Goal: Task Accomplishment & Management: Manage account settings

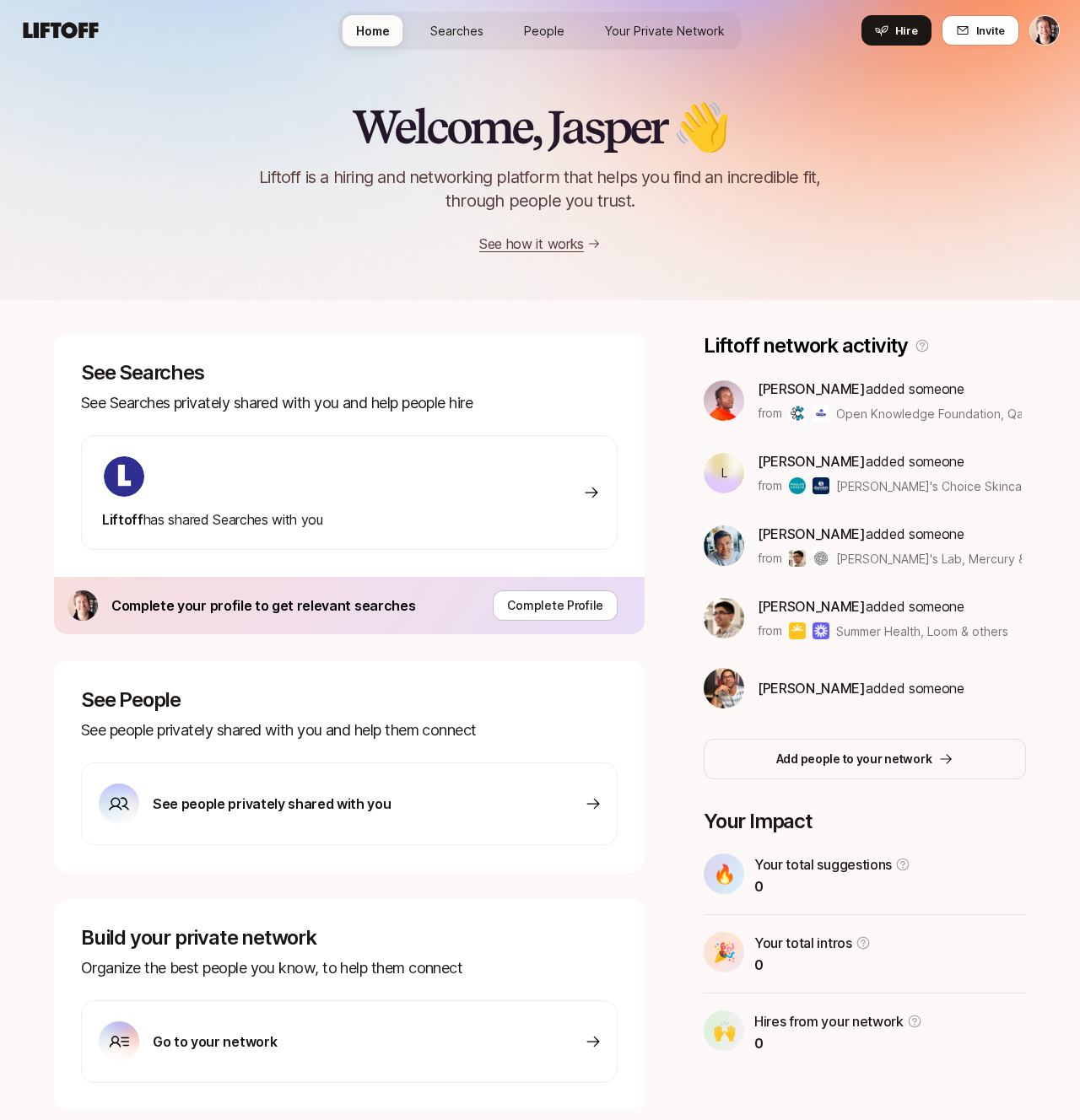
click at [371, 799] on p "See people privately shared with you" at bounding box center [272, 803] width 238 height 22
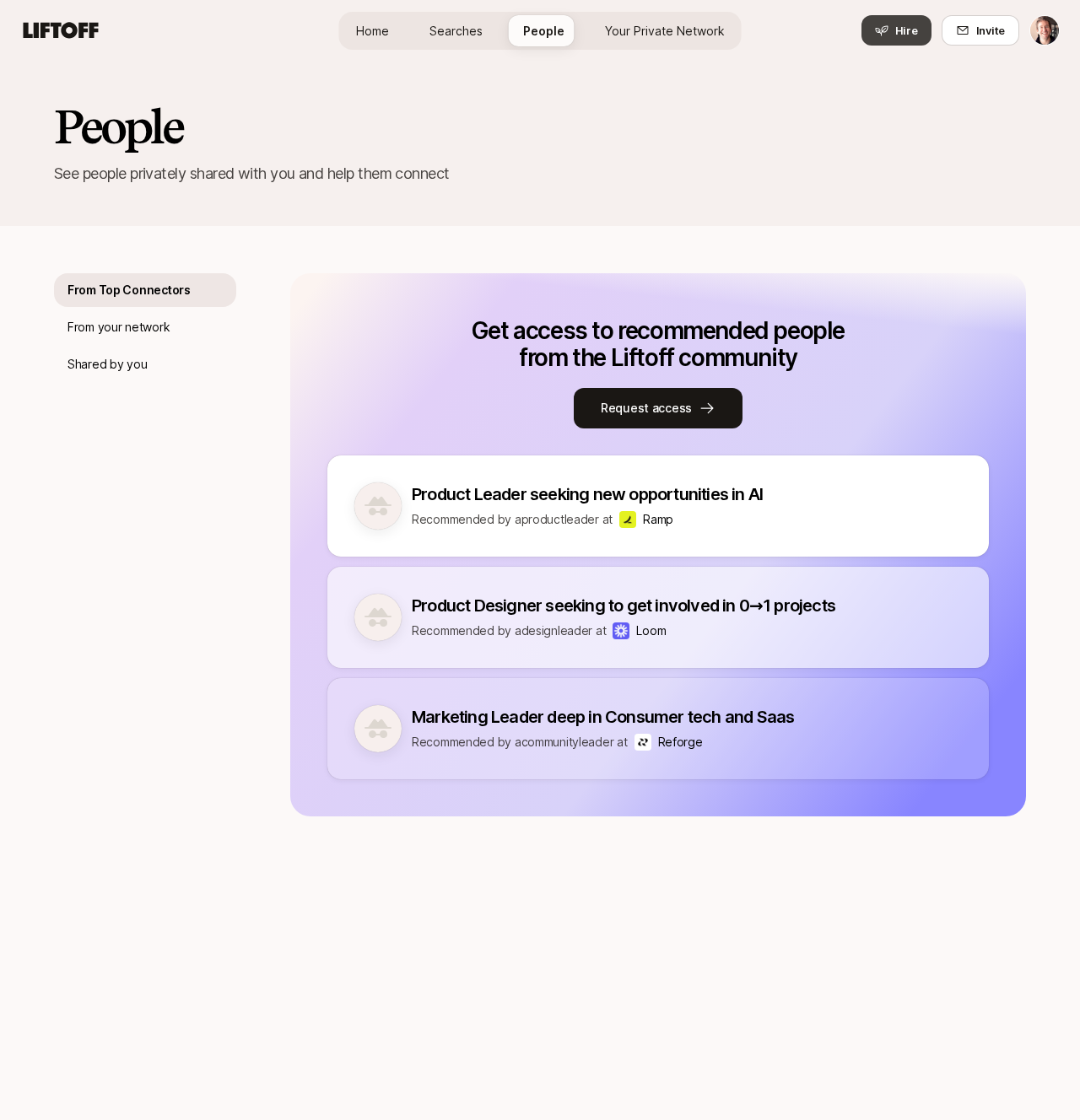
click at [898, 34] on span "Hire" at bounding box center [907, 30] width 22 height 17
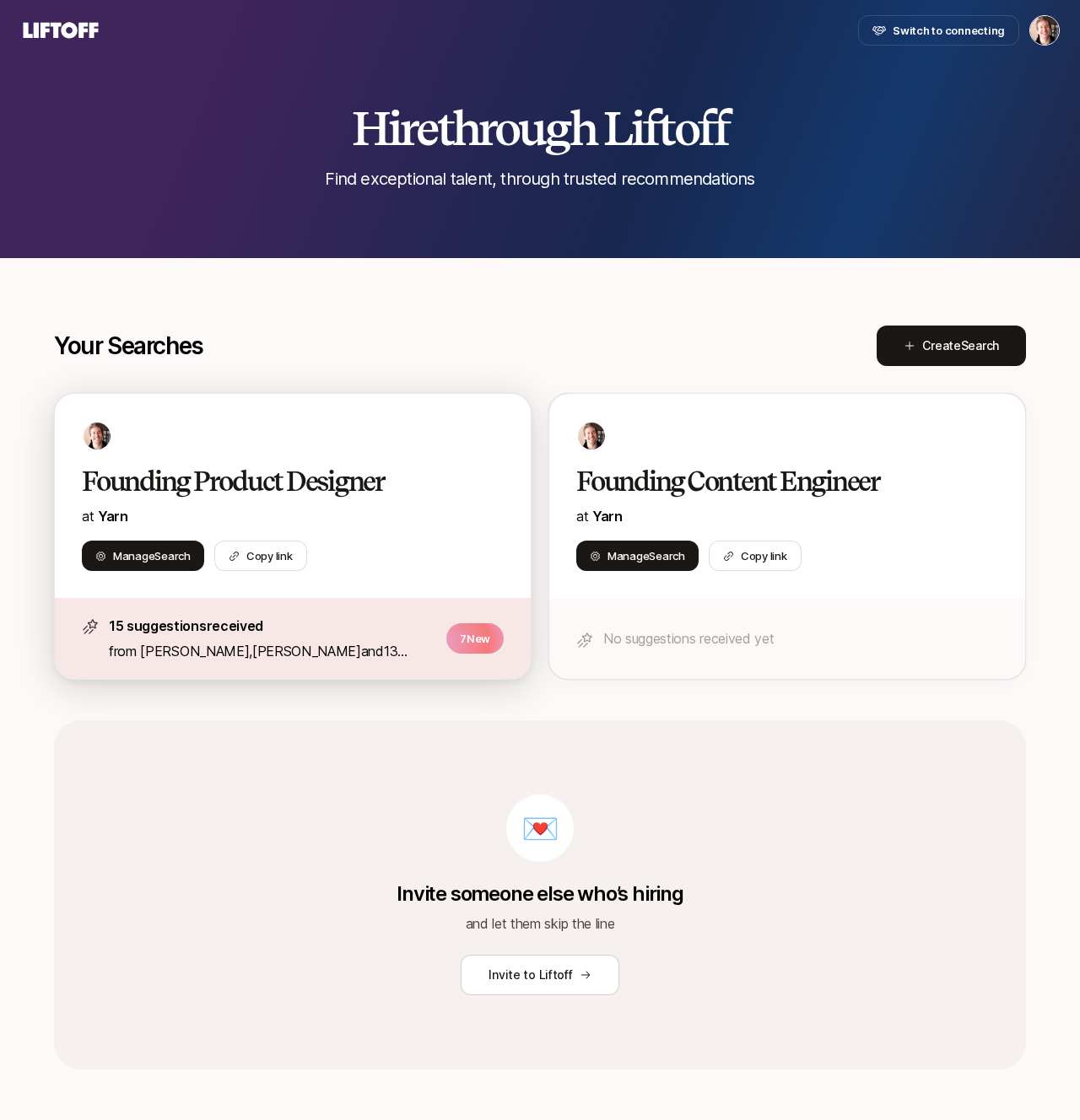
click at [369, 656] on p "from [PERSON_NAME] , [PERSON_NAME] and 13 others" at bounding box center [272, 650] width 327 height 22
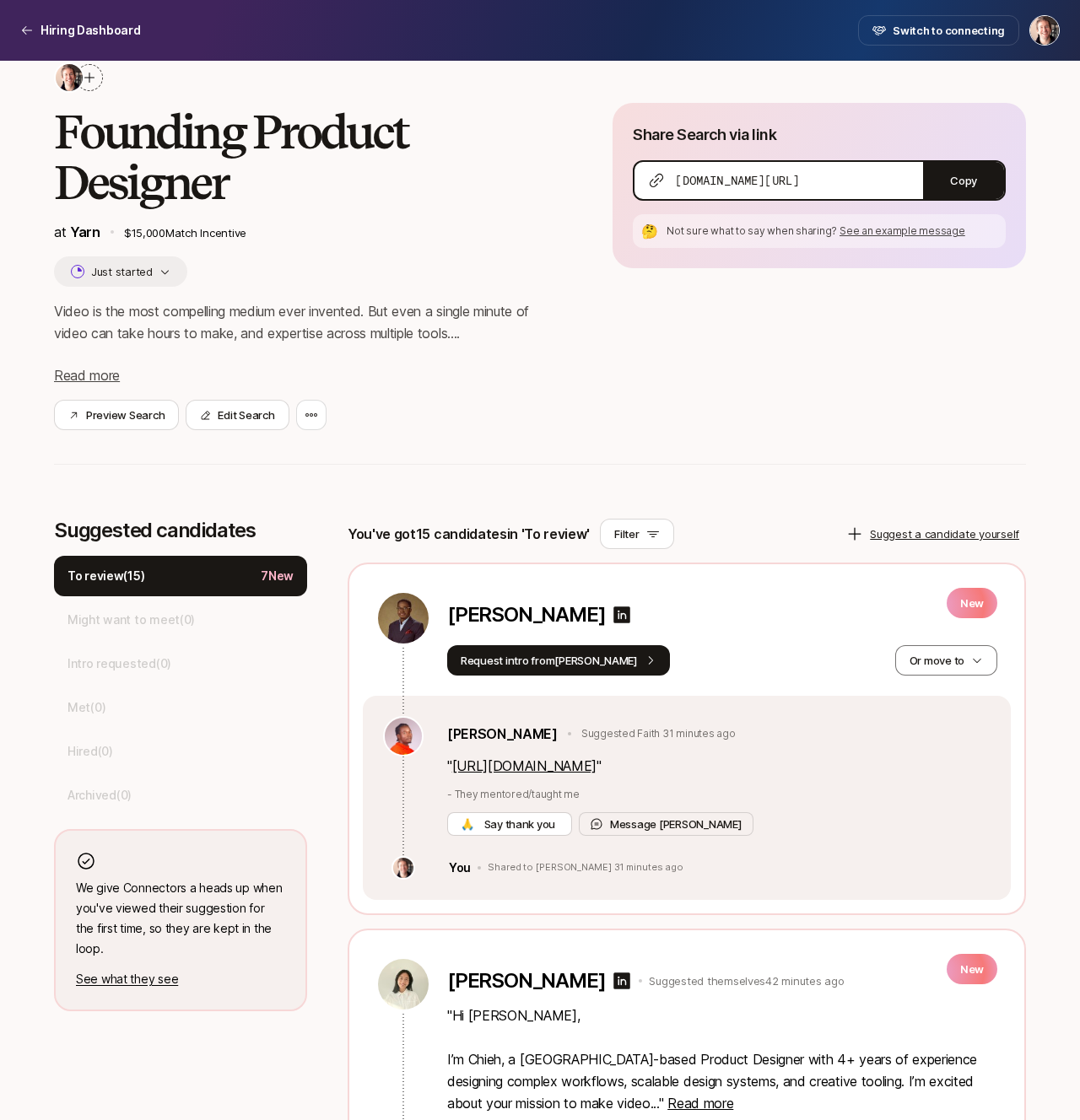
scroll to position [70, 0]
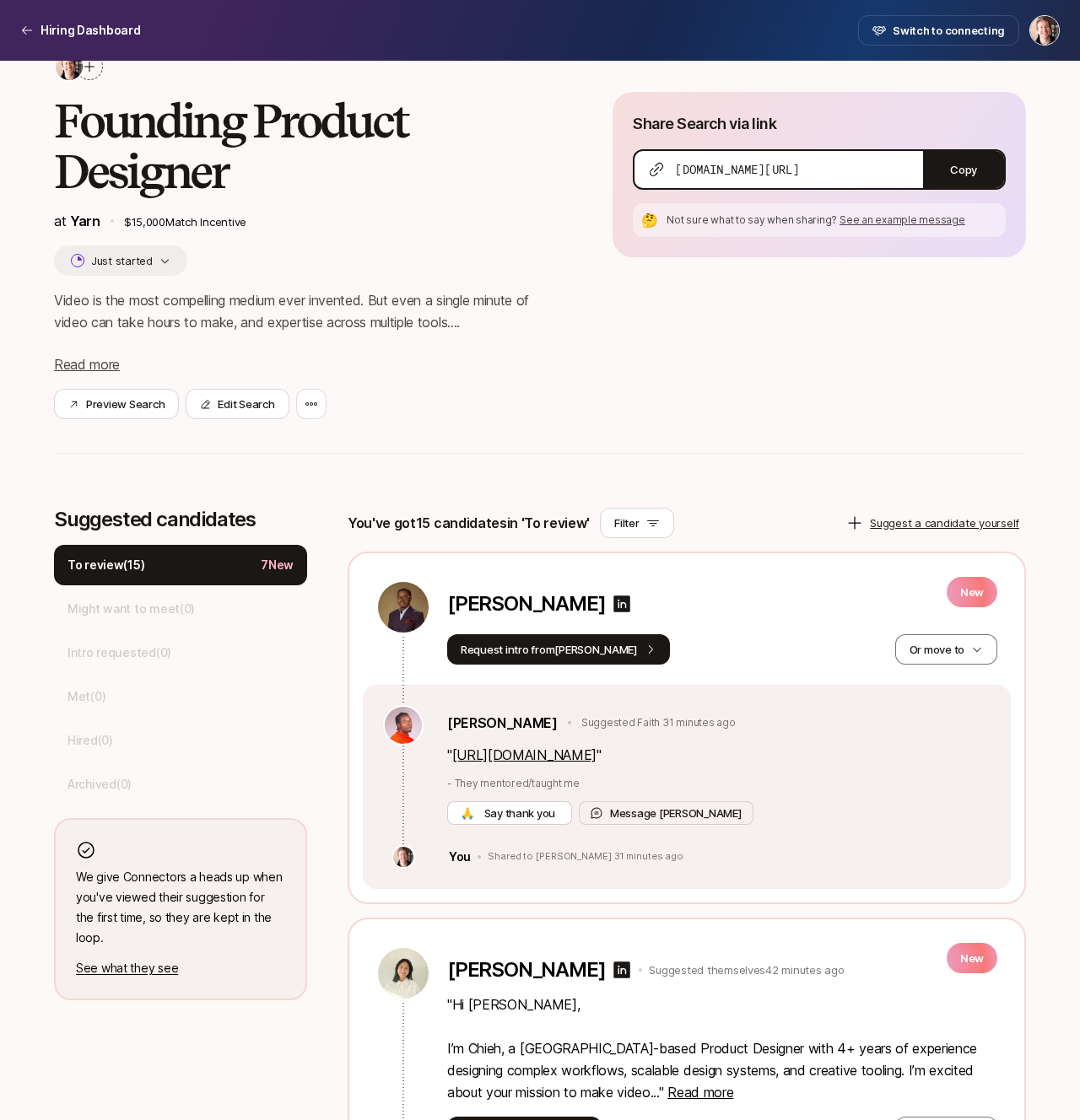
click at [524, 755] on link "[URL][DOMAIN_NAME]" at bounding box center [524, 754] width 144 height 17
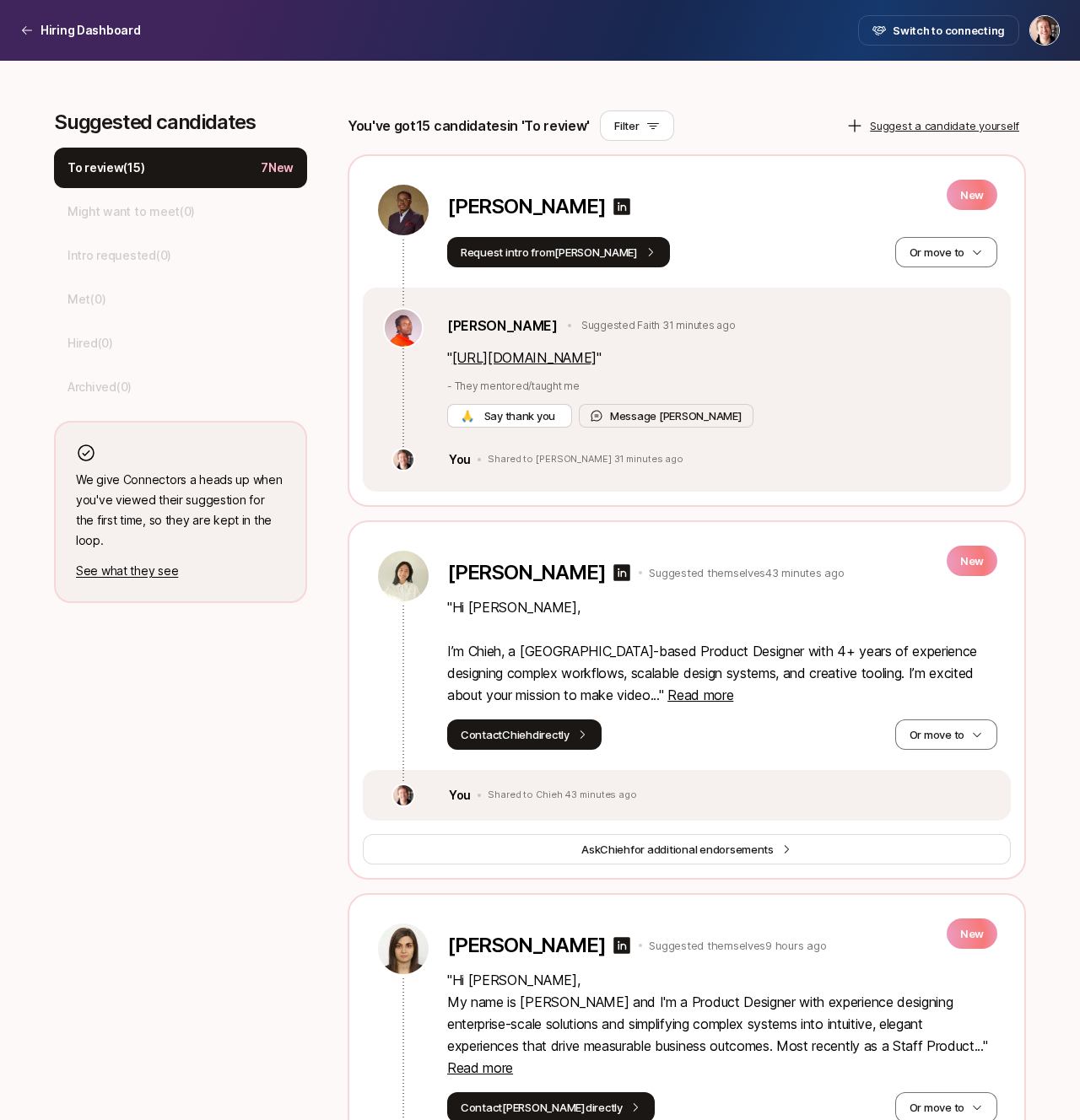
scroll to position [525, 0]
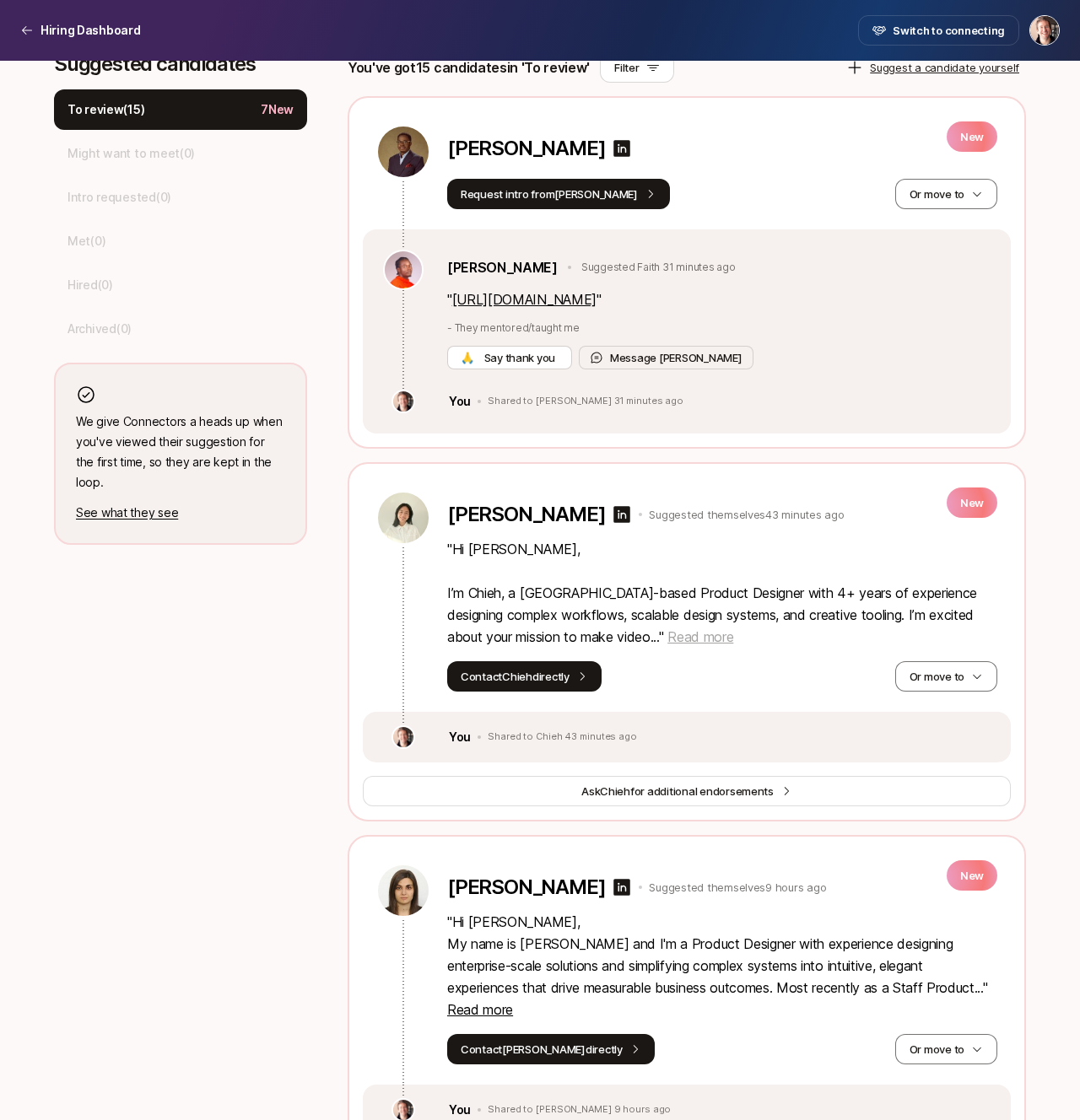
click at [668, 643] on span "Read more" at bounding box center [700, 636] width 66 height 17
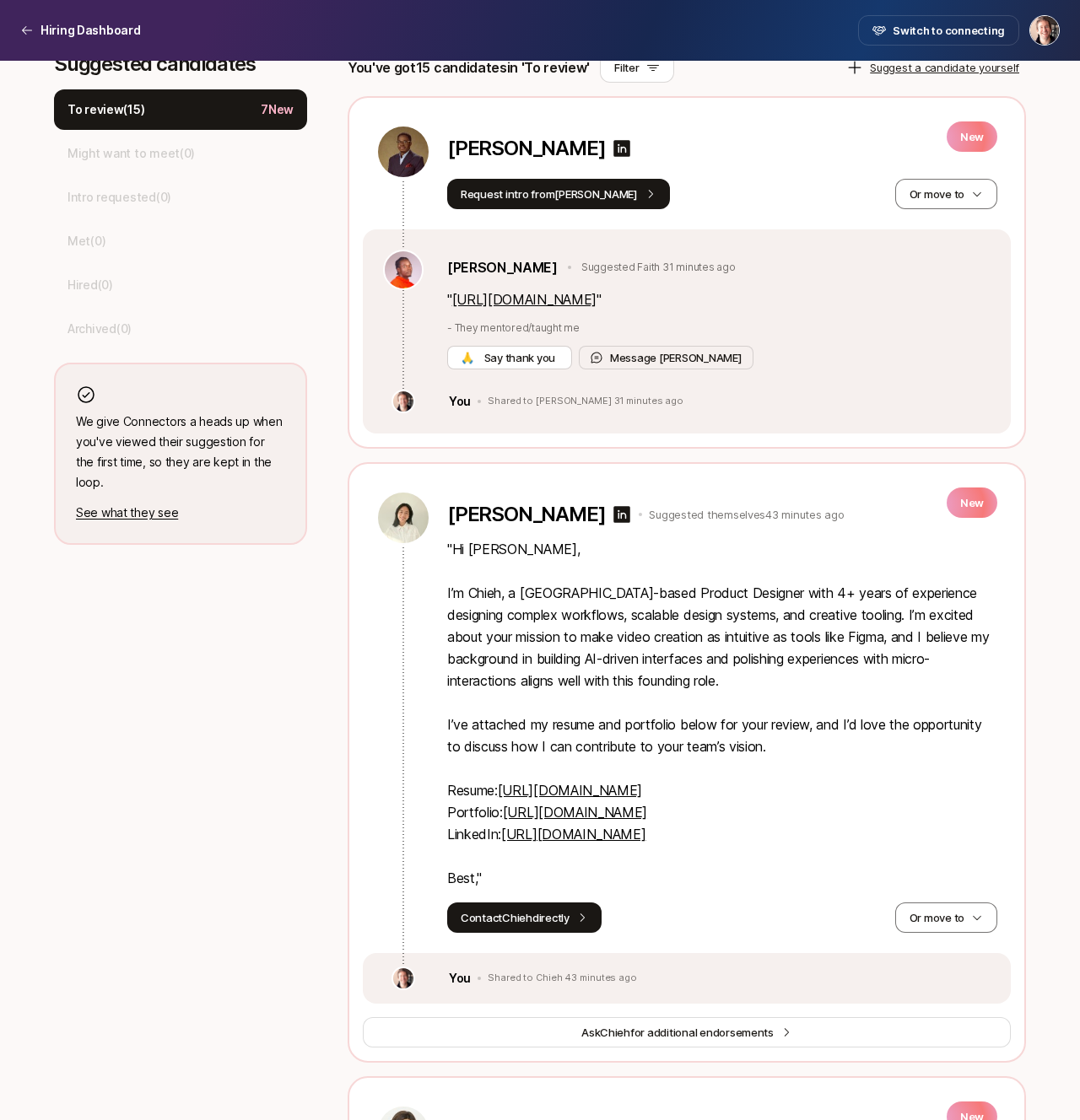
click at [554, 795] on link "[URL][DOMAIN_NAME]" at bounding box center [570, 790] width 144 height 17
click at [565, 808] on link "[URL][DOMAIN_NAME]" at bounding box center [575, 812] width 144 height 17
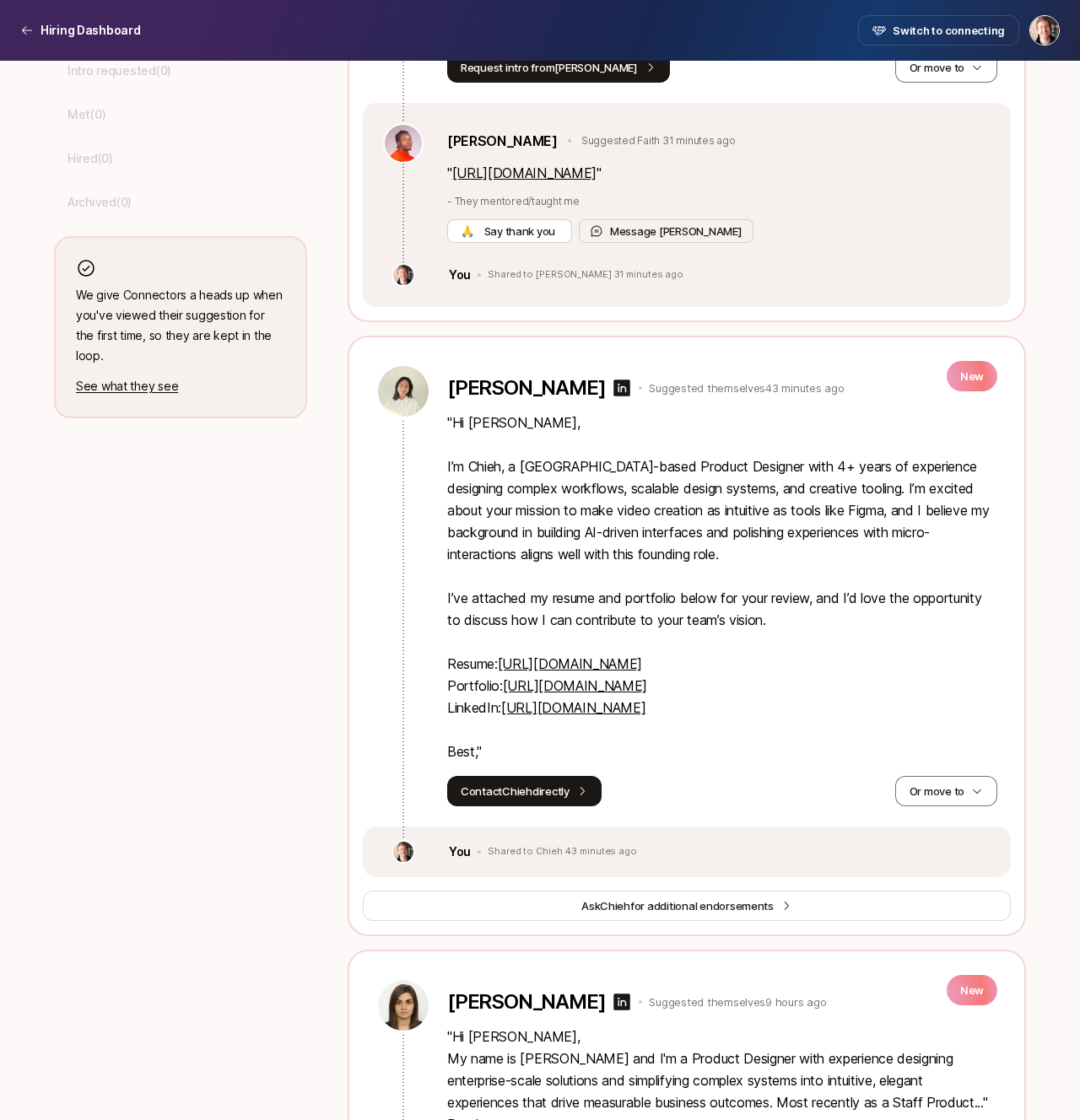
scroll to position [1204, 0]
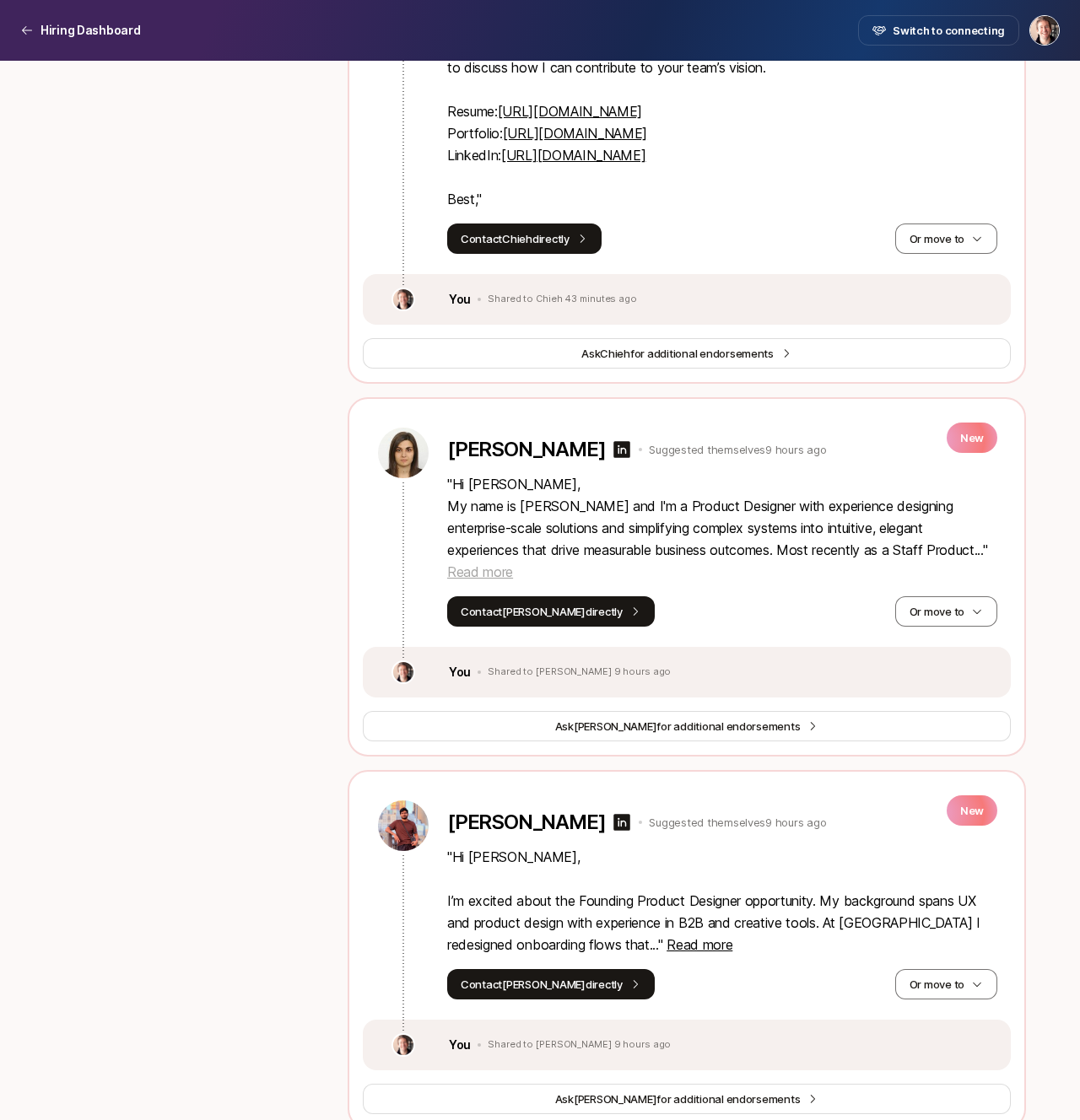
click at [513, 563] on span "Read more" at bounding box center [480, 572] width 66 height 17
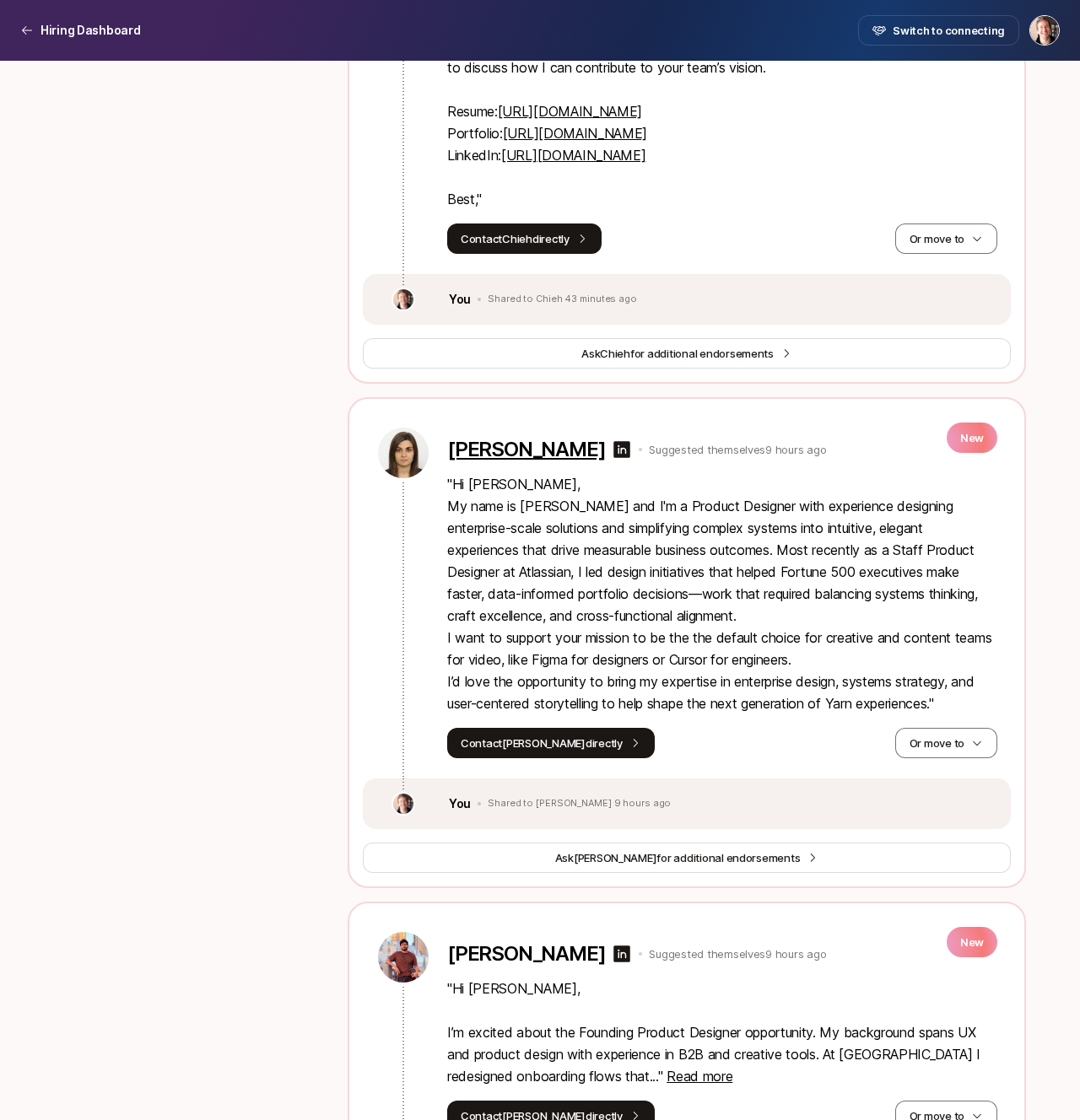
click at [546, 450] on p "[PERSON_NAME]" at bounding box center [526, 449] width 158 height 23
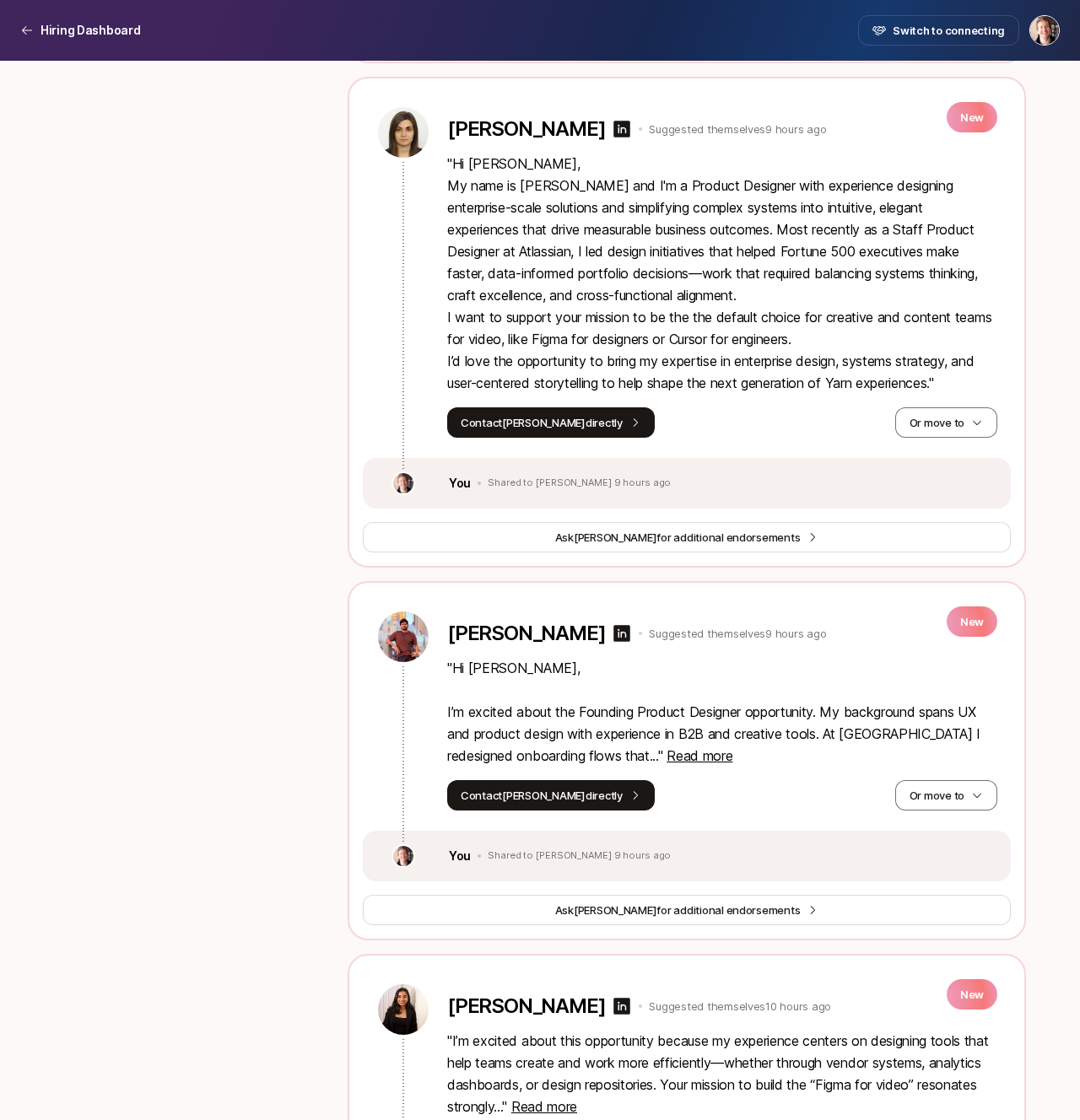
scroll to position [1556, 0]
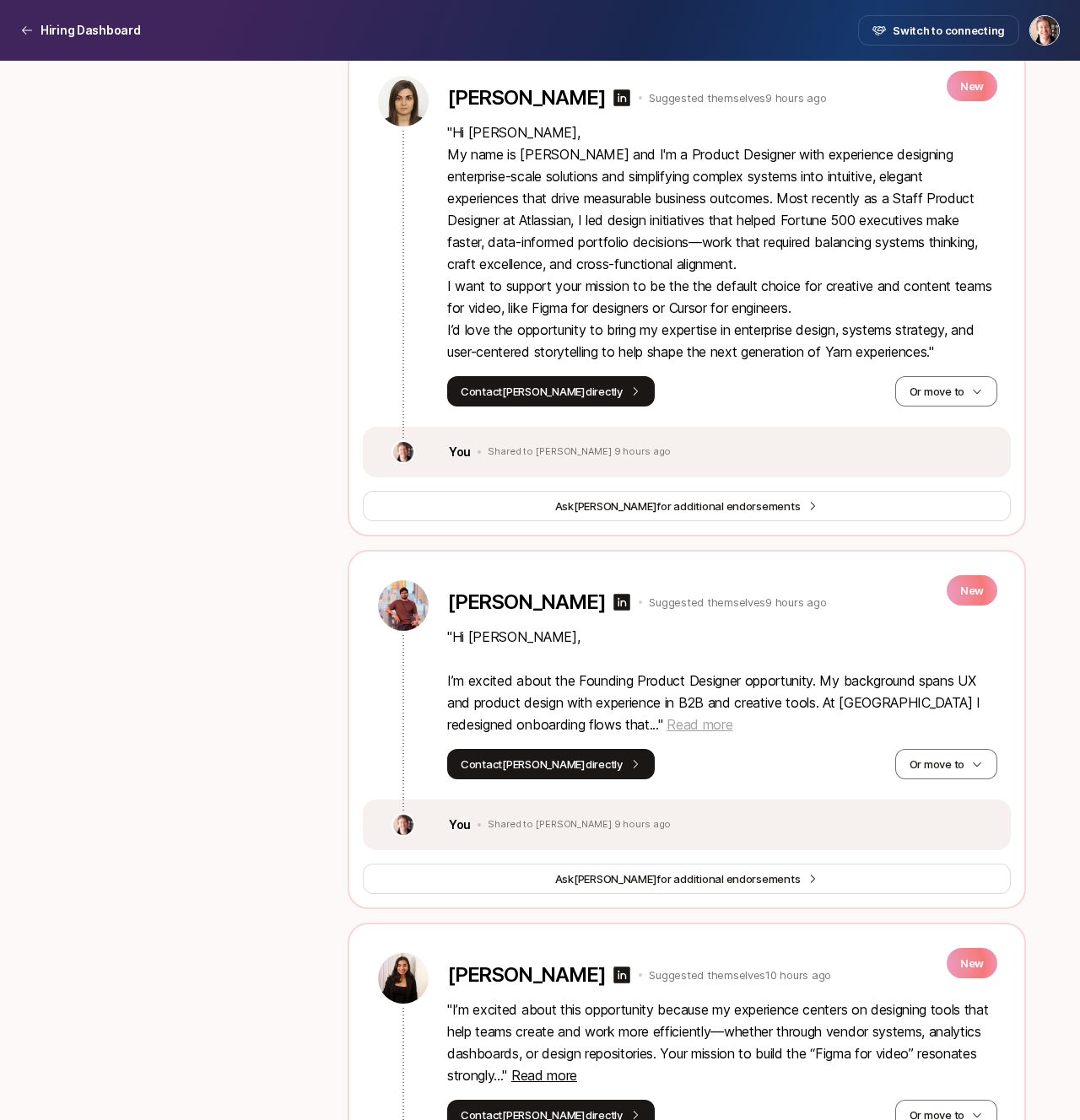
click at [667, 721] on span "Read more" at bounding box center [699, 724] width 66 height 17
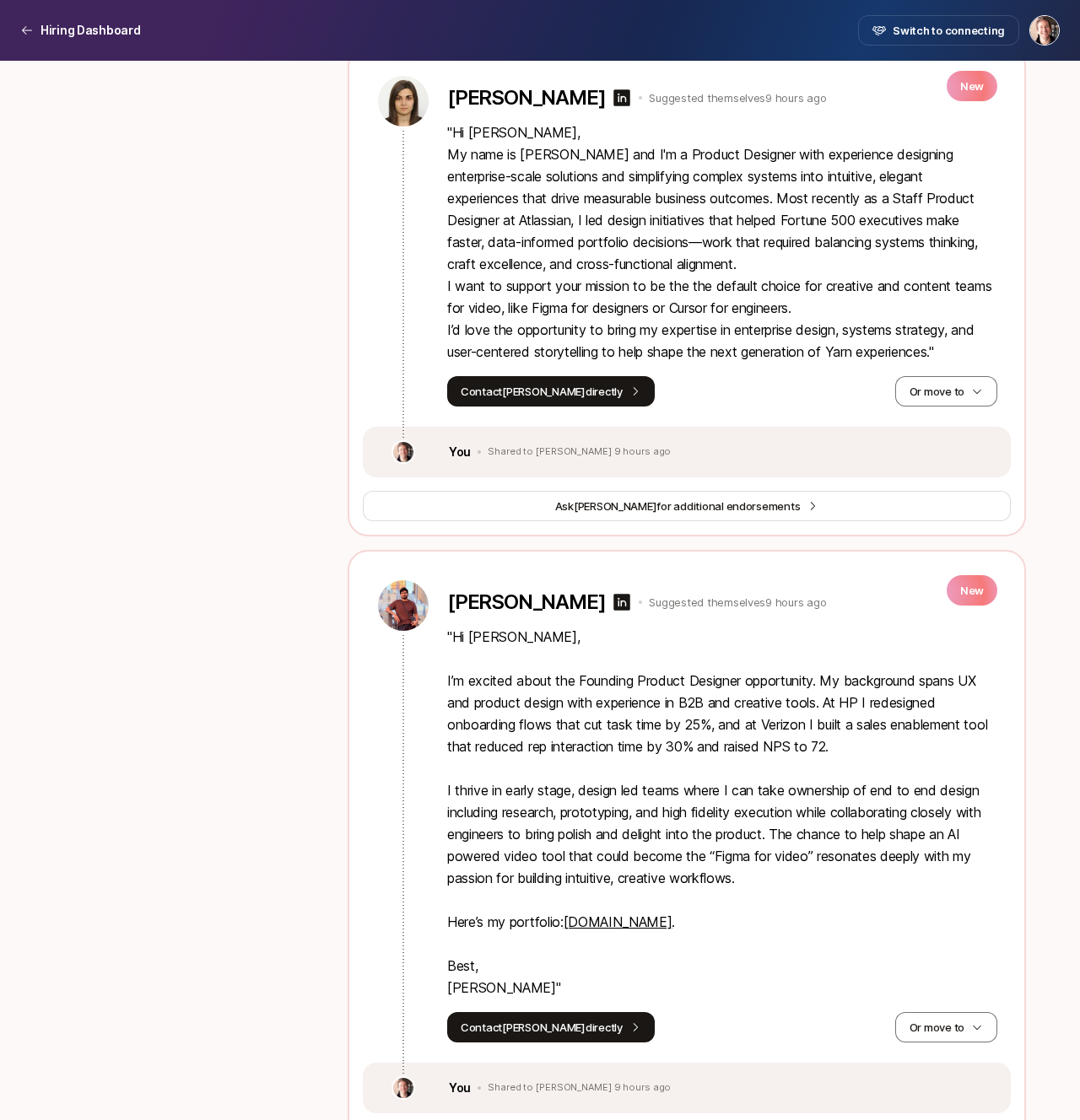
click at [627, 731] on p "" Hi [PERSON_NAME], I’m excited about the Founding Product Designer opportunity…" at bounding box center [722, 813] width 550 height 373
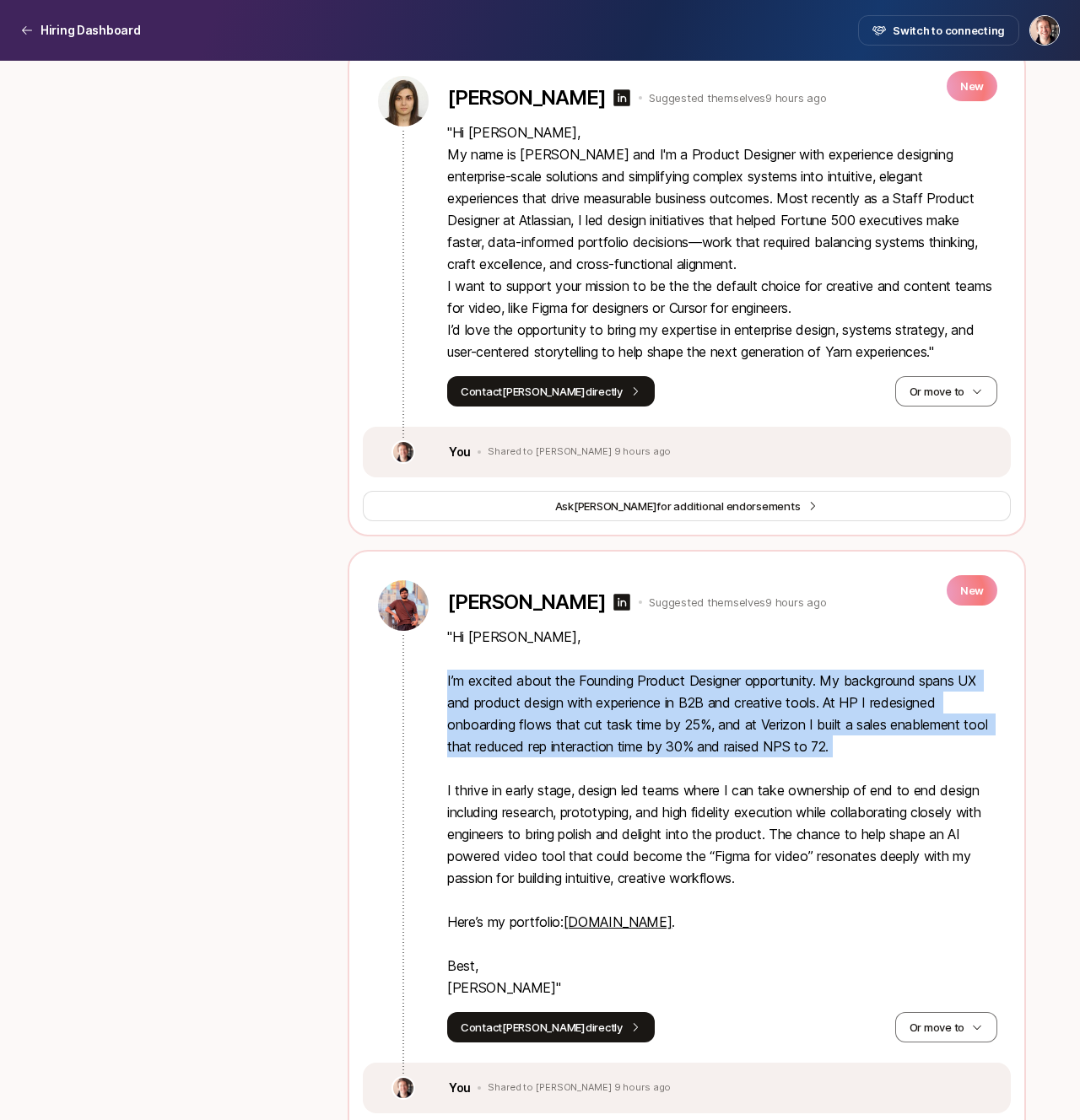
click at [626, 919] on link "[DOMAIN_NAME]" at bounding box center [618, 921] width 109 height 17
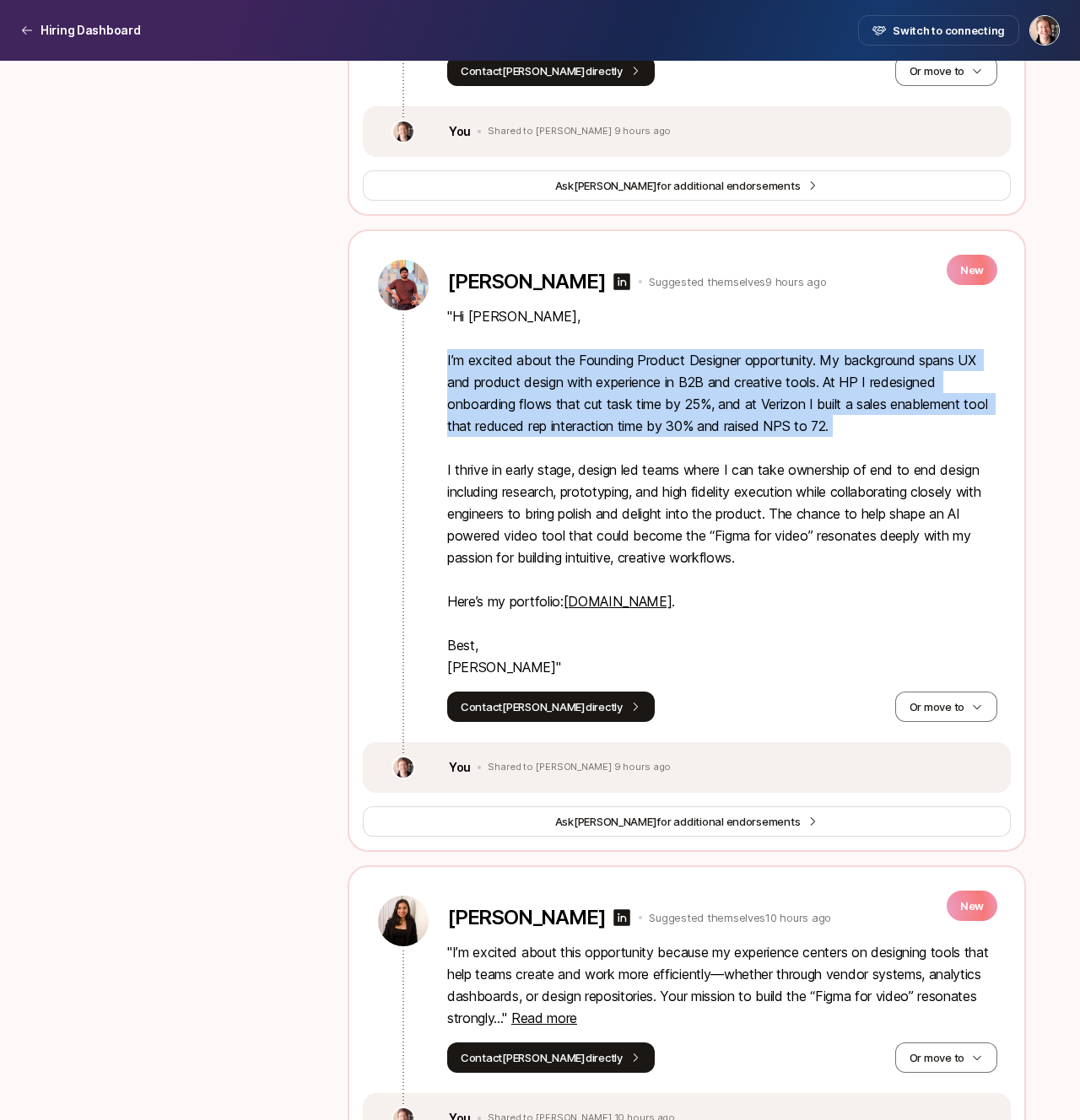
scroll to position [2174, 0]
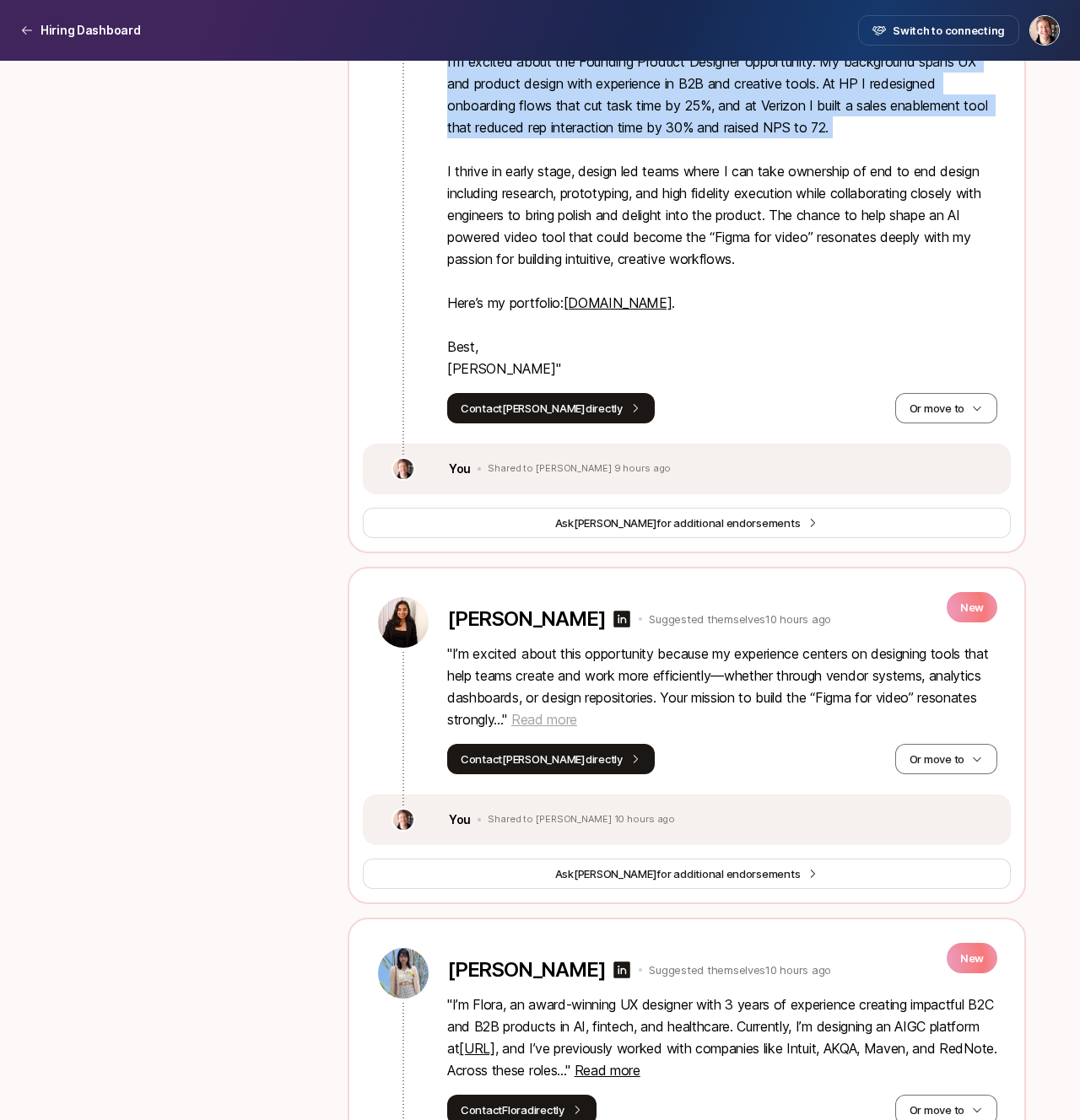
click at [577, 723] on span "Read more" at bounding box center [544, 719] width 66 height 17
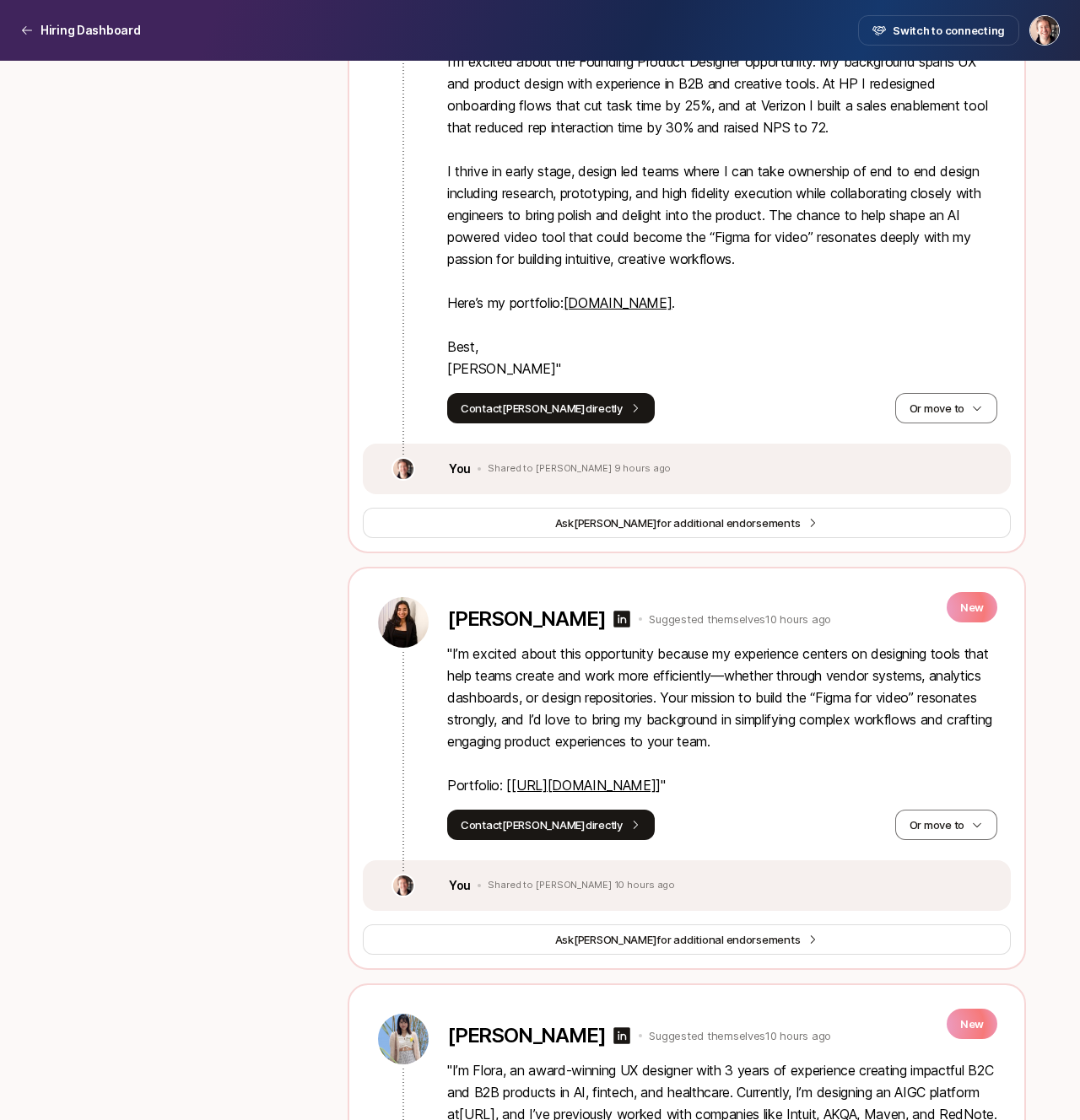
click at [603, 784] on link "[URL][DOMAIN_NAME]" at bounding box center [583, 785] width 144 height 17
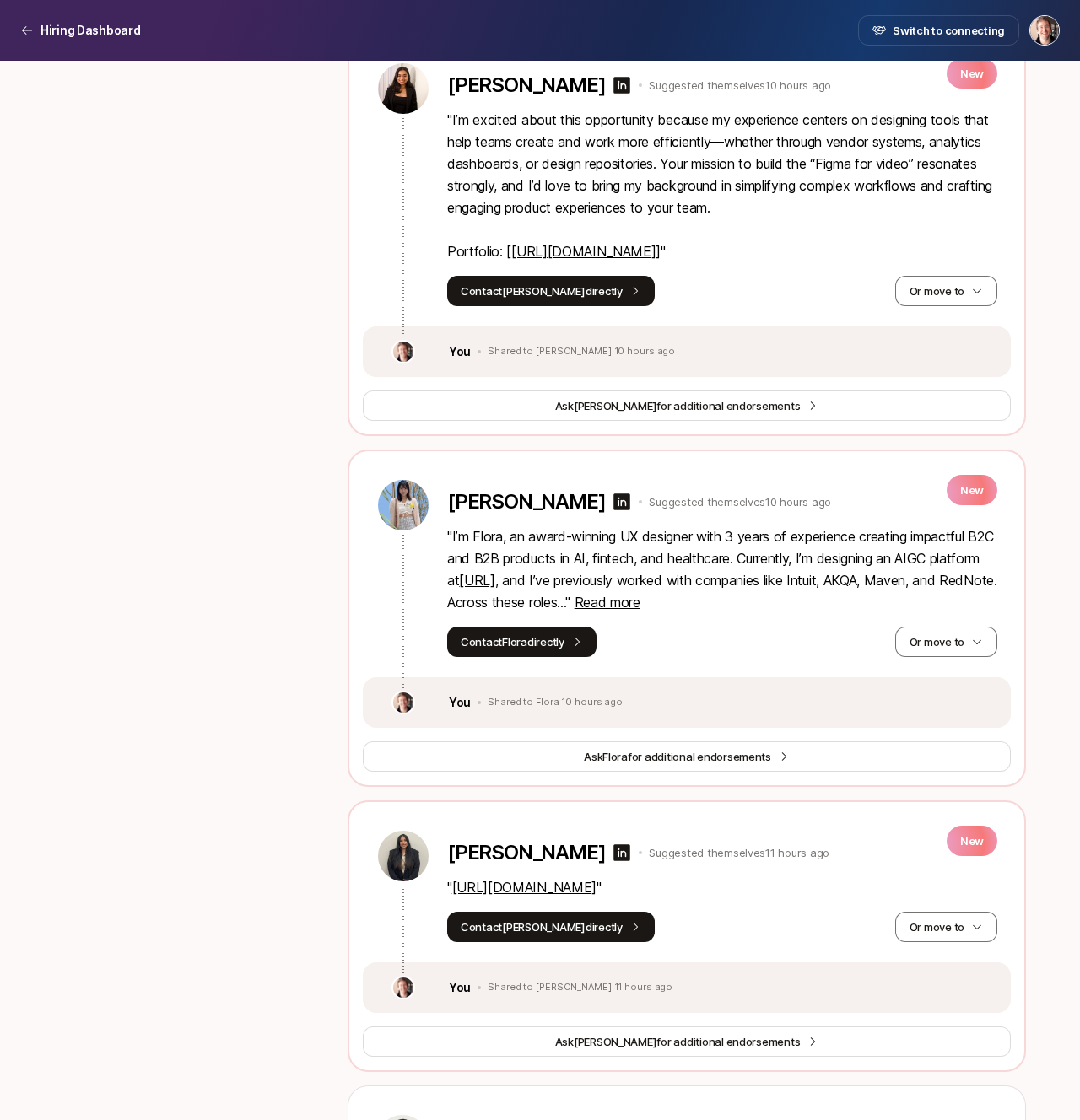
scroll to position [2750, 0]
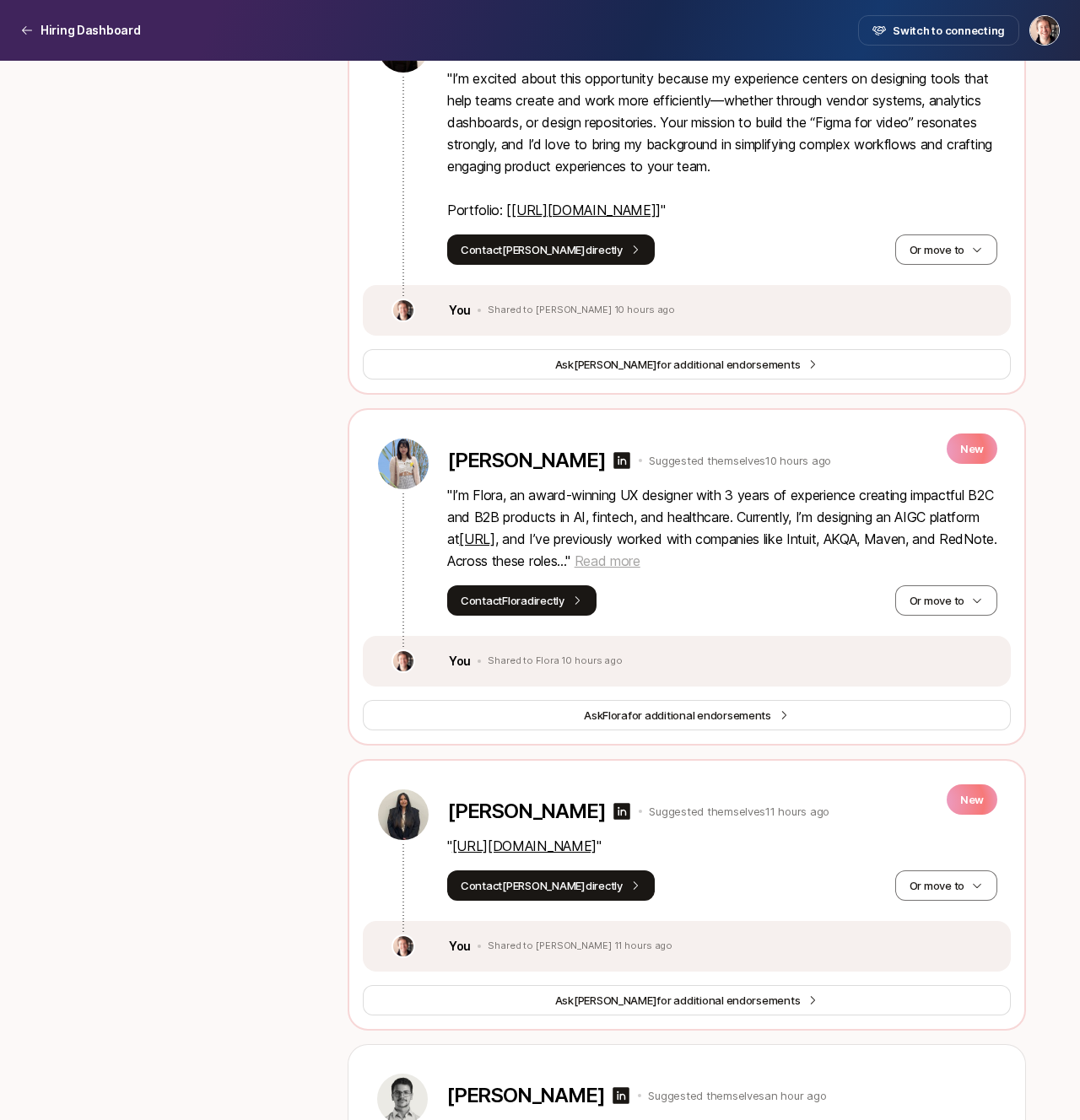
click at [640, 555] on span "Read more" at bounding box center [608, 560] width 66 height 17
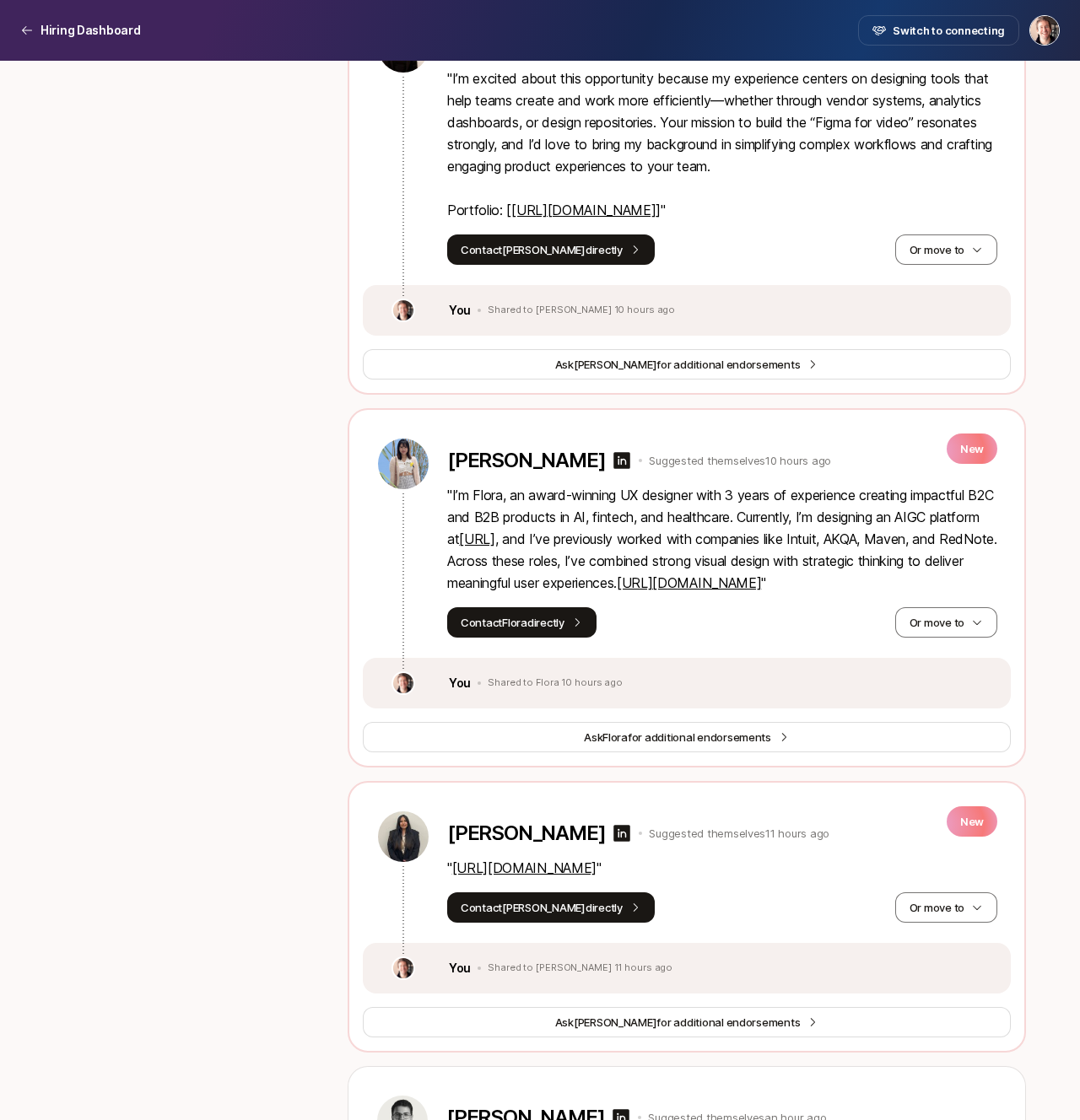
click at [494, 539] on link "[URL]" at bounding box center [476, 539] width 36 height 17
click at [647, 591] on link "[URL][DOMAIN_NAME]" at bounding box center [689, 583] width 144 height 17
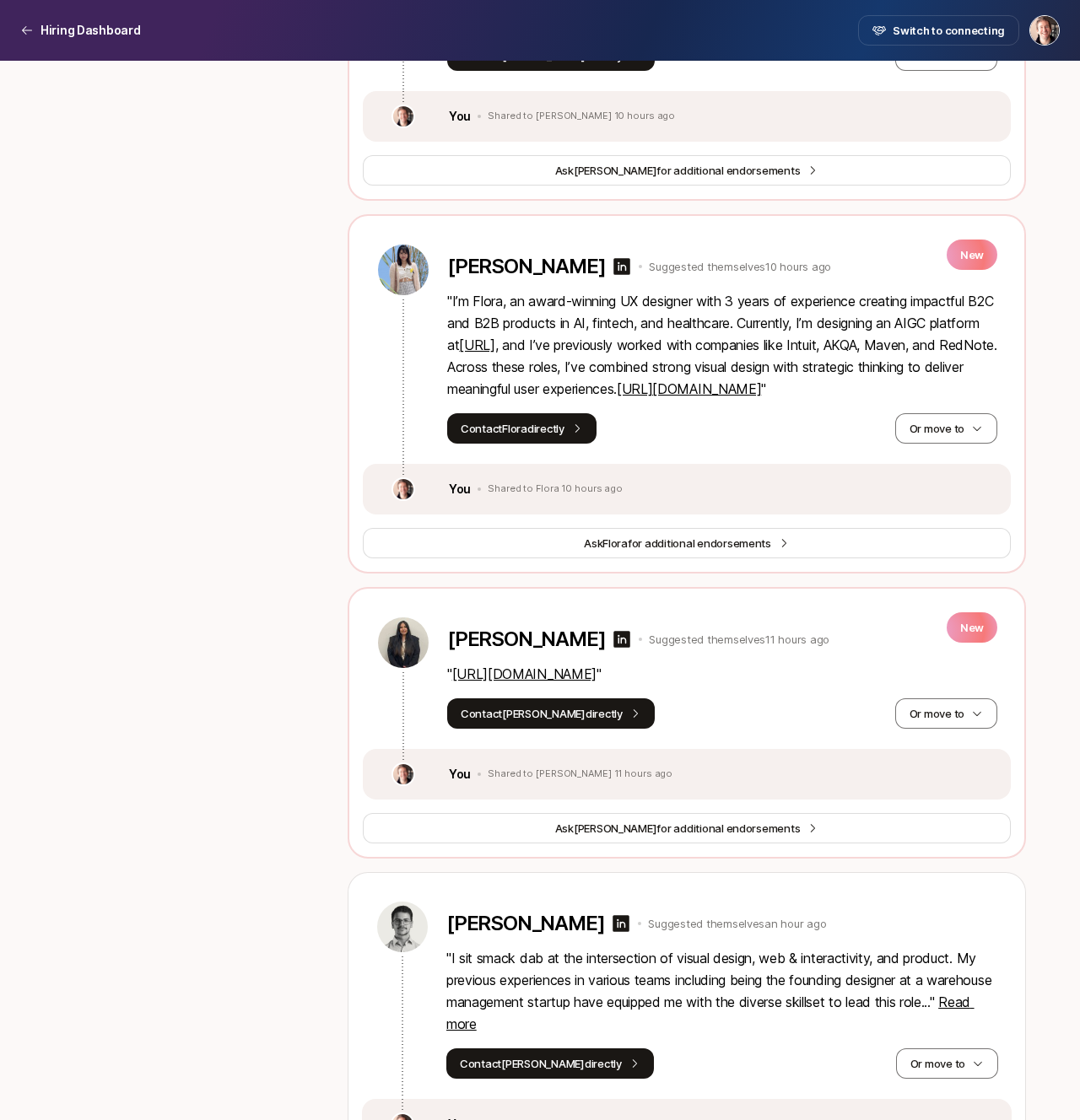
scroll to position [2945, 0]
click at [590, 681] on link "[URL][DOMAIN_NAME]" at bounding box center [524, 673] width 144 height 17
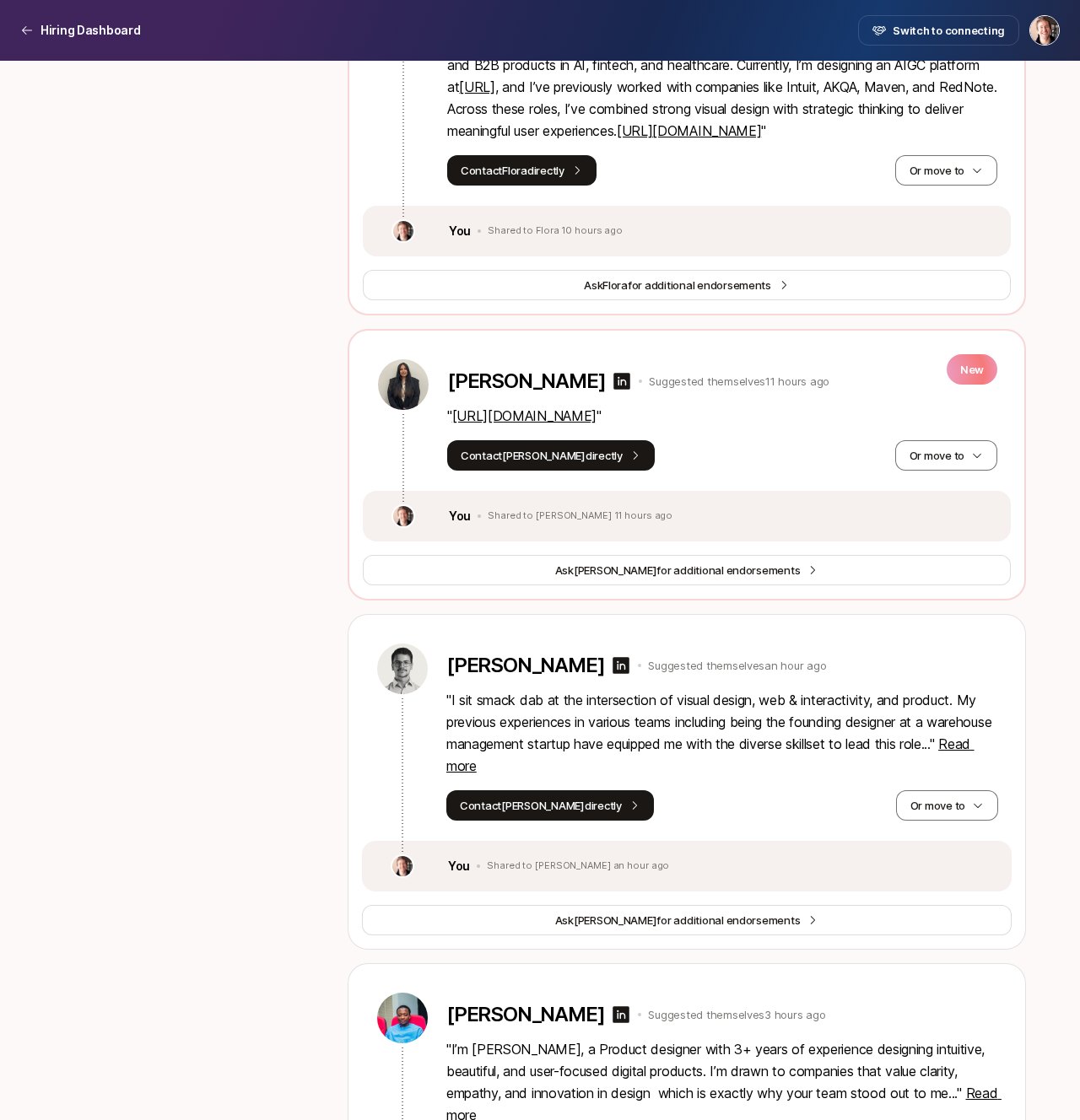
scroll to position [3212, 0]
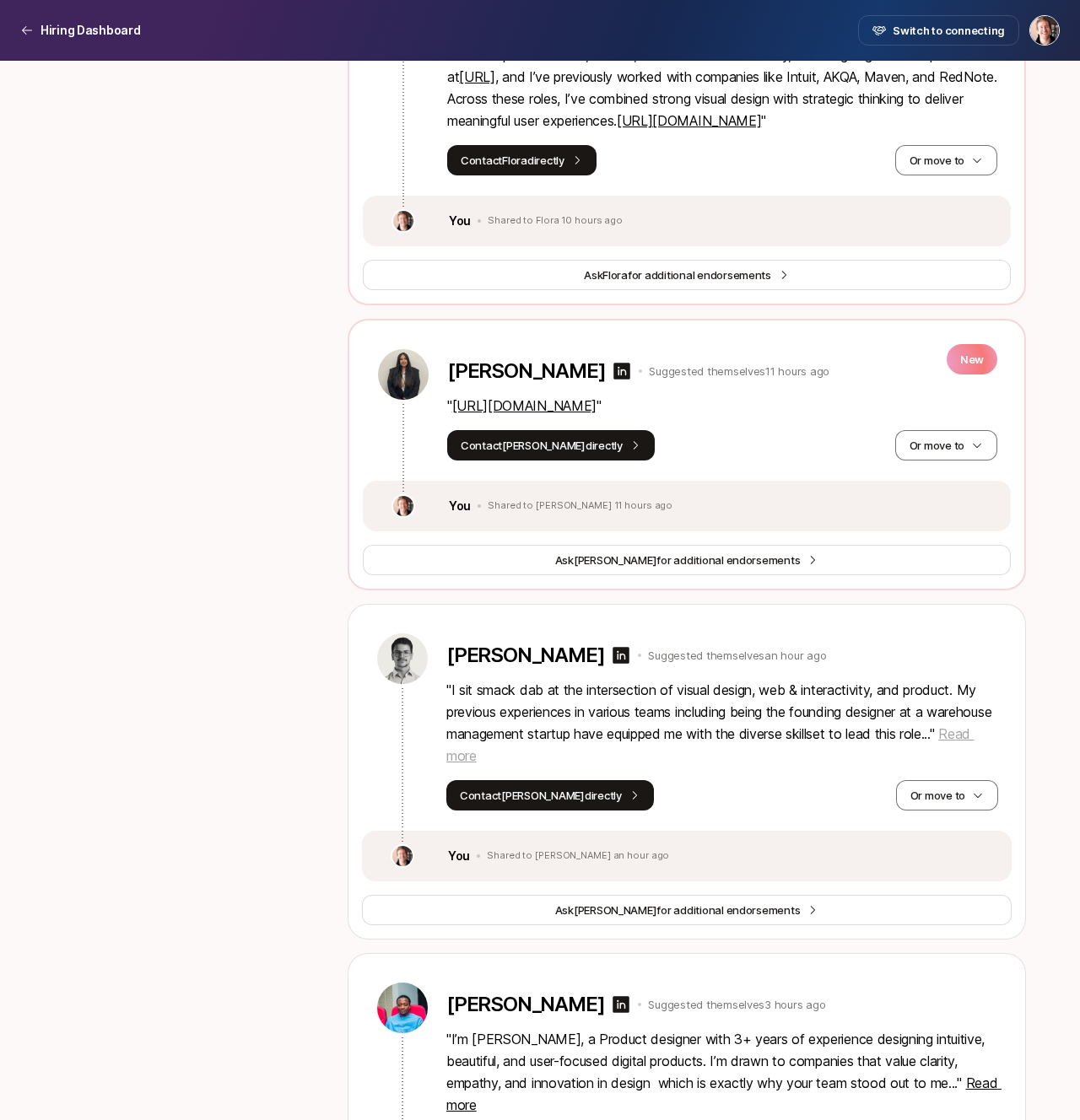
click at [533, 764] on span "Read more" at bounding box center [710, 744] width 528 height 38
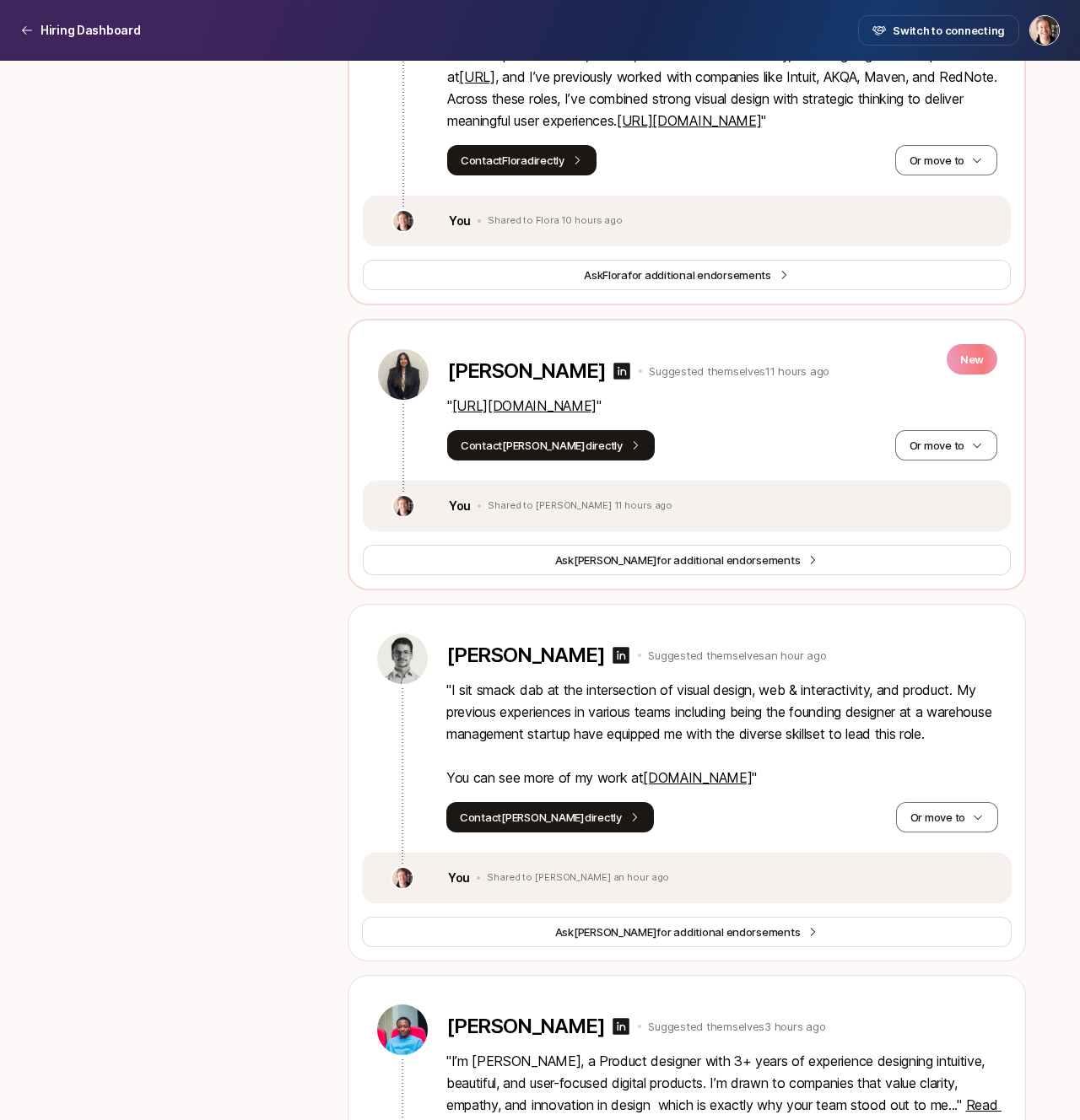
click at [653, 785] on link "[DOMAIN_NAME]" at bounding box center [698, 777] width 109 height 17
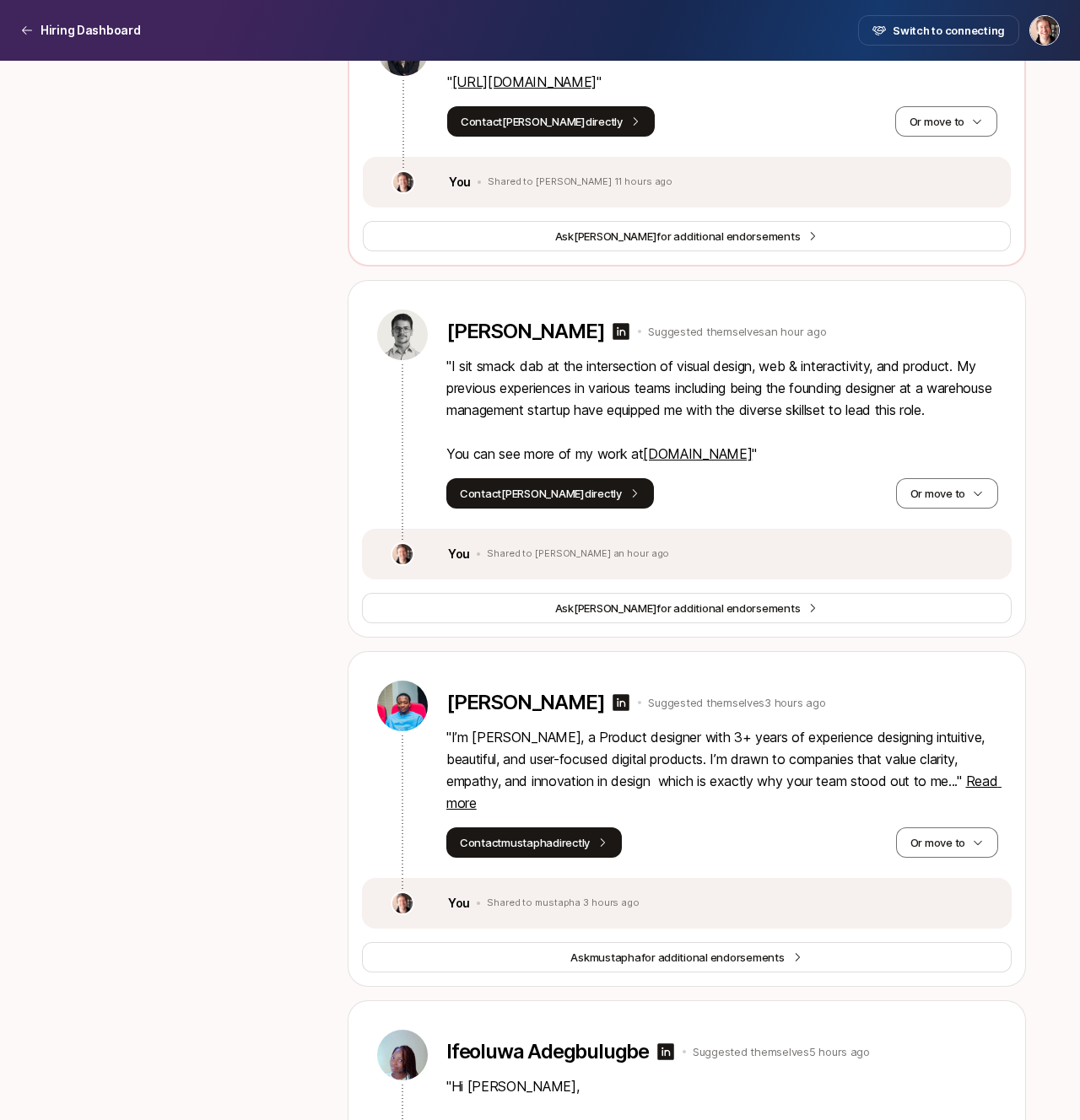
scroll to position [3564, 0]
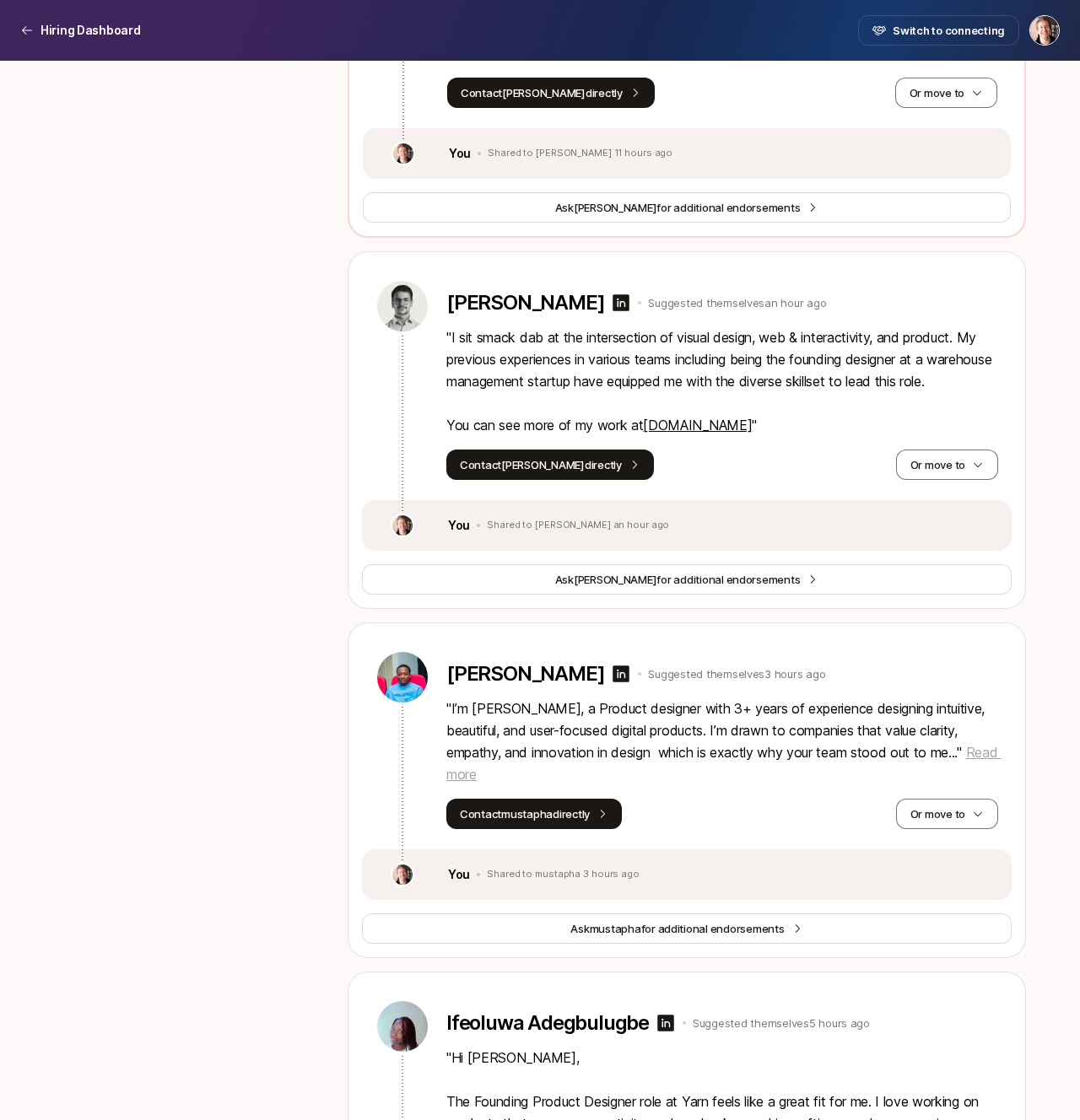
click at [479, 783] on span "Read more" at bounding box center [724, 762] width 555 height 38
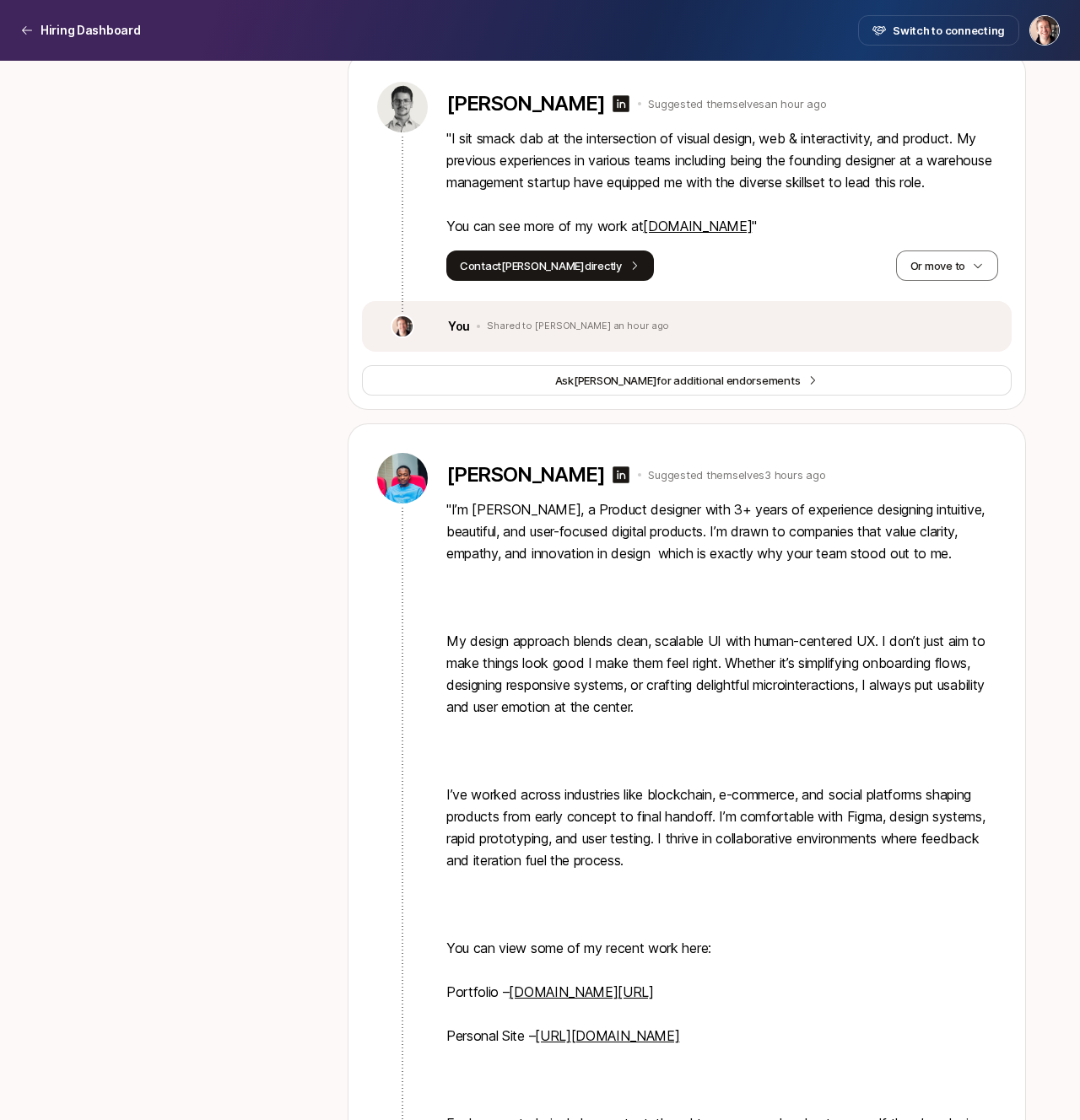
scroll to position [3895, 0]
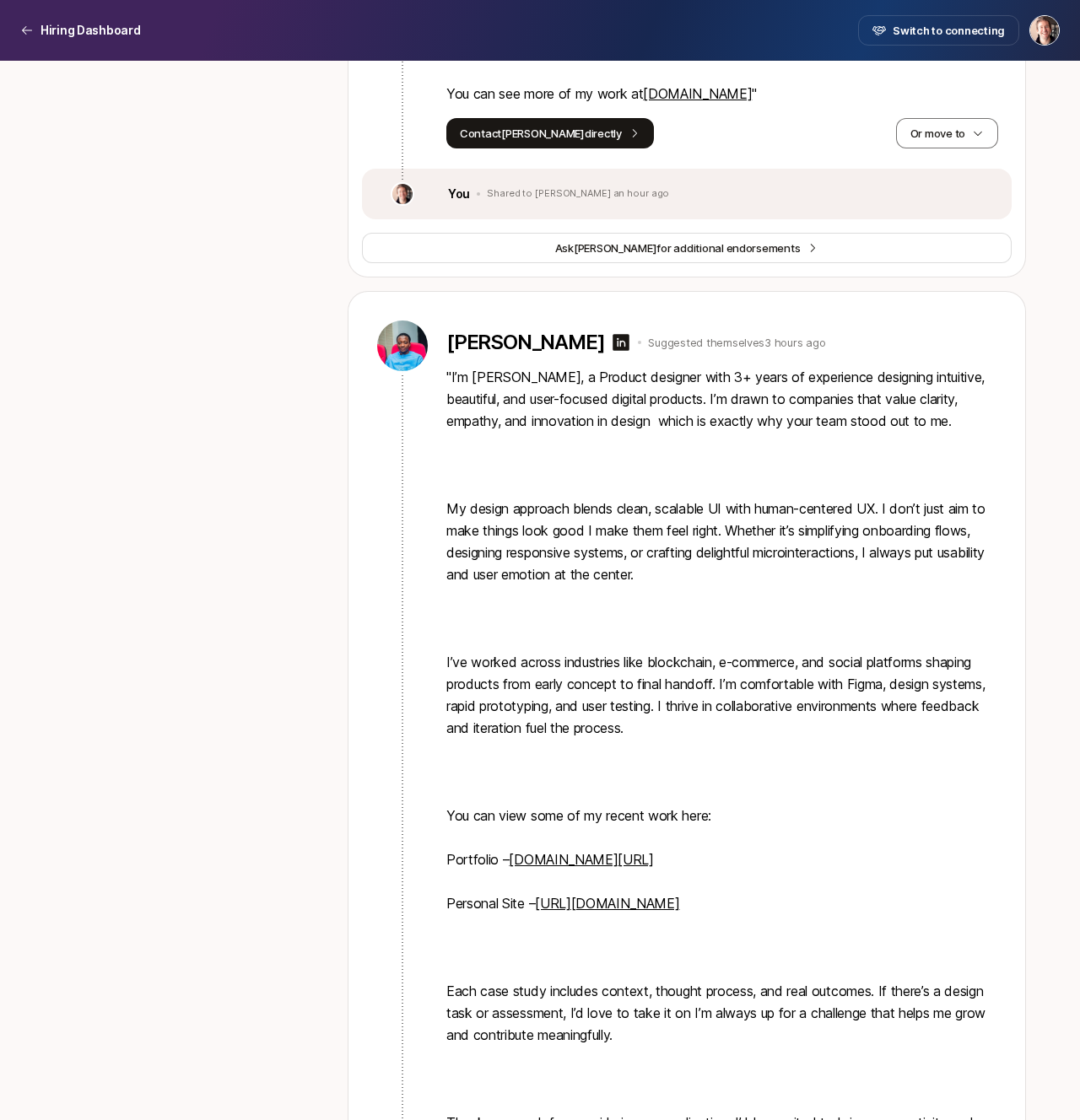
click at [562, 911] on link "[URL][DOMAIN_NAME]" at bounding box center [607, 903] width 144 height 17
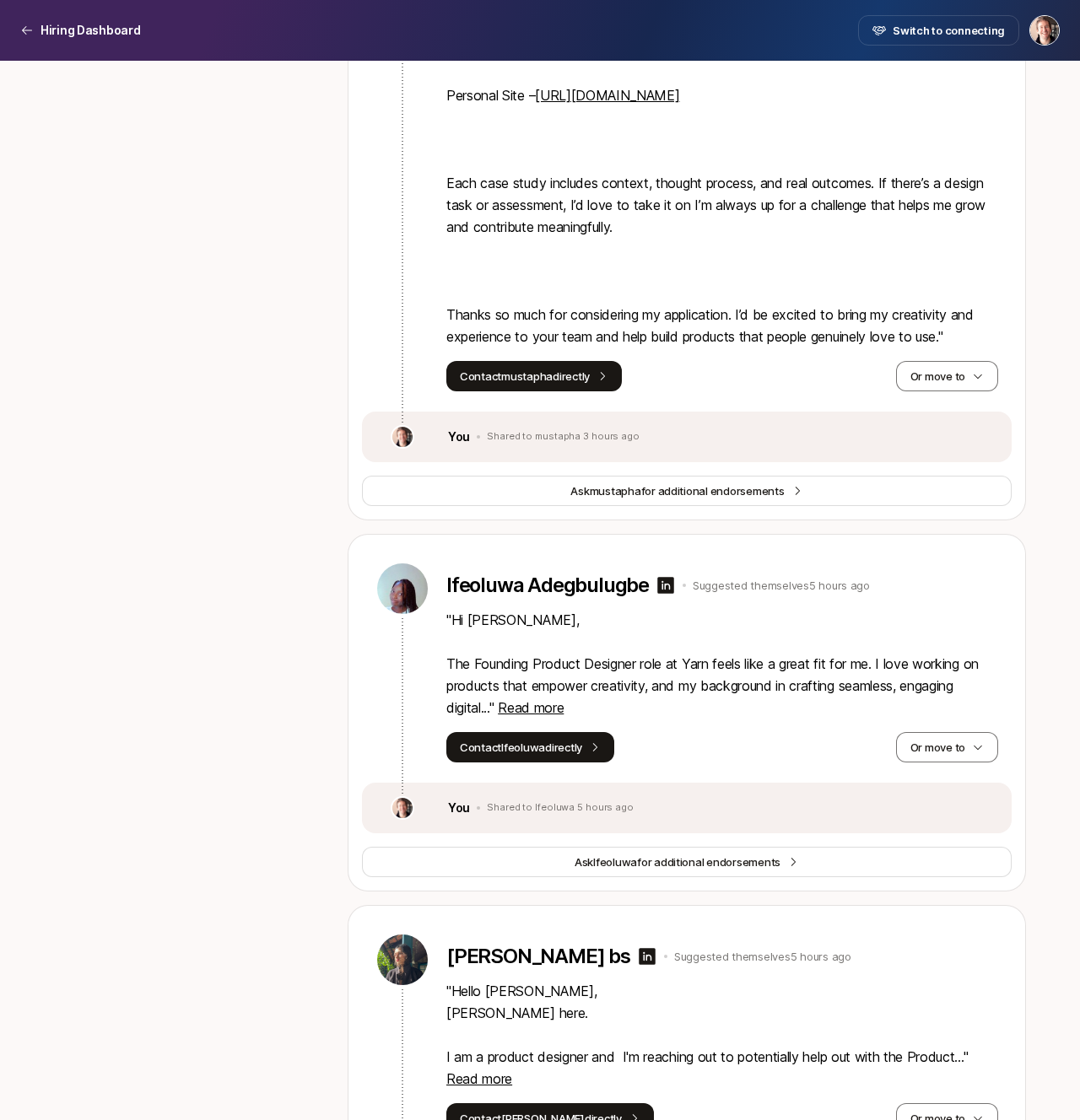
scroll to position [4706, 0]
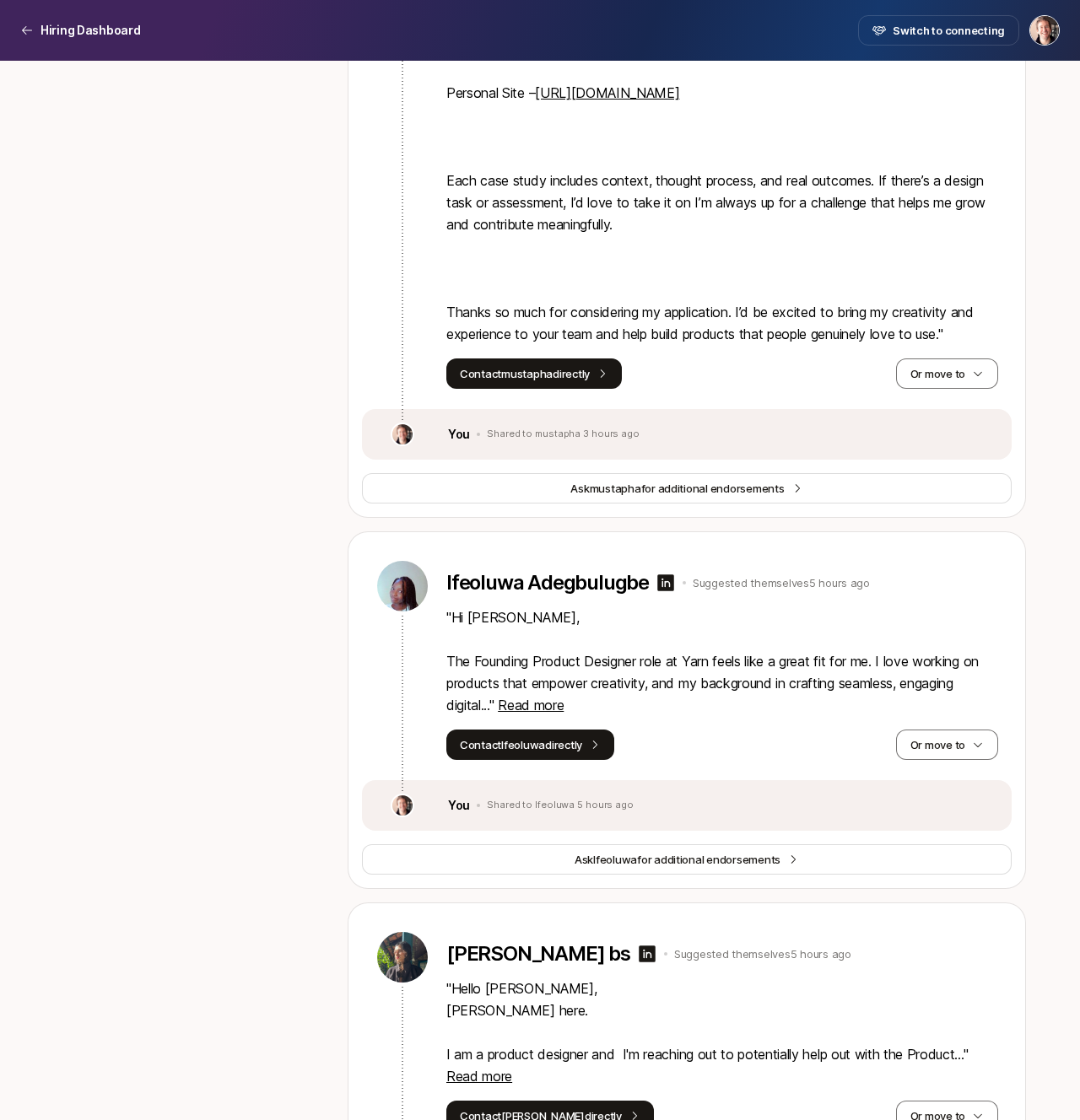
click at [515, 716] on p "" Hi [PERSON_NAME], The Founding Product Designer role at Yarn feels like a gre…" at bounding box center [722, 661] width 551 height 110
click at [516, 713] on span "Read more" at bounding box center [531, 705] width 66 height 17
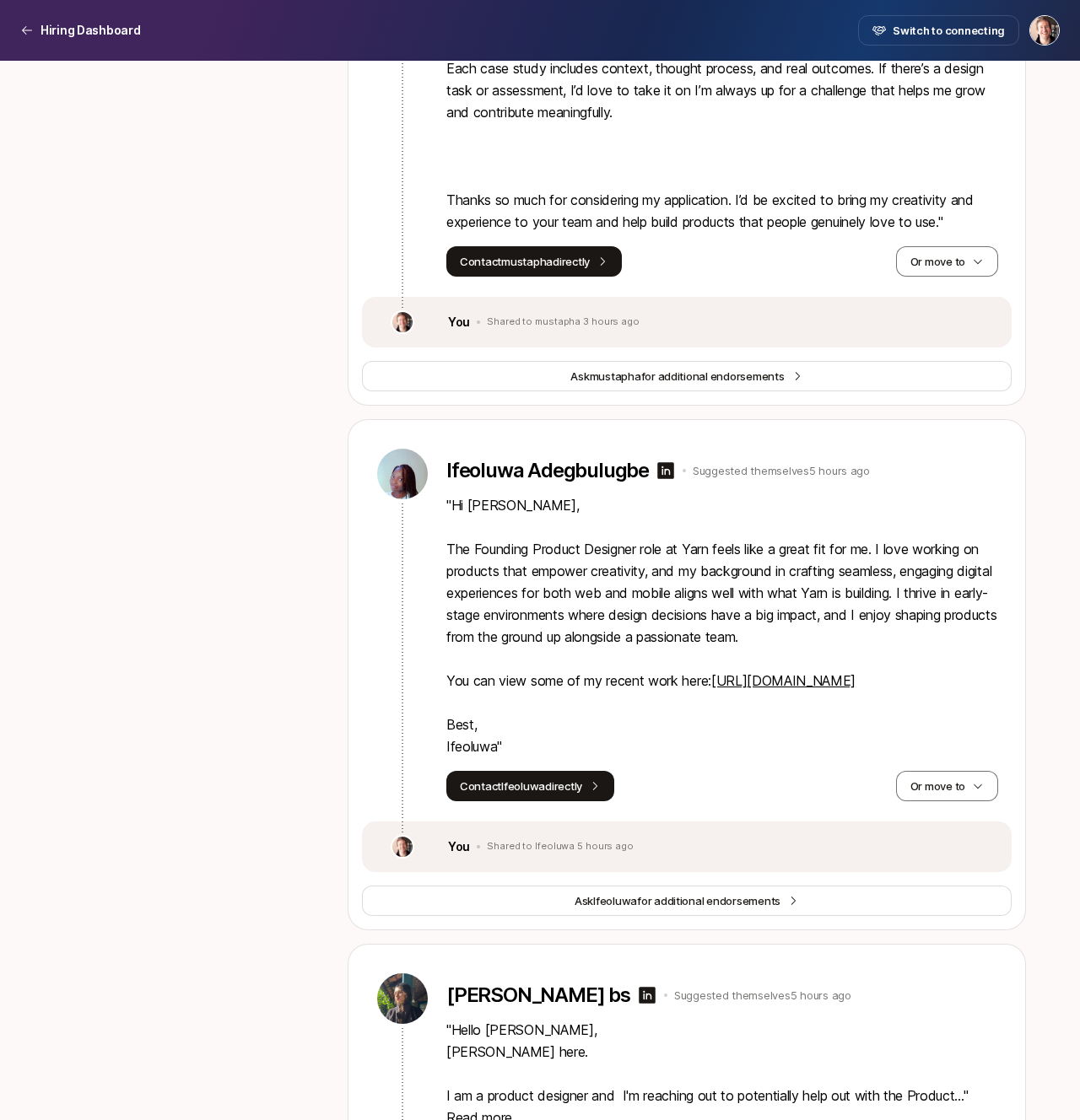
scroll to position [4819, 0]
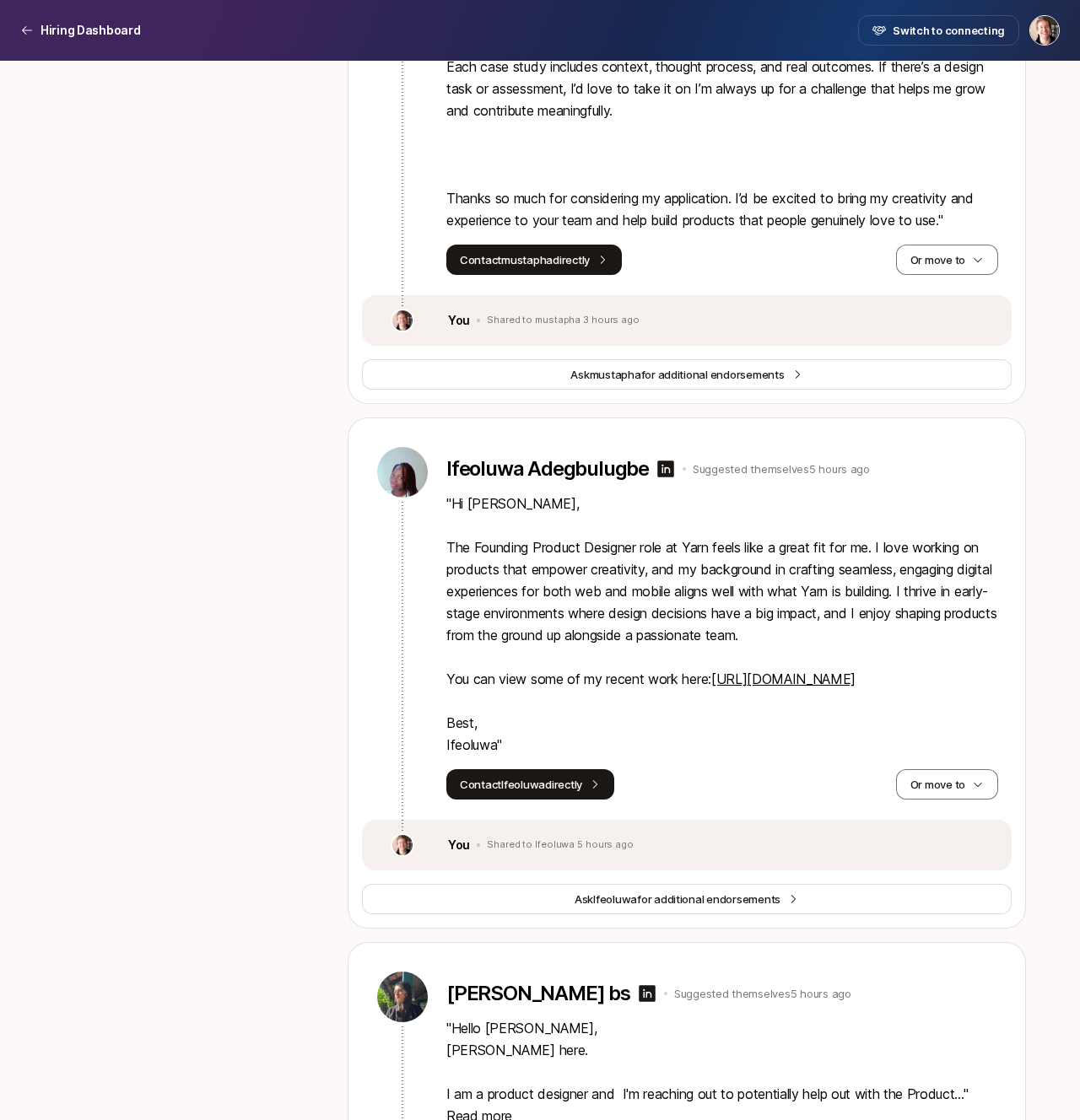
click at [741, 687] on link "[URL][DOMAIN_NAME]" at bounding box center [783, 679] width 144 height 17
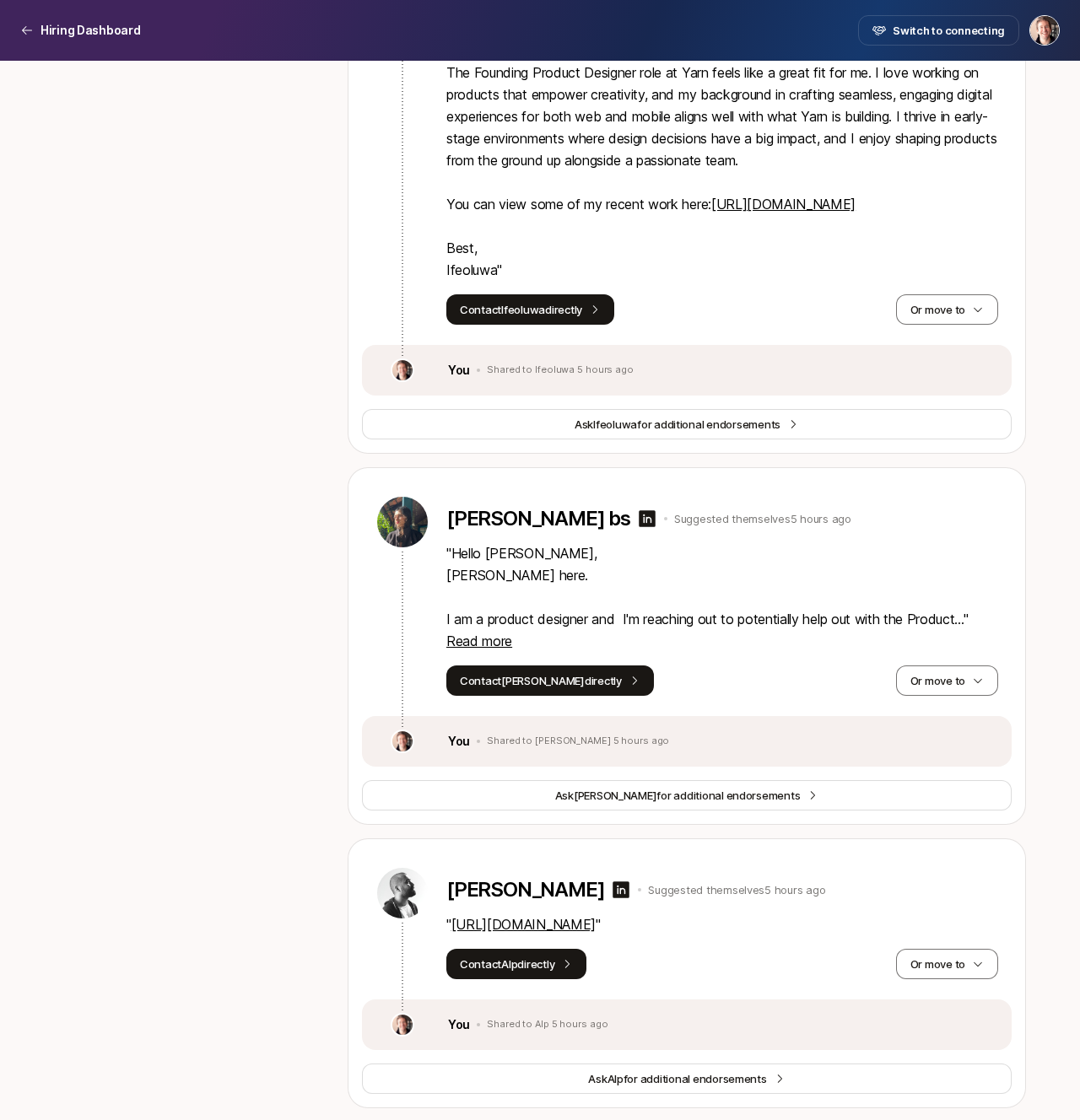
scroll to position [5304, 0]
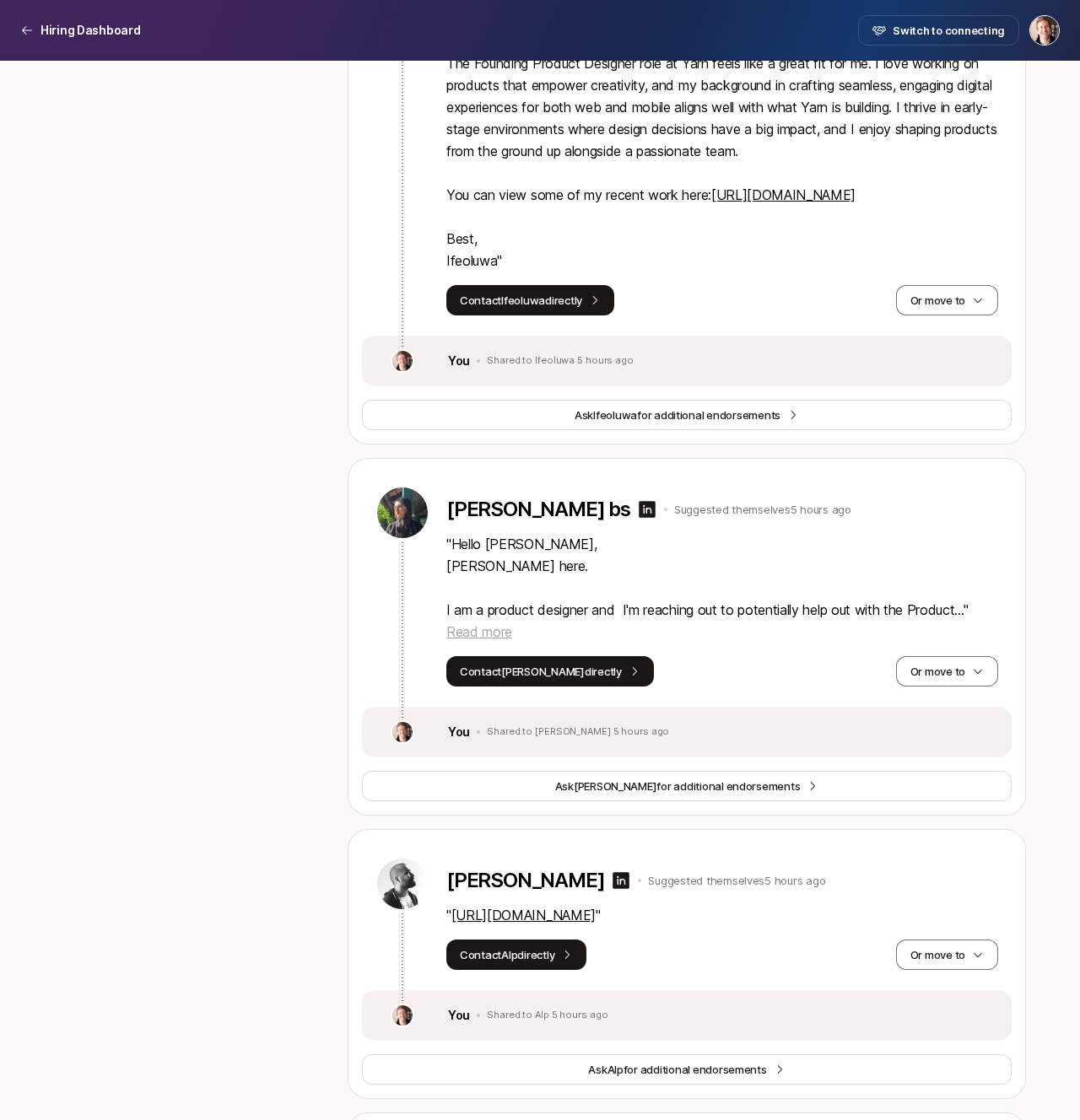
click at [472, 640] on span "Read more" at bounding box center [479, 632] width 66 height 17
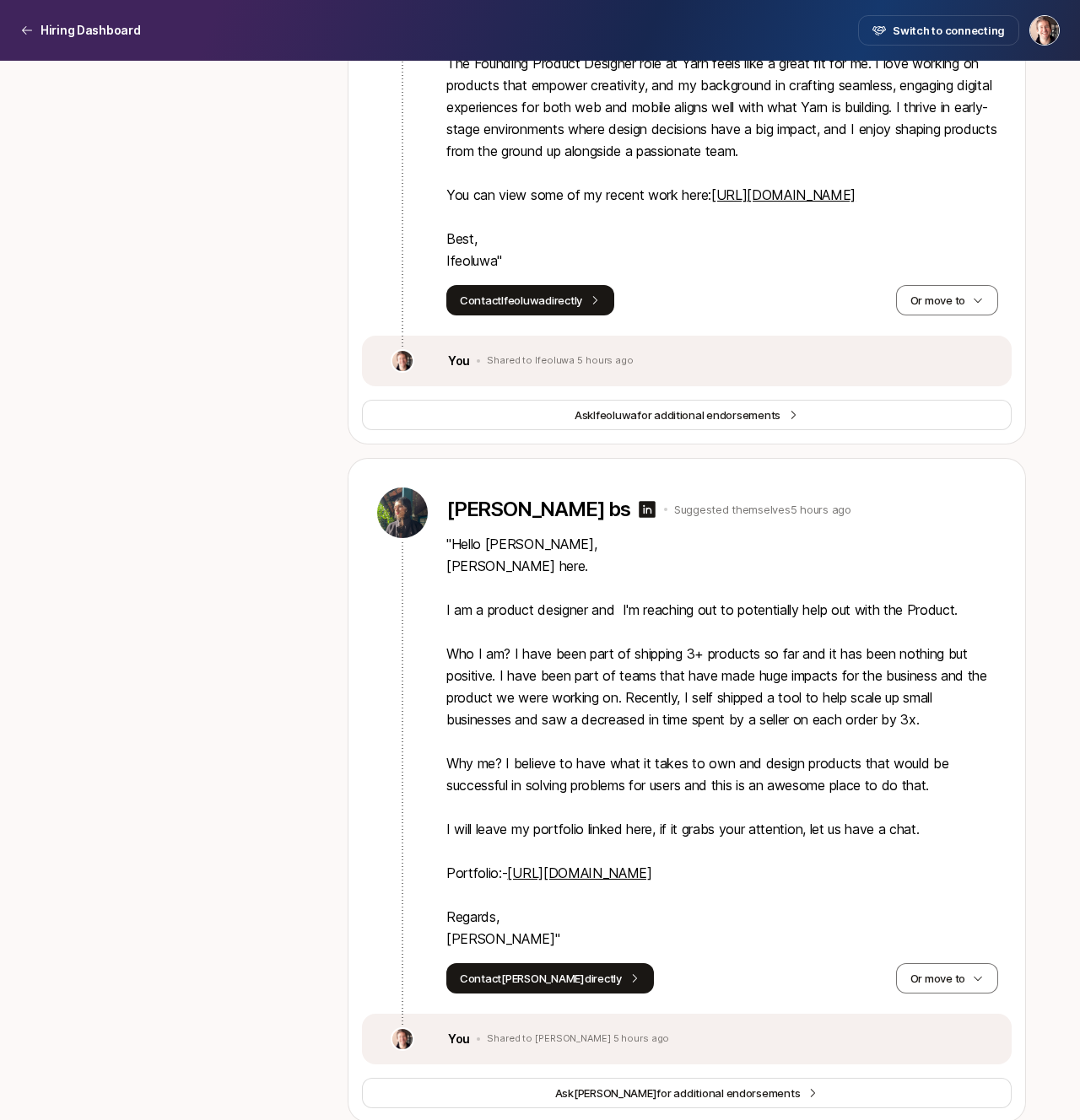
click at [493, 712] on p "" Hello [PERSON_NAME] here. I am a product designer and I'm reaching out to pot…" at bounding box center [722, 741] width 551 height 416
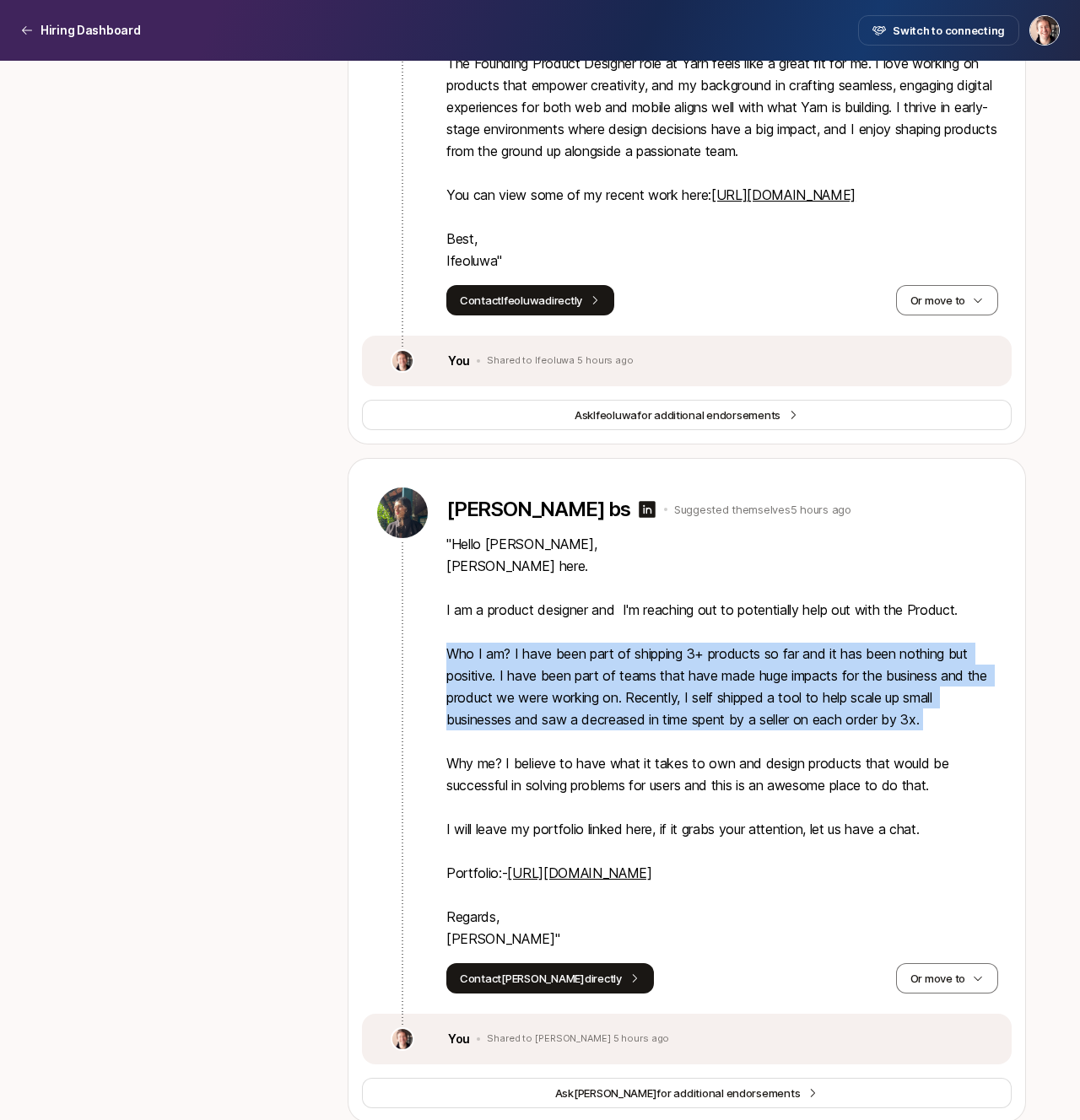
click at [514, 764] on p "" Hello [PERSON_NAME] here. I am a product designer and I'm reaching out to pot…" at bounding box center [722, 741] width 551 height 416
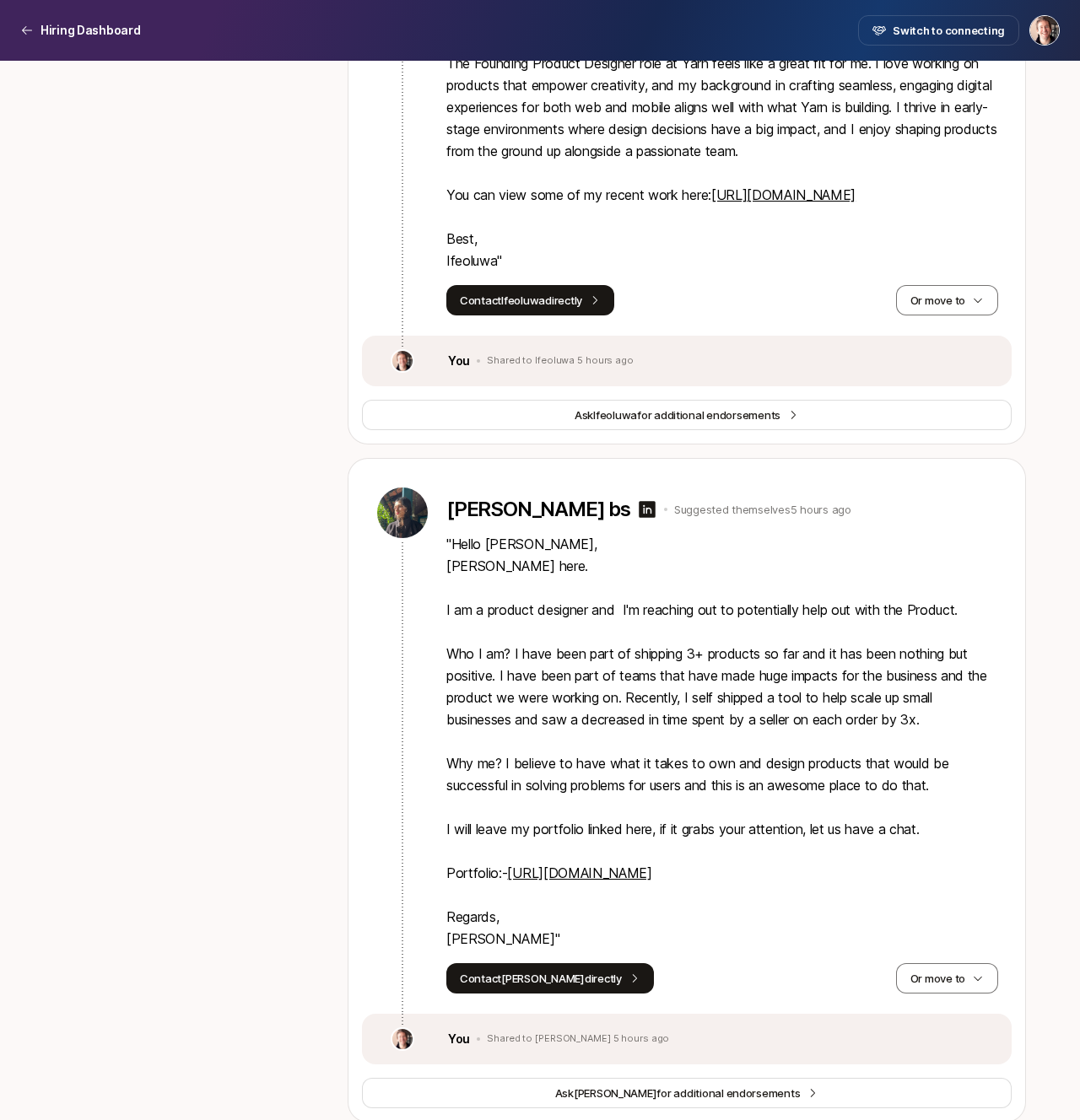
click at [514, 764] on p "" Hello [PERSON_NAME] here. I am a product designer and I'm reaching out to pot…" at bounding box center [722, 741] width 551 height 416
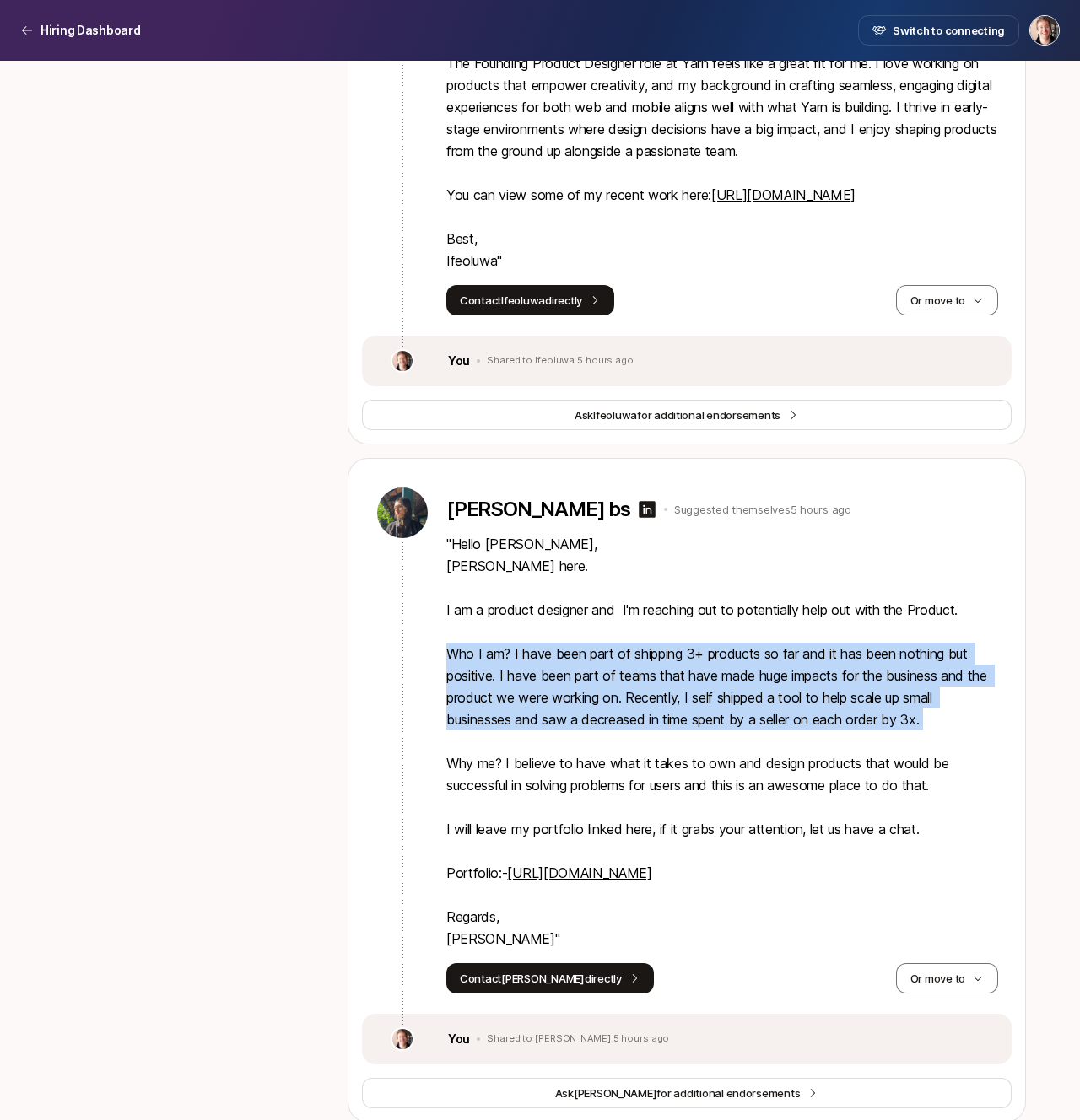
scroll to position [5371, 0]
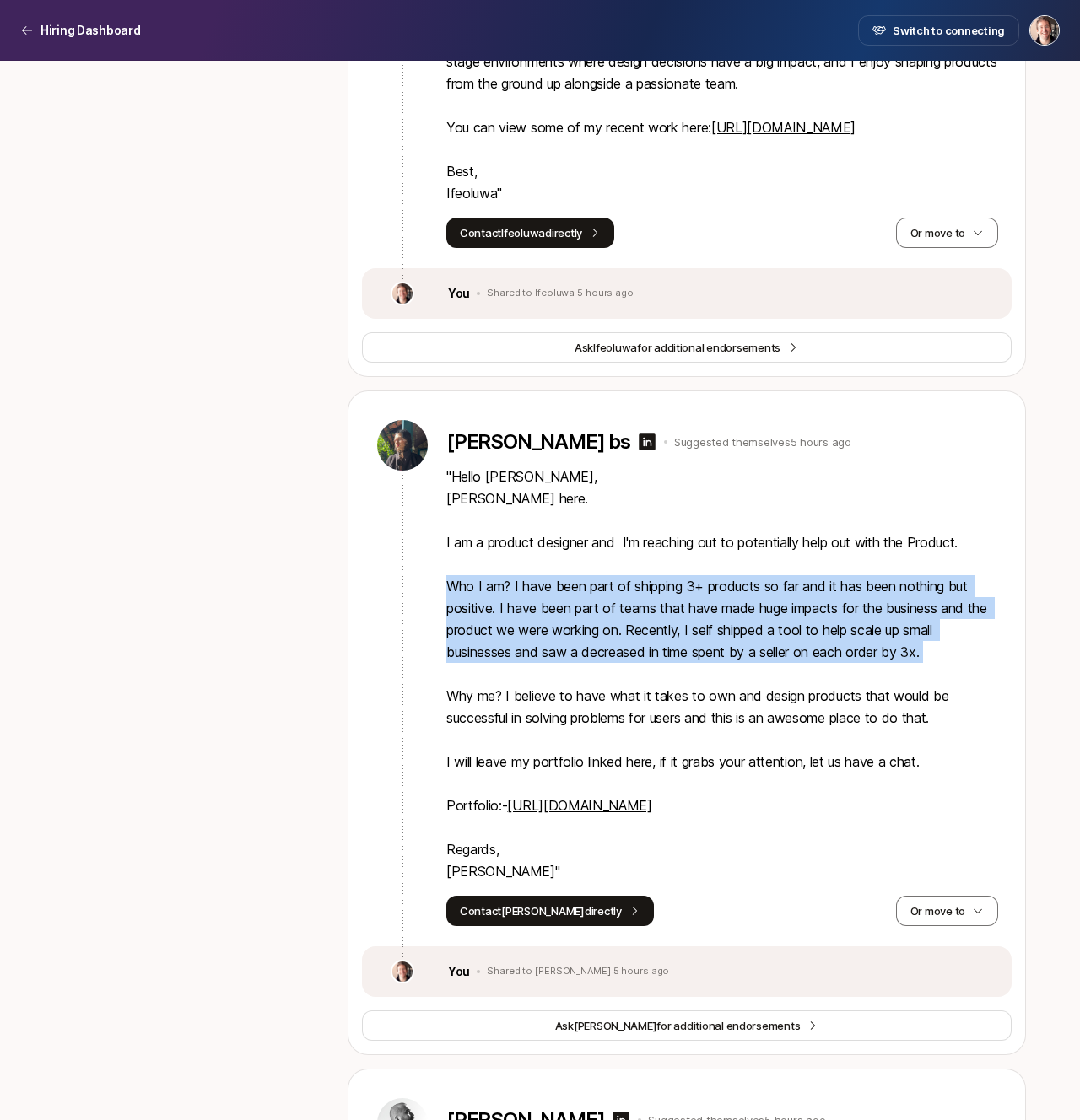
click at [552, 814] on link "[URL][DOMAIN_NAME]" at bounding box center [579, 805] width 144 height 17
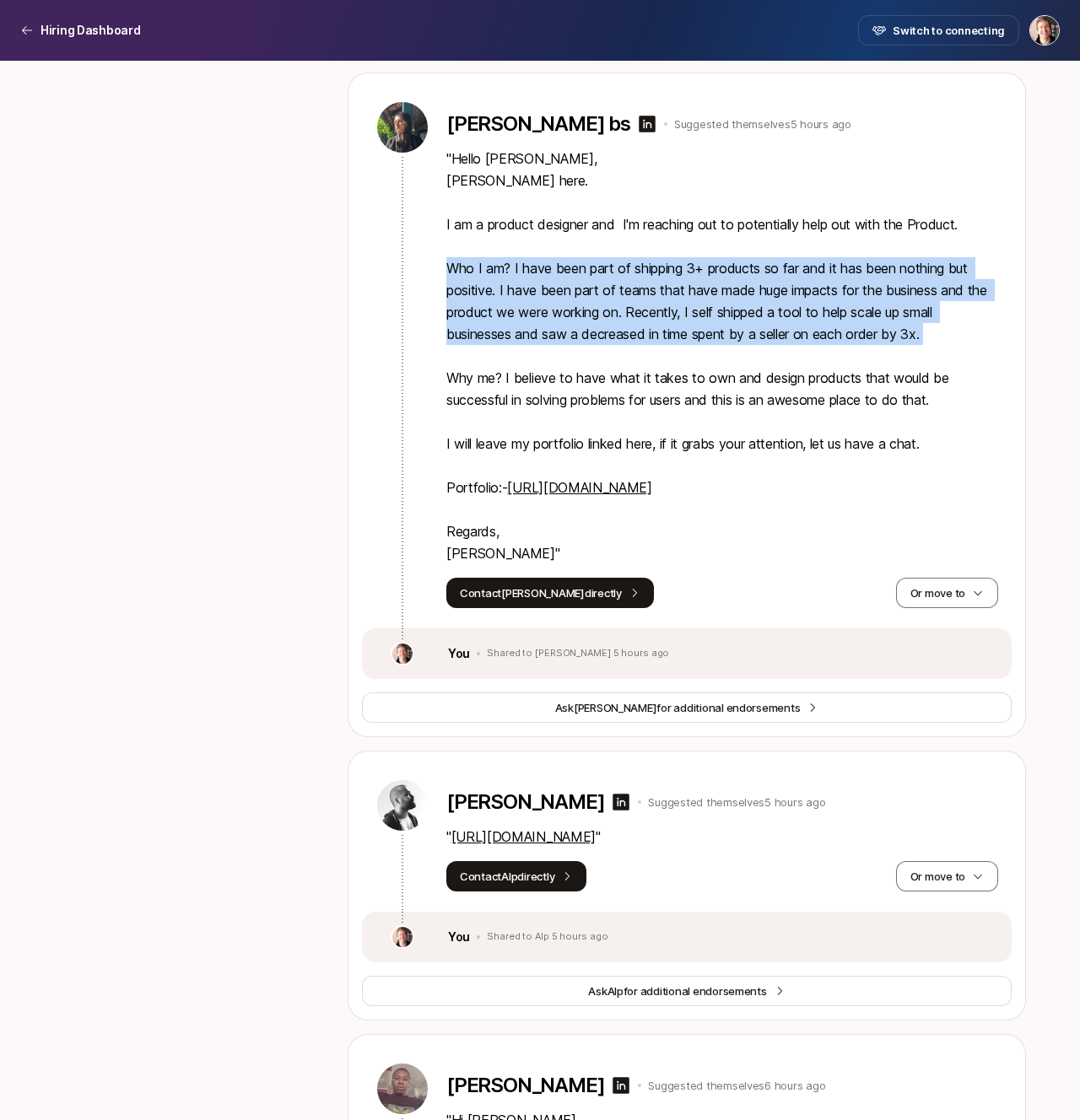
scroll to position [5853, 0]
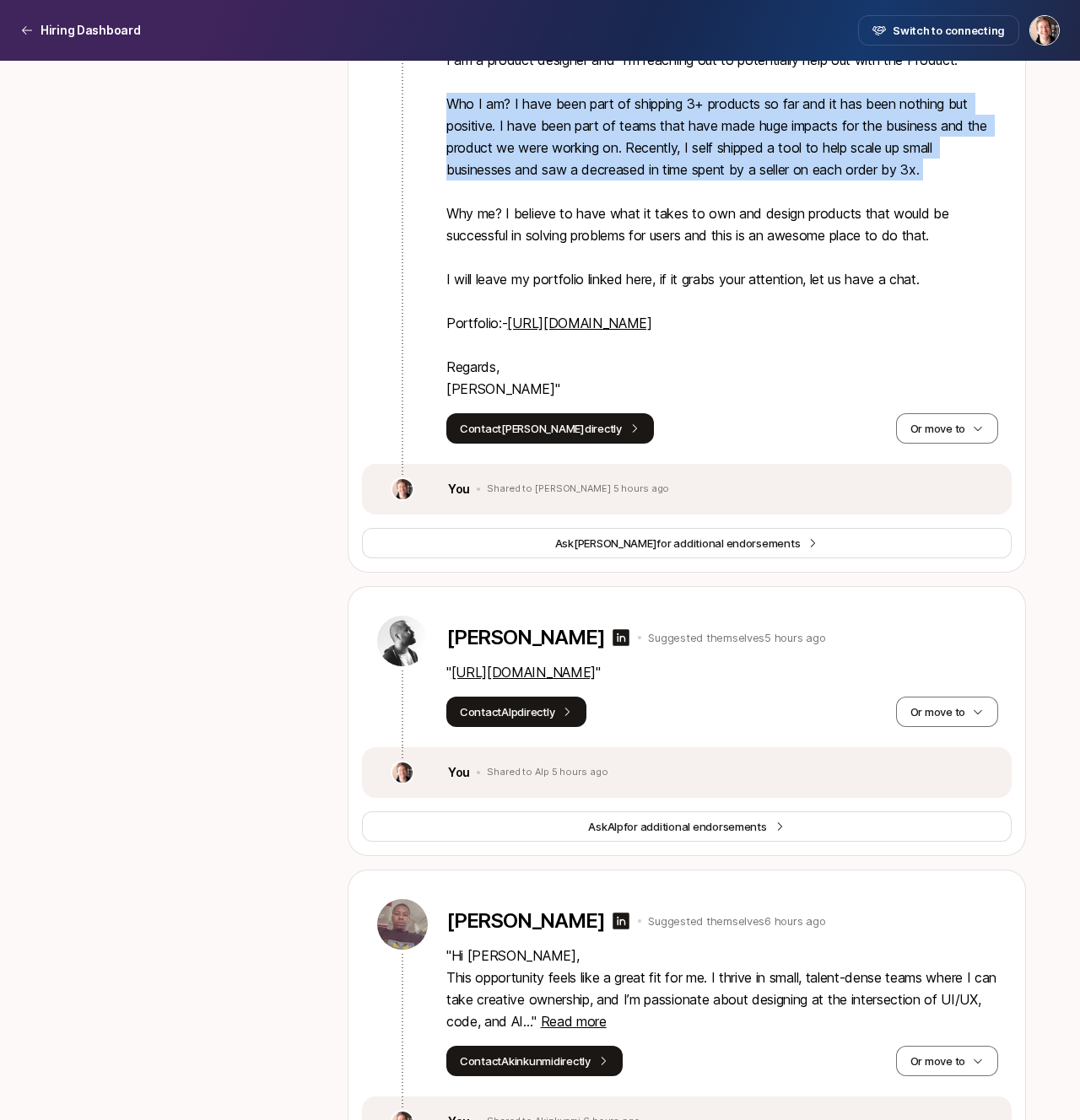
click at [520, 680] on link "[URL][DOMAIN_NAME]" at bounding box center [523, 672] width 144 height 17
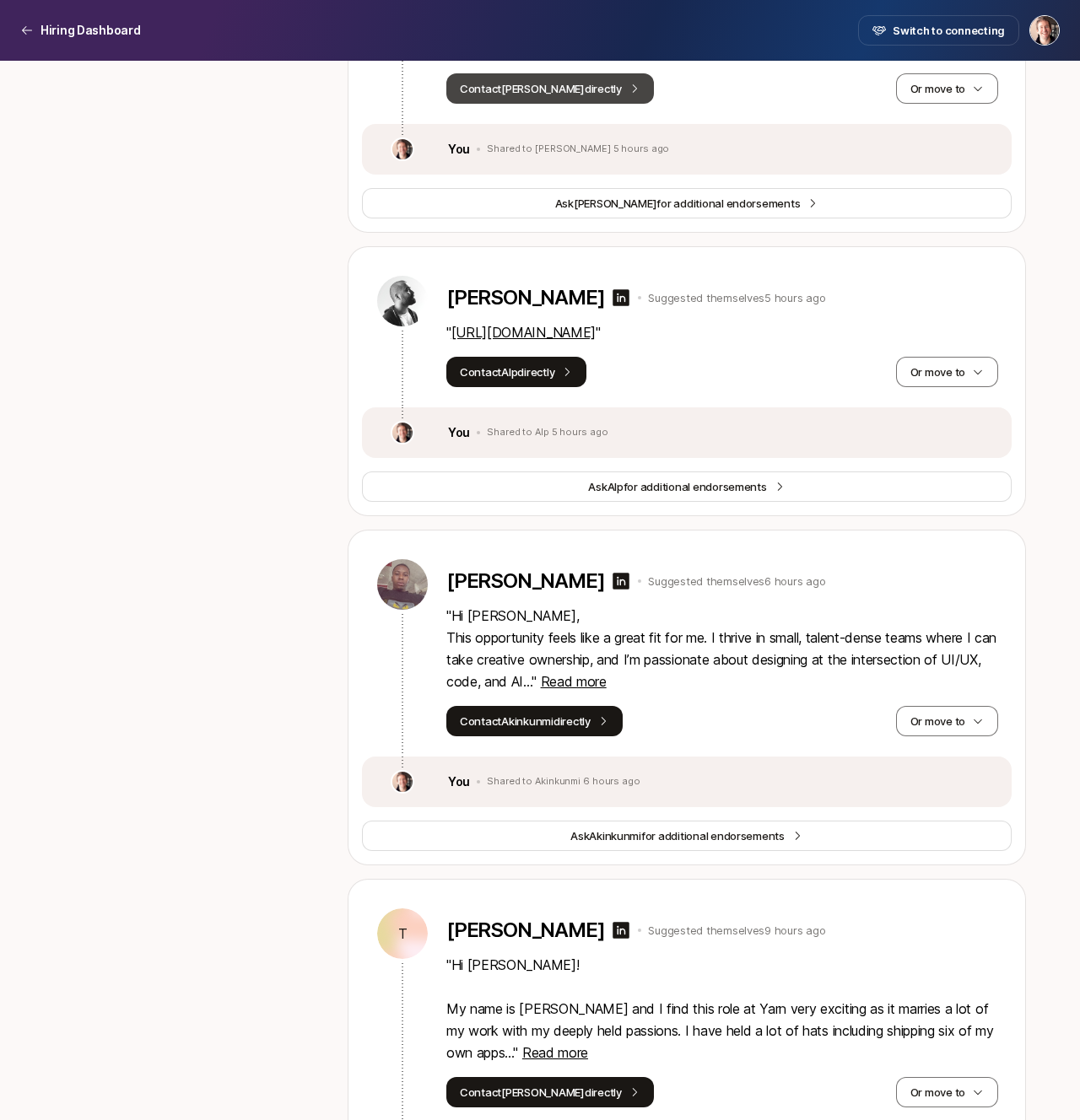
scroll to position [6271, 0]
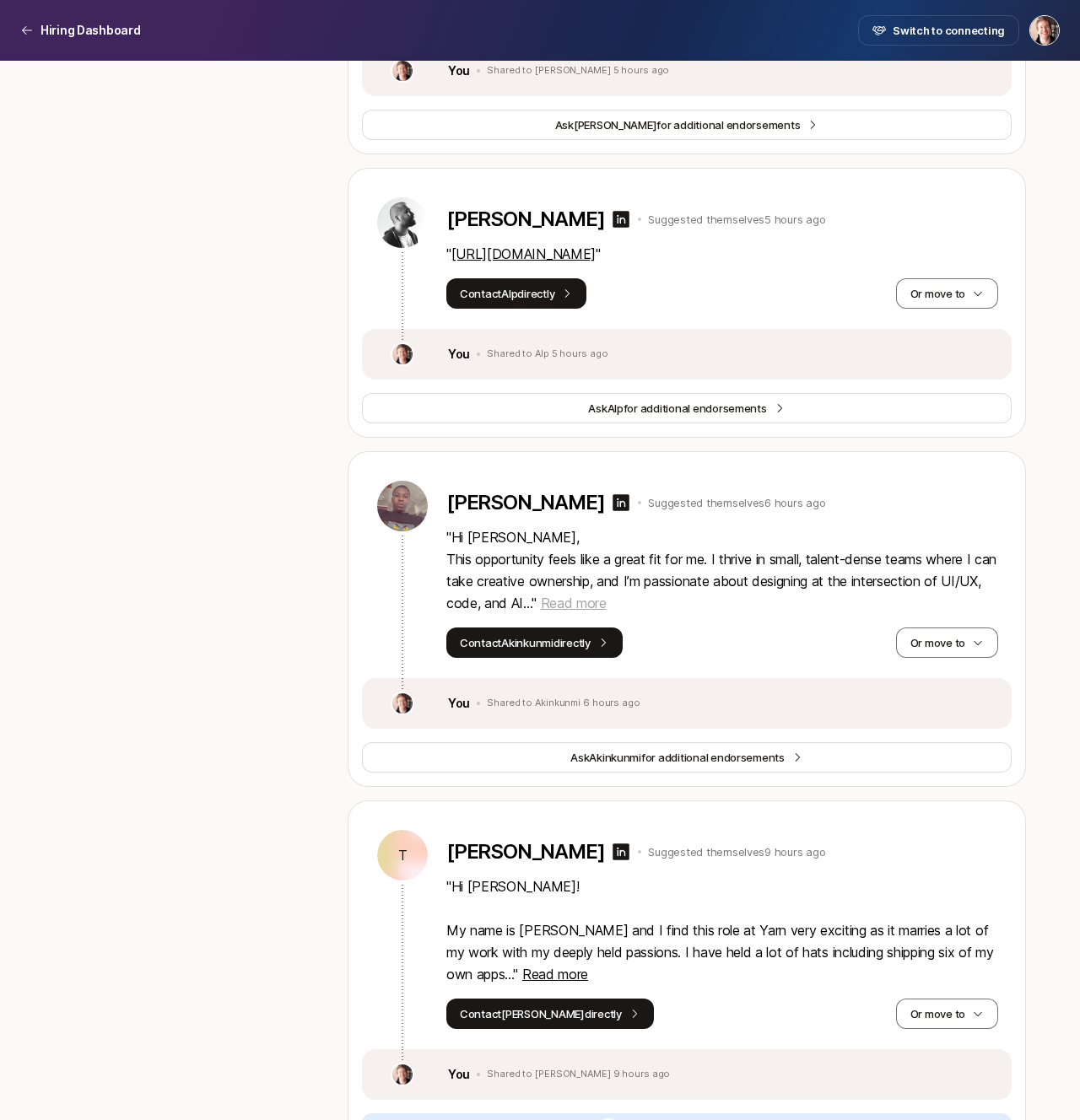
click at [607, 611] on span "Read more" at bounding box center [574, 603] width 66 height 17
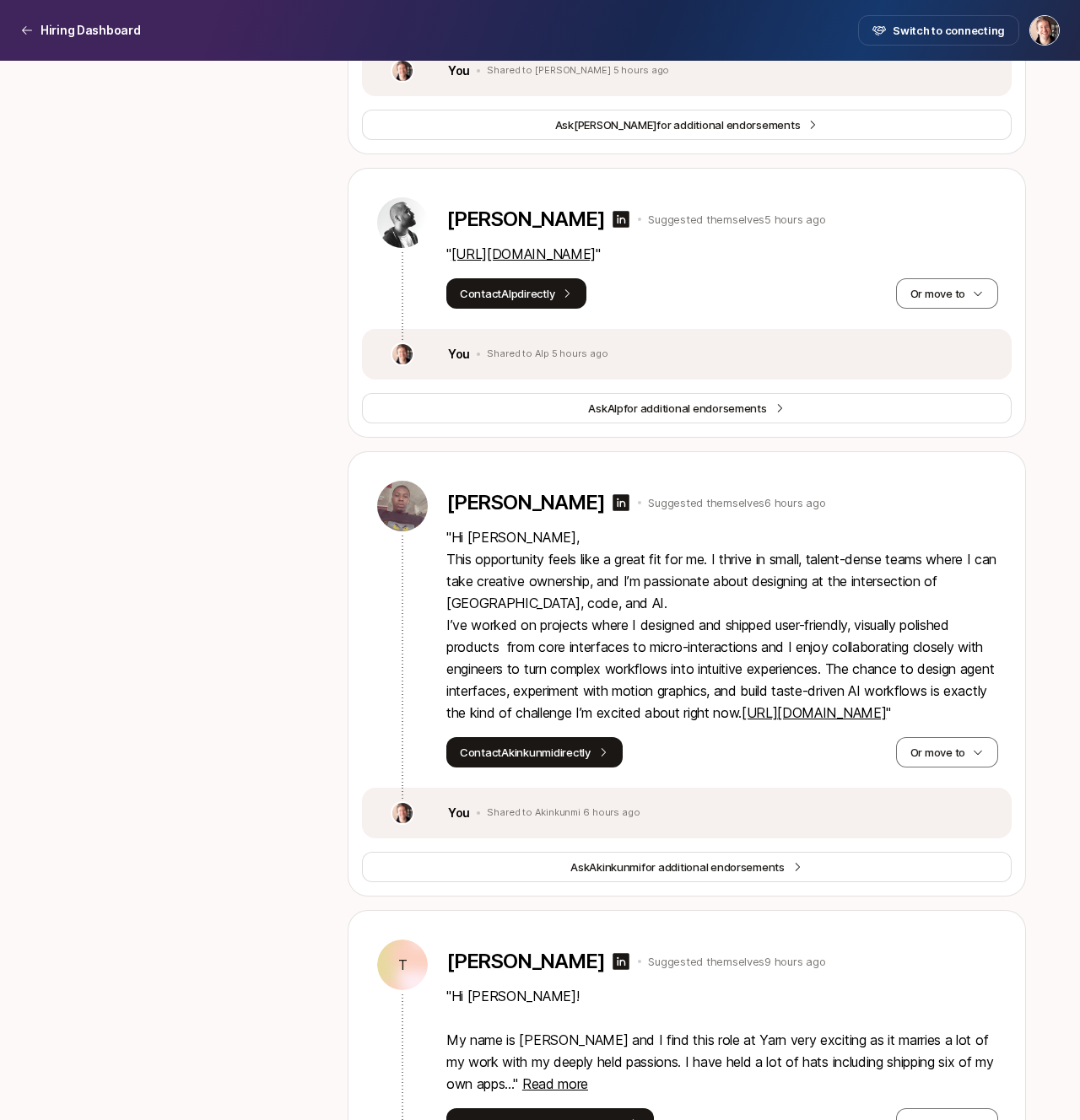
click at [742, 721] on link "[URL][DOMAIN_NAME]" at bounding box center [814, 712] width 144 height 17
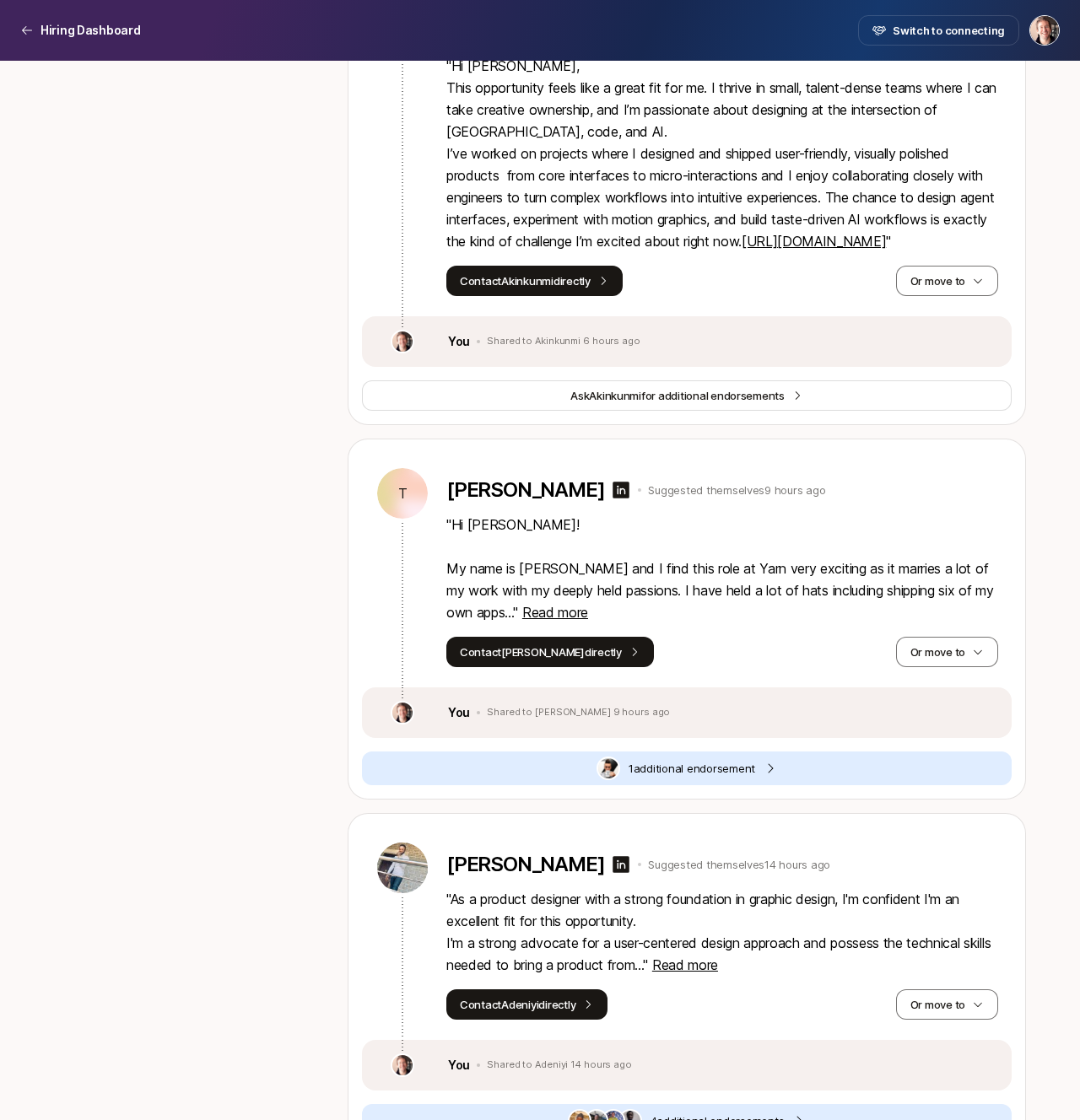
scroll to position [6759, 0]
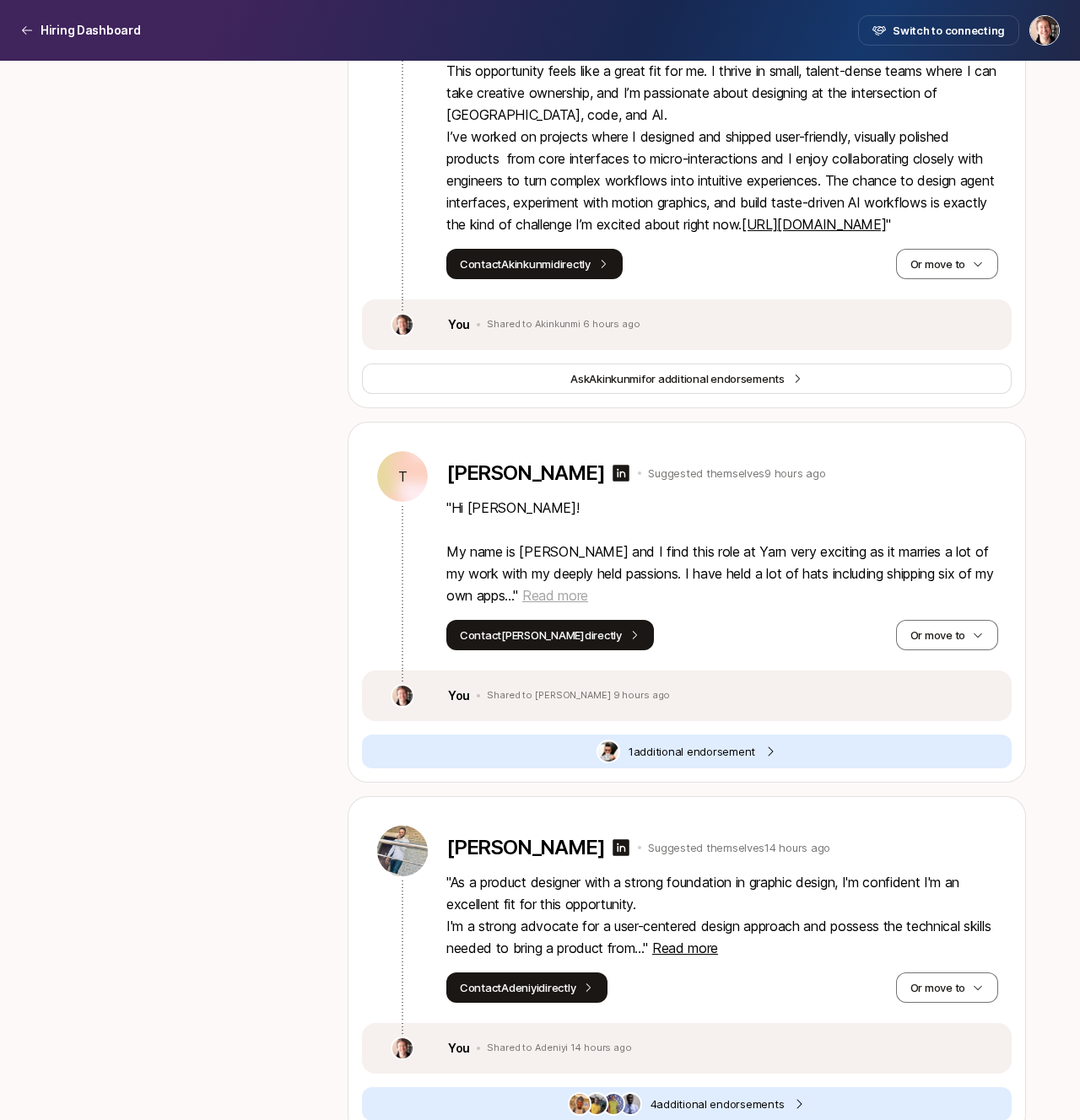
click at [556, 604] on span "Read more" at bounding box center [555, 595] width 66 height 17
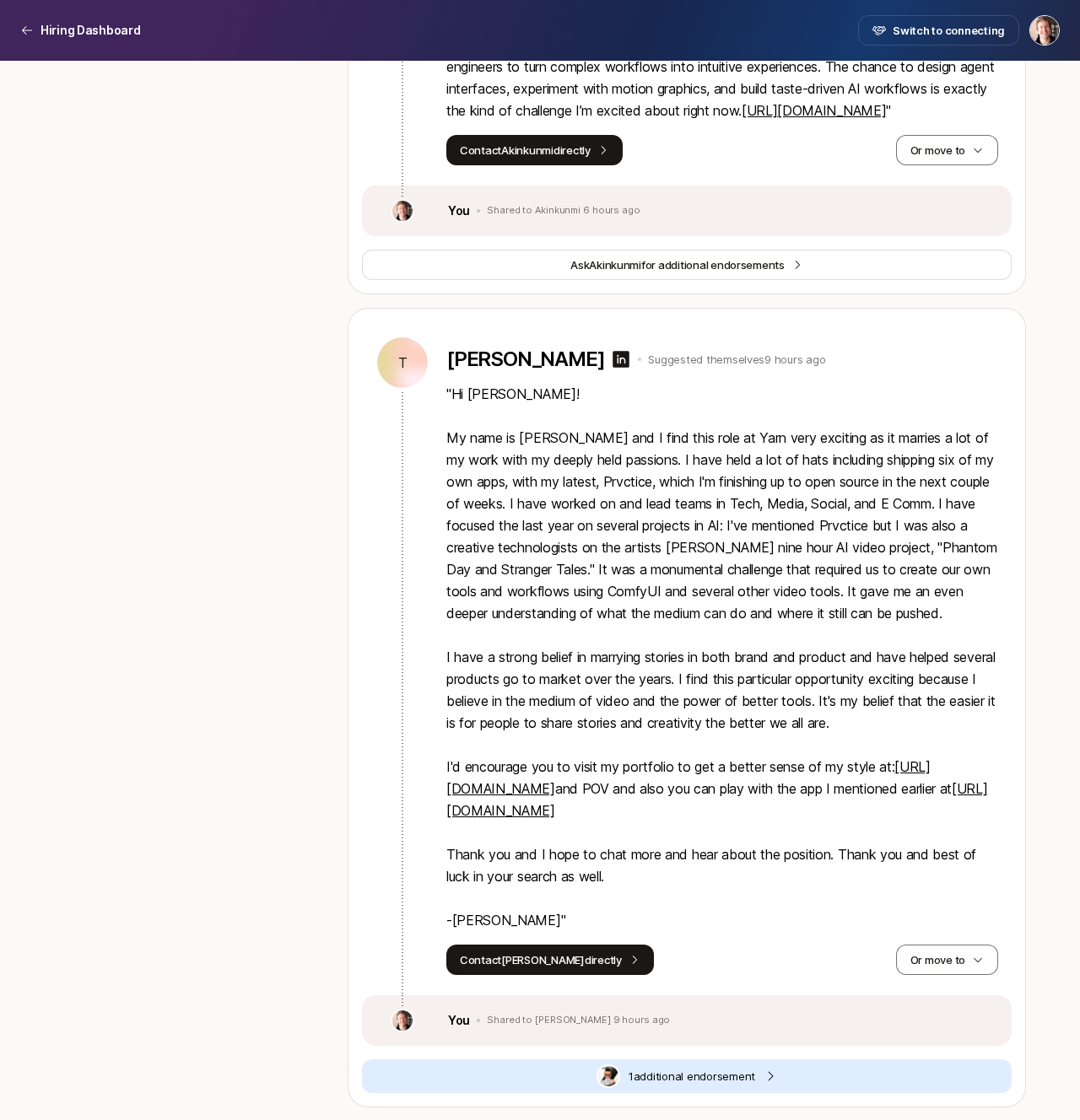
scroll to position [6889, 0]
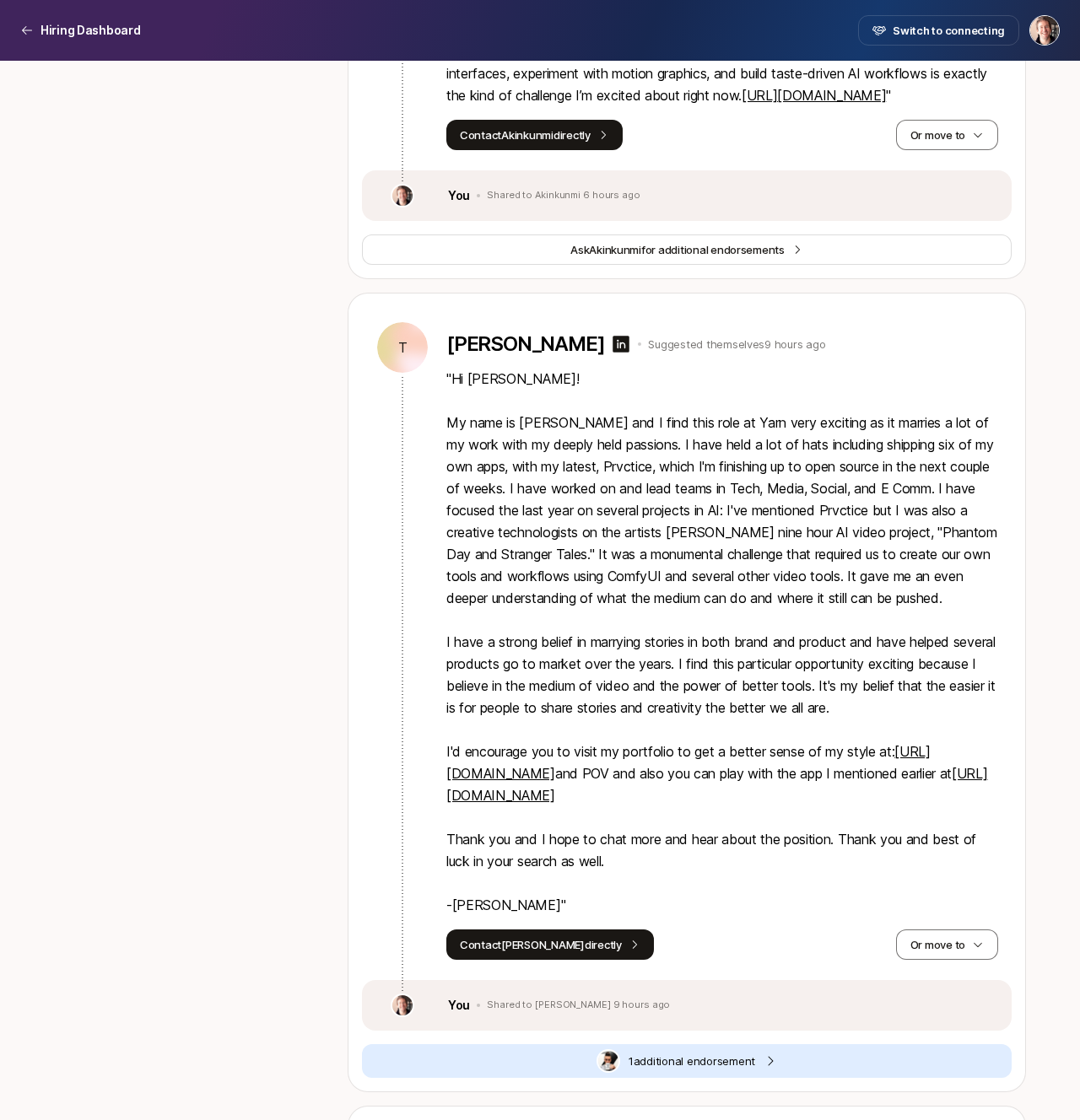
click at [514, 782] on link "[URL][DOMAIN_NAME]" at bounding box center [688, 762] width 484 height 38
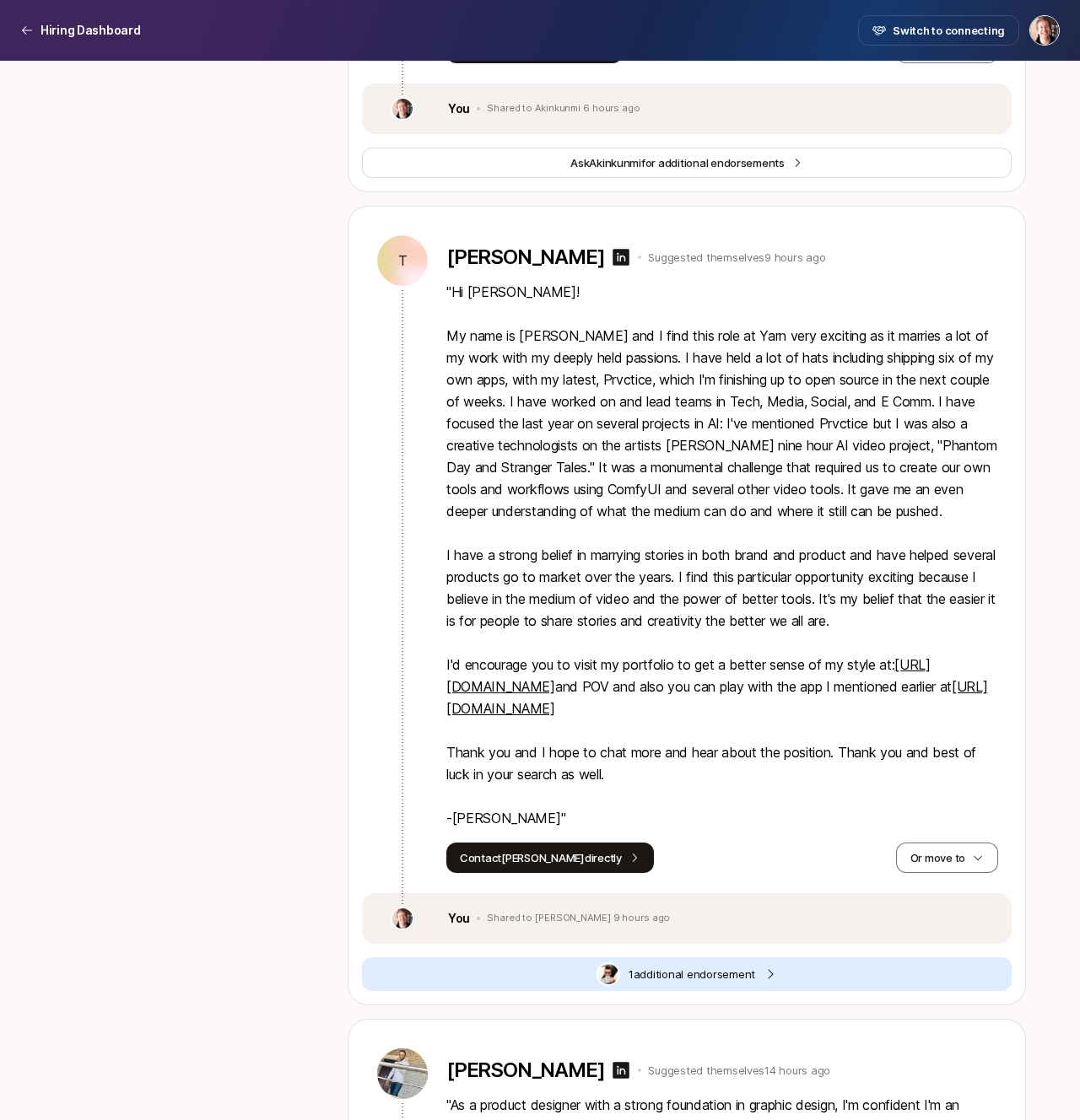
scroll to position [7099, 0]
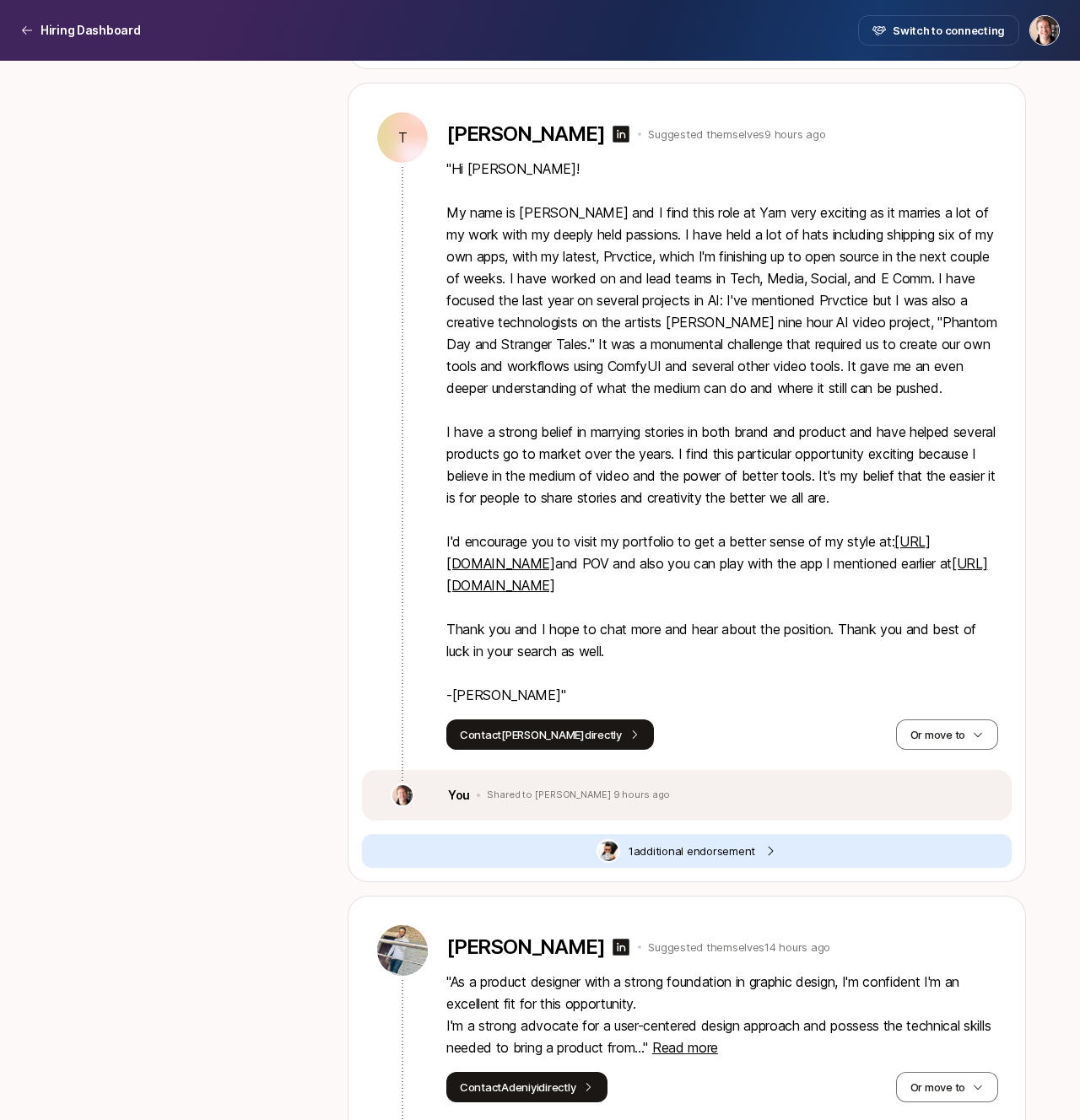
click at [575, 593] on link "[URL][DOMAIN_NAME]" at bounding box center [716, 574] width 541 height 38
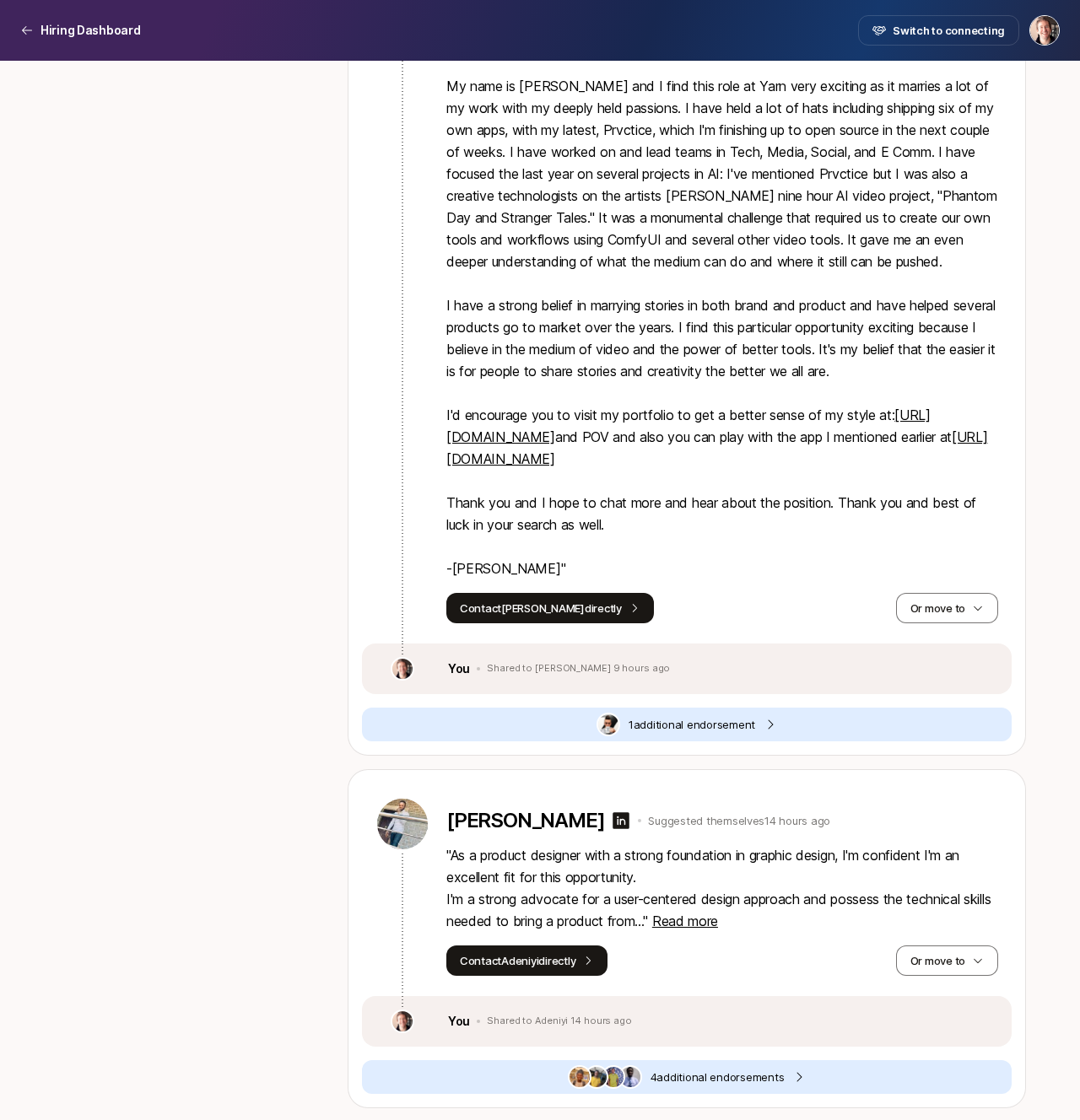
scroll to position [7293, 0]
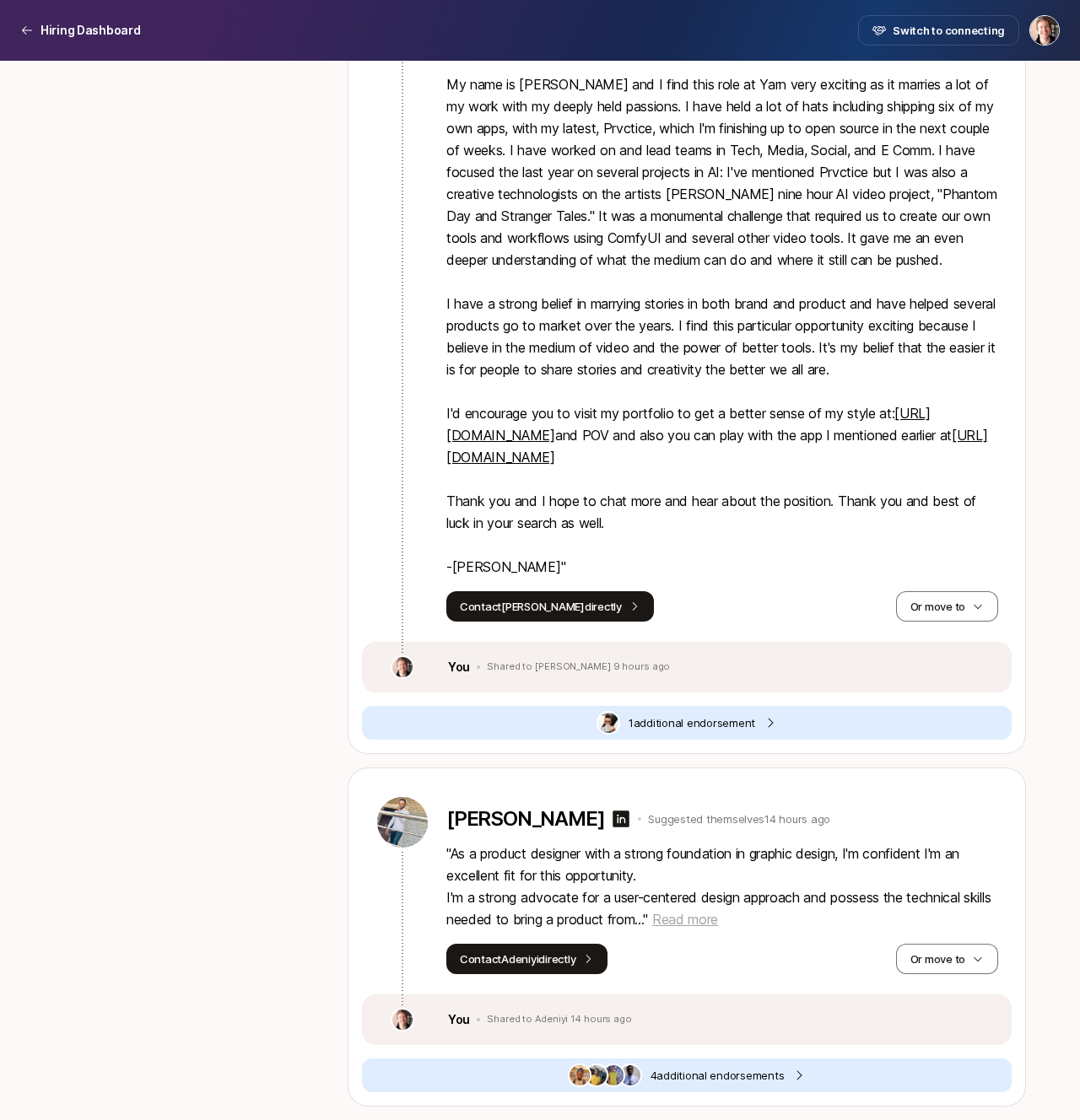
click at [712, 913] on span "Read more" at bounding box center [684, 919] width 66 height 17
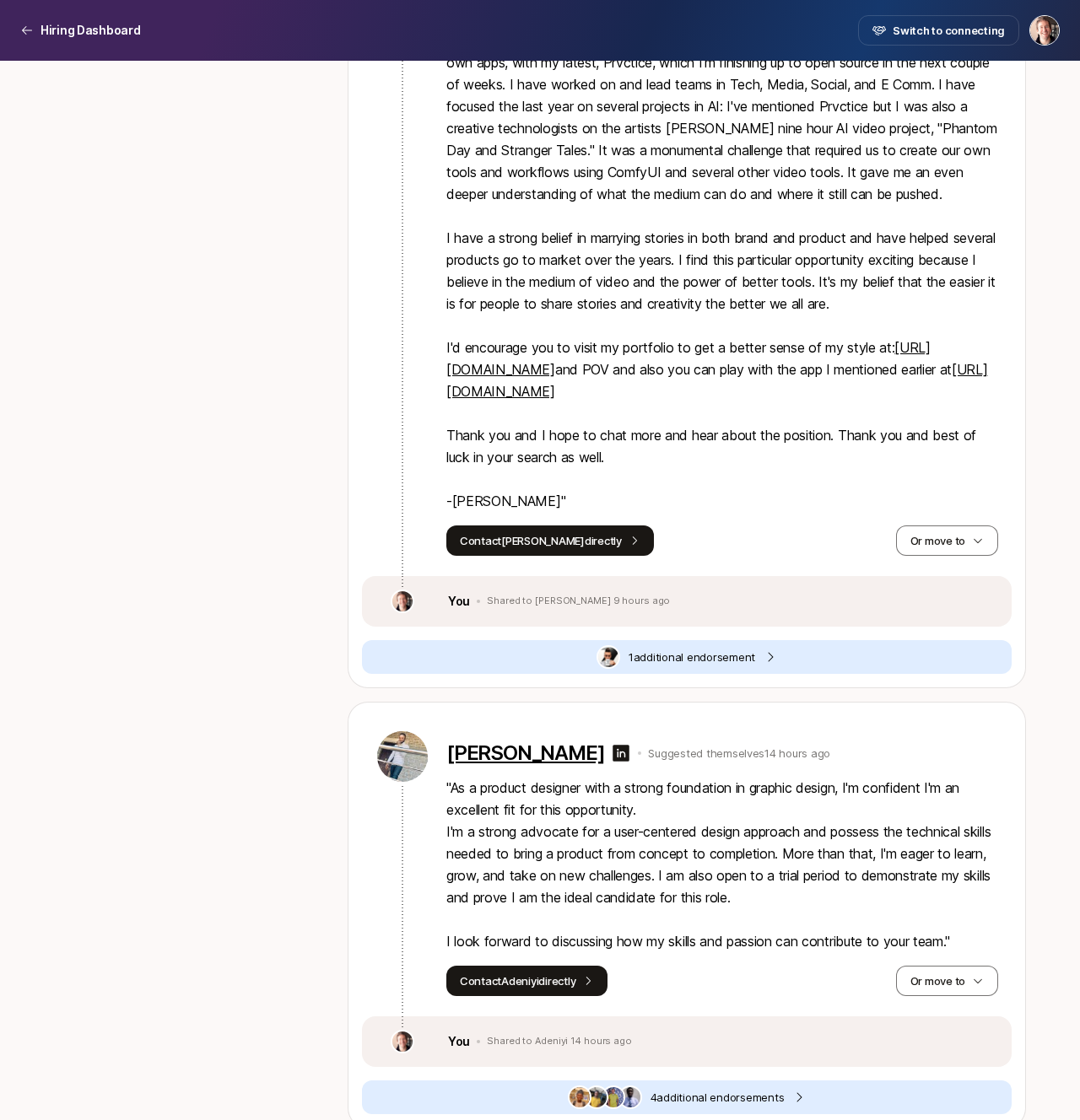
click at [540, 765] on p "[PERSON_NAME]" at bounding box center [525, 753] width 158 height 23
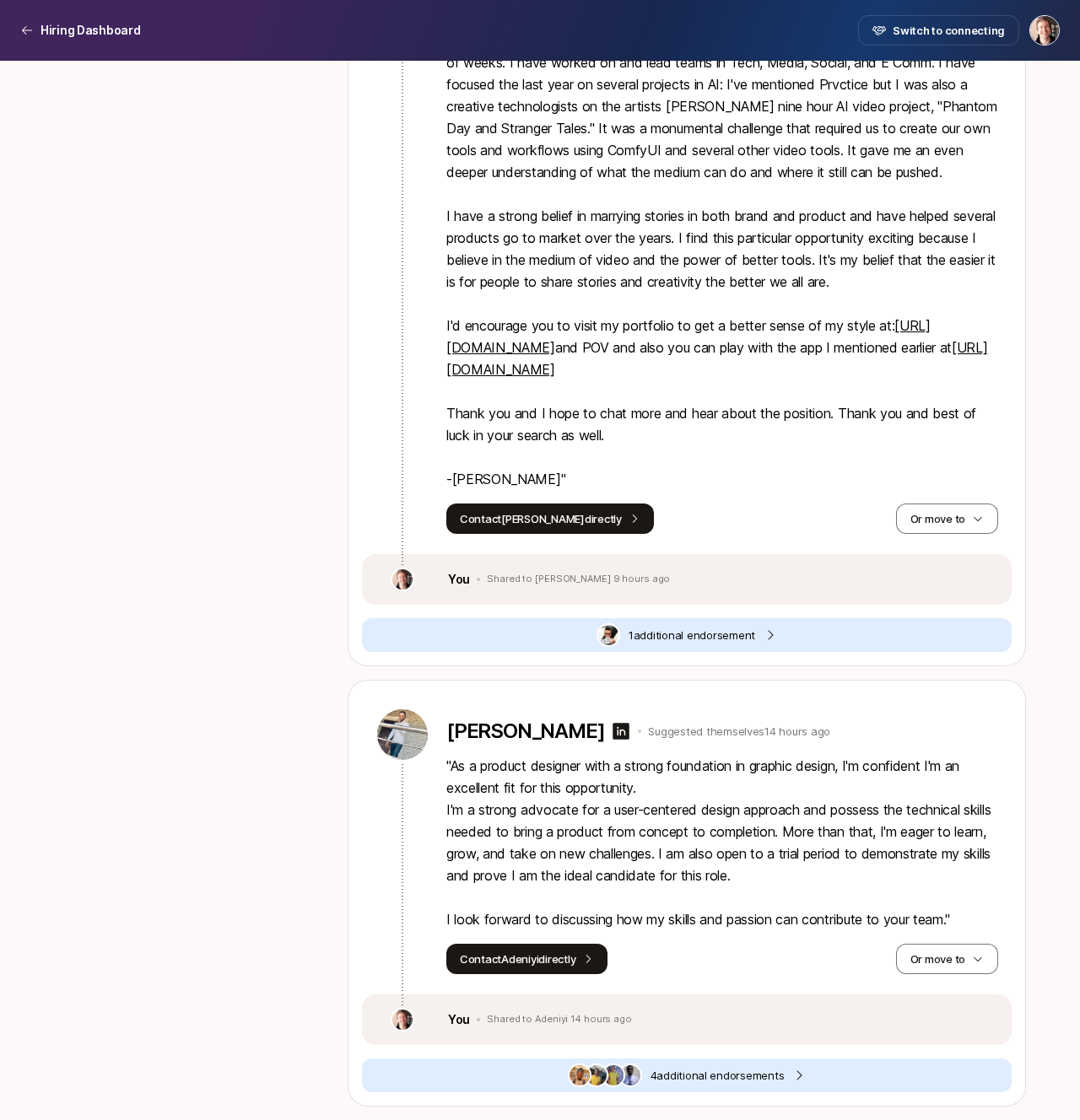
scroll to position [7380, 0]
click at [721, 874] on p "" As a product designer with a strong foundation in graphic design, I'm confide…" at bounding box center [722, 842] width 551 height 175
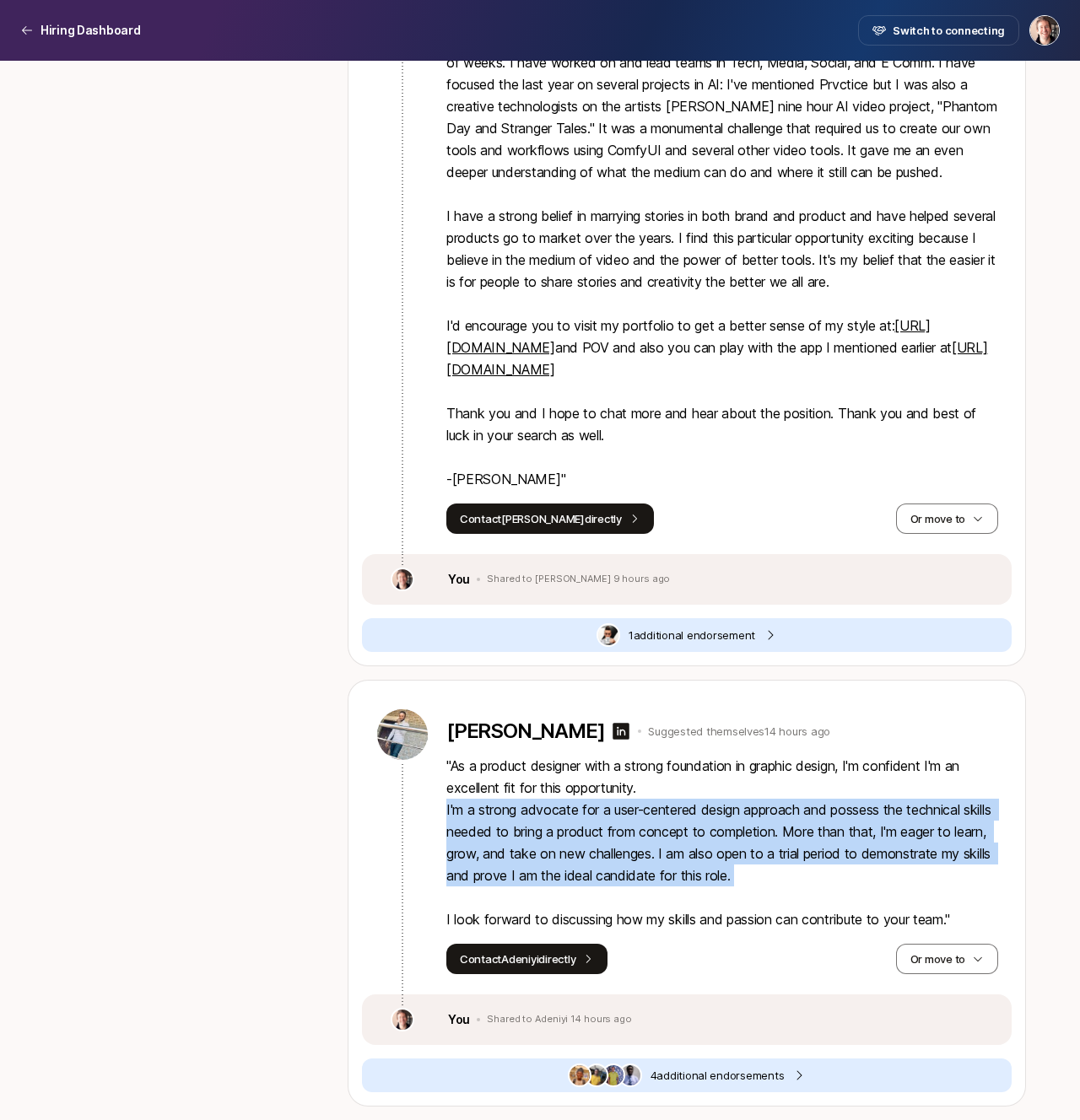
click at [732, 859] on p "" As a product designer with a strong foundation in graphic design, I'm confide…" at bounding box center [722, 842] width 551 height 175
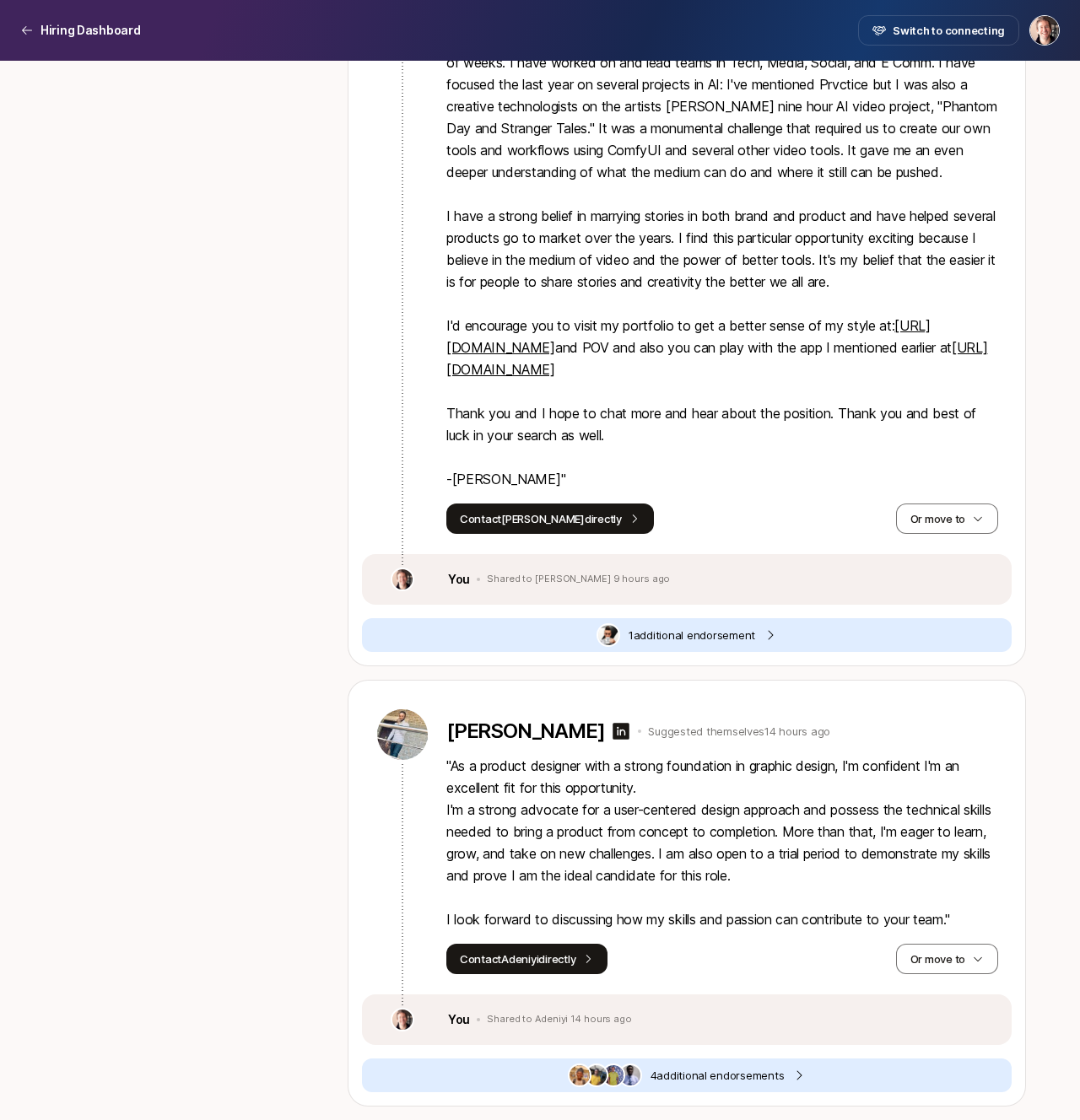
click at [732, 859] on p "" As a product designer with a strong foundation in graphic design, I'm confide…" at bounding box center [722, 842] width 551 height 175
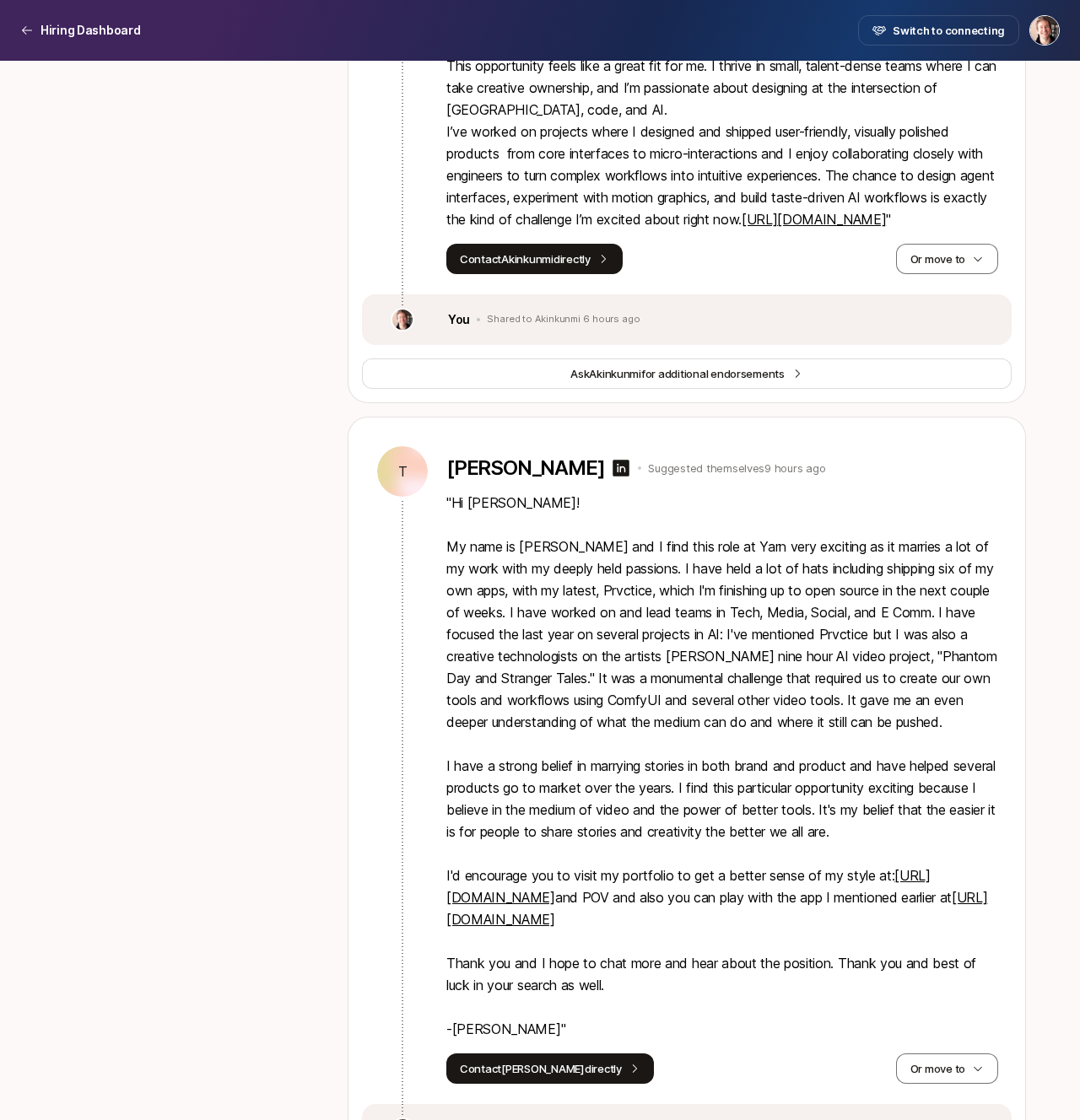
scroll to position [7057, 0]
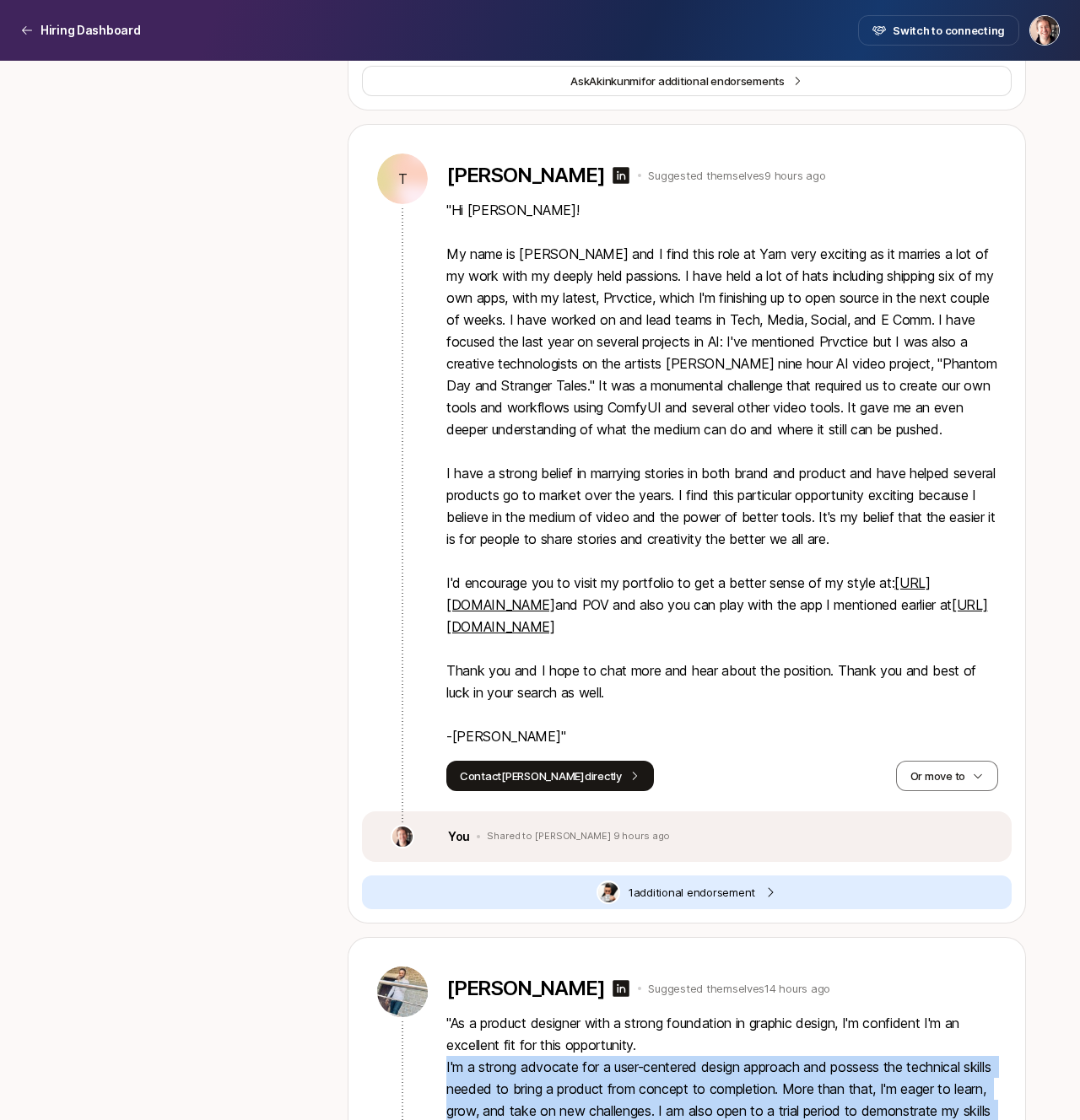
click at [683, 901] on span "1 additional endorsement" at bounding box center [691, 892] width 127 height 17
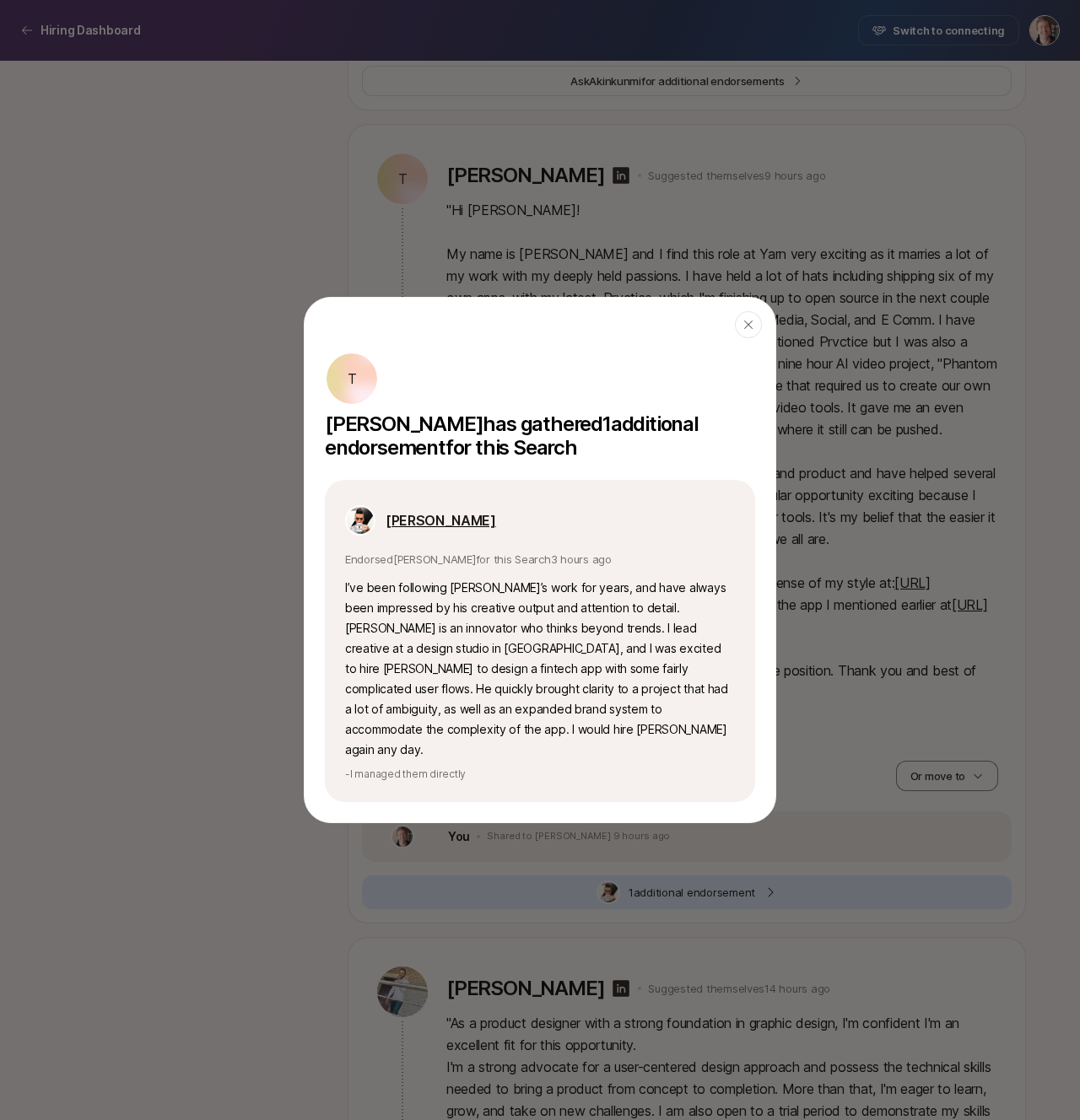
click at [430, 531] on p "[PERSON_NAME]" at bounding box center [441, 519] width 111 height 22
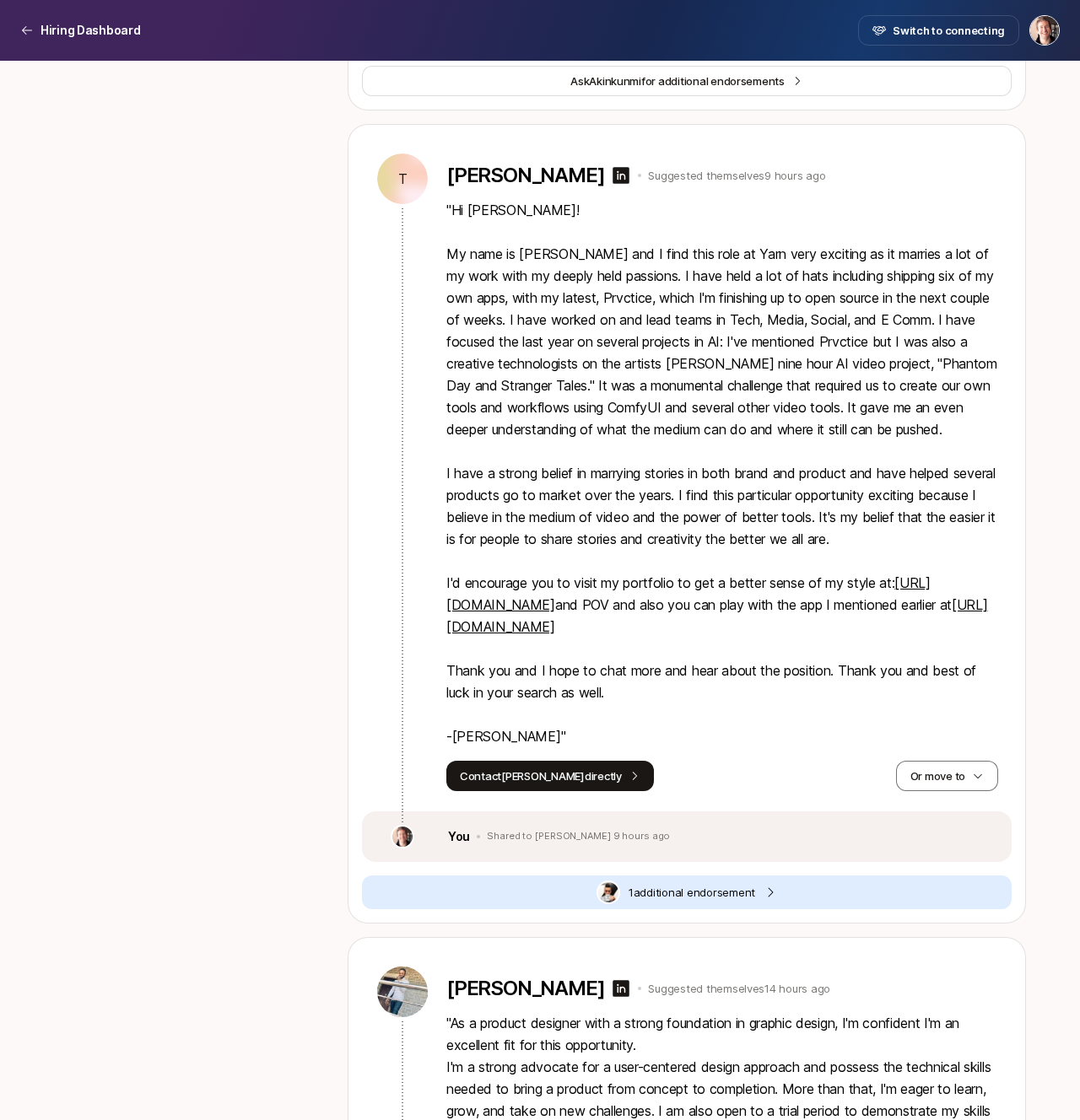
click at [525, 613] on link "[URL][DOMAIN_NAME]" at bounding box center [688, 593] width 484 height 38
click at [833, 351] on p "" Hi [PERSON_NAME]! My name is [PERSON_NAME] and I find this role at Yarn very …" at bounding box center [722, 472] width 551 height 548
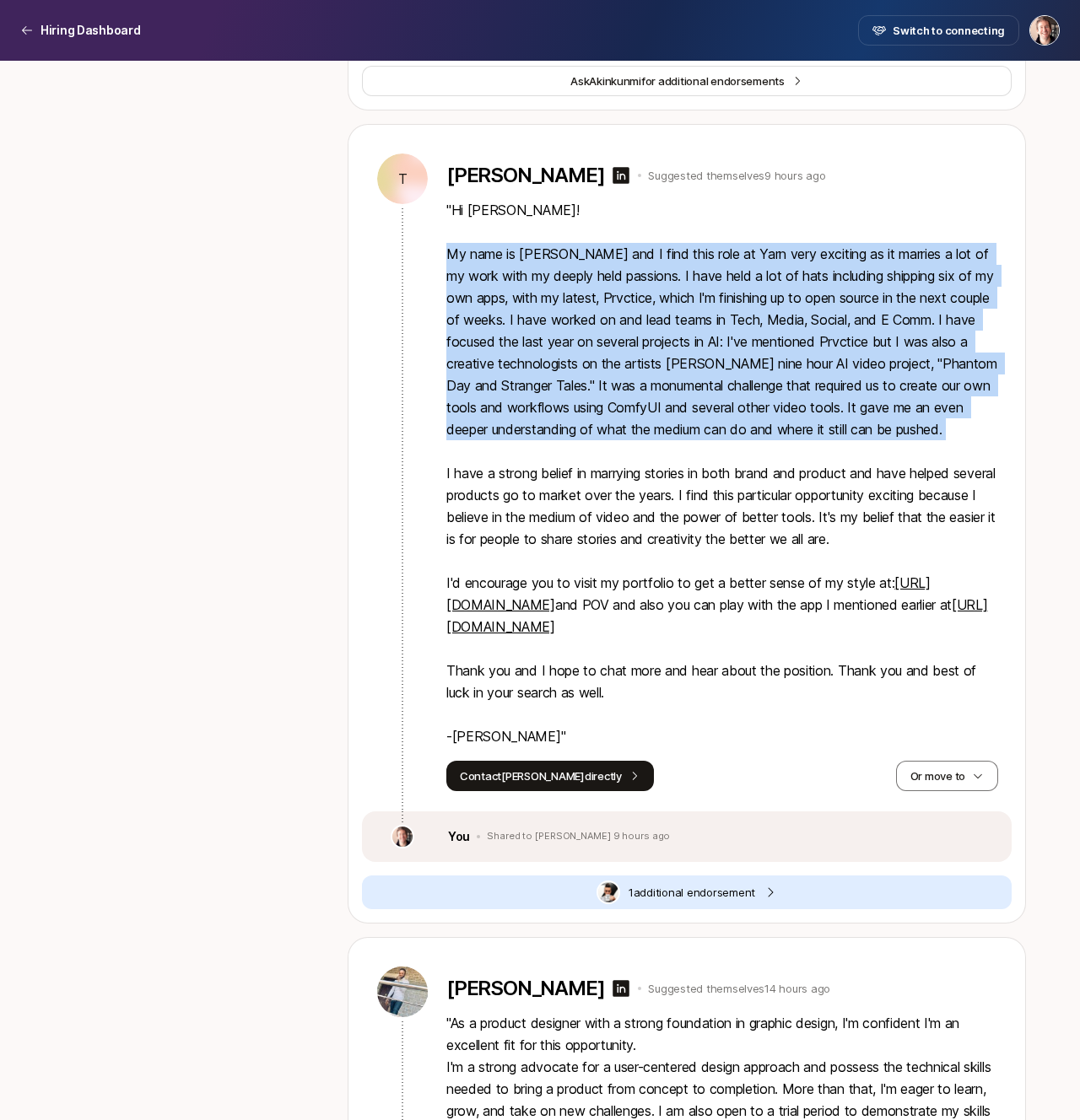
click at [741, 398] on p "" Hi [PERSON_NAME]! My name is [PERSON_NAME] and I find this role at Yarn very …" at bounding box center [722, 472] width 551 height 548
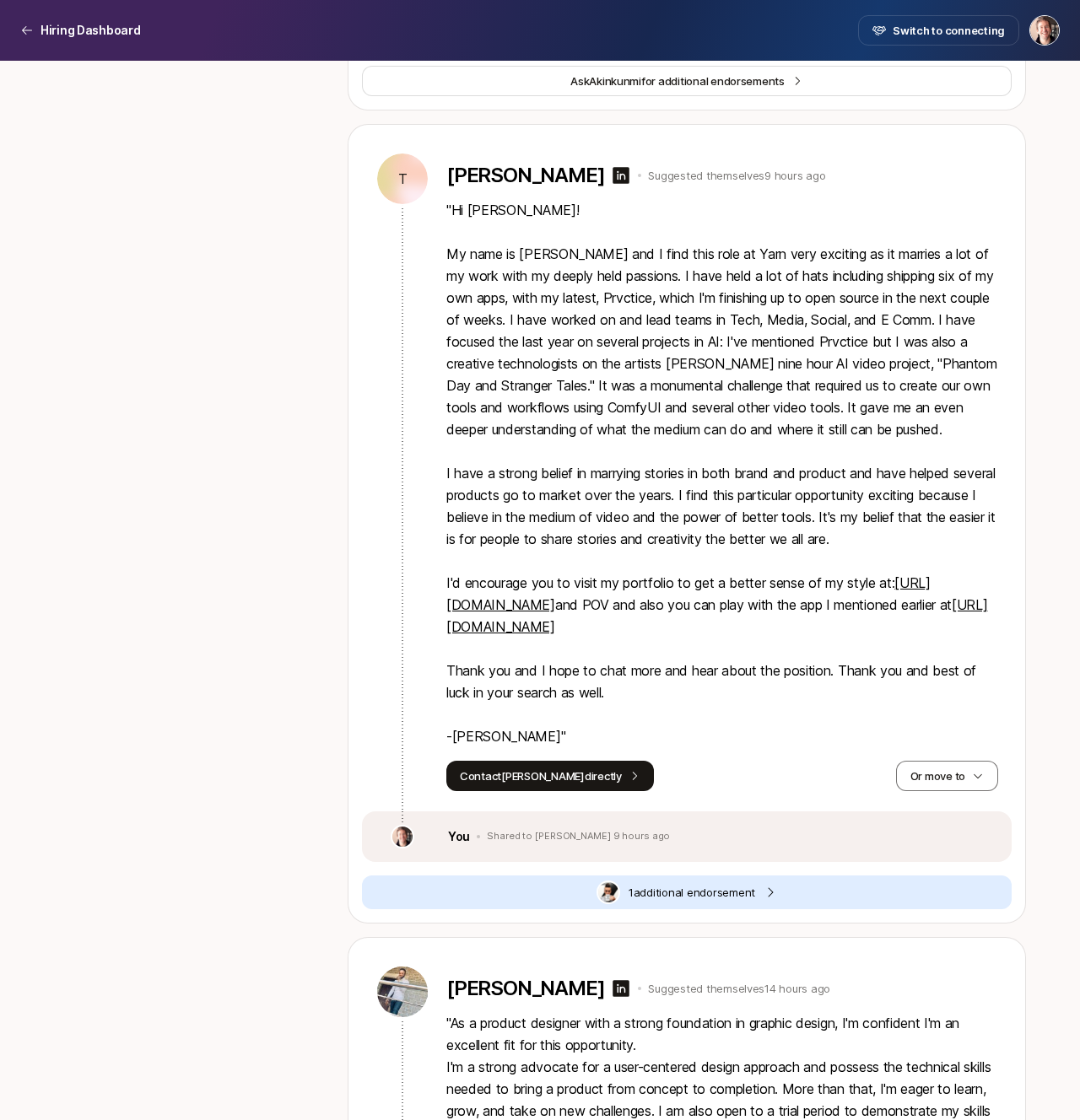
click at [741, 398] on p "" Hi [PERSON_NAME]! My name is [PERSON_NAME] and I find this role at Yarn very …" at bounding box center [722, 472] width 551 height 548
click at [697, 408] on p "" Hi [PERSON_NAME]! My name is [PERSON_NAME] and I find this role at Yarn very …" at bounding box center [722, 472] width 551 height 548
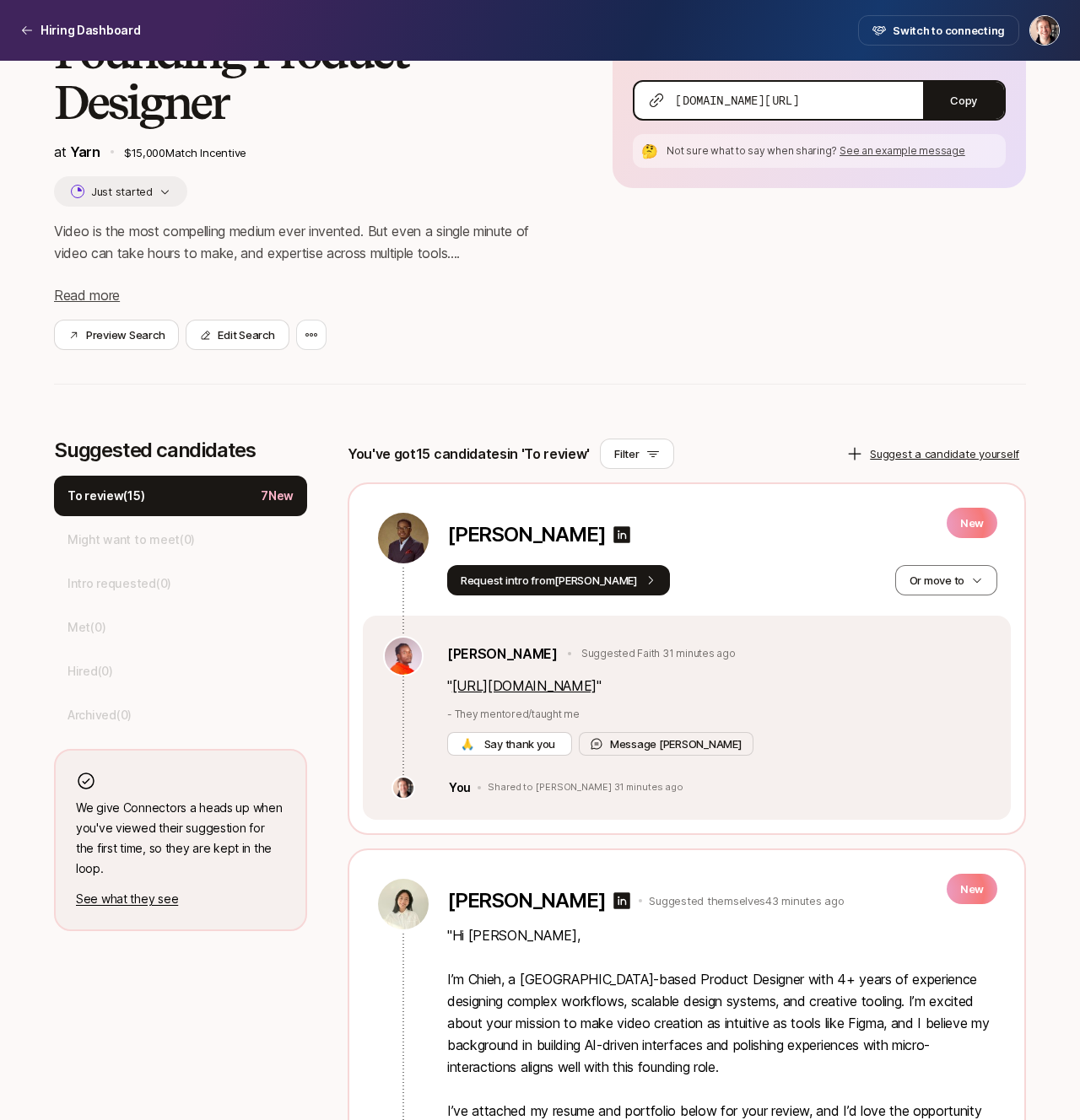
scroll to position [148, 0]
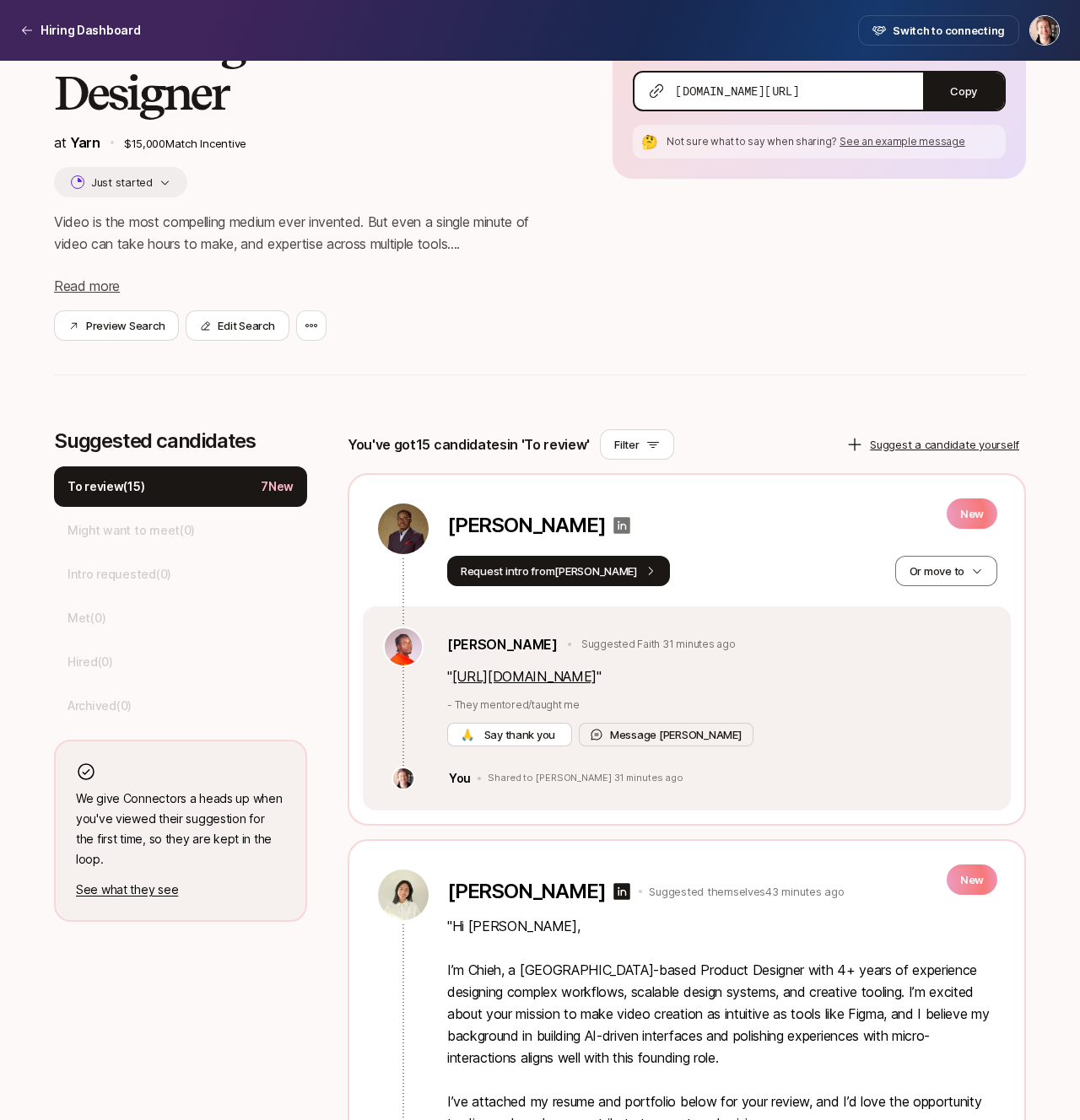
click at [614, 531] on icon at bounding box center [622, 525] width 17 height 17
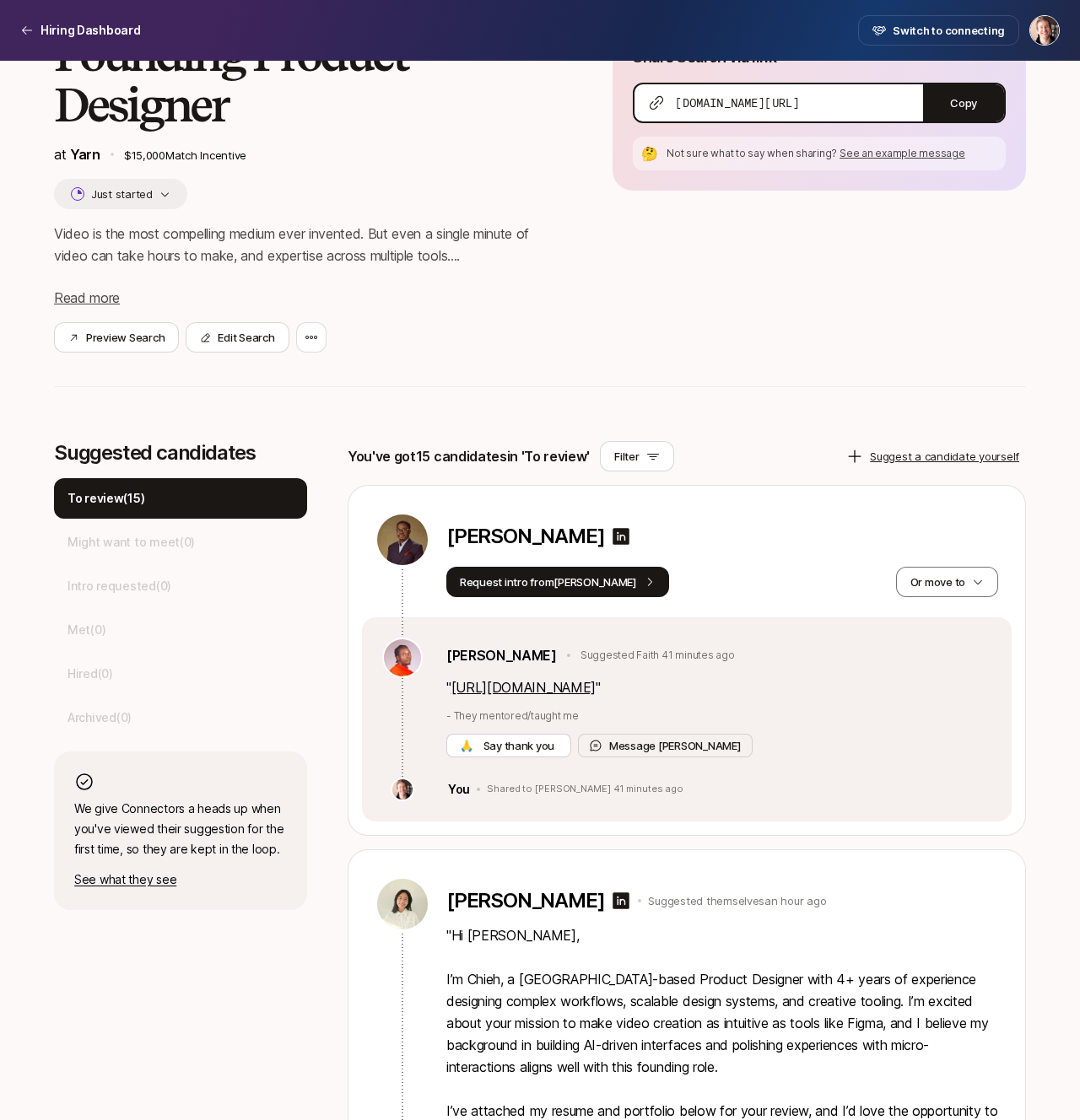
scroll to position [205, 0]
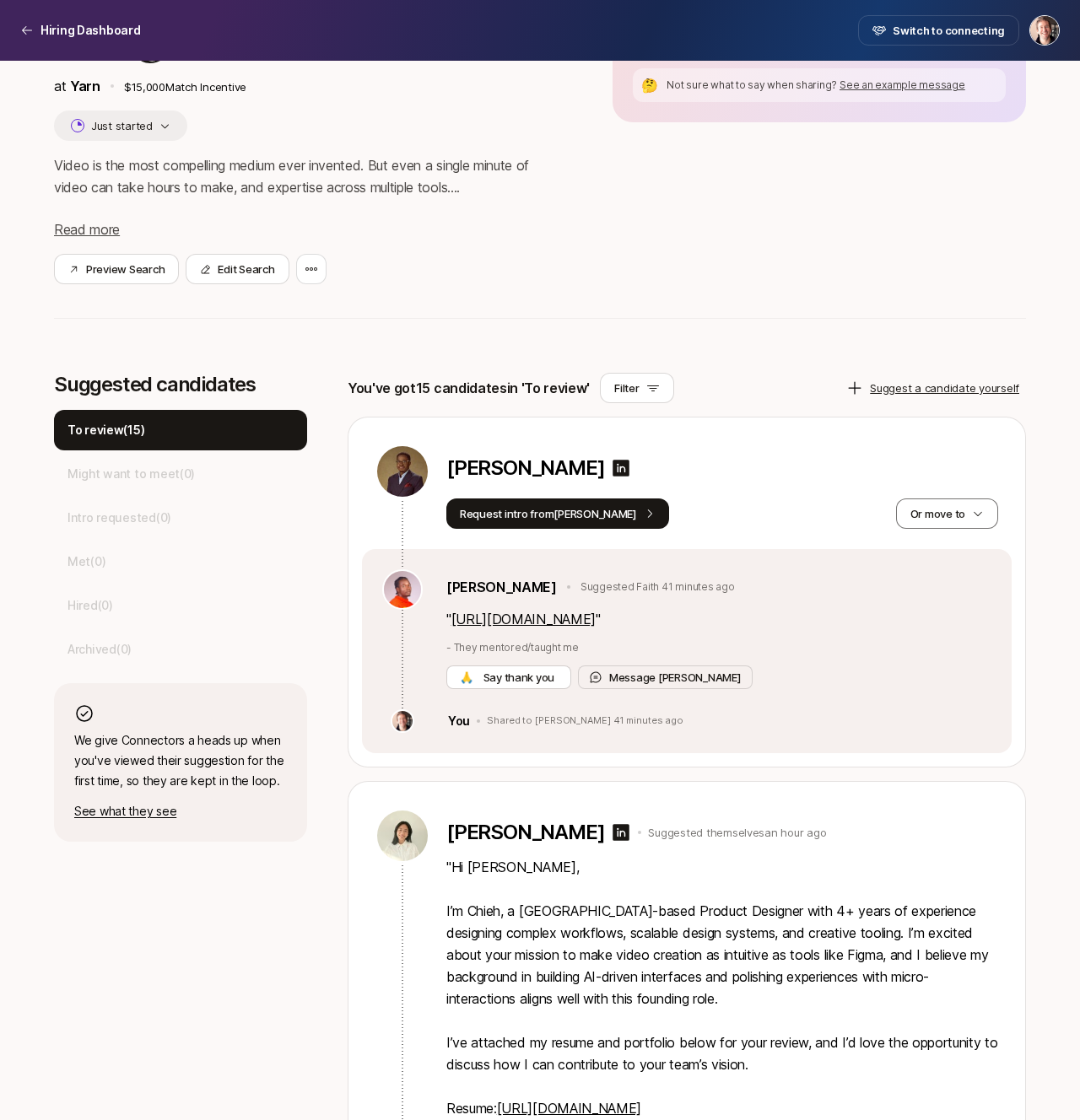
click at [626, 471] on div "[PERSON_NAME]" at bounding box center [722, 471] width 551 height 30
click at [945, 513] on button "Or move to" at bounding box center [946, 514] width 102 height 30
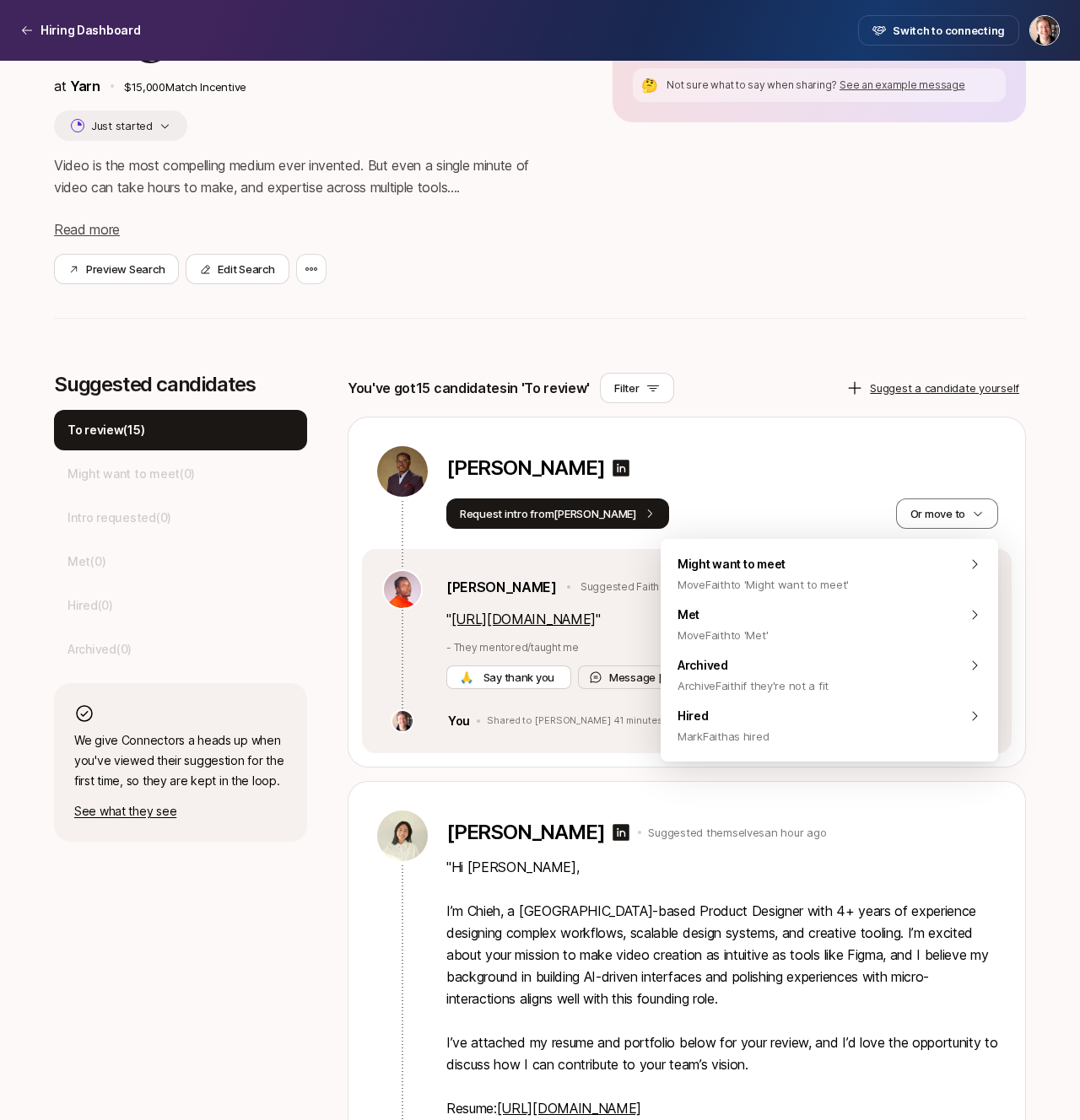
click at [857, 510] on div "Request intro from [PERSON_NAME] Or move to" at bounding box center [722, 514] width 551 height 30
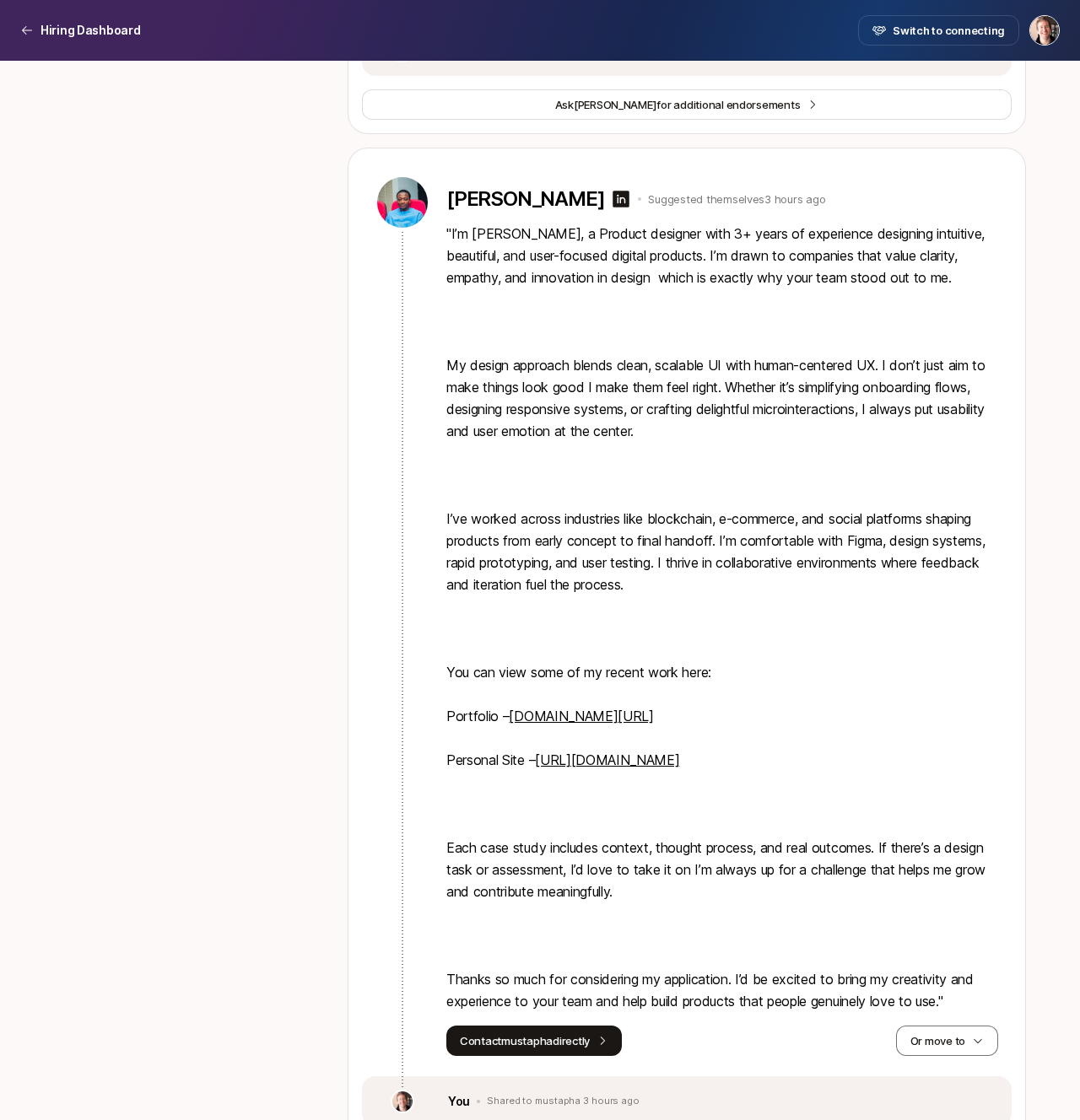
scroll to position [1831, 0]
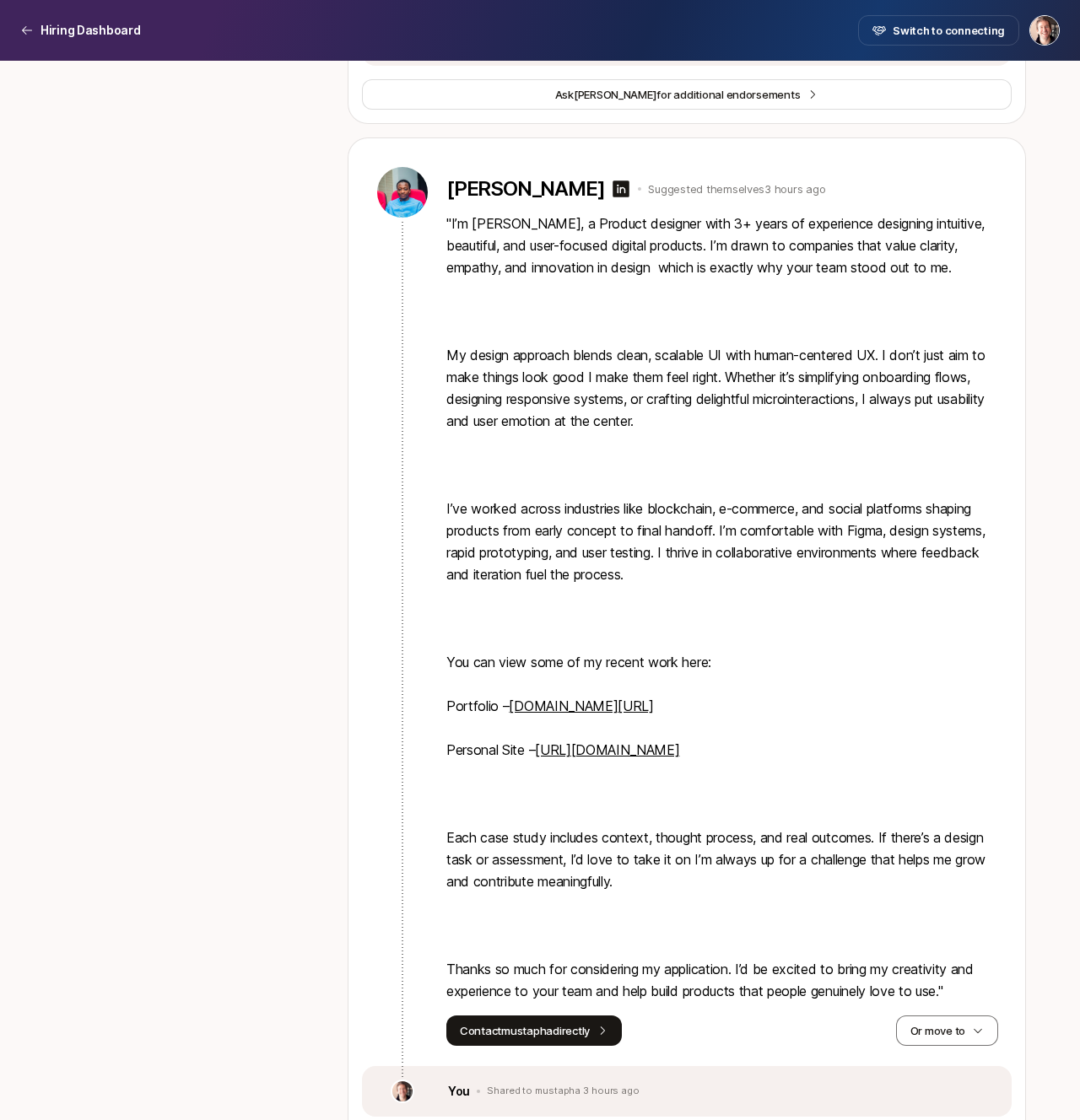
click at [661, 783] on p "" I’m [PERSON_NAME], a Product designer with 3+ years of experience designing i…" at bounding box center [722, 607] width 551 height 789
click at [647, 758] on link "[URL][DOMAIN_NAME]" at bounding box center [607, 750] width 144 height 17
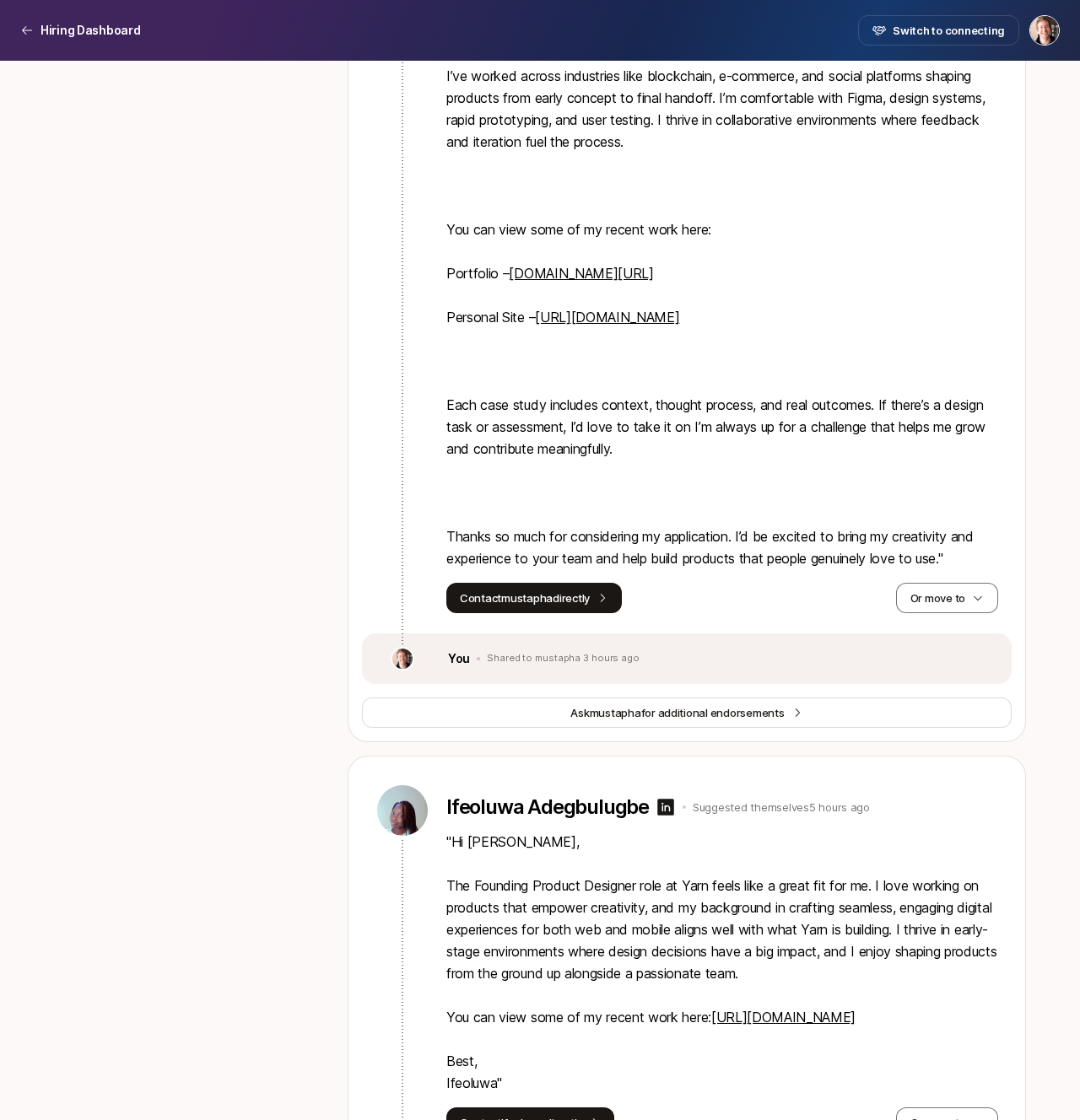
scroll to position [2275, 0]
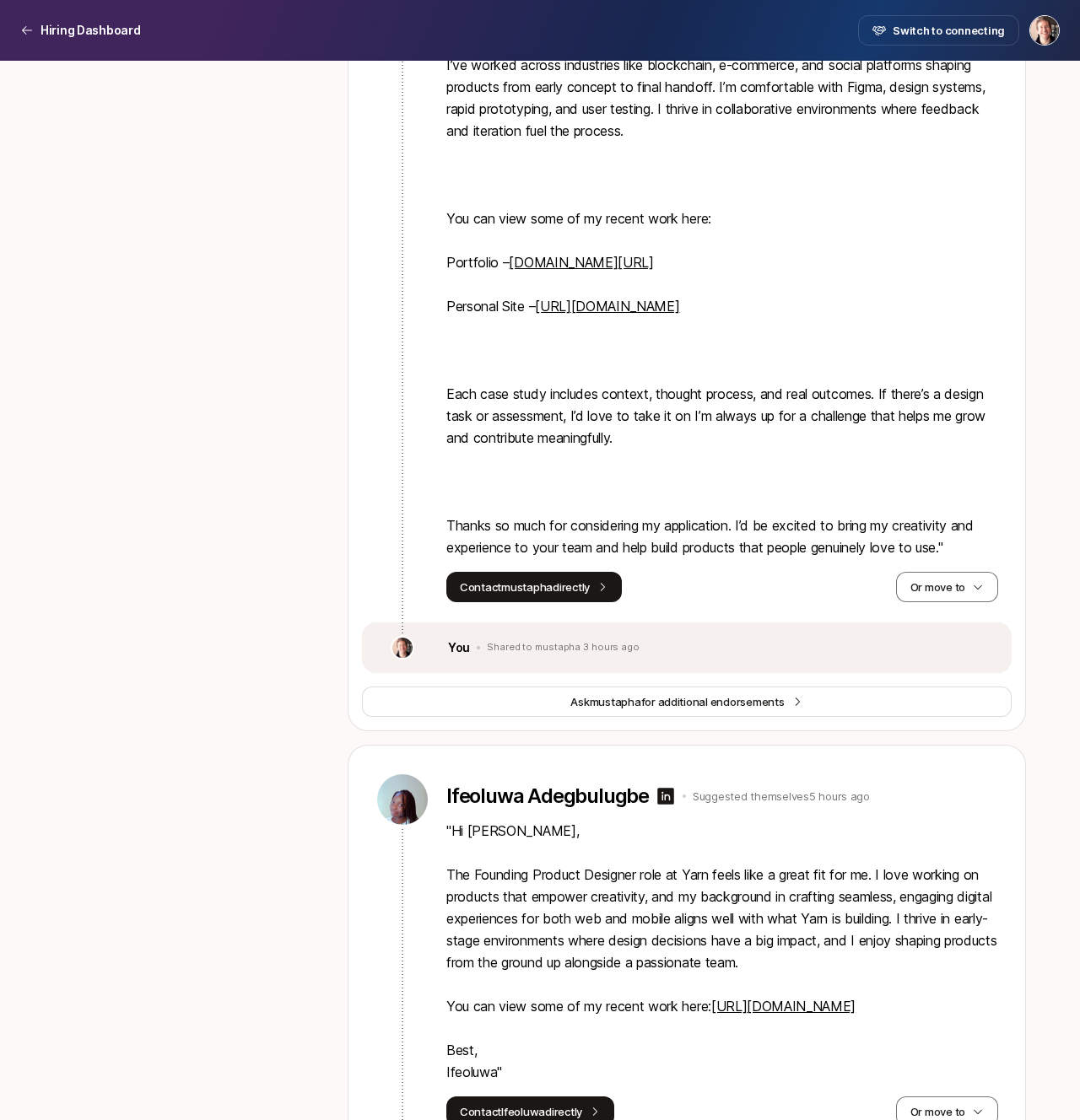
click at [572, 653] on p "Shared to mustapha 3 hours ago" at bounding box center [562, 648] width 153 height 12
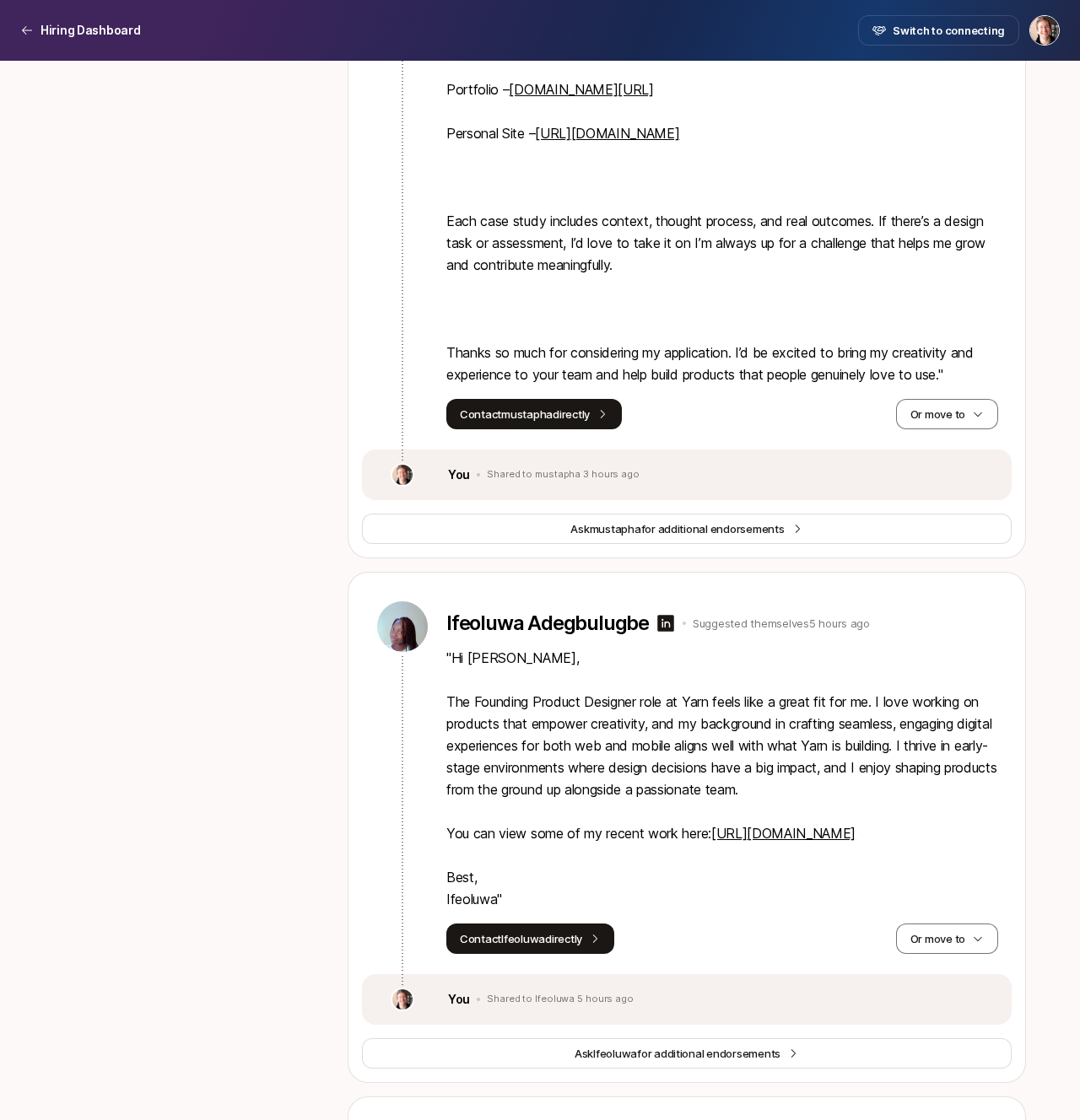
scroll to position [2449, 0]
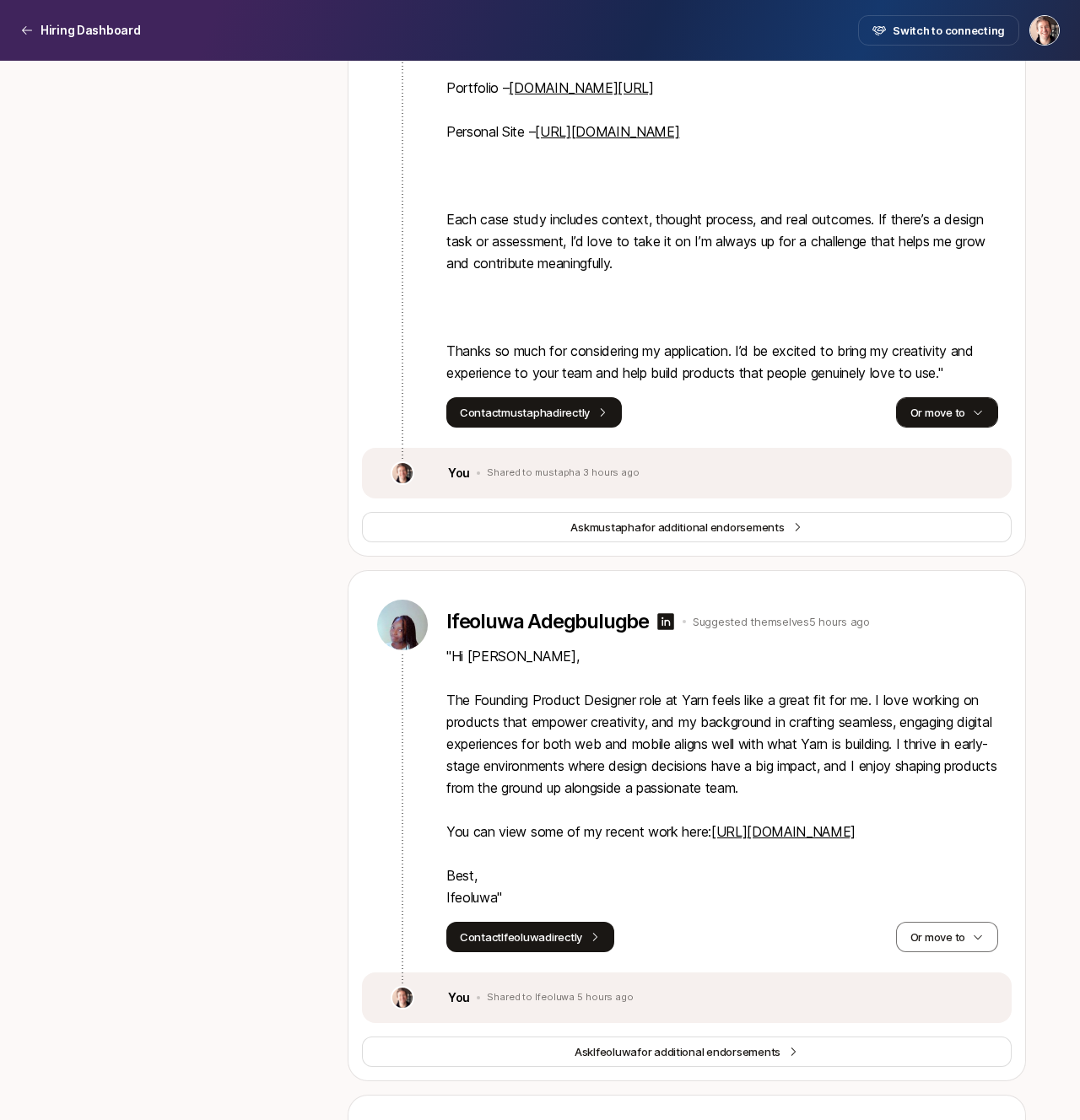
click at [935, 424] on button "Or move to" at bounding box center [946, 412] width 102 height 30
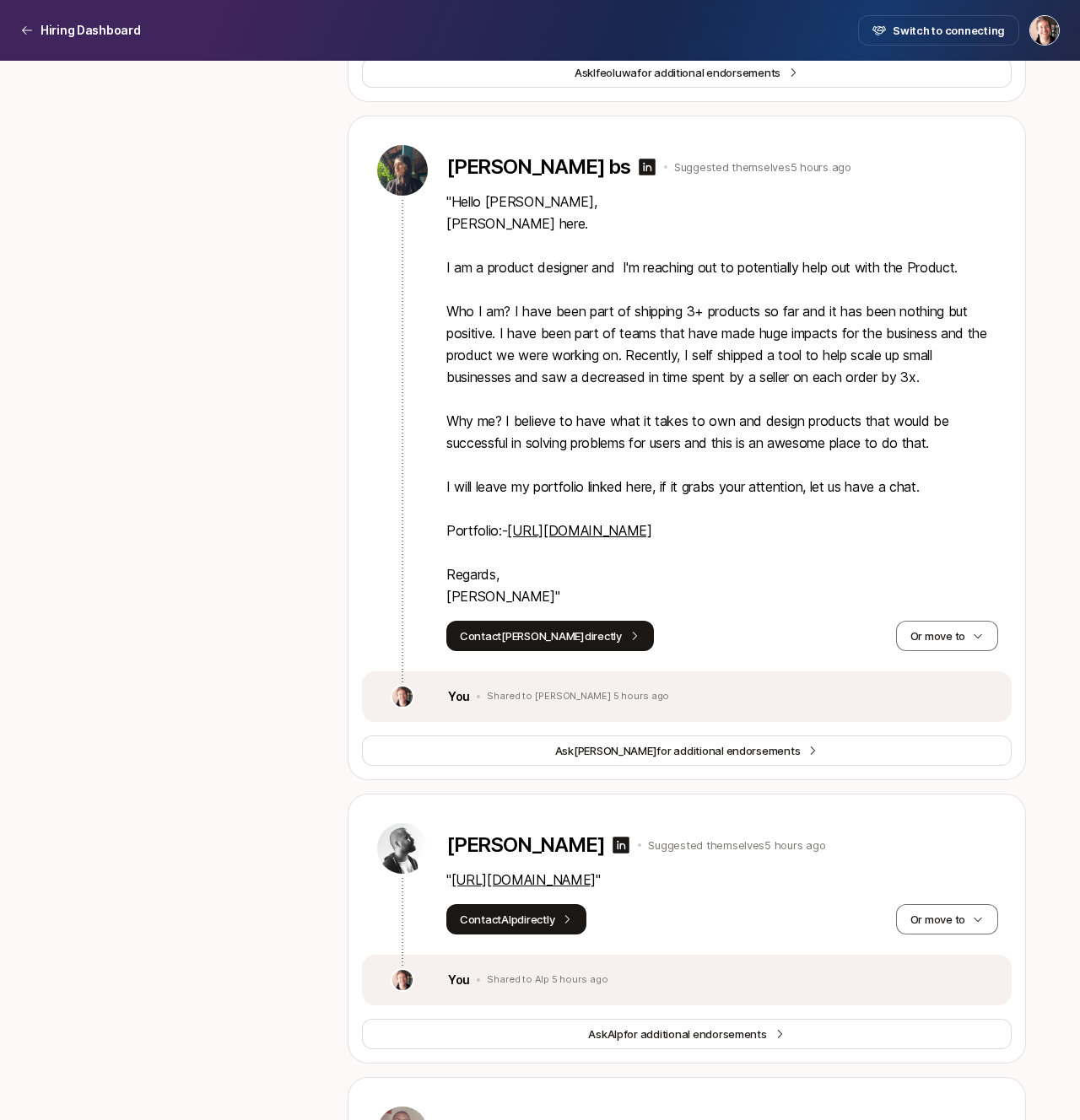
scroll to position [3554, 0]
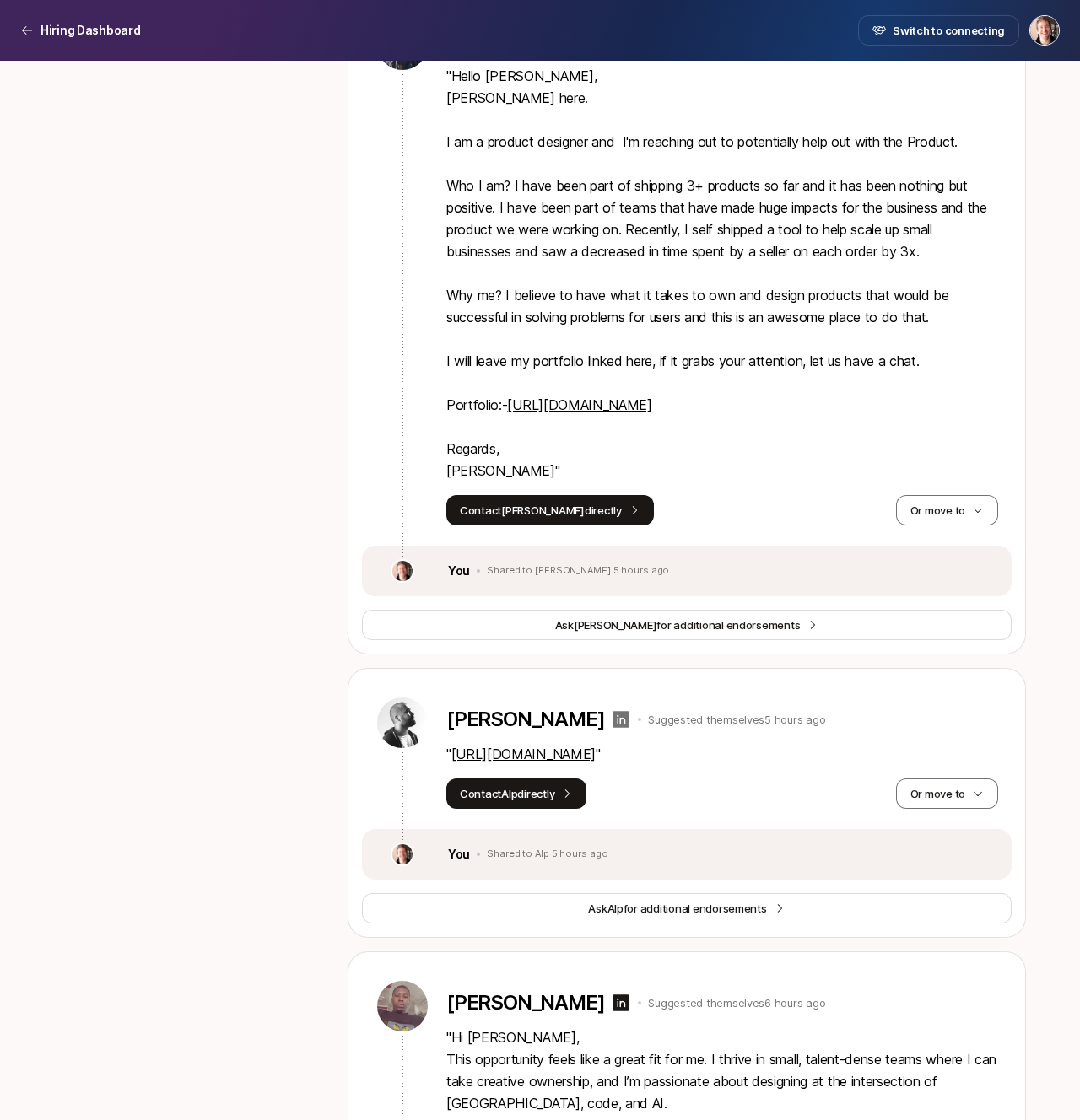
click at [613, 727] on icon at bounding box center [622, 719] width 17 height 17
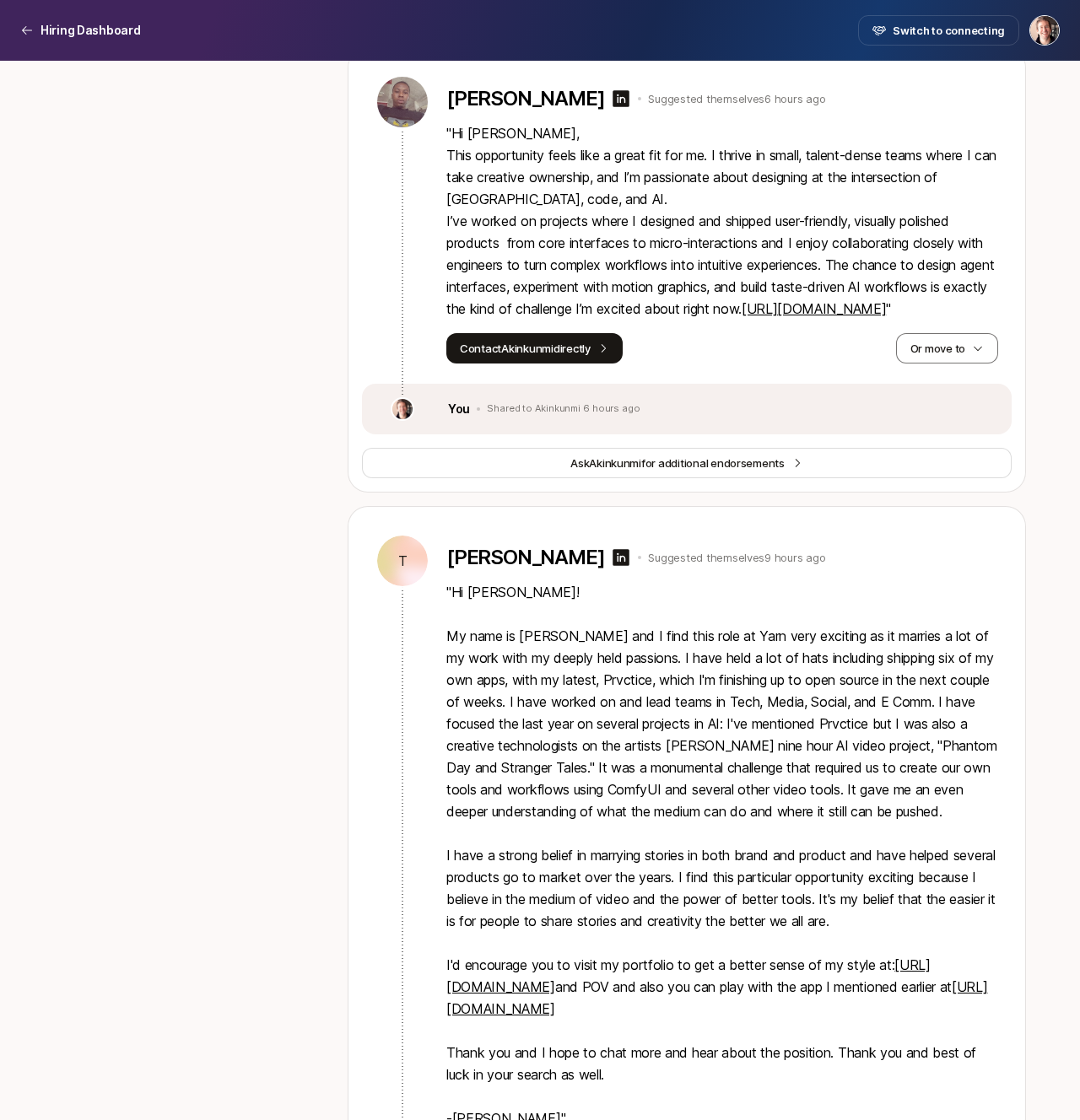
scroll to position [4460, 0]
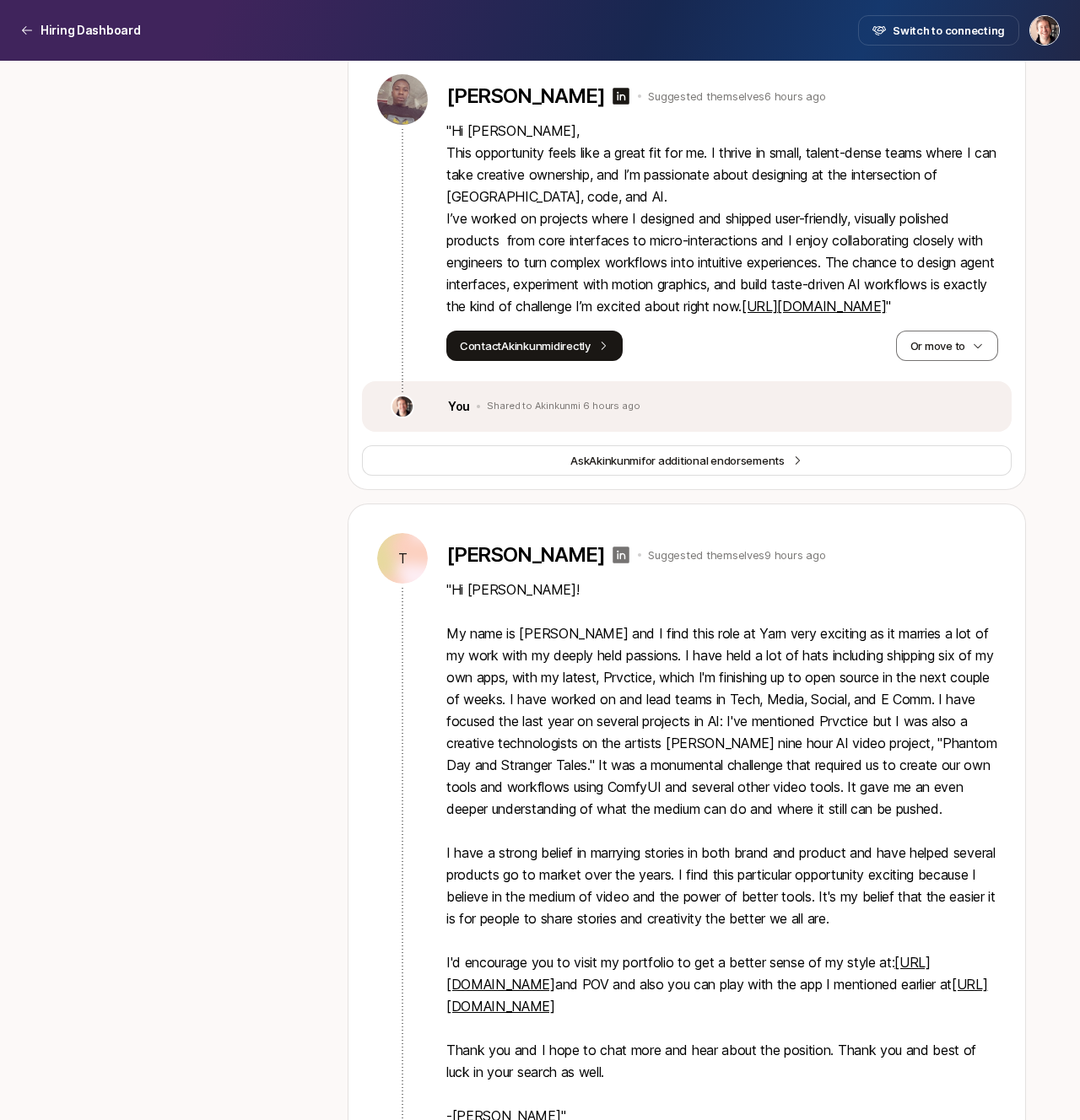
click at [610, 565] on icon at bounding box center [621, 555] width 21 height 21
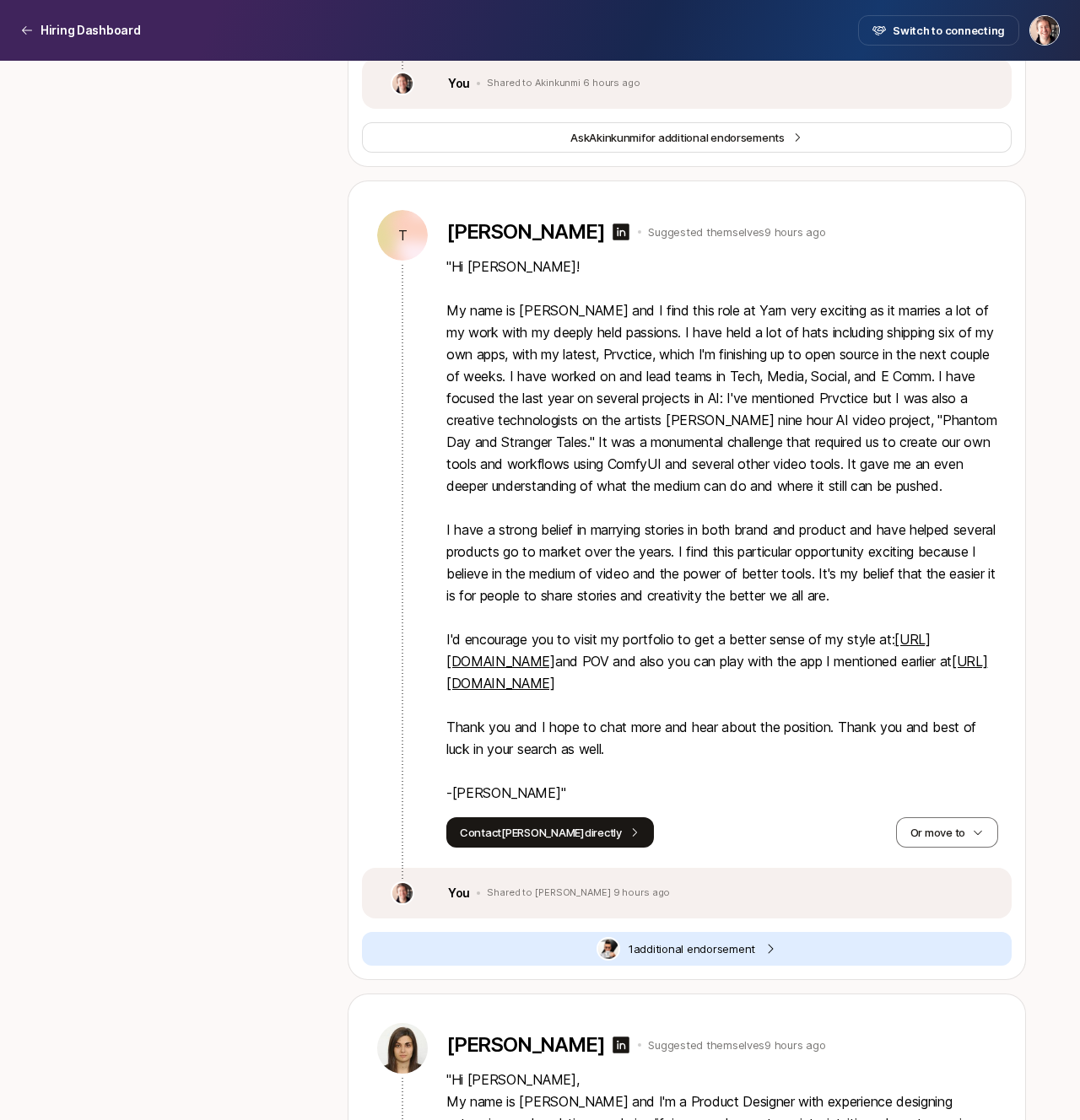
scroll to position [4784, 0]
click at [534, 846] on button "Contact [PERSON_NAME] directly" at bounding box center [549, 831] width 207 height 30
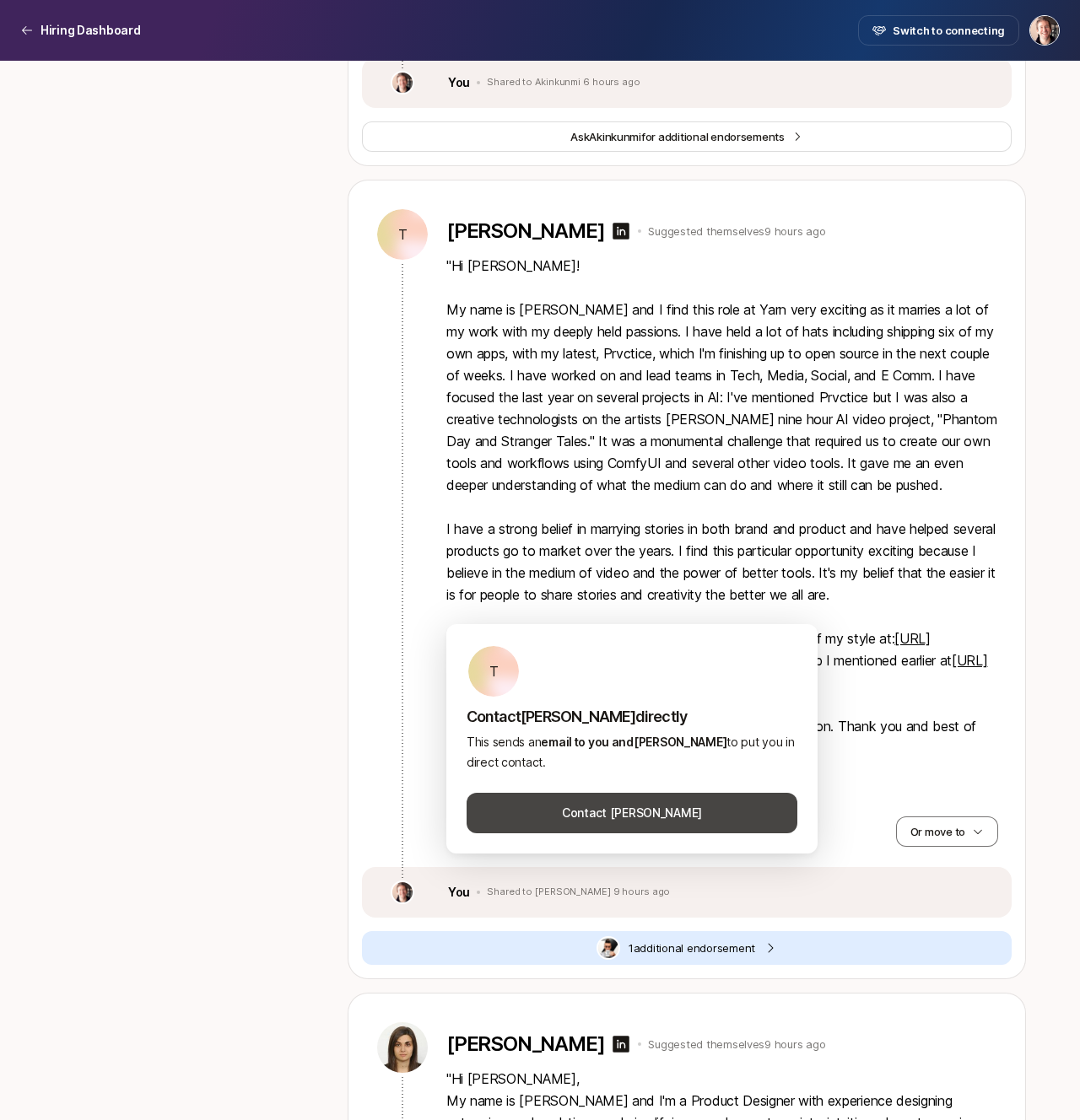
click at [619, 823] on button "Contact [PERSON_NAME]" at bounding box center [631, 813] width 331 height 40
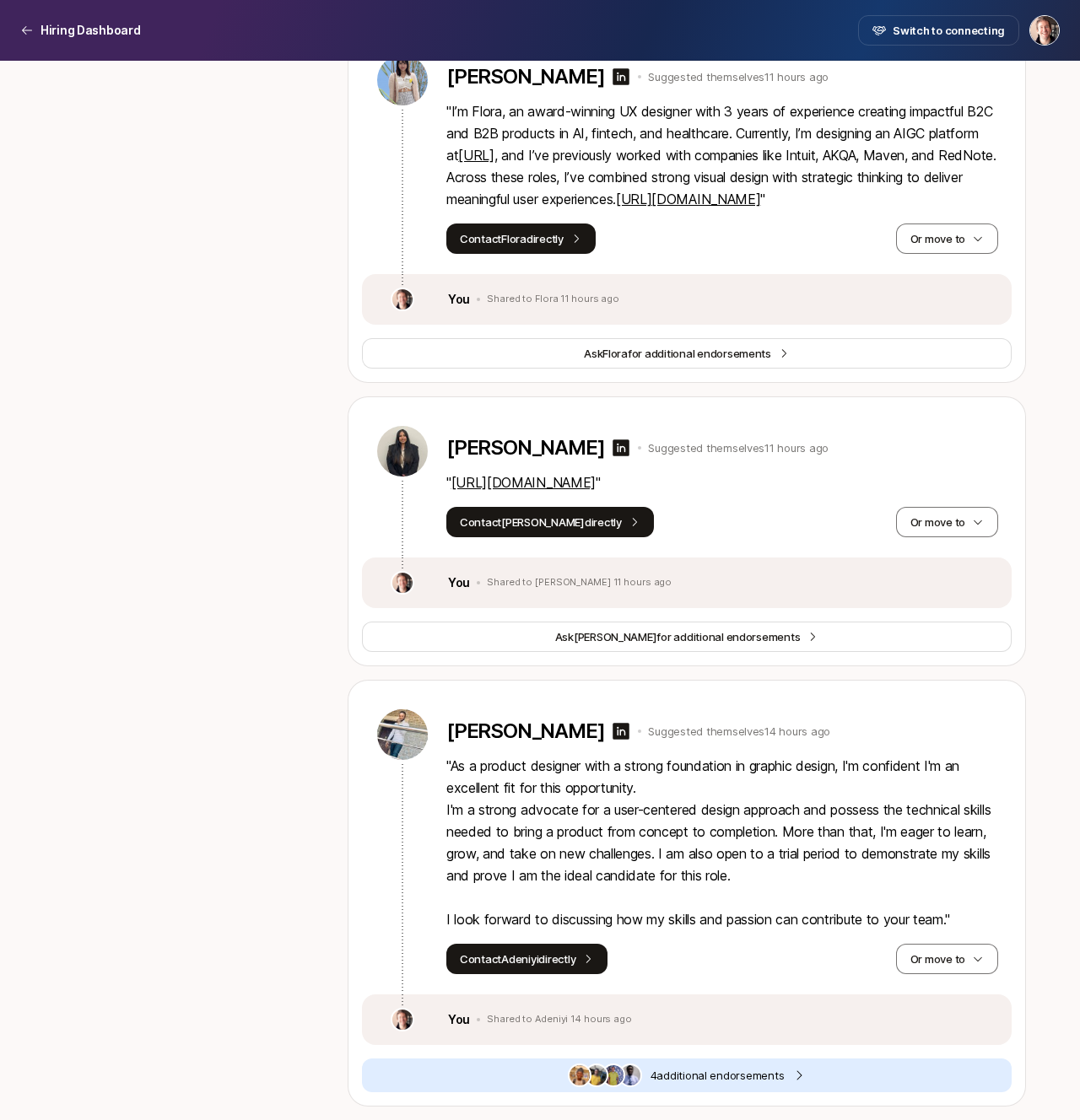
scroll to position [6556, 0]
click at [921, 523] on button "Or move to" at bounding box center [946, 522] width 102 height 30
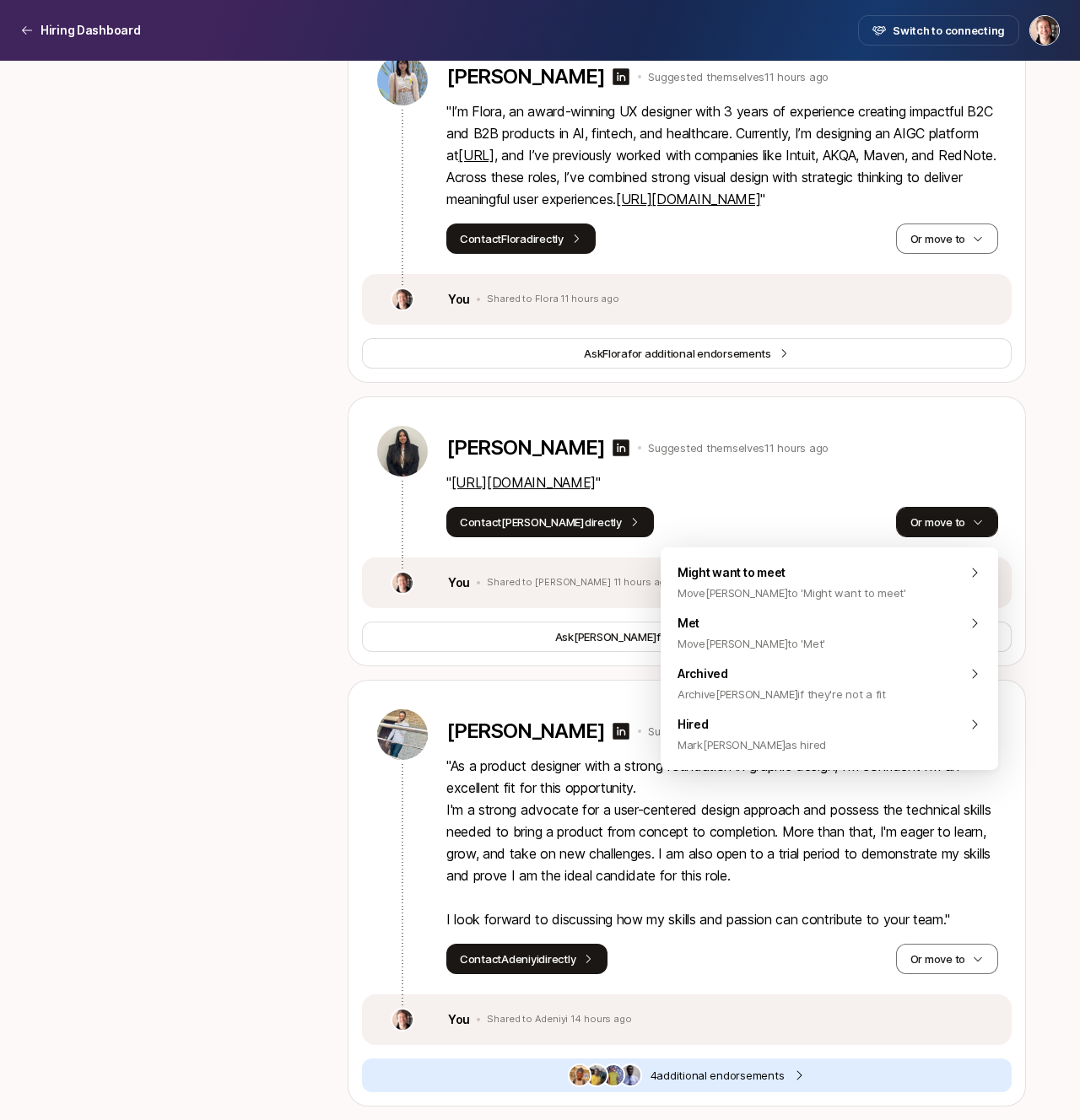
click at [921, 523] on button "Or move to" at bounding box center [946, 522] width 102 height 30
click at [923, 430] on div "[PERSON_NAME] Suggested themselves 11 hours ago" at bounding box center [722, 452] width 551 height 54
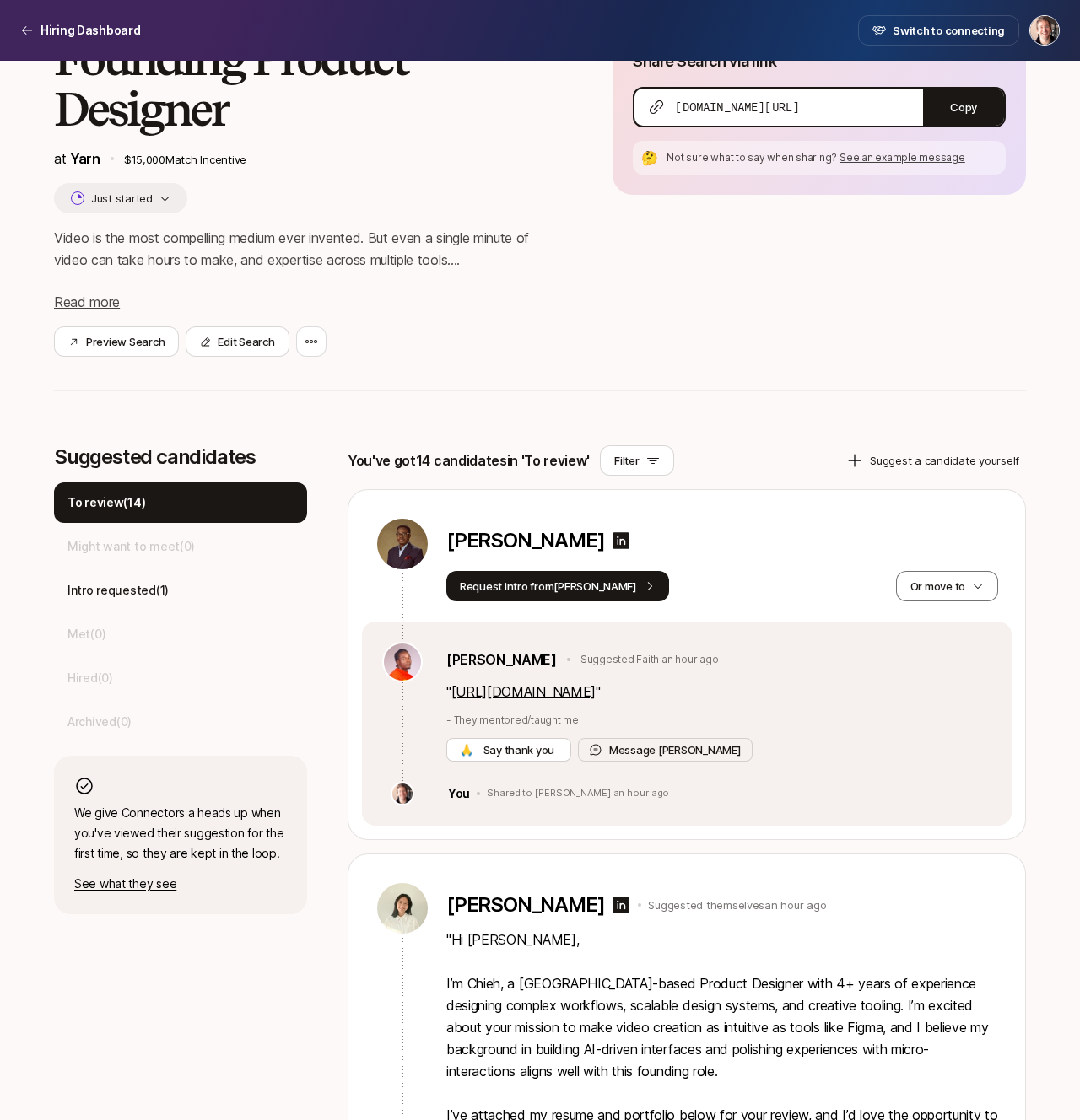
scroll to position [208, 0]
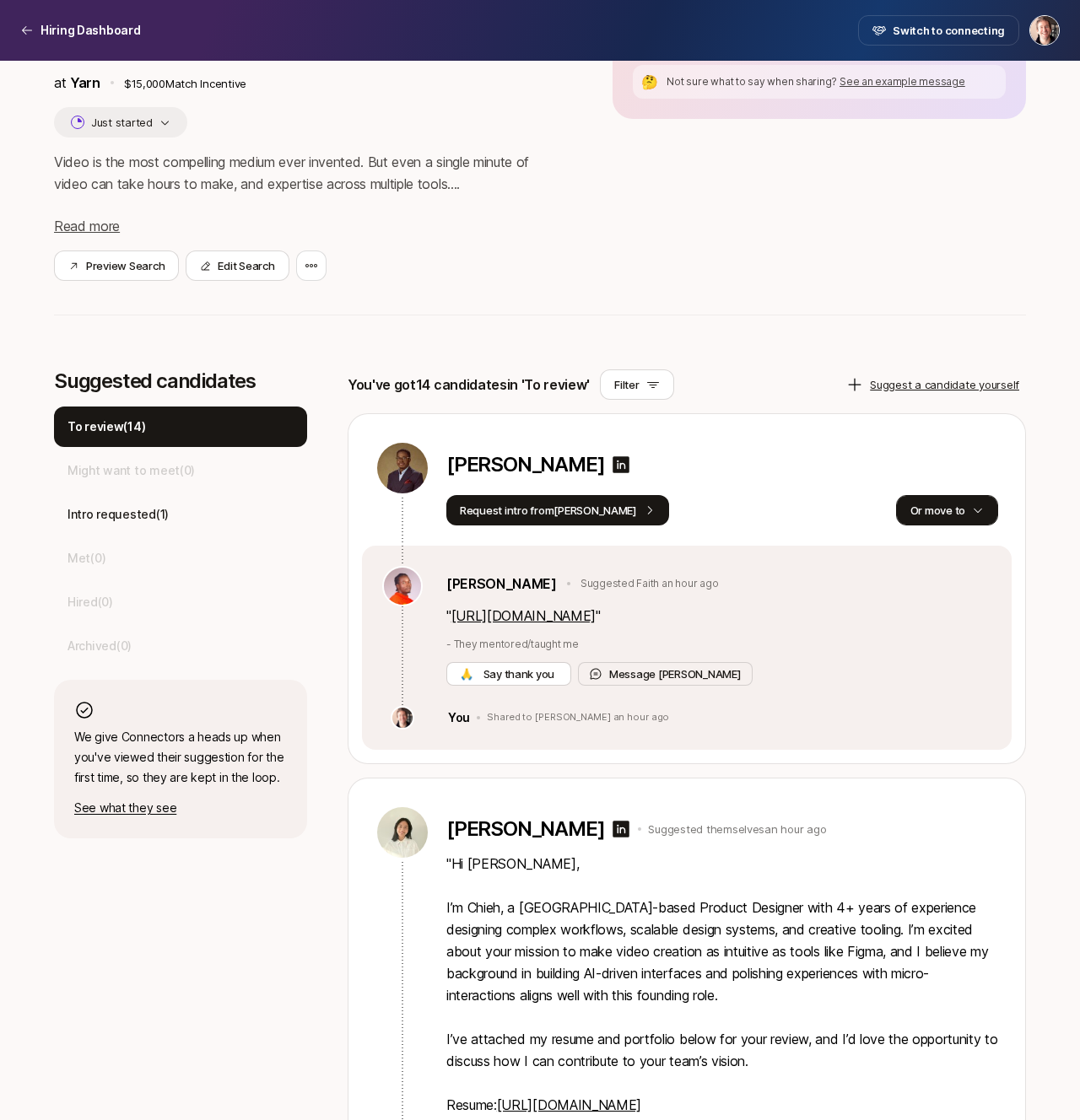
click at [981, 511] on icon "button" at bounding box center [977, 510] width 12 height 12
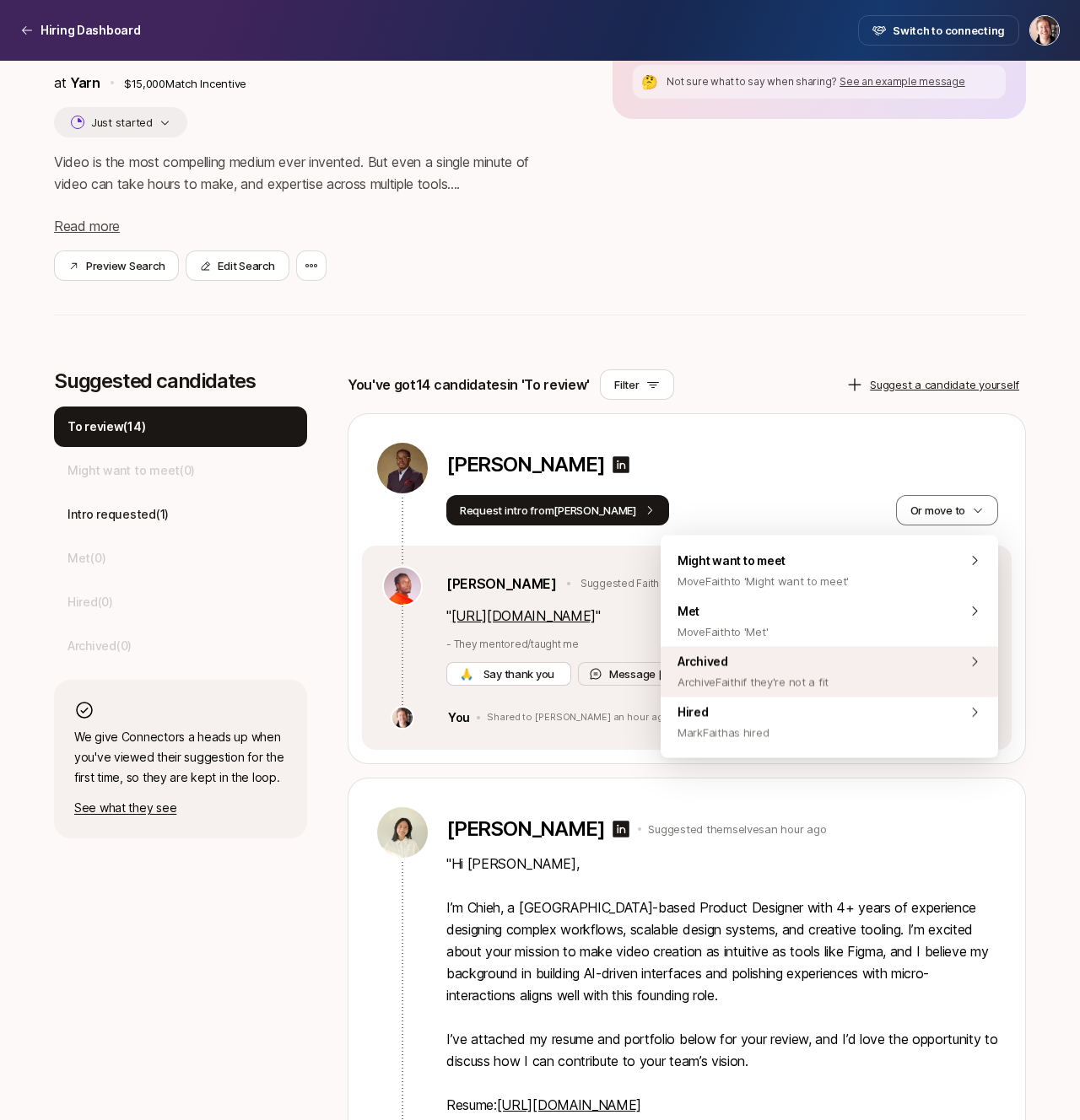
click at [847, 686] on div "Archived Archive Faith if they're not a fit" at bounding box center [829, 672] width 338 height 51
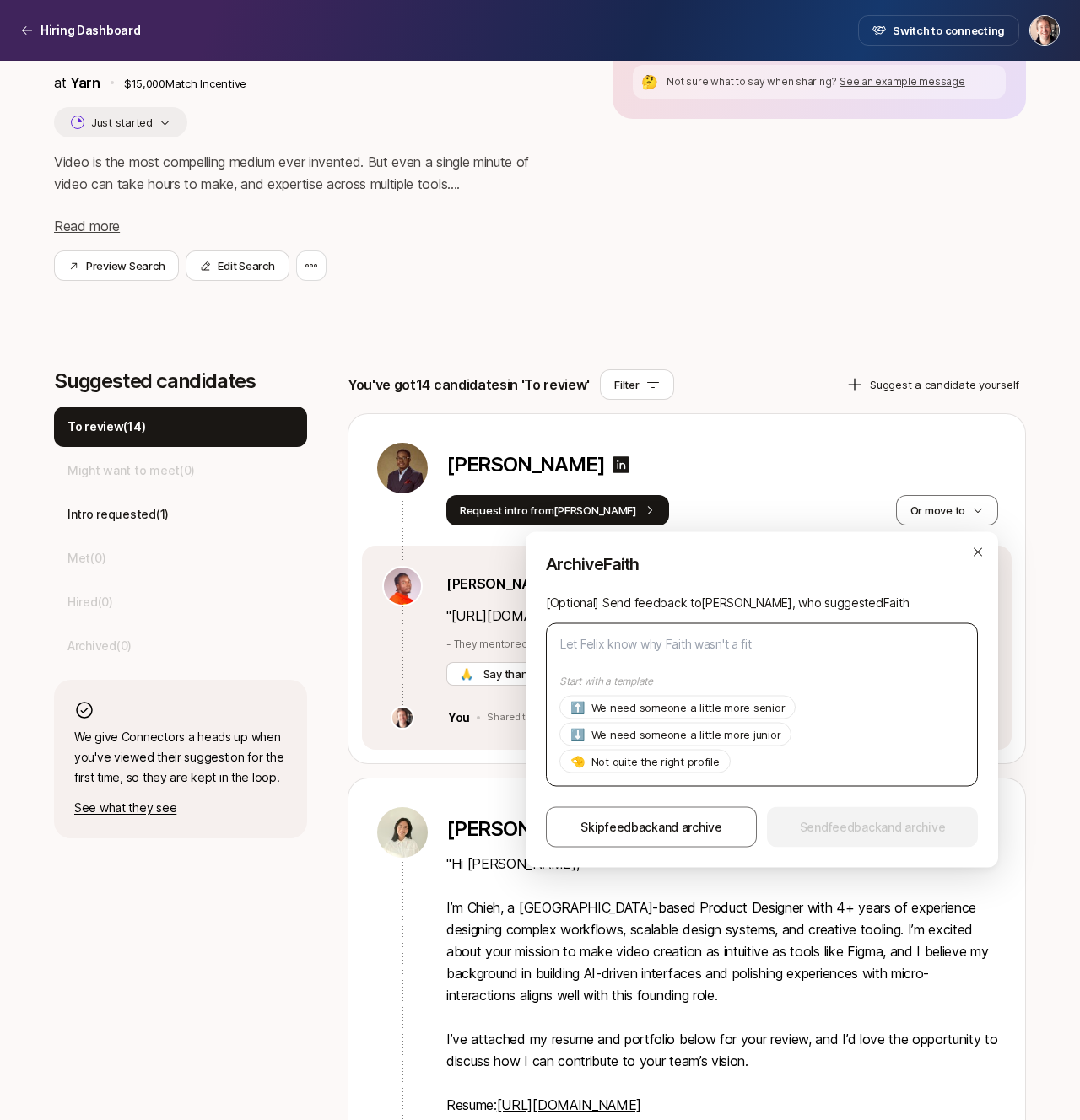
click at [832, 653] on textarea at bounding box center [761, 705] width 432 height 164
type textarea "W"
type textarea "x"
type textarea "We"
type textarea "x"
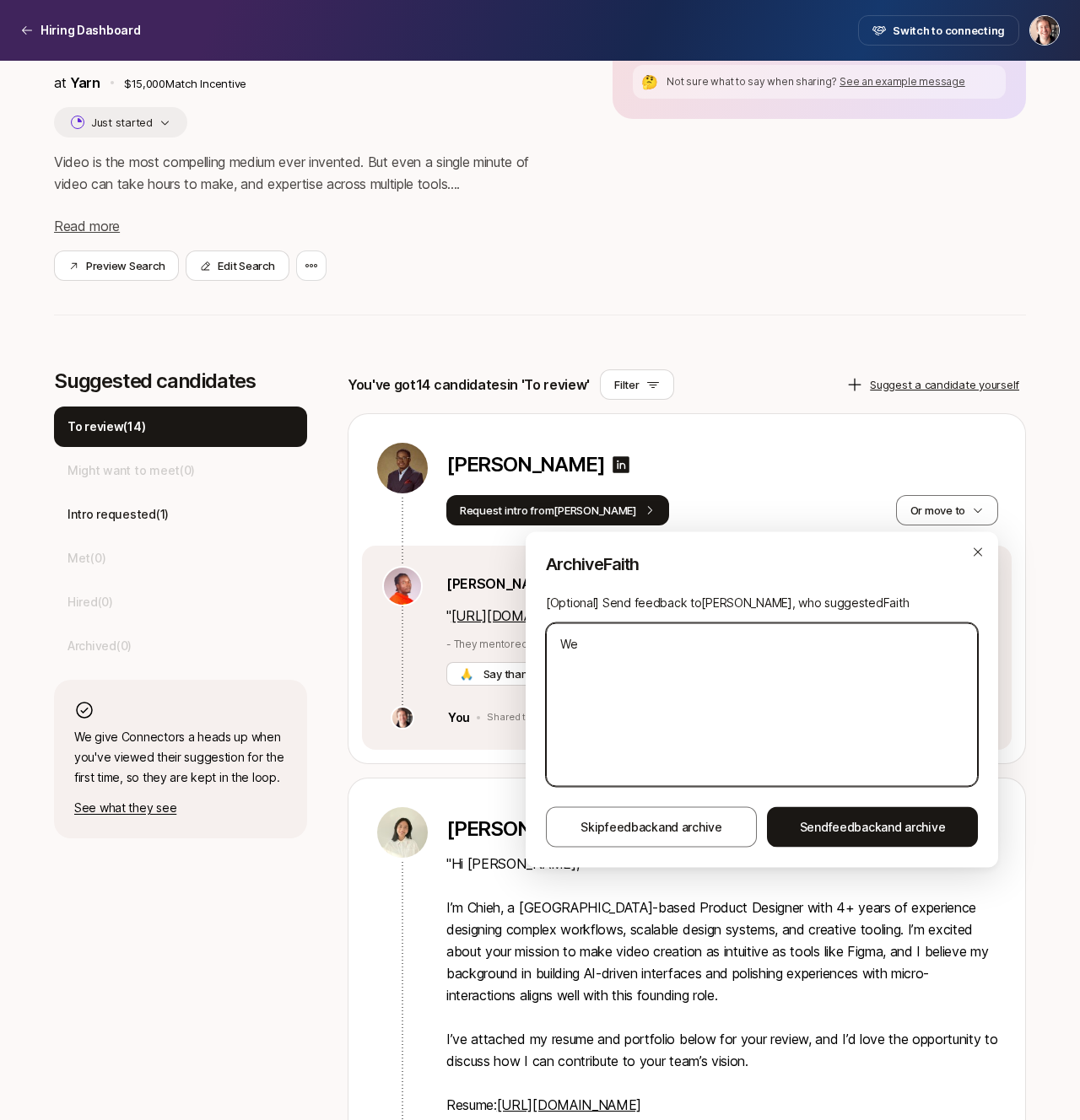
type textarea "We'"
type textarea "x"
type textarea "We'r"
type textarea "x"
type textarea "We're"
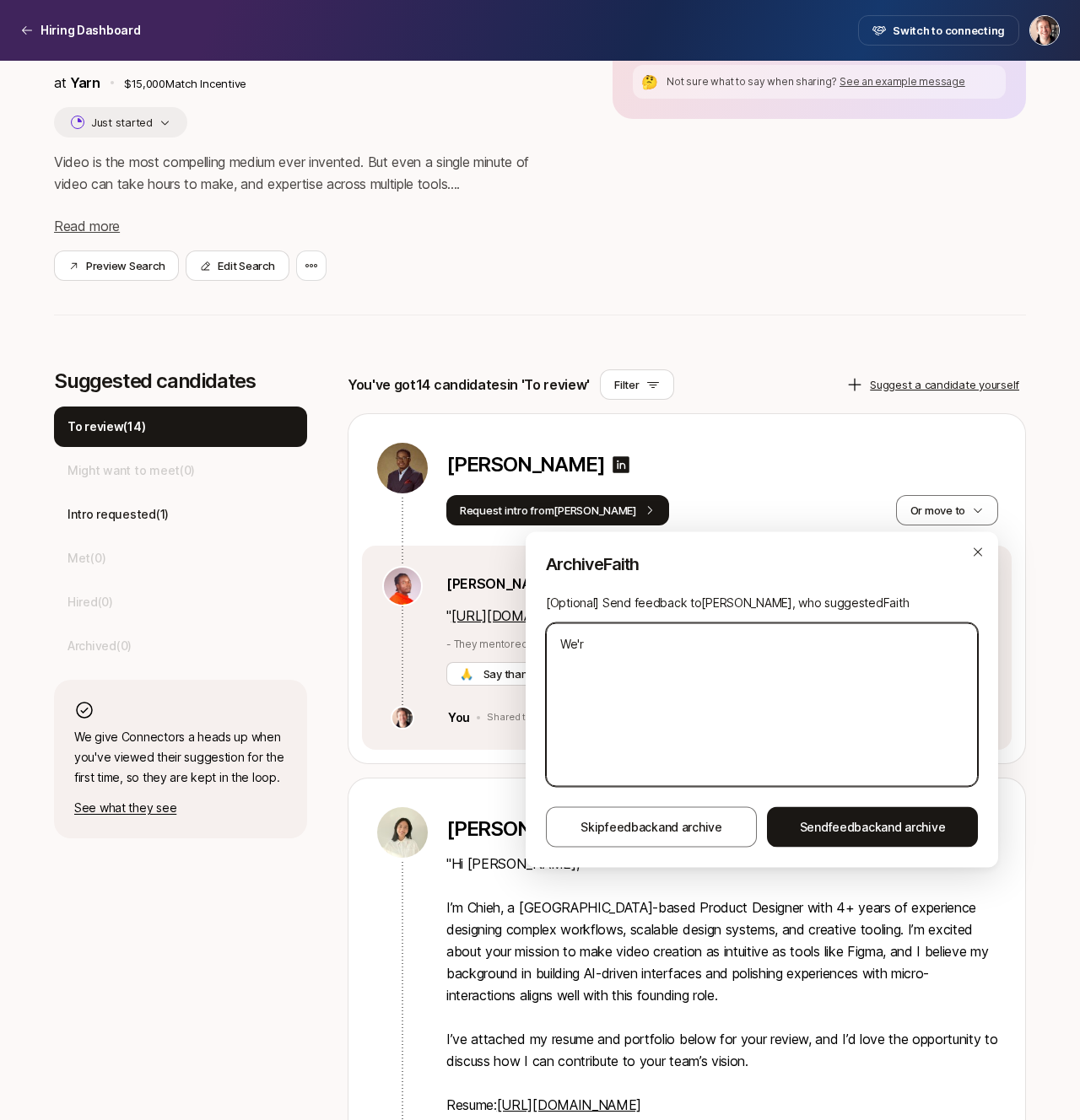
type textarea "x"
type textarea "We're"
type textarea "x"
type textarea "We're l"
type textarea "x"
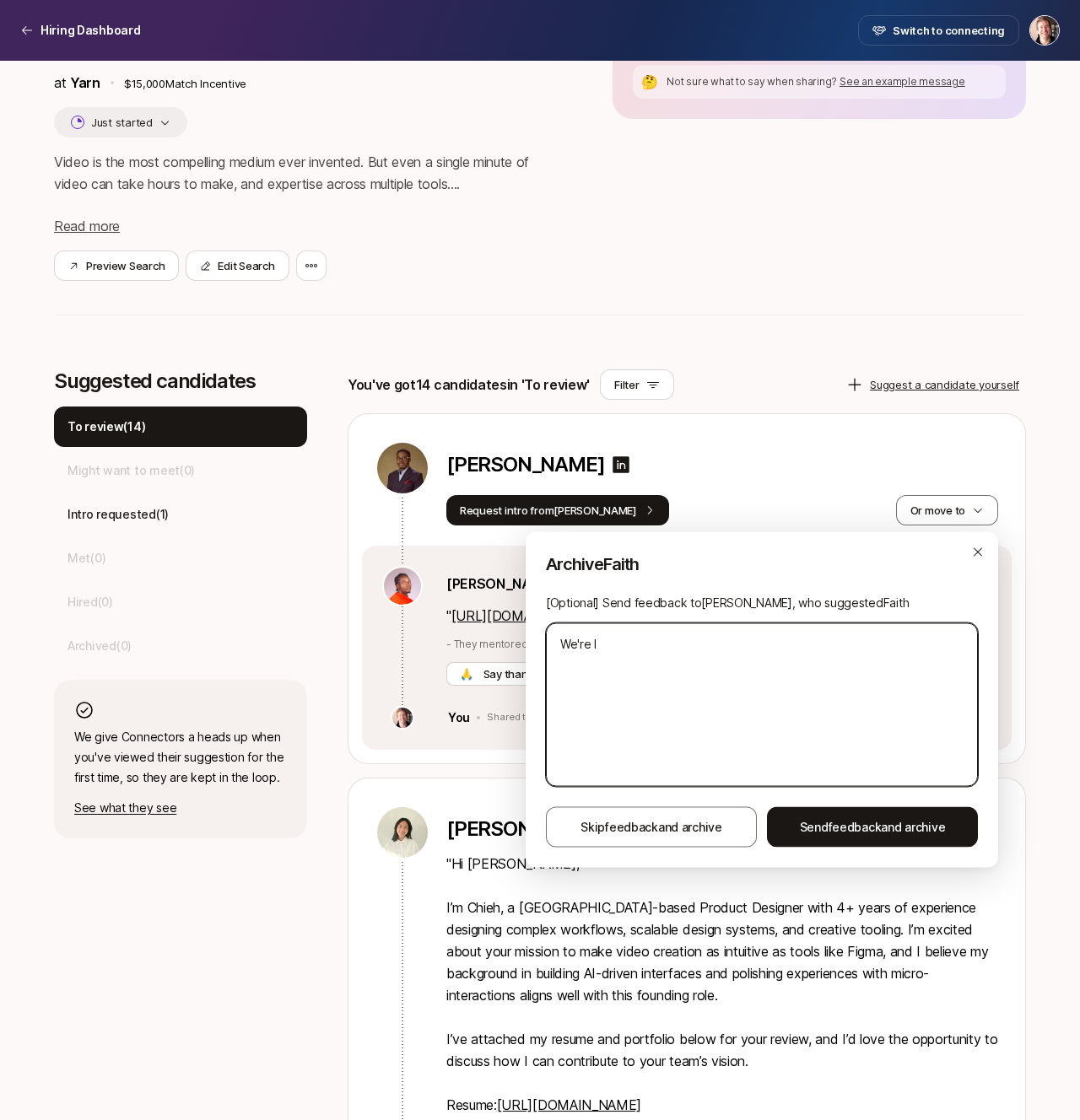
type textarea "We're lo"
type textarea "x"
type textarea "We're loo"
type textarea "x"
type textarea "We're look"
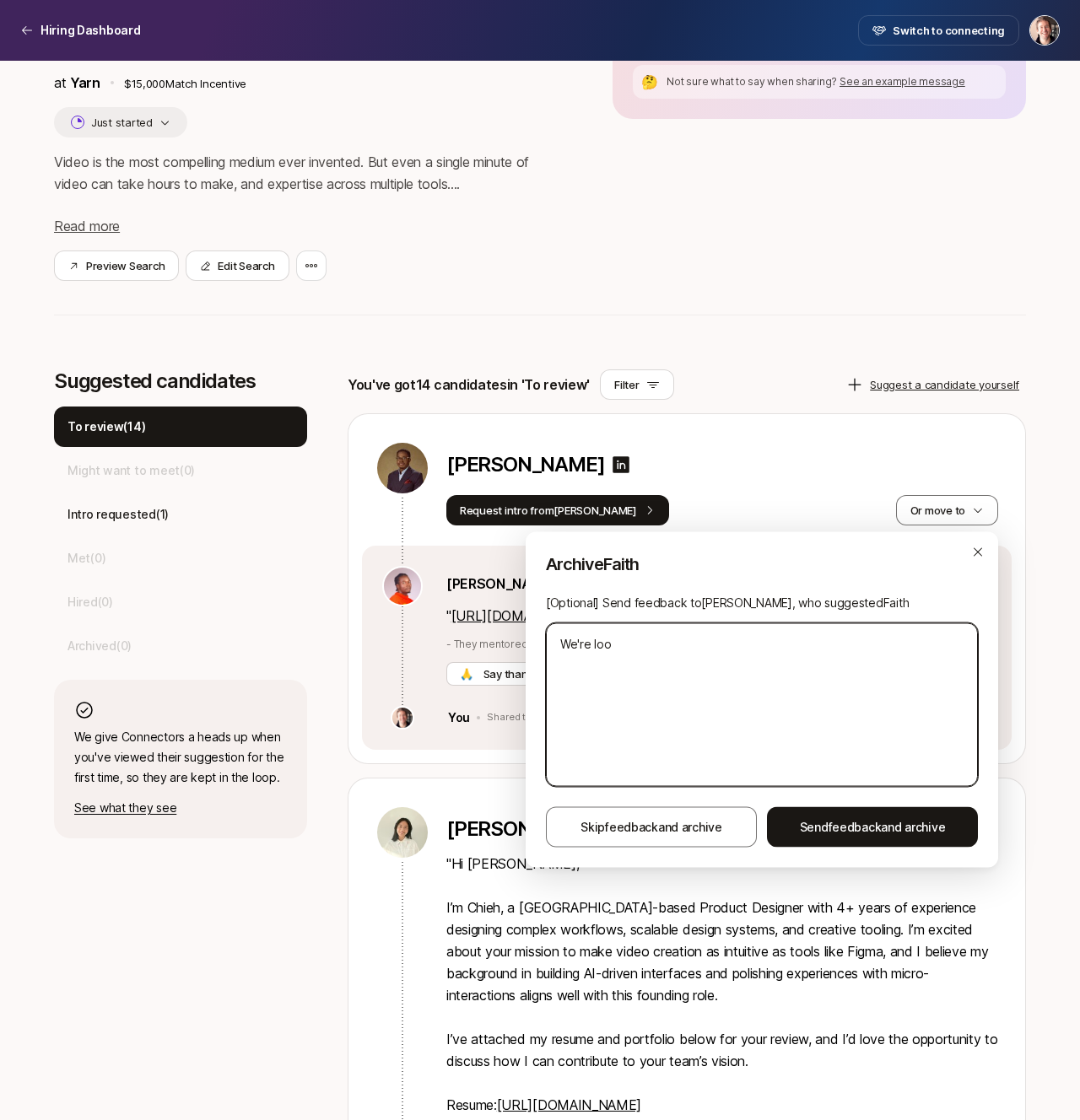
type textarea "x"
type textarea "We're looki"
type textarea "x"
type textarea "We're lookin"
type textarea "x"
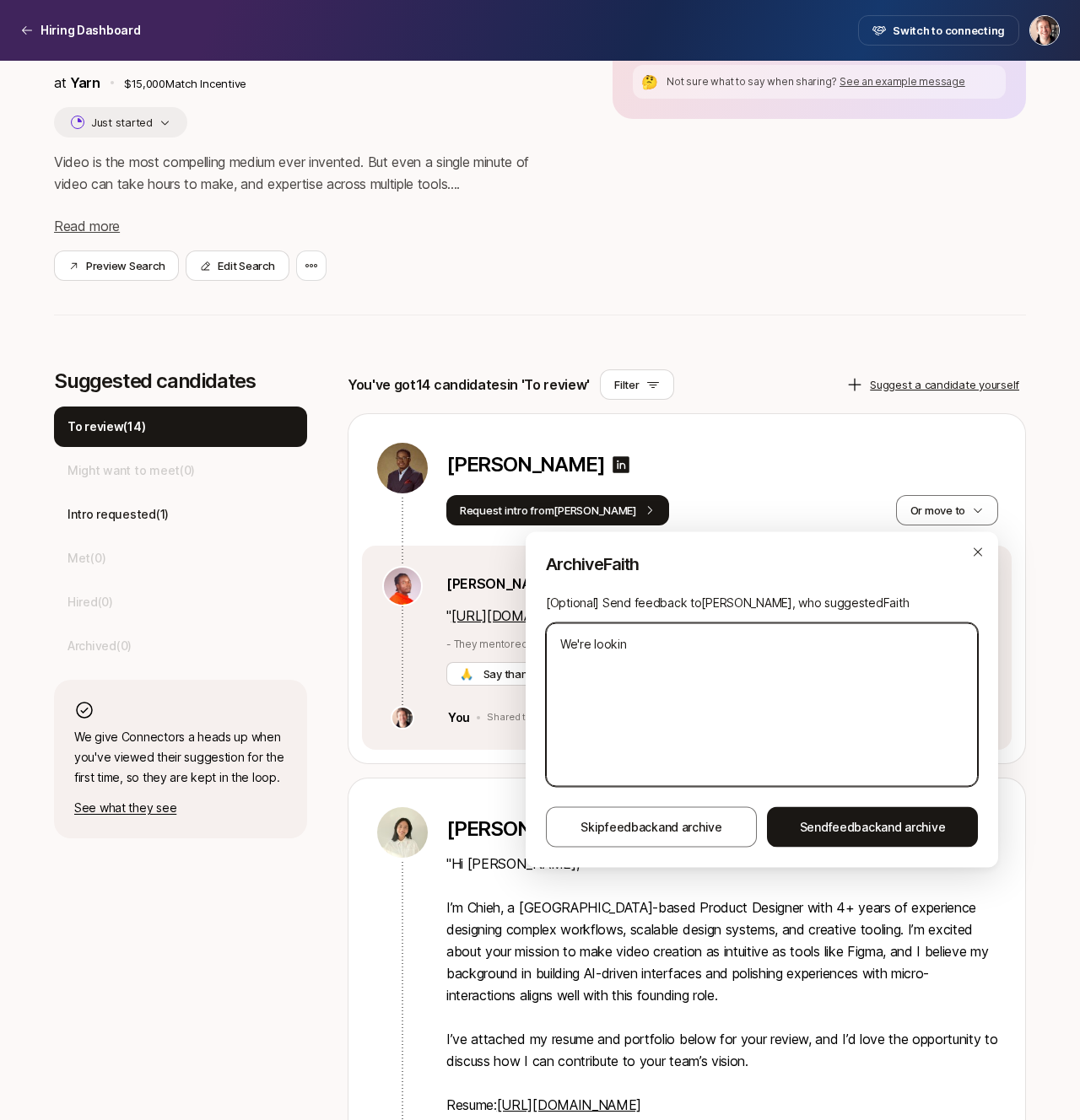
type textarea "We're looking"
type textarea "x"
type textarea "We're looking"
type textarea "x"
type textarea "We're looking f"
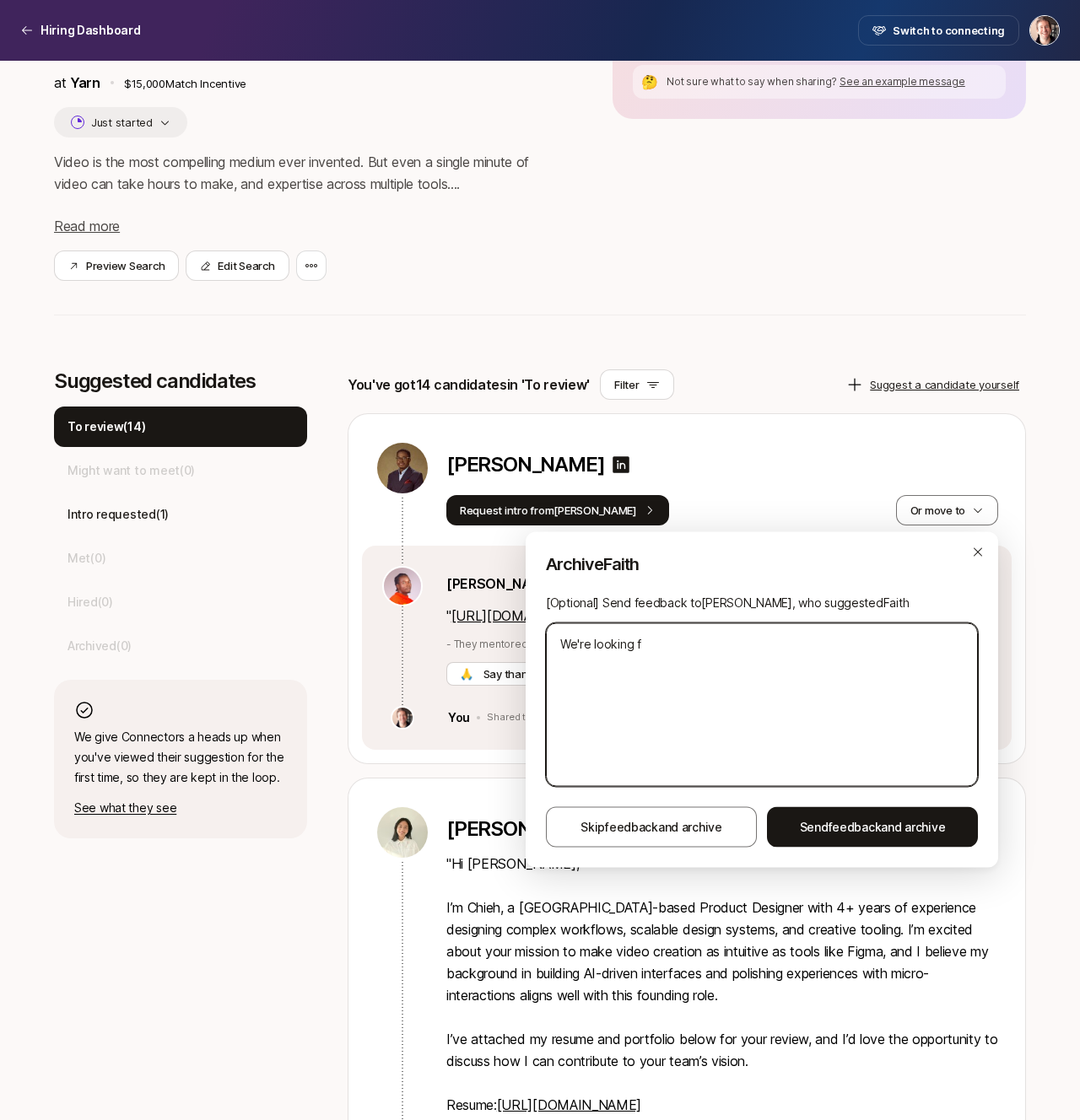
type textarea "x"
type textarea "We're looking fo"
type textarea "x"
type textarea "We're looking for"
type textarea "x"
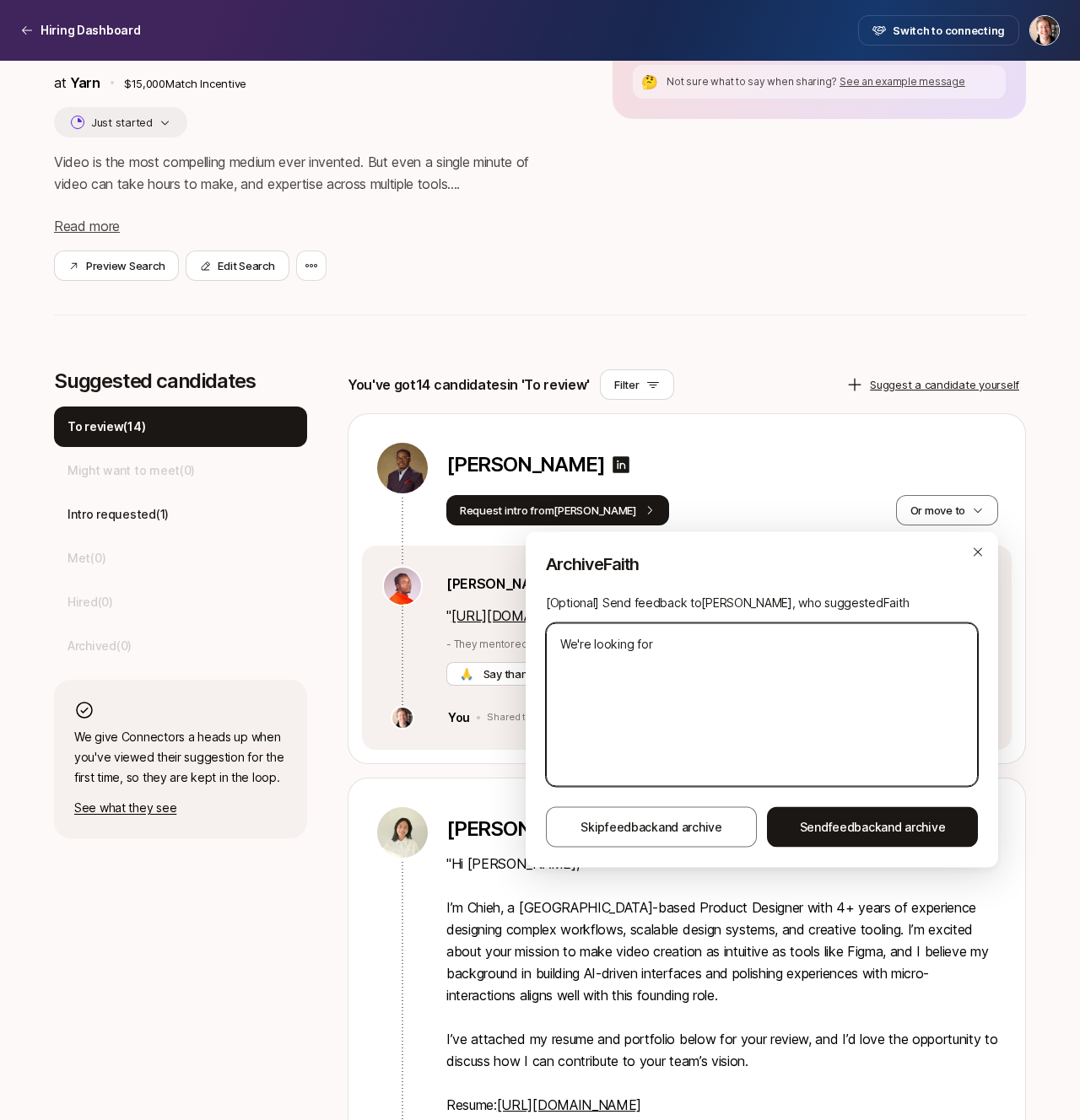
type textarea "We're looking for"
type textarea "x"
type textarea "We're looking for s"
type textarea "x"
type textarea "We're looking for so"
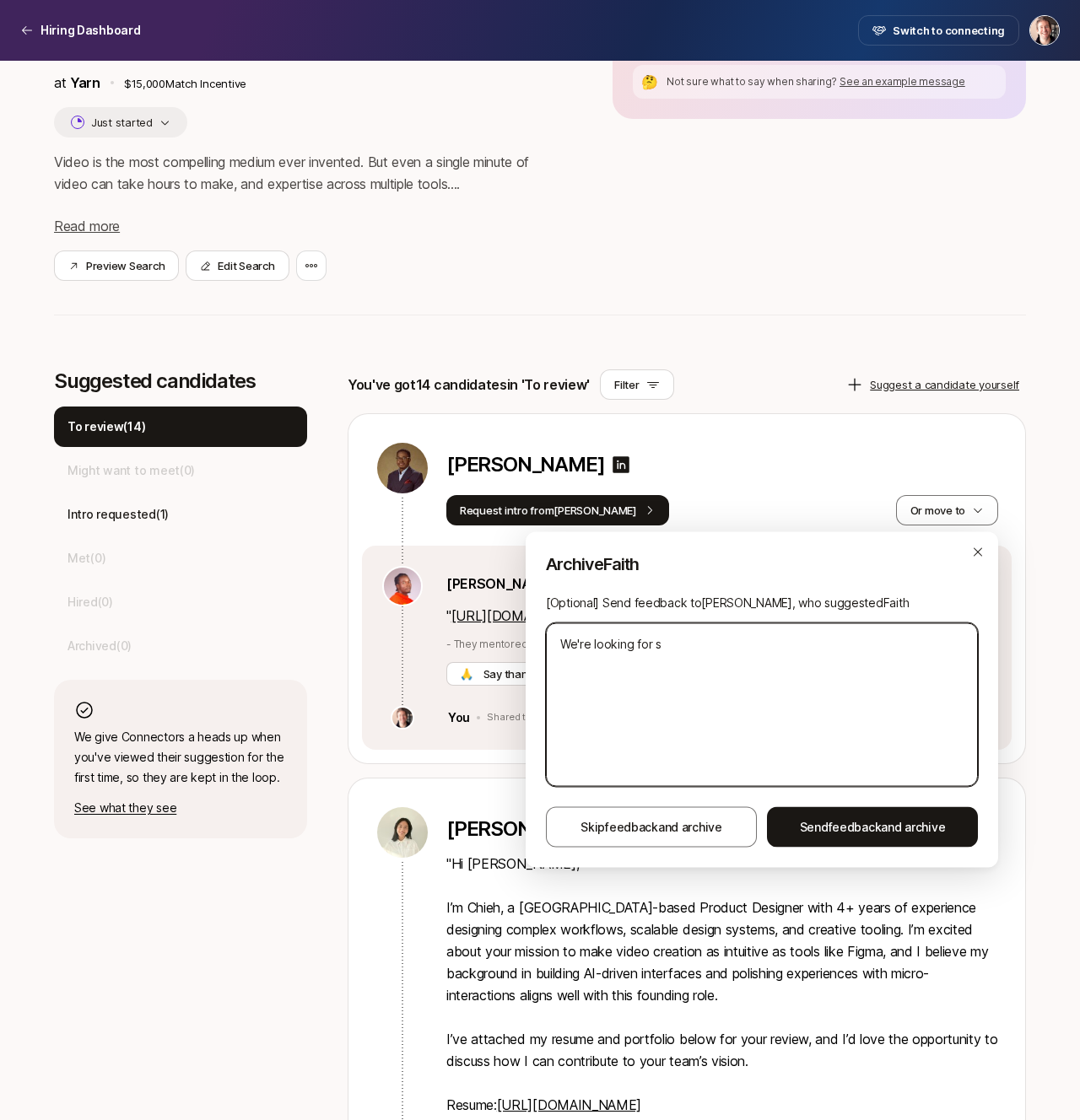
type textarea "x"
type textarea "We're looking for som"
type textarea "x"
type textarea "We're looking for some"
type textarea "x"
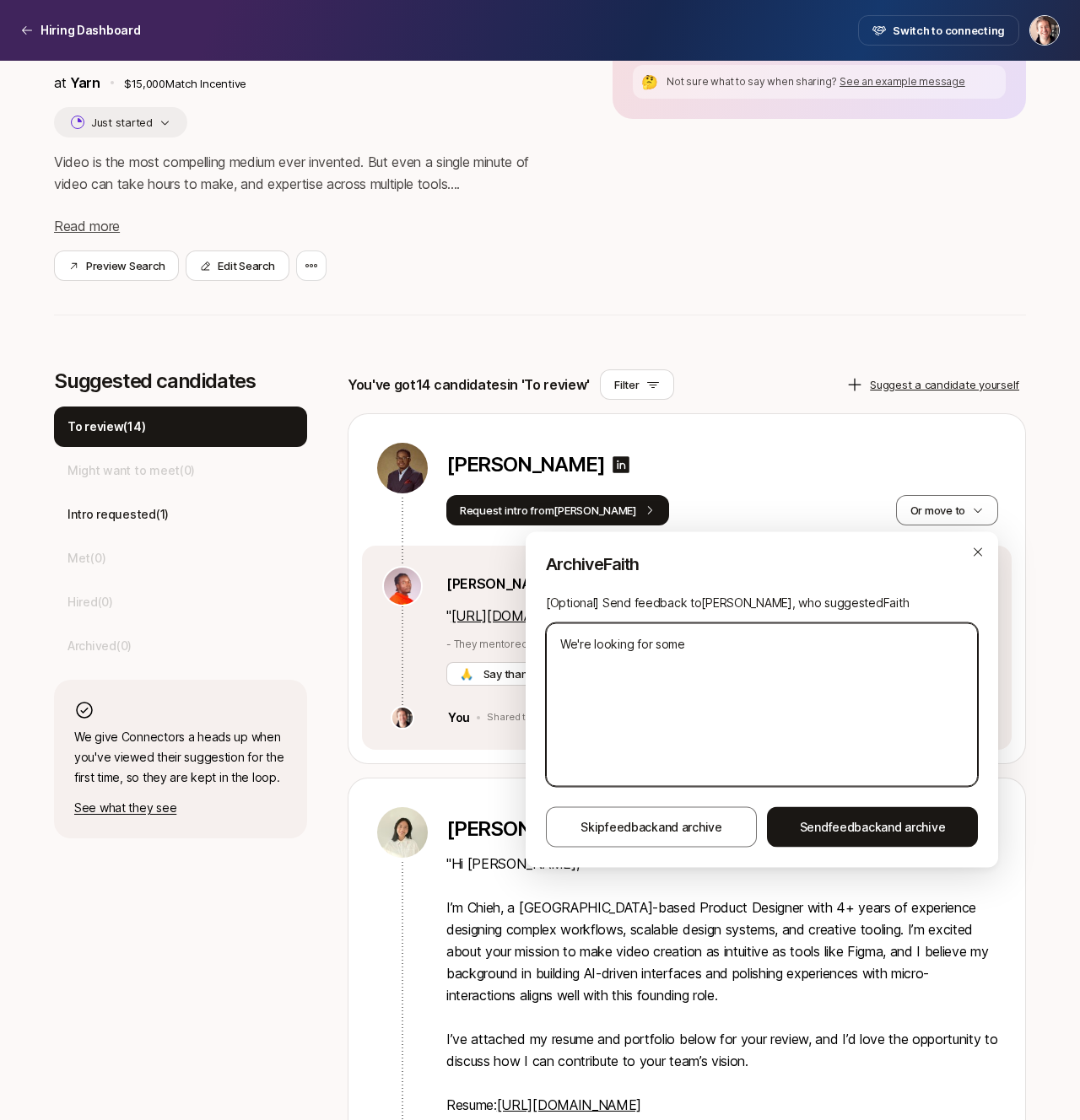
type textarea "We're looking for someo"
type textarea "x"
type textarea "We're looking for someon"
type textarea "x"
type textarea "We're looking for someone"
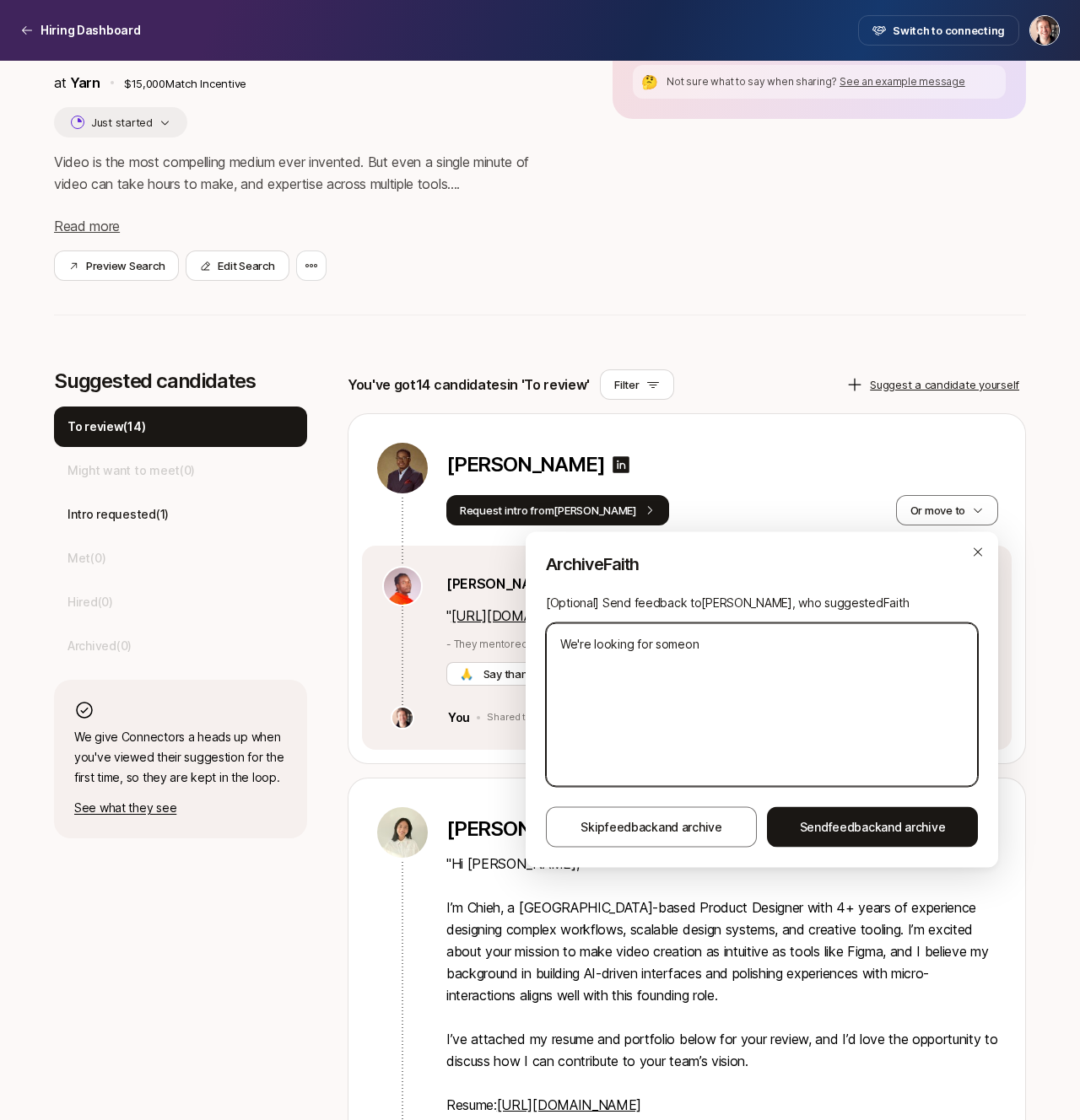
type textarea "x"
type textarea "We're looking for someone"
type textarea "x"
type textarea "We're looking for someone a"
type textarea "x"
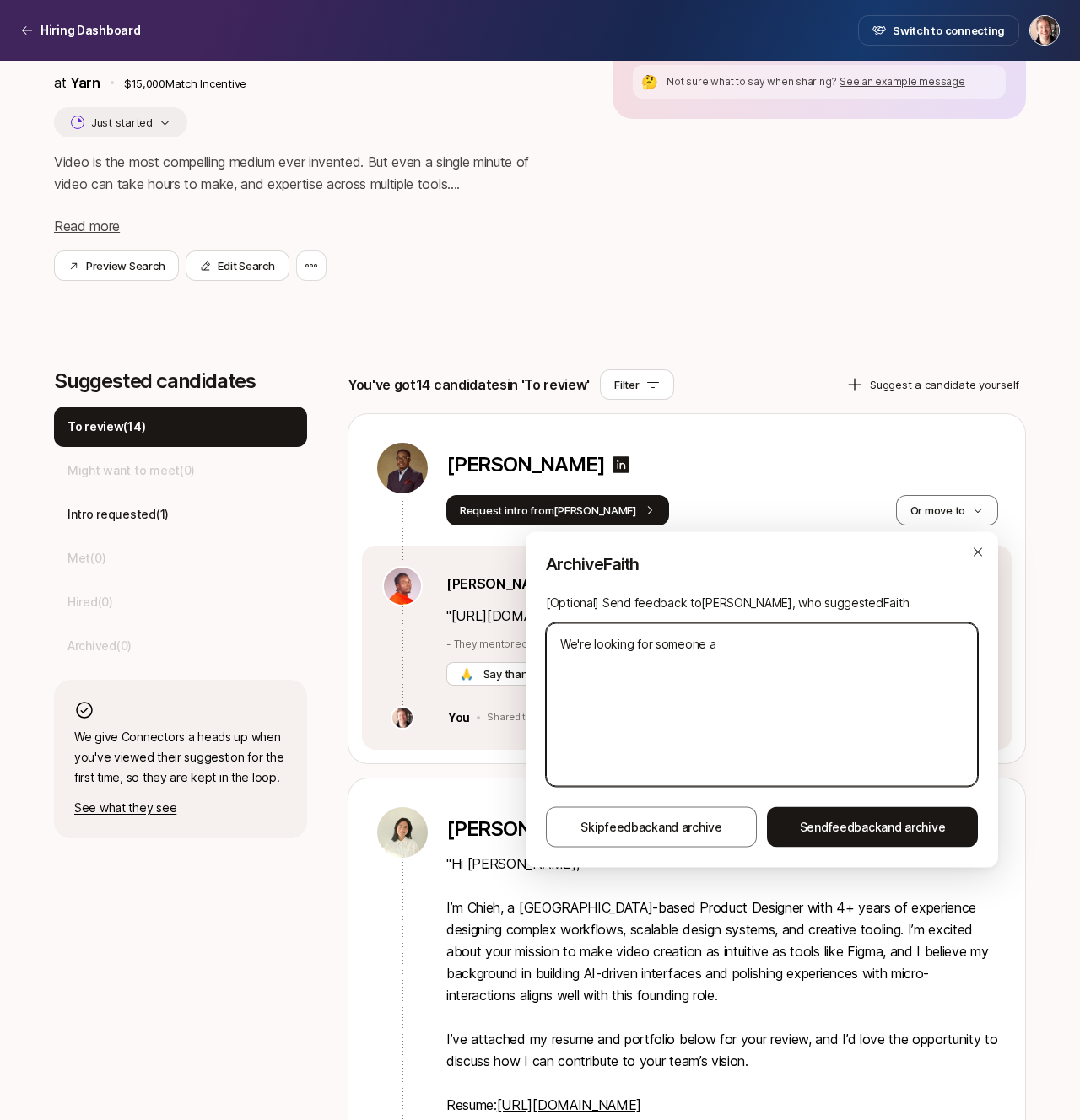
type textarea "We're looking for someone al"
type textarea "x"
type textarea "We're looking for someone alr"
type textarea "x"
type textarea "We're looking for someone alre"
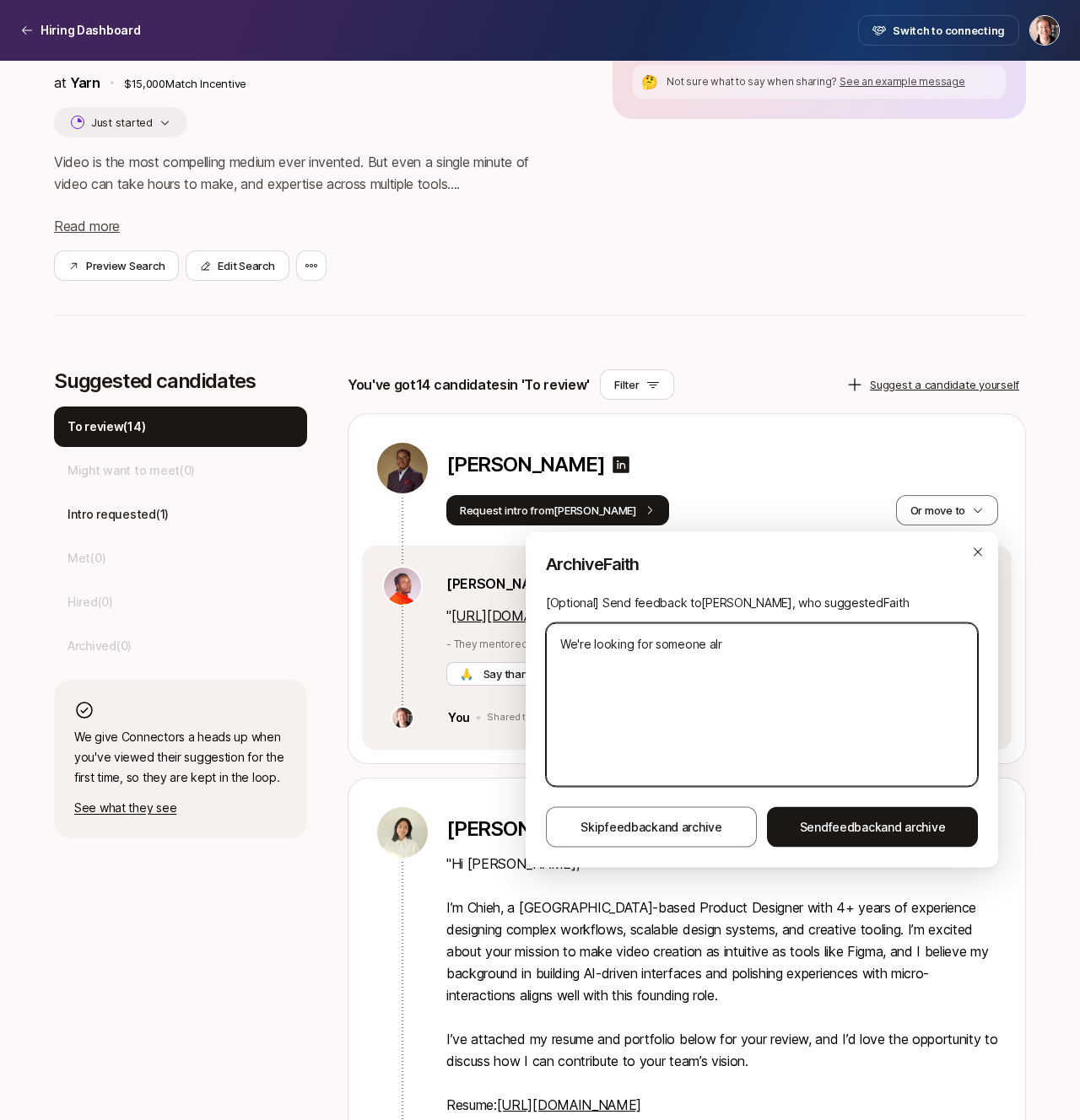
type textarea "x"
type textarea "We're looking for someone alrea"
type textarea "x"
type textarea "We're looking for someone alread"
type textarea "x"
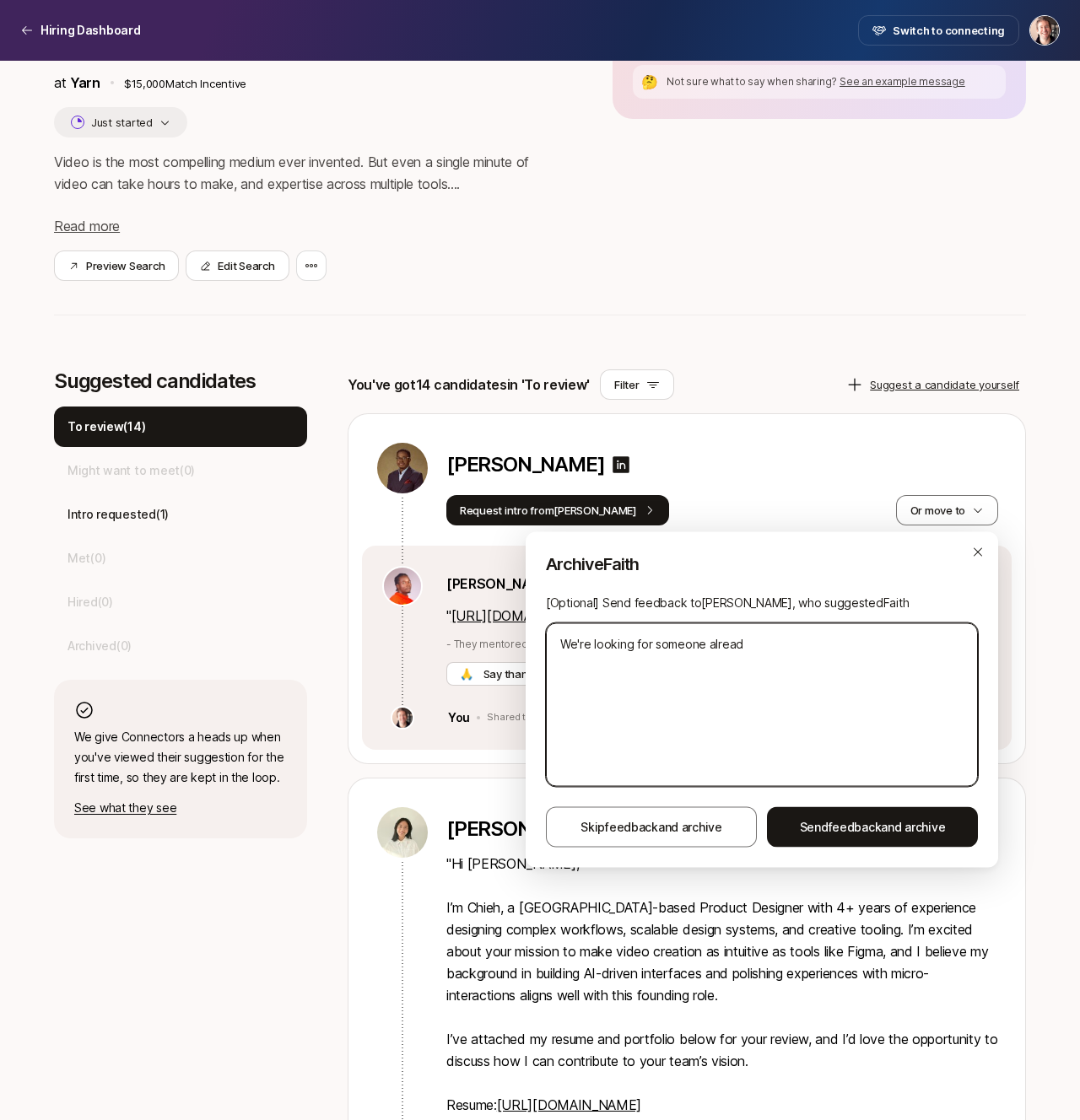
type textarea "We're looking for someone already"
type textarea "x"
type textarea "We're looking for someone already"
type textarea "x"
type textarea "We're looking for someone already b"
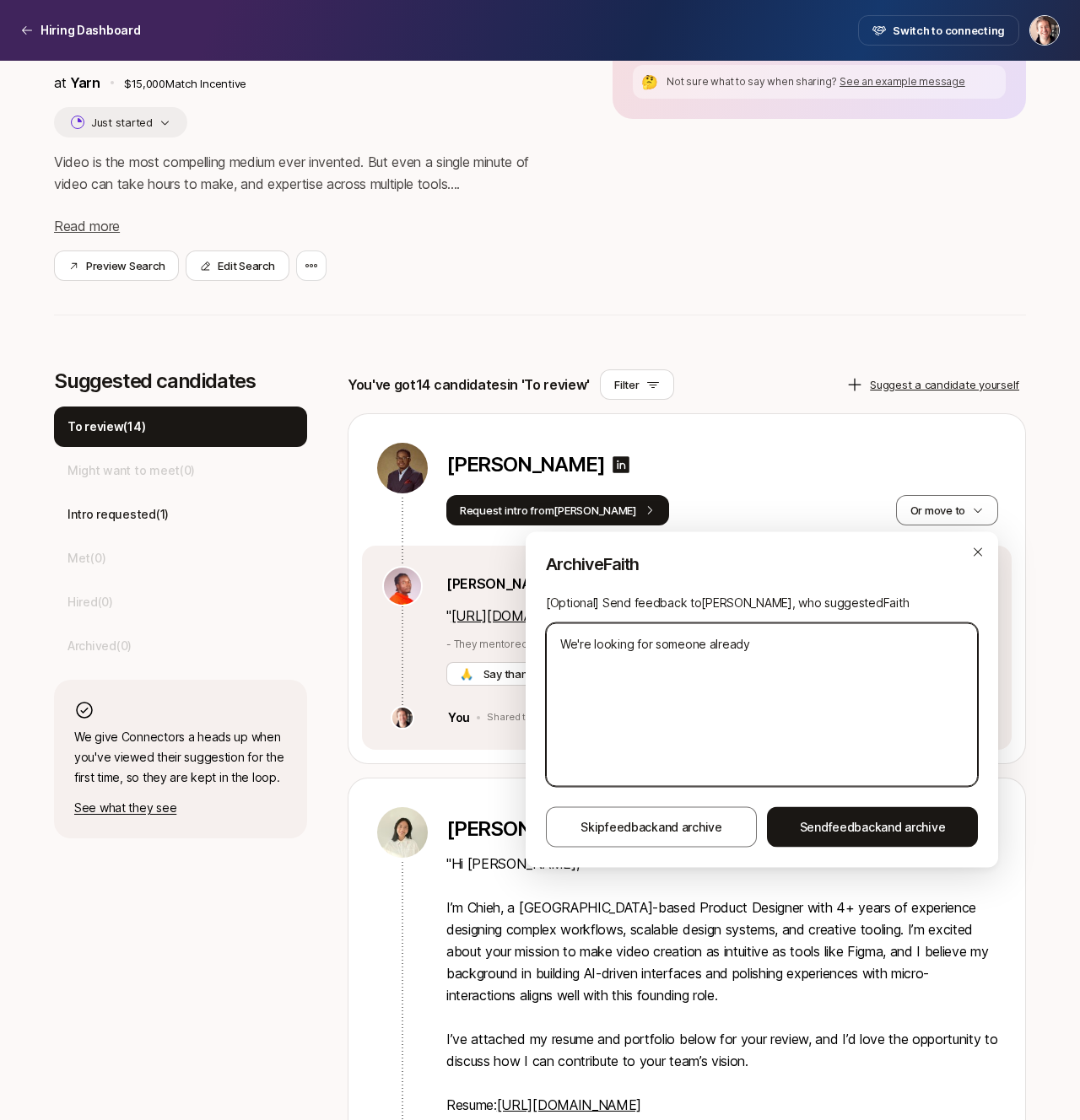
type textarea "x"
type textarea "We're looking for someone already ba"
type textarea "x"
type textarea "We're looking for someone already bas"
type textarea "x"
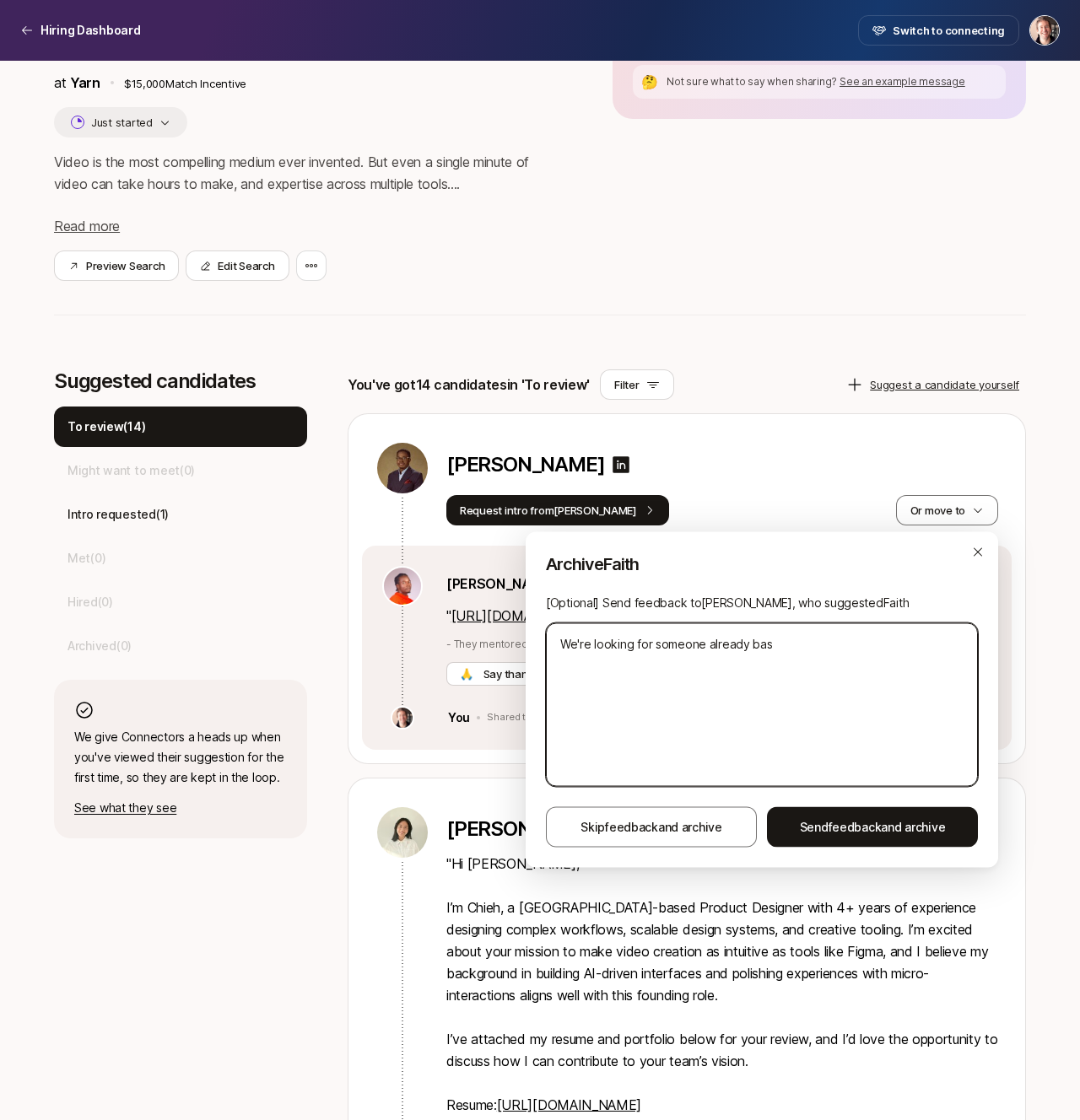
type textarea "We're looking for someone already base"
type textarea "x"
type textarea "We're looking for someone already based"
type textarea "x"
type textarea "We're looking for someone already based"
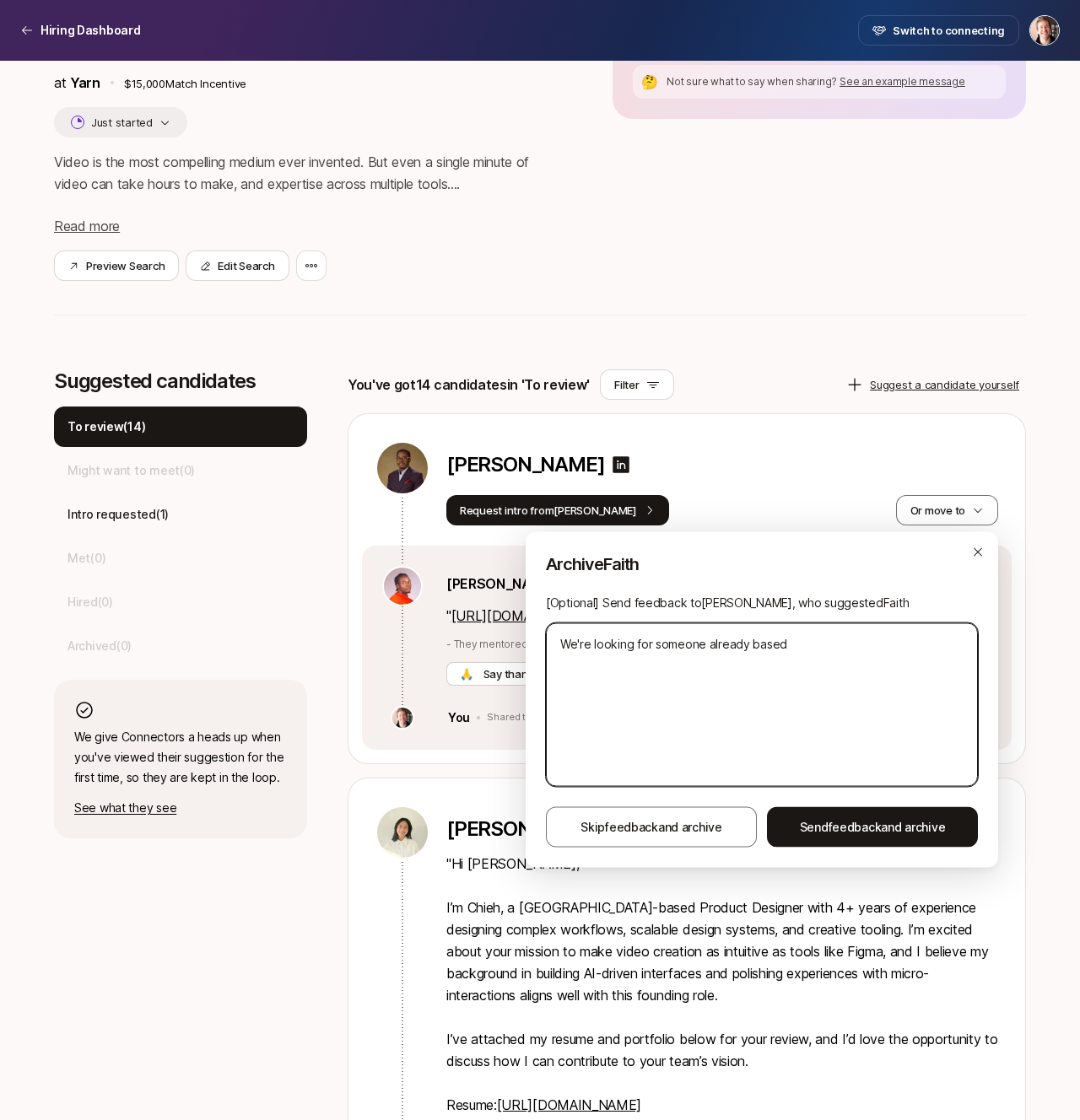
type textarea "x"
type textarea "We're looking for someone already based in"
type textarea "x"
type textarea "We're looking for someone already based in"
type textarea "x"
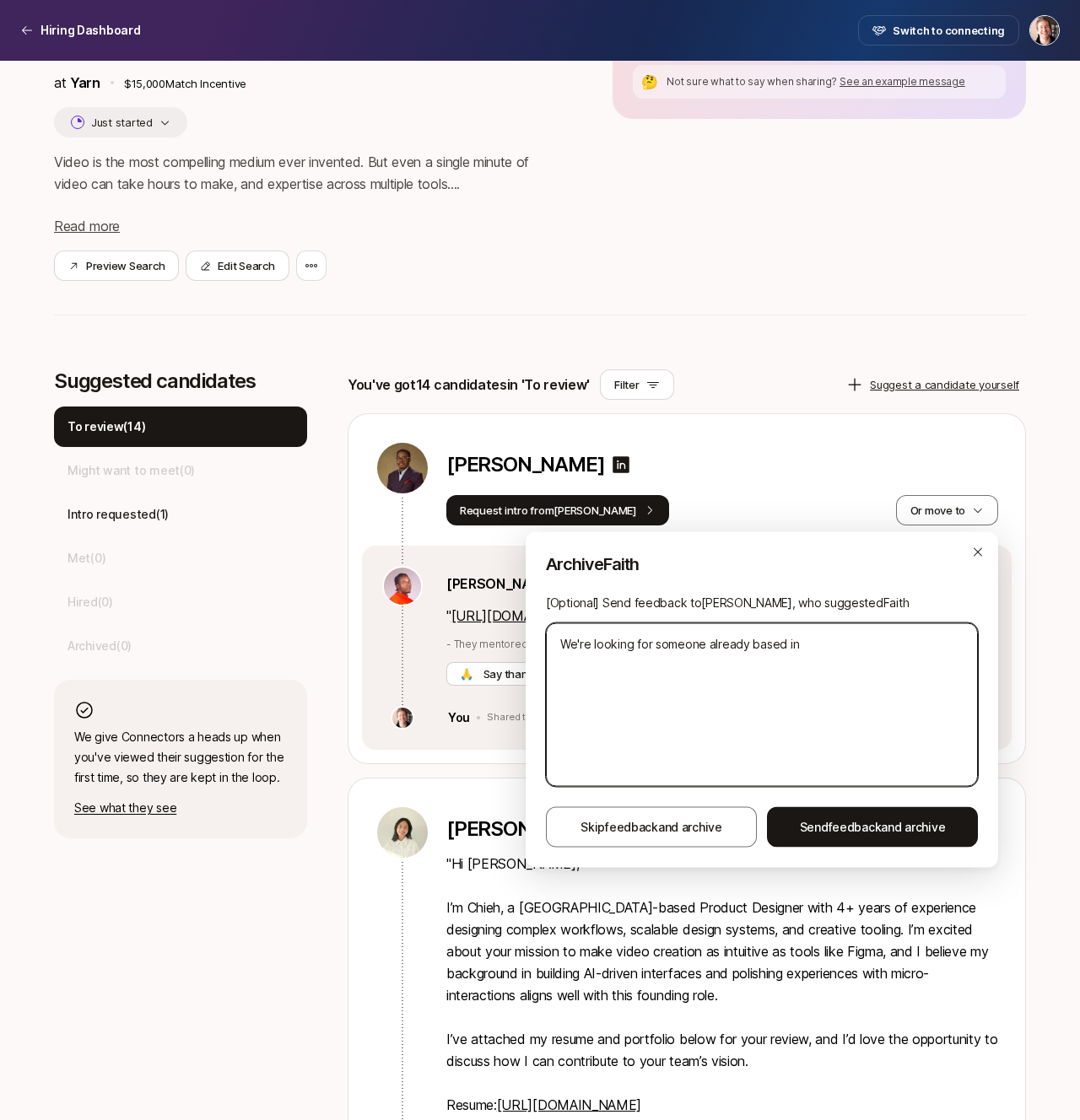
type textarea "We're looking for someone already based in N"
type textarea "x"
type textarea "We're looking for someone already based in [GEOGRAPHIC_DATA]"
type textarea "x"
type textarea "We're looking for someone already based in [GEOGRAPHIC_DATA]"
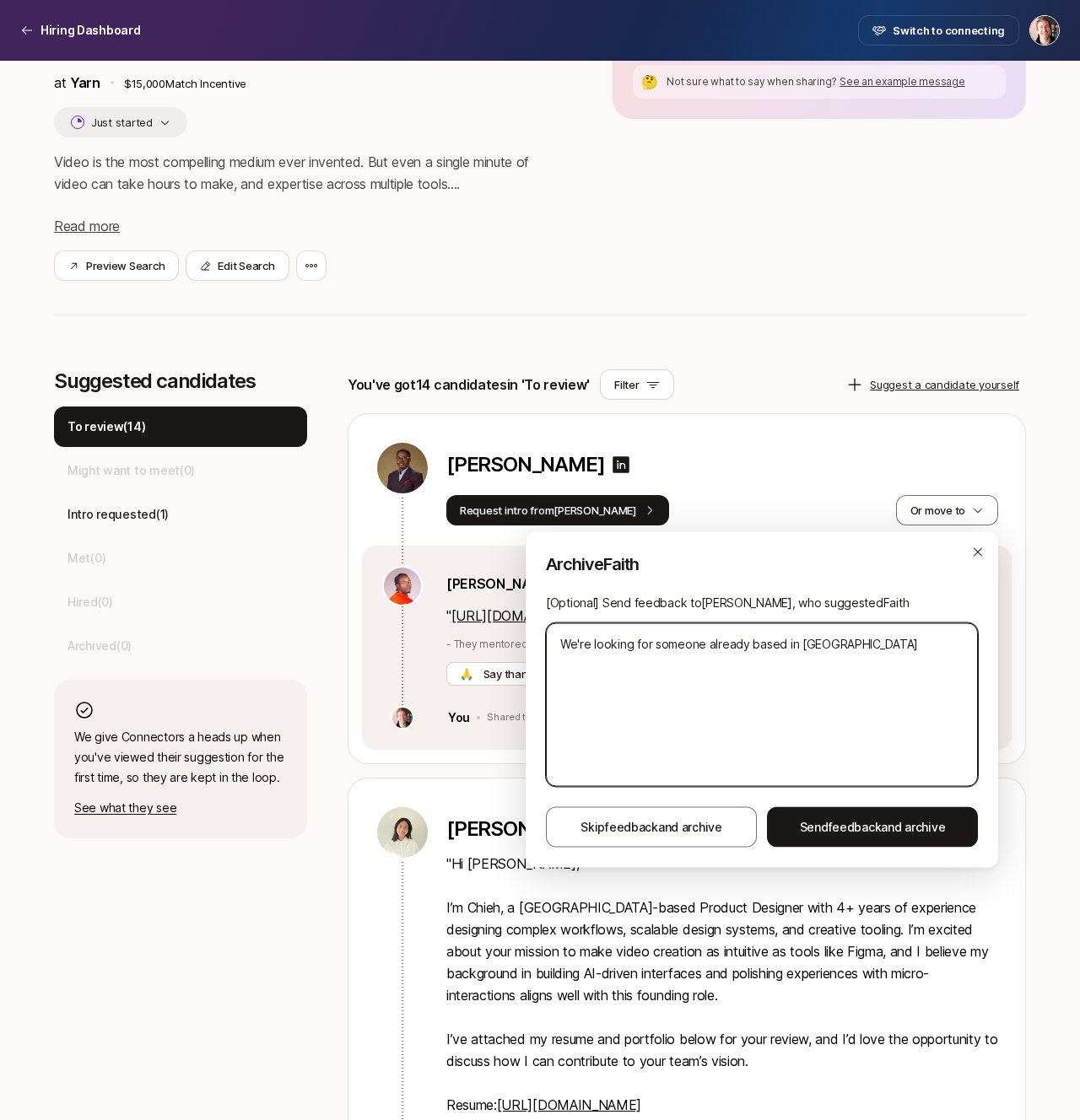
type textarea "x"
type textarea "We're looking for someone already based in [GEOGRAPHIC_DATA]"
type textarea "x"
type textarea "We're looking for someone already based in [GEOGRAPHIC_DATA] u"
type textarea "x"
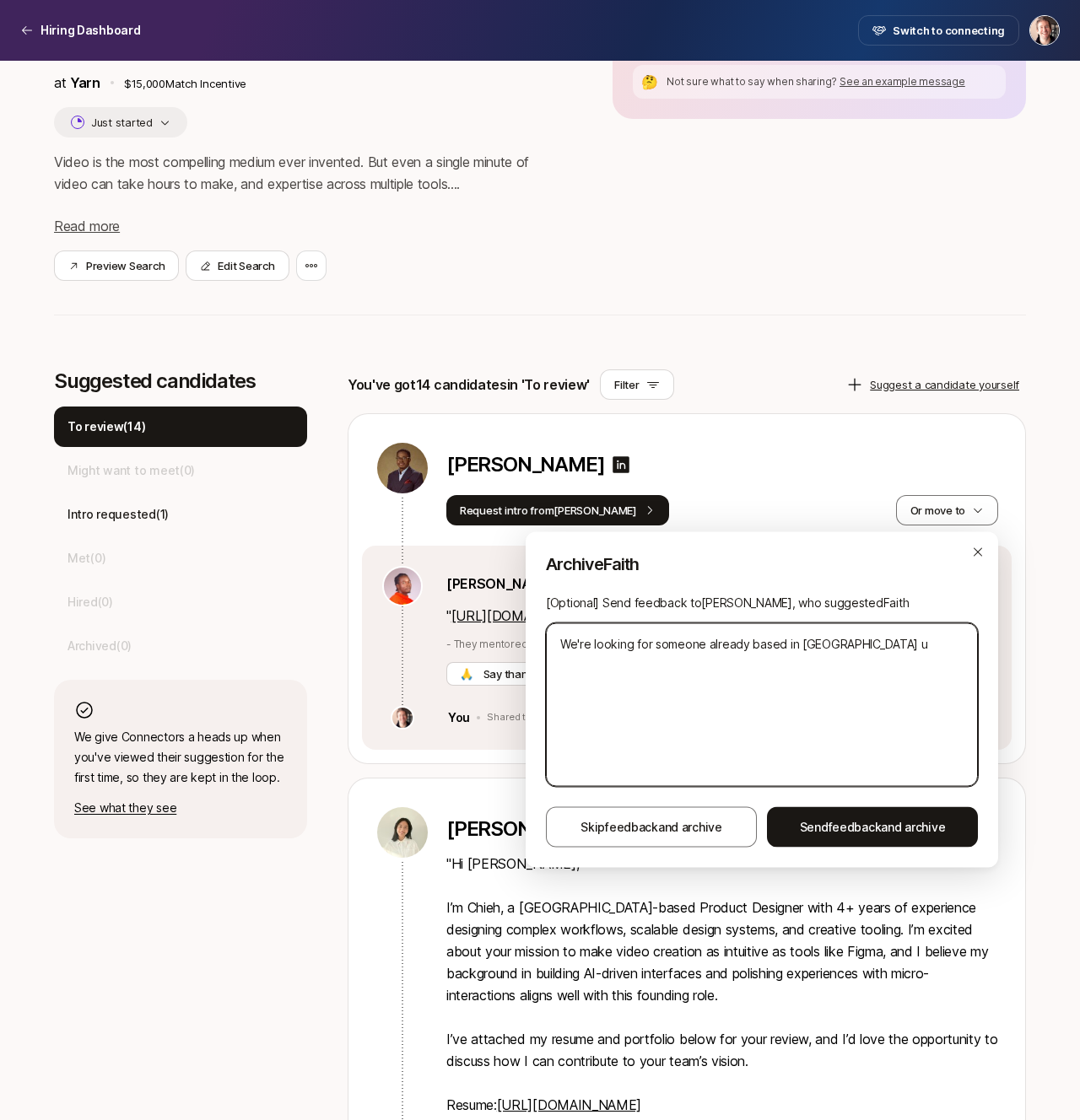
type textarea "We're looking for someone already based in [GEOGRAPHIC_DATA] un"
type textarea "x"
type textarea "We're looking for someone already based in [GEOGRAPHIC_DATA] unf"
type textarea "x"
type textarea "We're looking for someone already based in [GEOGRAPHIC_DATA] unfo"
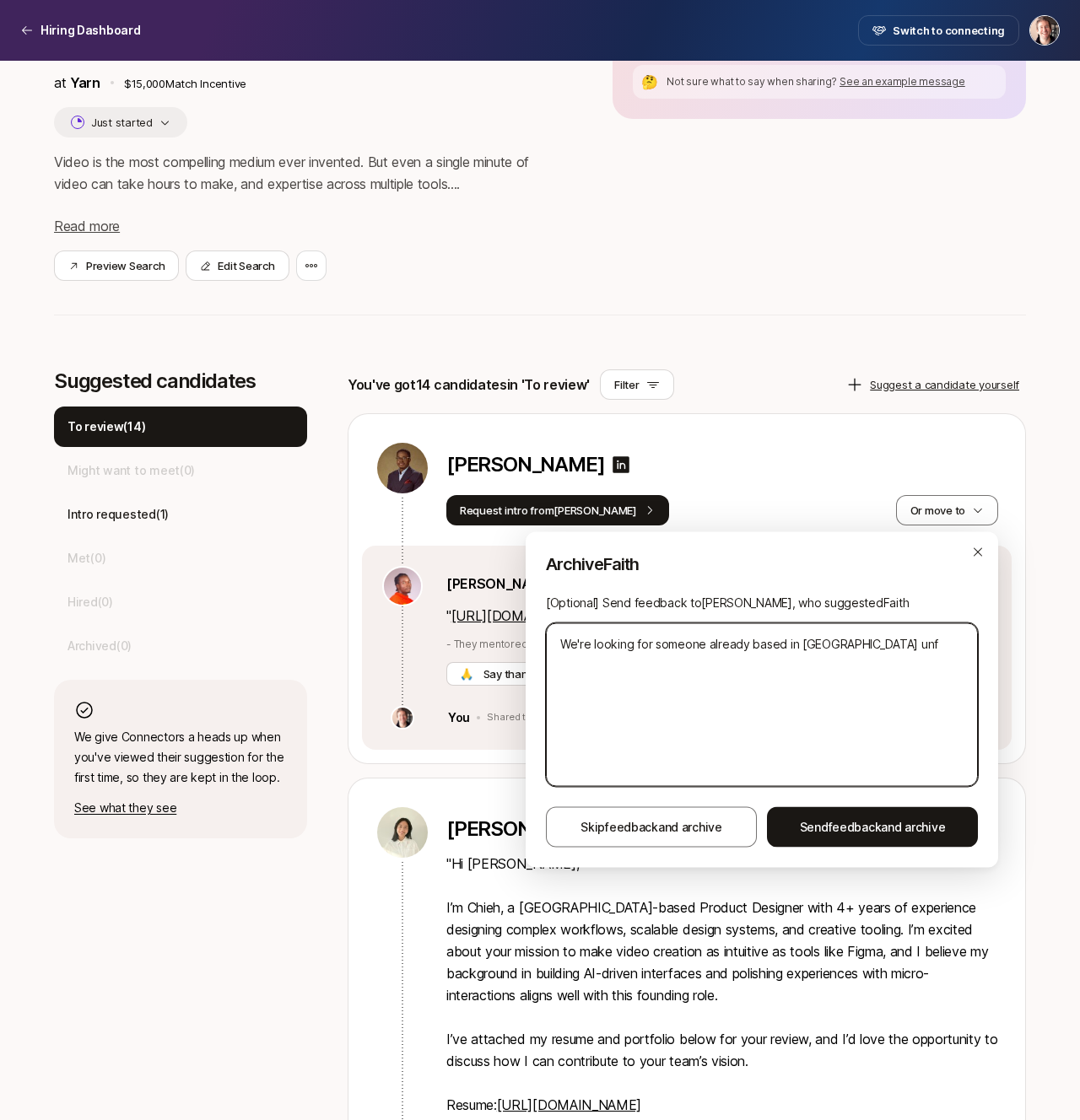
type textarea "x"
type textarea "We're looking for someone already based in [GEOGRAPHIC_DATA] unfor"
type textarea "x"
type textarea "We're looking for someone already based in [GEOGRAPHIC_DATA] unfort"
type textarea "x"
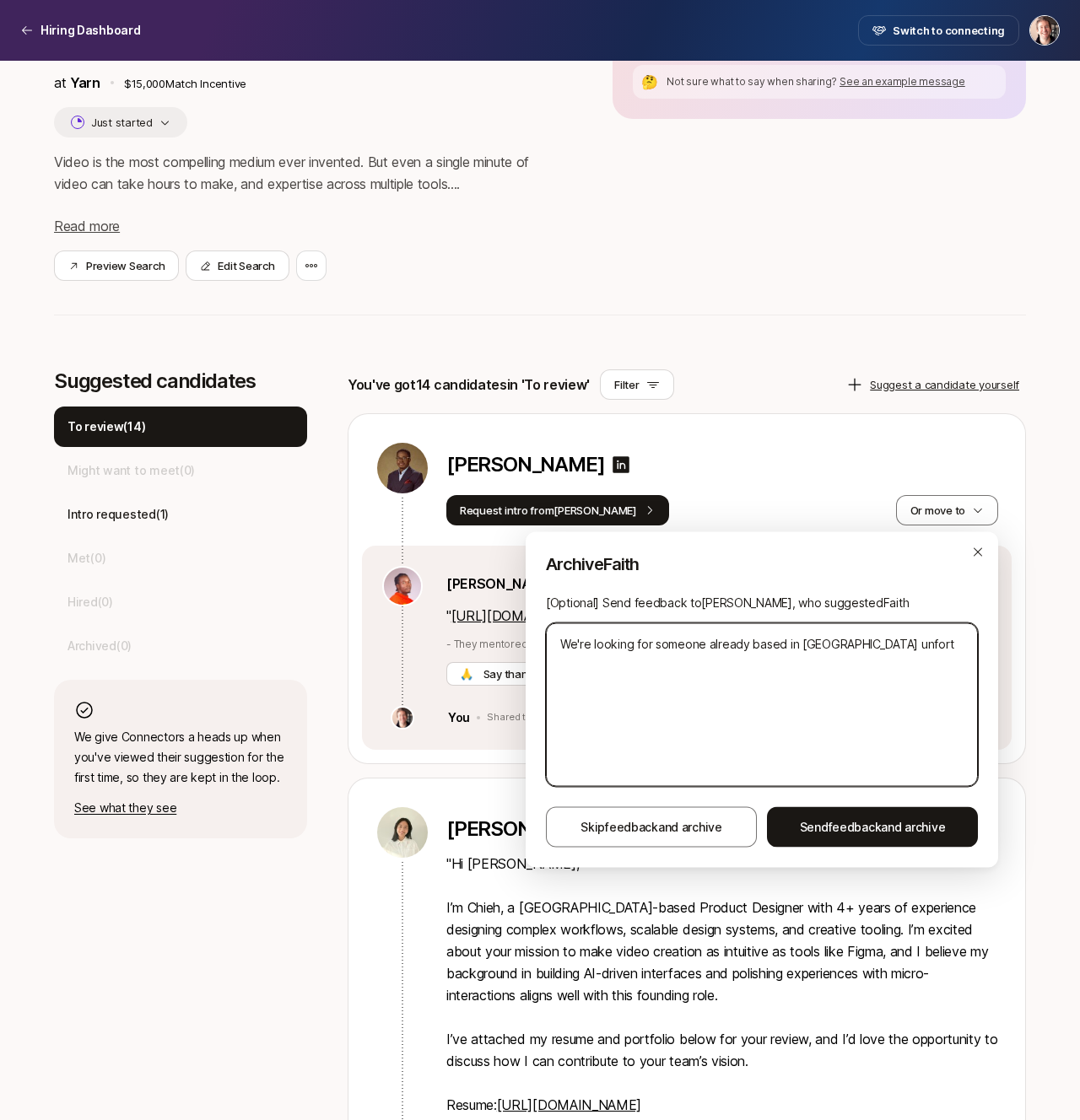
type textarea "We're looking for someone already based in [GEOGRAPHIC_DATA] unfortu"
type textarea "x"
type textarea "We're looking for someone already based in [GEOGRAPHIC_DATA] unfortun"
type textarea "x"
type textarea "We're looking for someone already based in [GEOGRAPHIC_DATA] unfortuna"
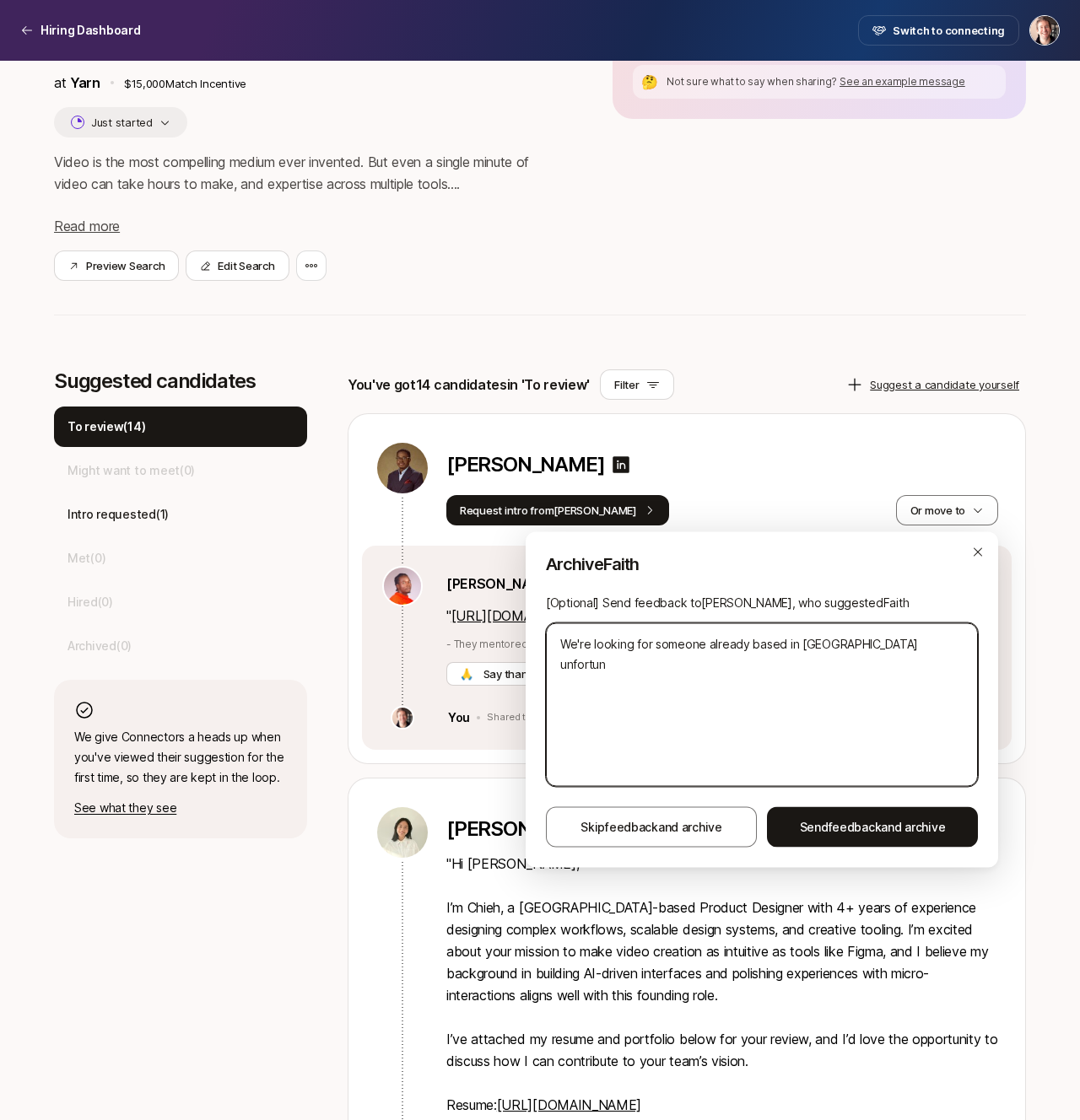
type textarea "x"
type textarea "We're looking for someone already based in [GEOGRAPHIC_DATA] unfortunat"
type textarea "x"
type textarea "We're looking for someone already based in [GEOGRAPHIC_DATA] unfortunate"
type textarea "x"
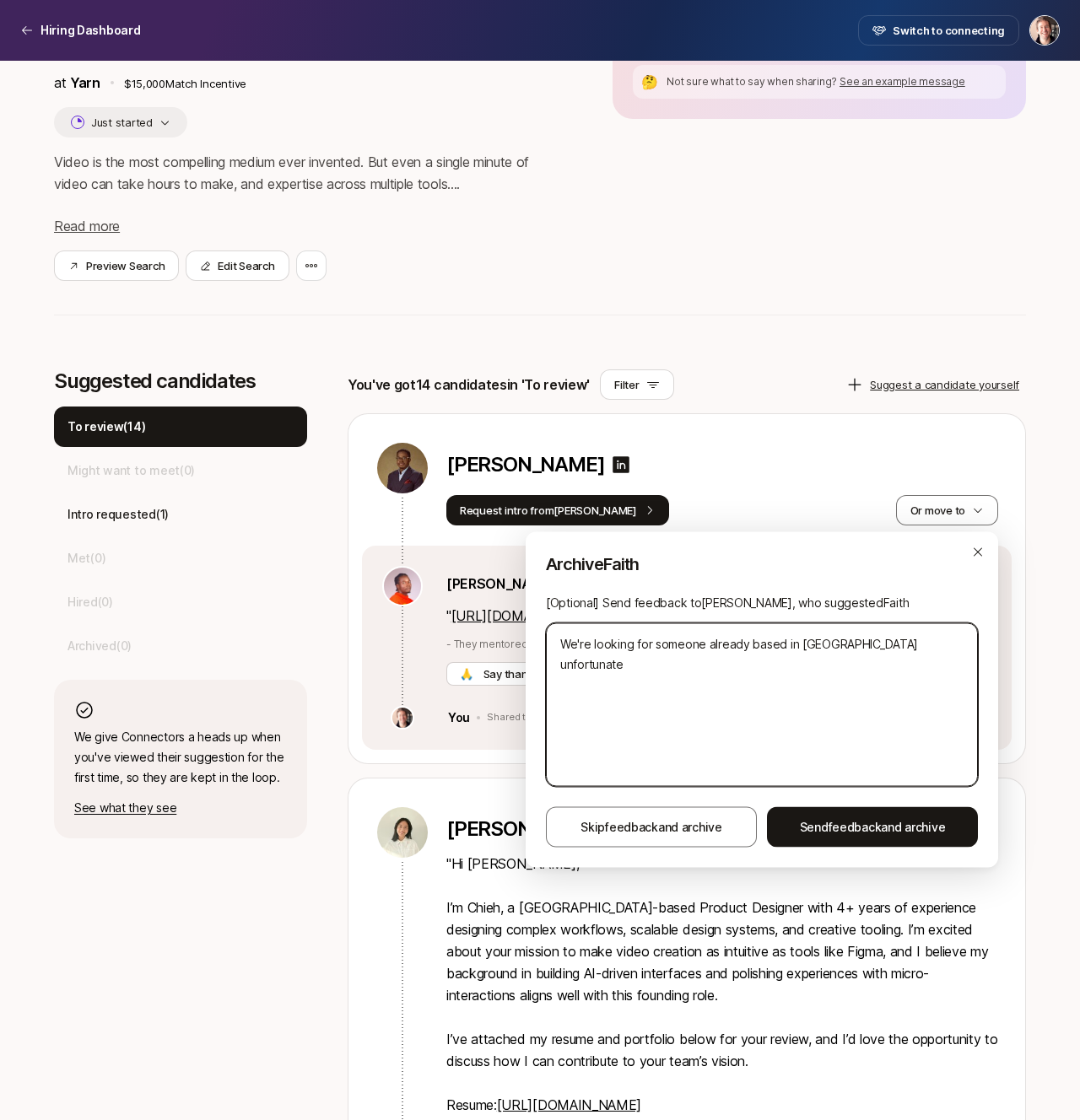
type textarea "We're looking for someone already based in [GEOGRAPHIC_DATA] unfortunatel"
type textarea "x"
type textarea "We're looking for someone already based in [GEOGRAPHIC_DATA] unfortunately"
type textarea "x"
type textarea "We're looking for someone already based in [GEOGRAPHIC_DATA] unfortunately!"
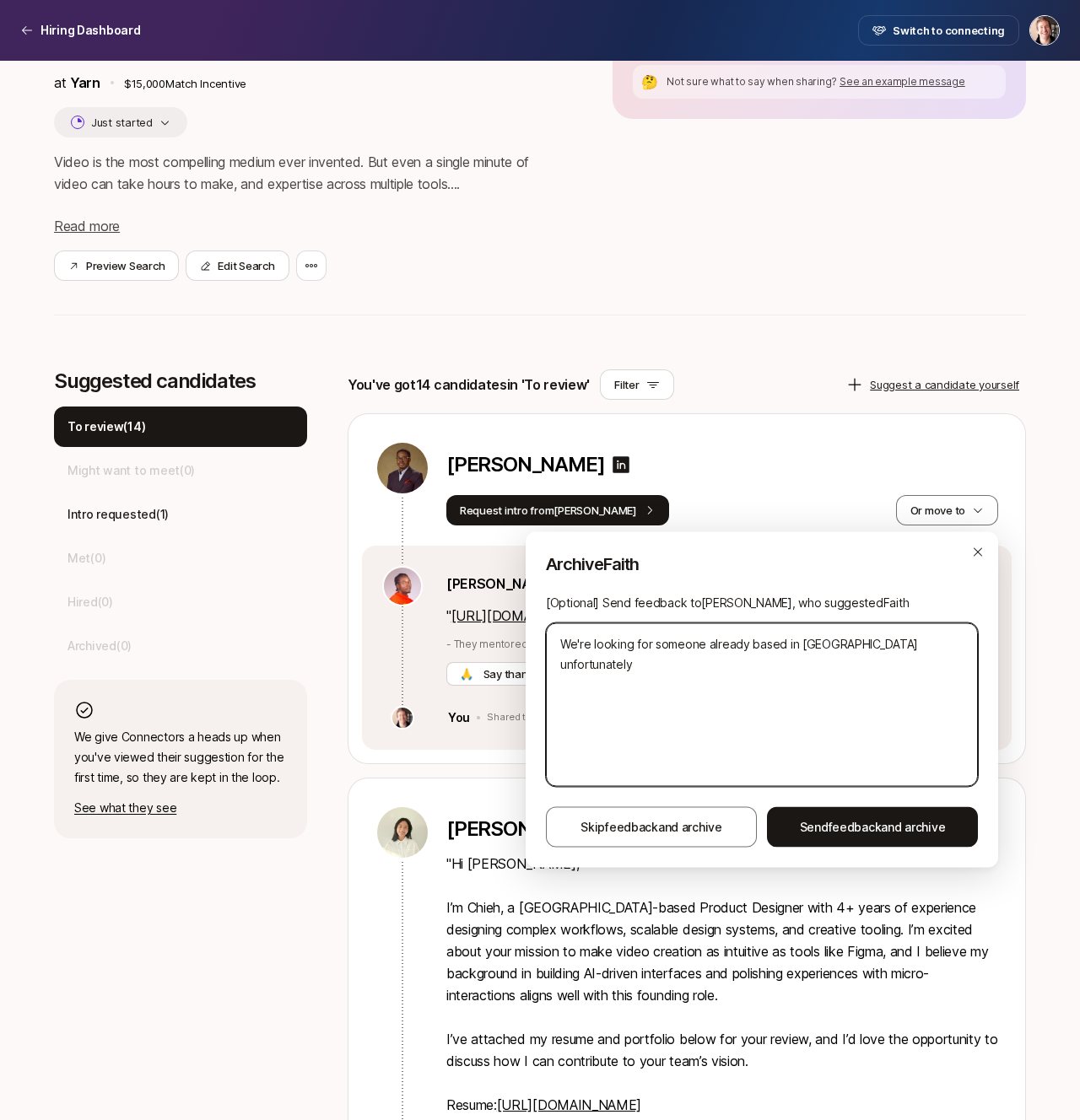
type textarea "x"
type textarea "We're looking for someone already based in [GEOGRAPHIC_DATA] unfortunately!"
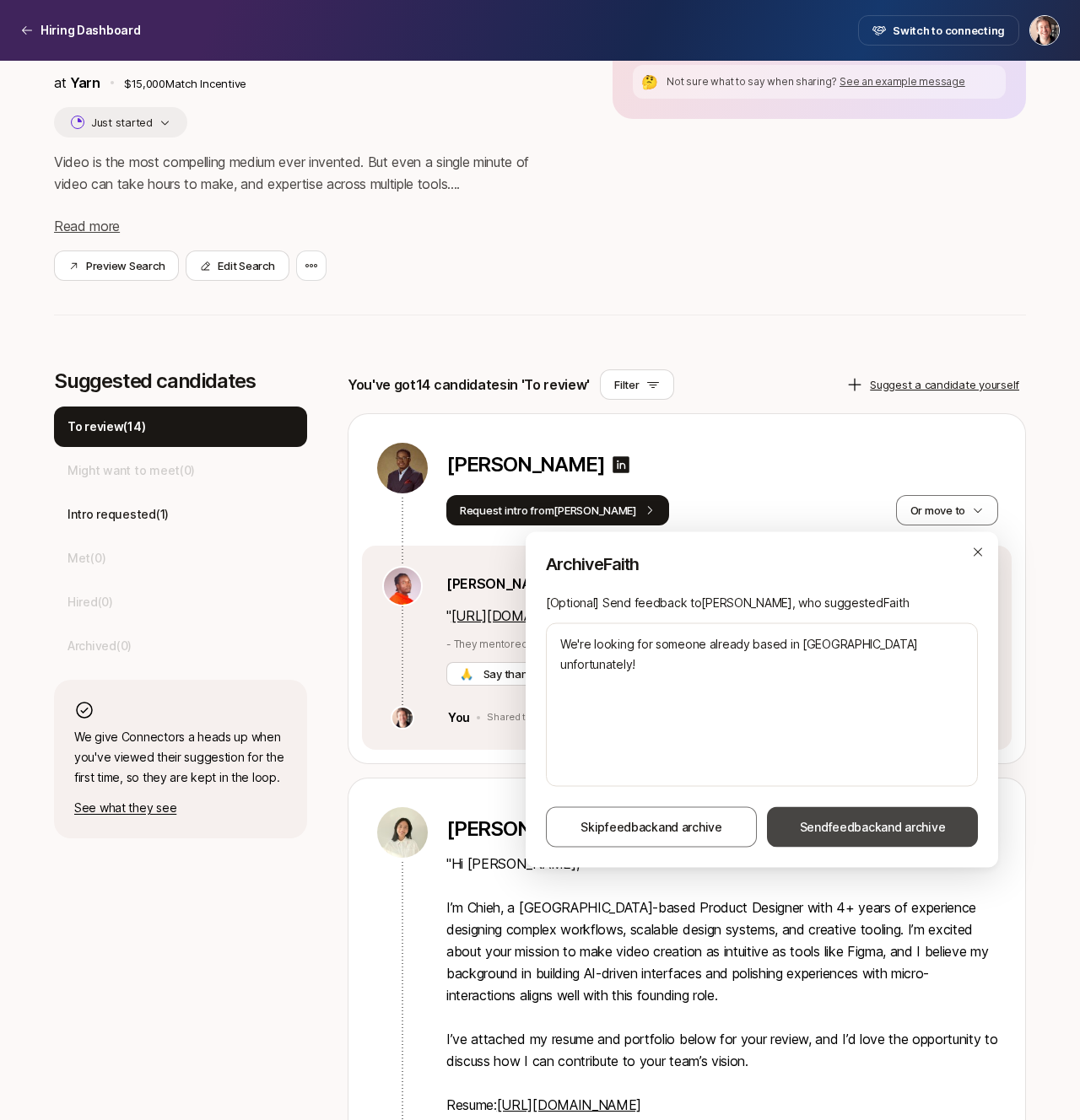
click at [824, 827] on span "Send feedback and archive" at bounding box center [873, 828] width 146 height 21
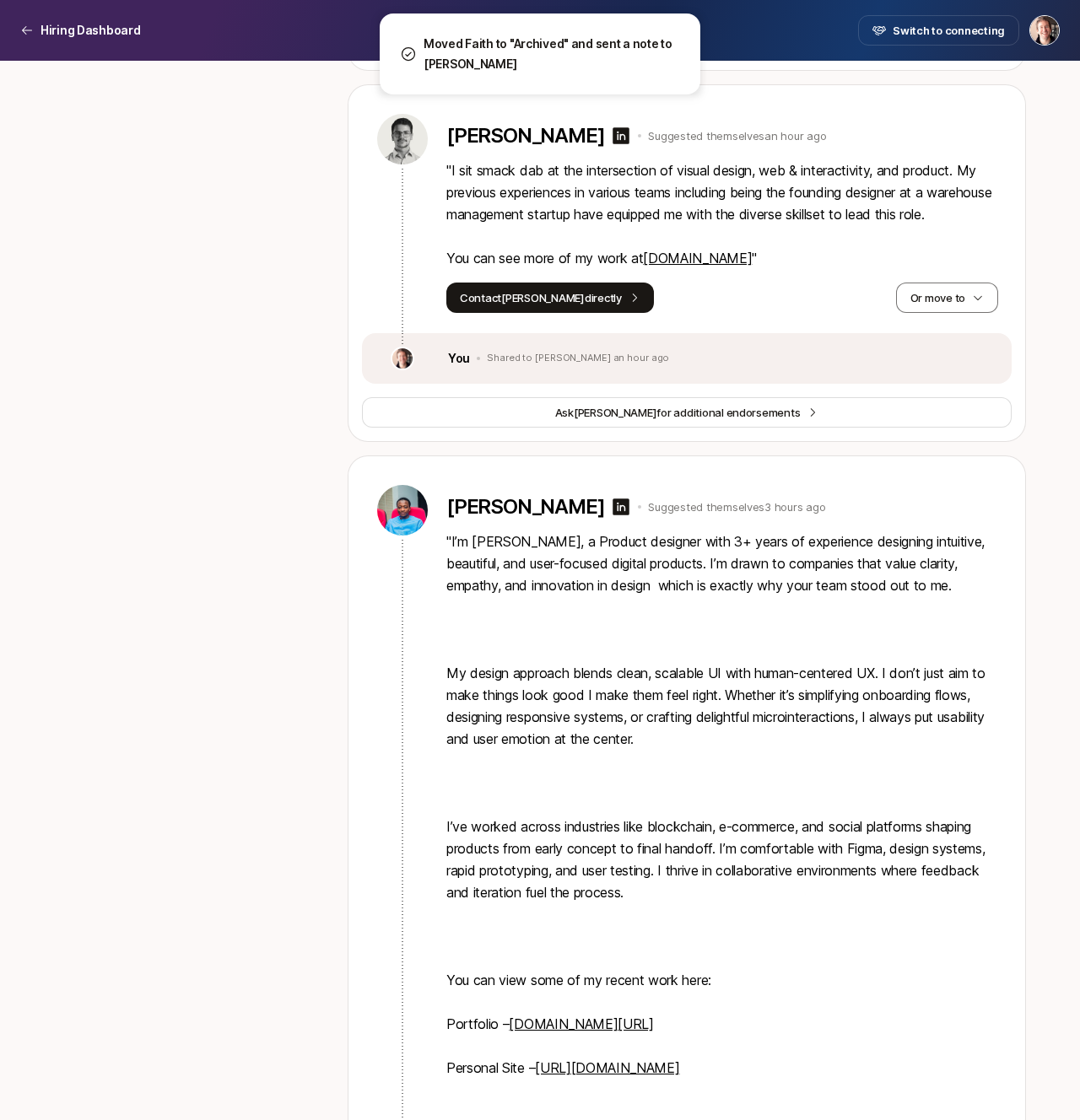
scroll to position [1168, 0]
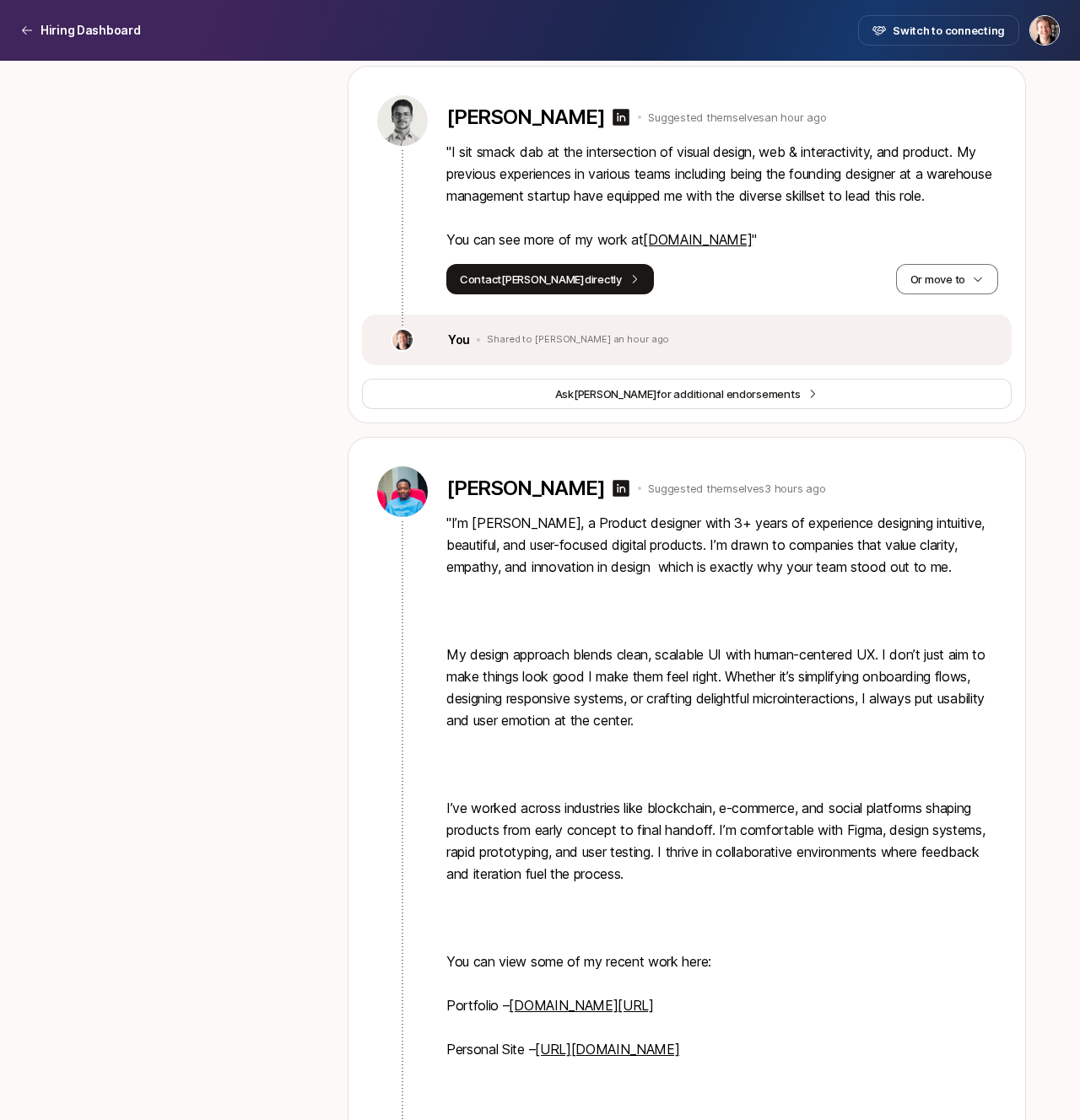
click at [954, 507] on div "[PERSON_NAME] Suggested themselves 3 hours ago" at bounding box center [722, 491] width 551 height 30
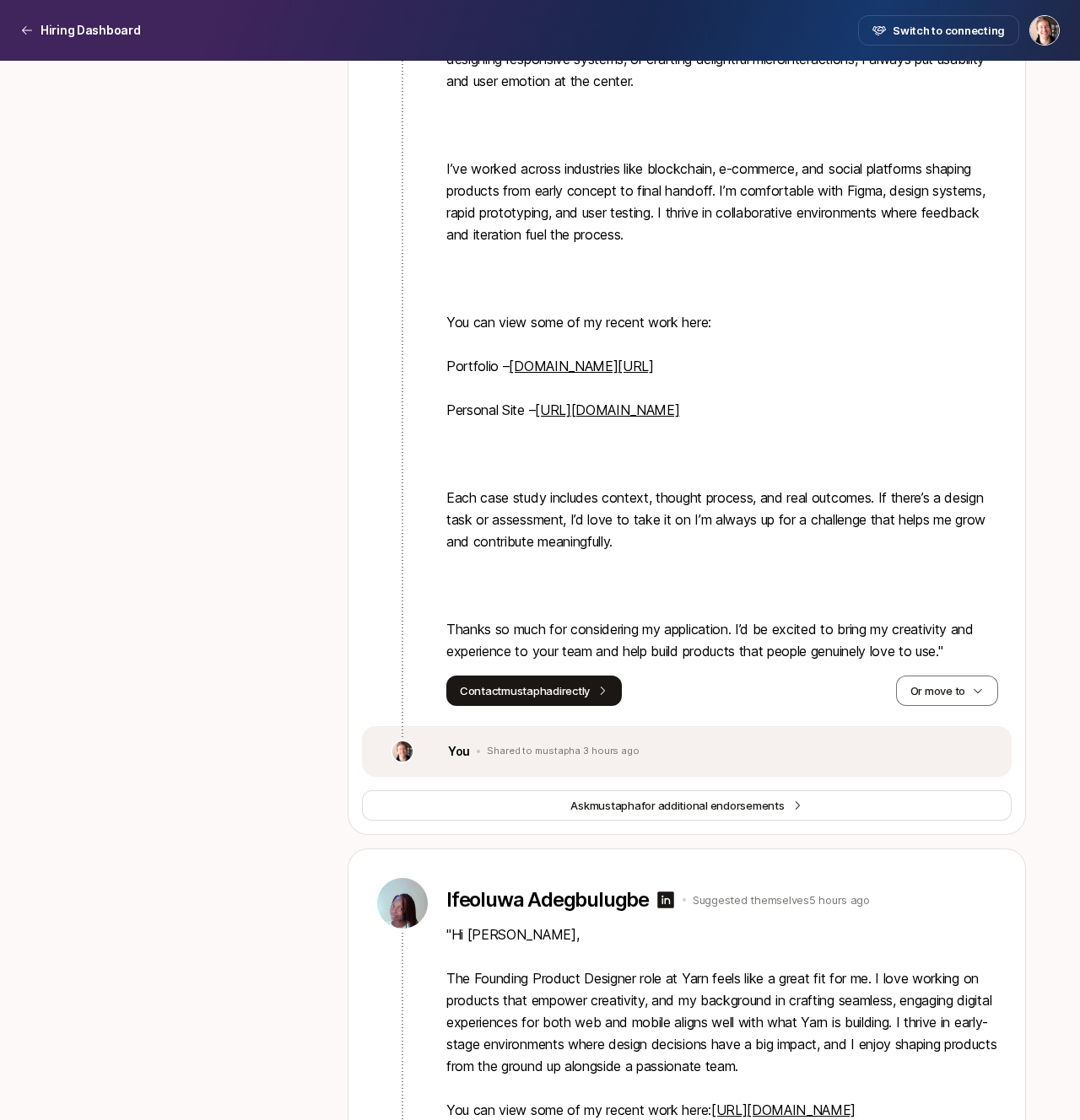
scroll to position [1931, 0]
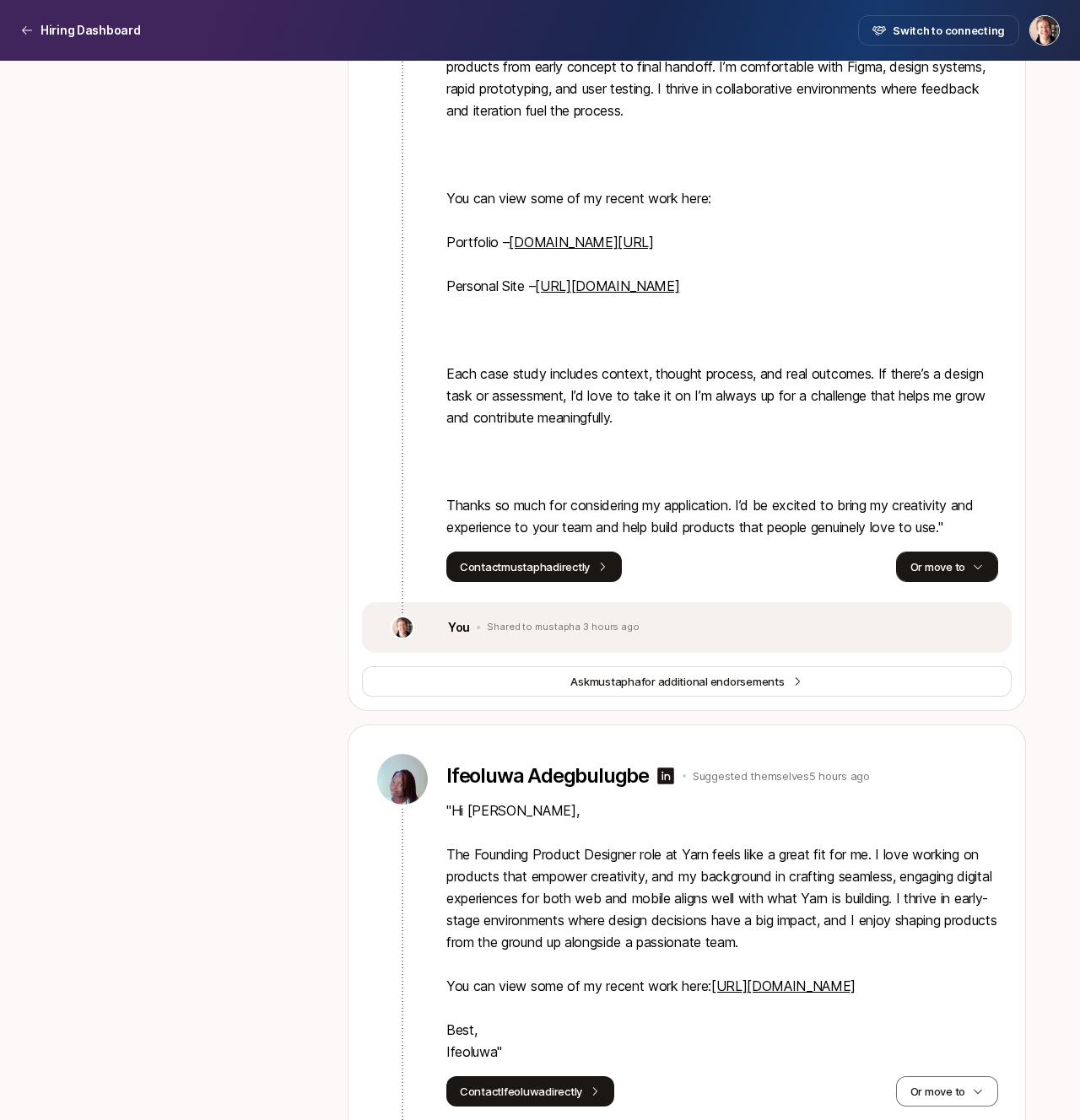
click at [955, 582] on button "Or move to" at bounding box center [946, 566] width 102 height 30
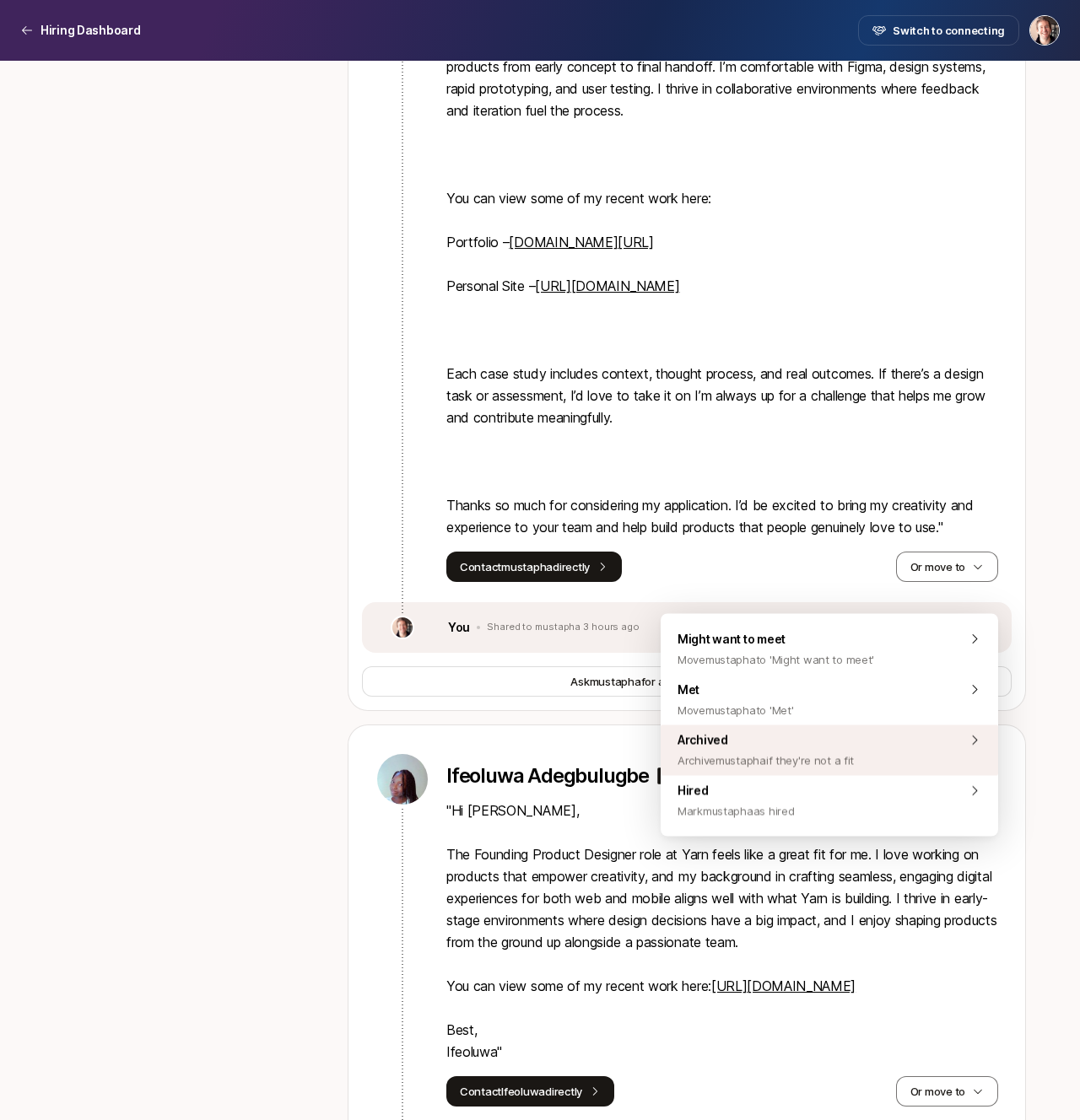
click at [855, 735] on div "Archived Archive mustapha if they're not a fit" at bounding box center [829, 751] width 338 height 51
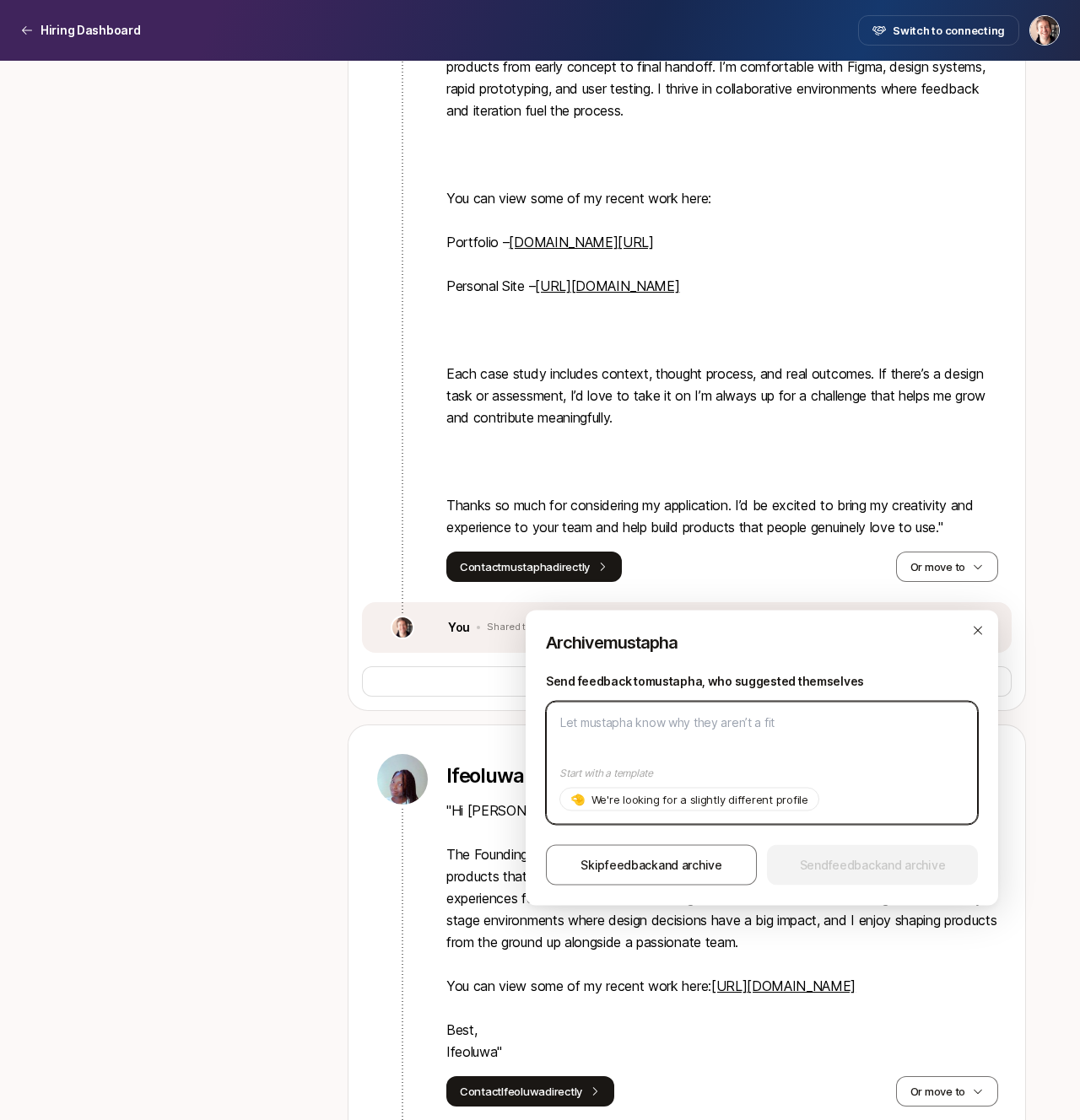
click at [754, 737] on textarea at bounding box center [761, 762] width 432 height 123
paste textarea "We're looking for someone already based in [GEOGRAPHIC_DATA] unfortunately!"
type textarea "x"
type textarea "We're looking for someone already based in [GEOGRAPHIC_DATA] unfortunately!"
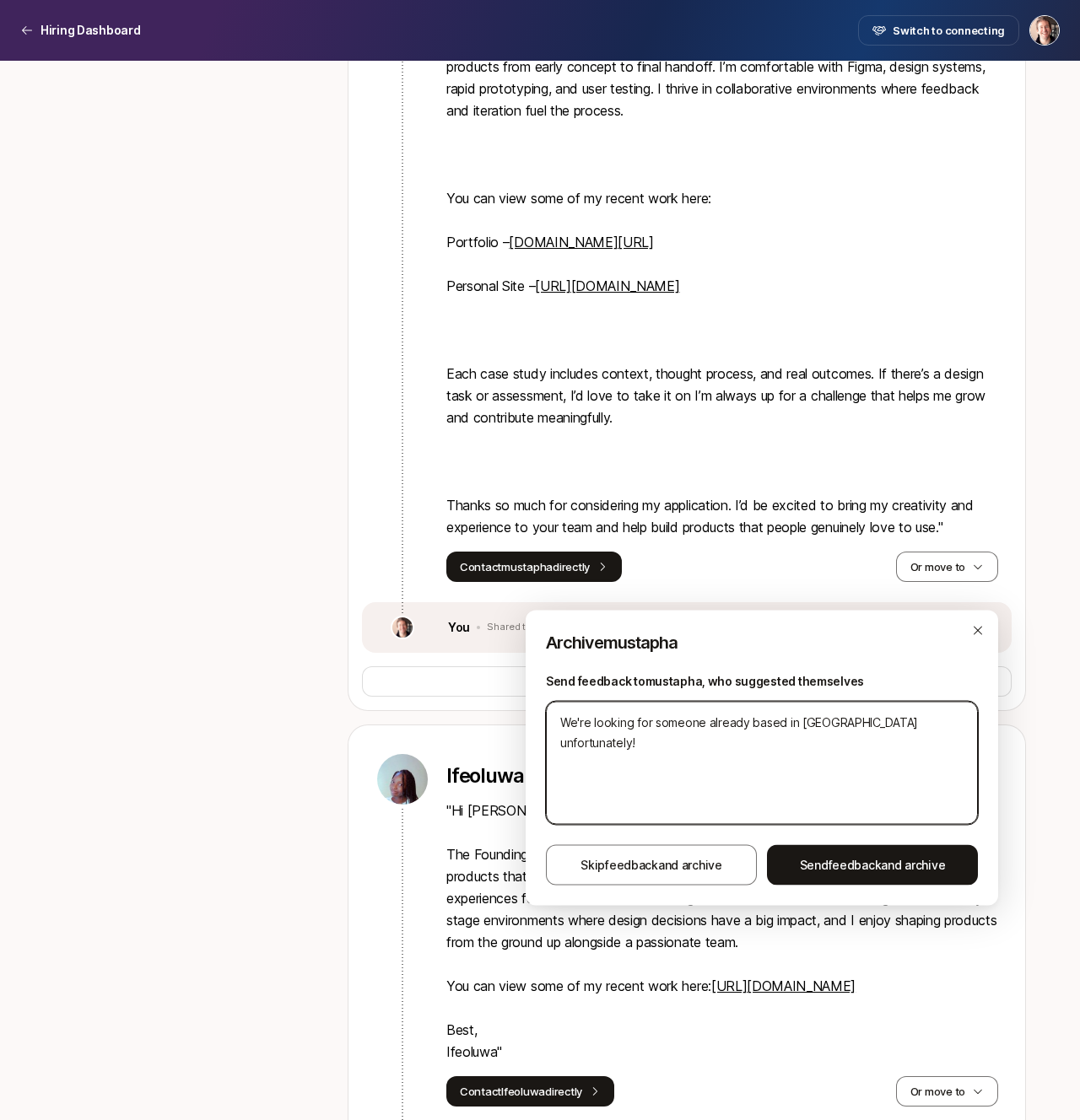
type textarea "x"
type textarea "We're looking for someone already based in [GEOGRAPHIC_DATA] unfortunately!"
type textarea "x"
type textarea "We're looking for someone already based in [GEOGRAPHIC_DATA] unfortunately!"
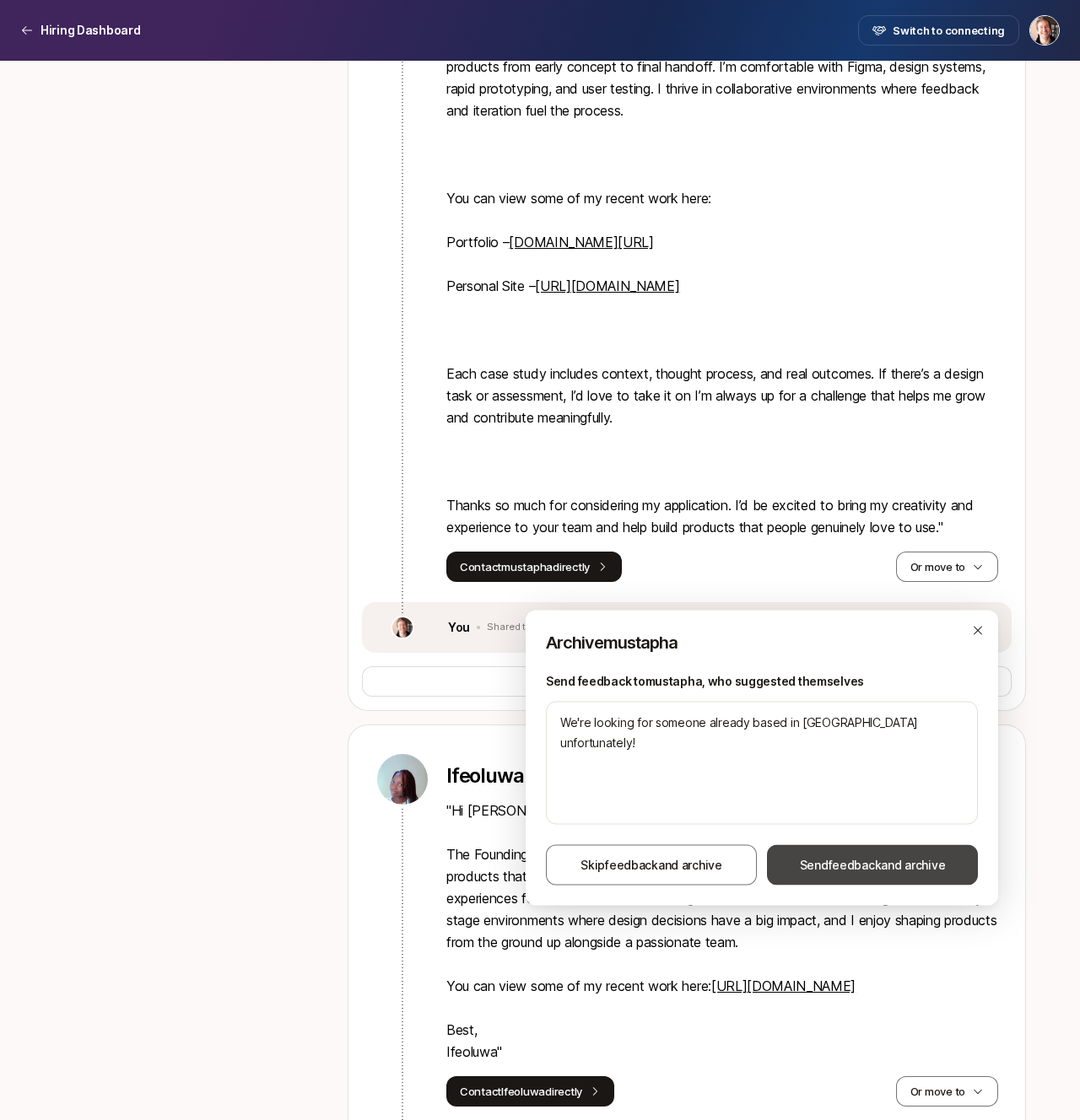
click at [838, 866] on span "feedback" at bounding box center [854, 864] width 53 height 14
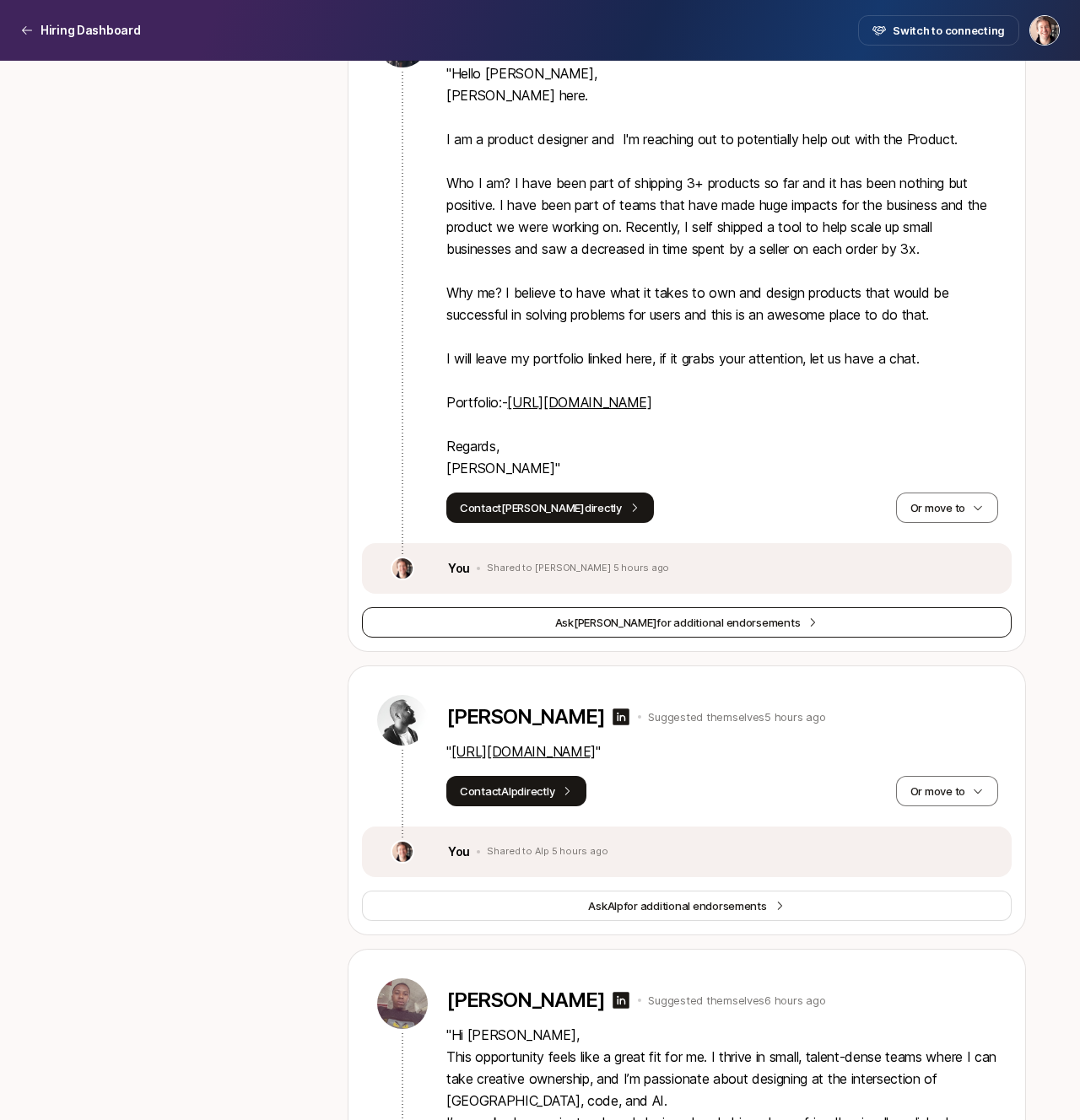
scroll to position [2158, 0]
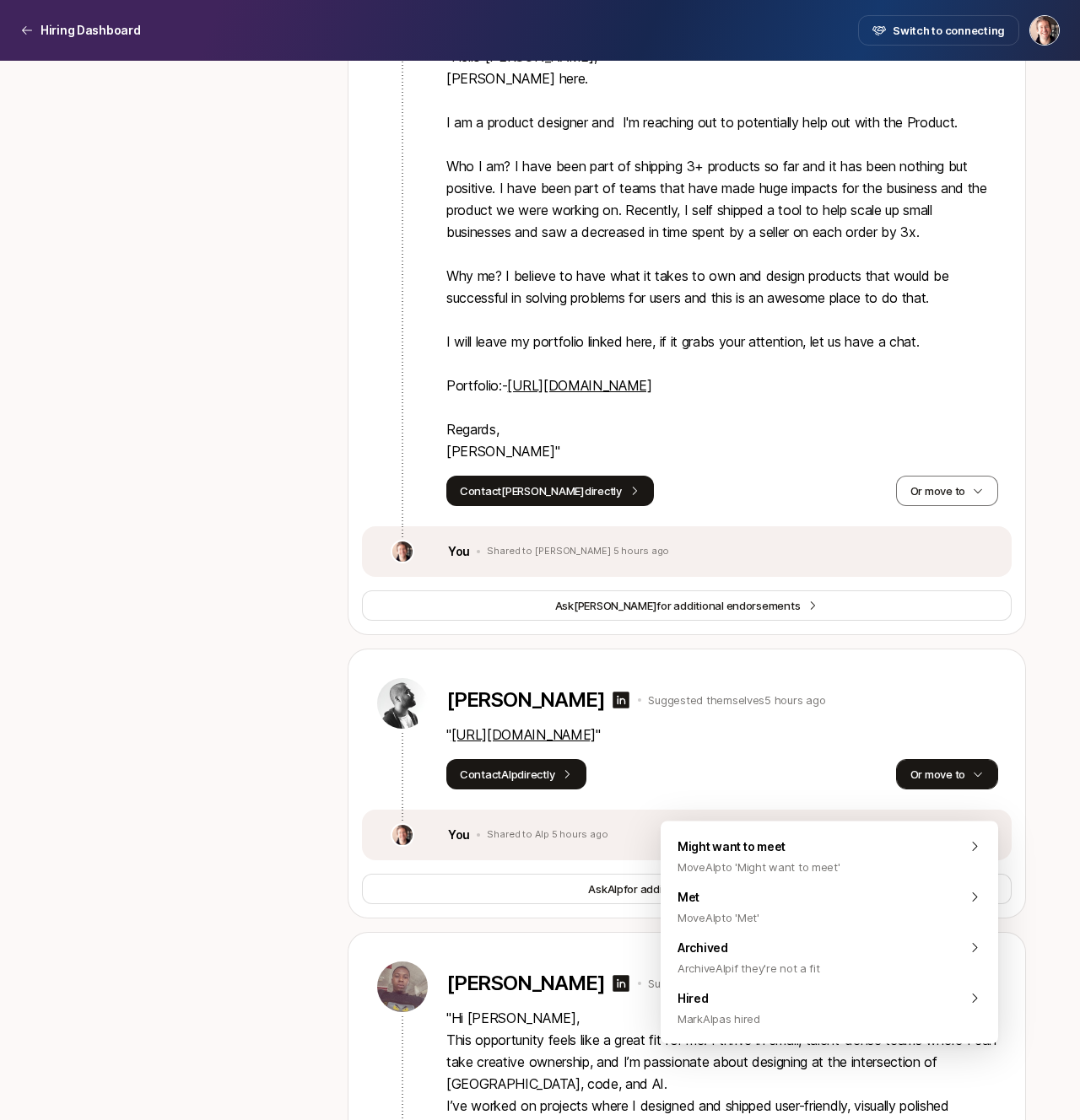
click at [909, 784] on button "Or move to" at bounding box center [946, 774] width 102 height 30
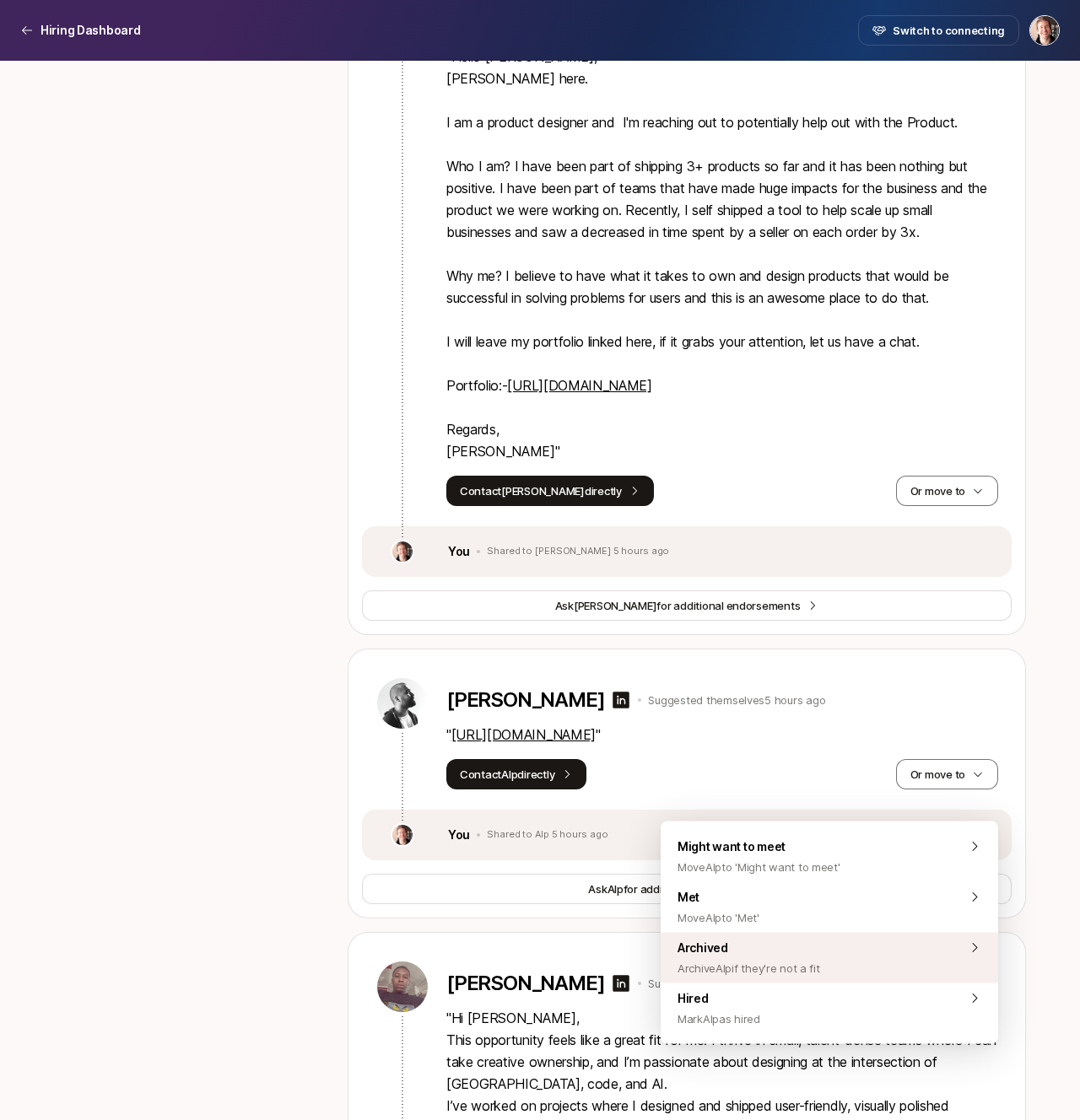
click at [830, 948] on div "Archived Archive Alp if they're not a fit" at bounding box center [829, 958] width 338 height 51
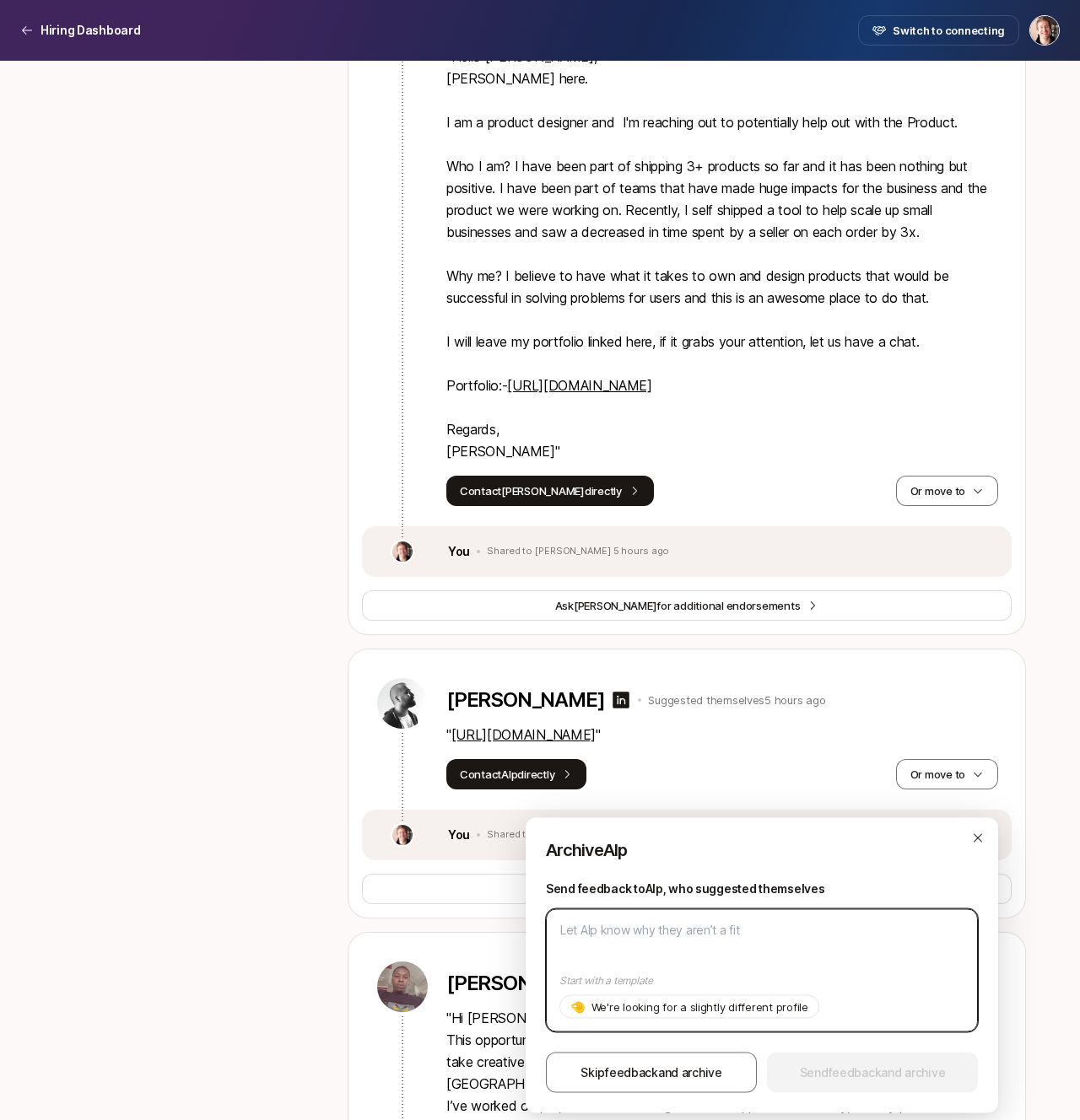
click at [818, 953] on textarea at bounding box center [761, 970] width 432 height 123
paste textarea "We're looking for someone already based in [GEOGRAPHIC_DATA] unfortunately!"
type textarea "x"
type textarea "We're looking for someone already based in [GEOGRAPHIC_DATA] unfortunately!"
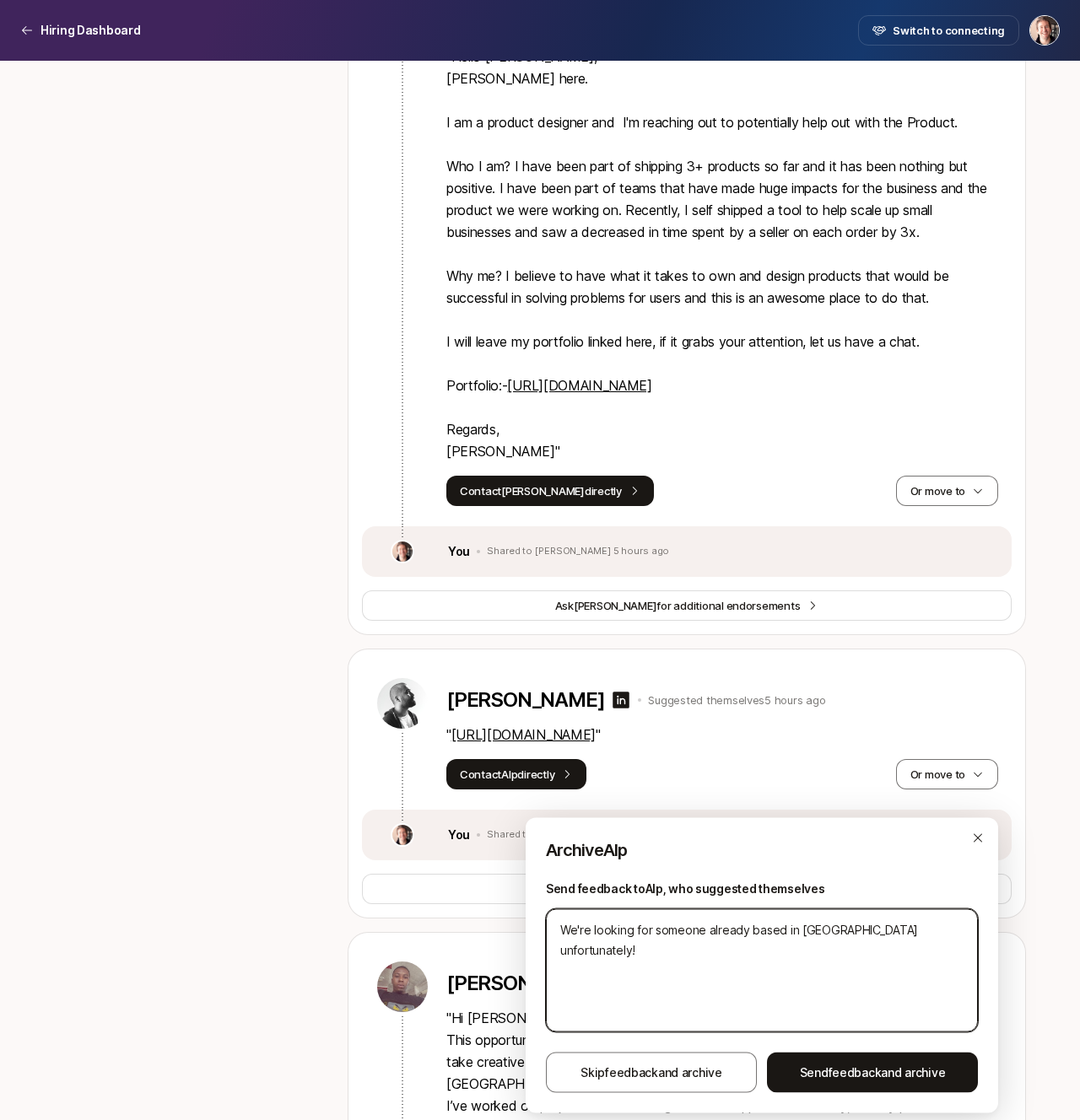
click at [562, 927] on textarea "We're looking for someone already based in [GEOGRAPHIC_DATA] unfortunately!" at bounding box center [761, 970] width 432 height 123
type textarea "x"
type textarea "HWe're looking for someone already based in [GEOGRAPHIC_DATA] unfortunately!"
type textarea "x"
type textarea "HeWe're looking for someone already based in [GEOGRAPHIC_DATA] unfortunately!"
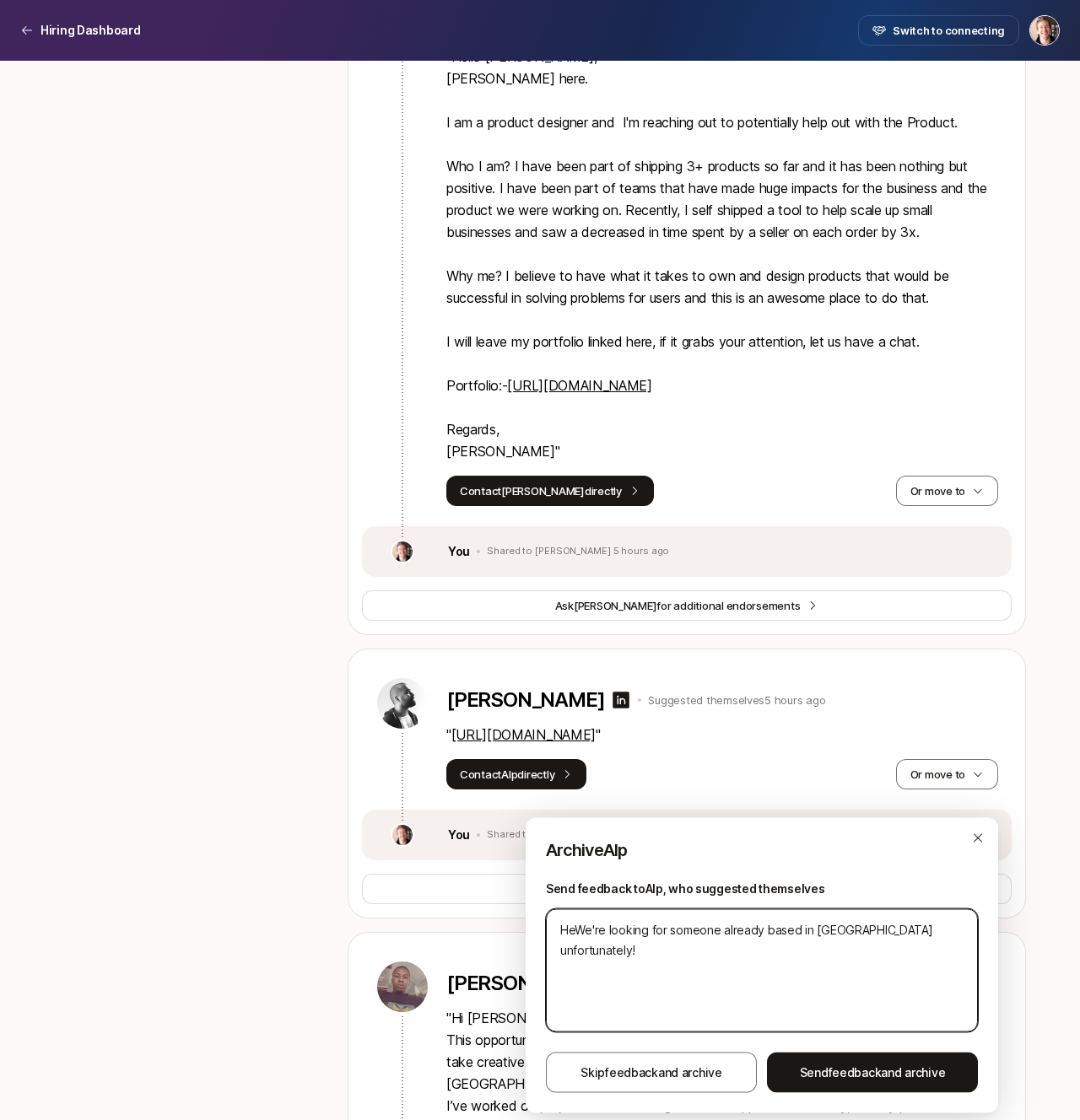
type textarea "x"
type textarea "HeyWe're looking for someone already based in [GEOGRAPHIC_DATA] unfortunately!"
type textarea "x"
type textarea "Hey We're looking for someone already based in [GEOGRAPHIC_DATA] unfortunately!"
type textarea "x"
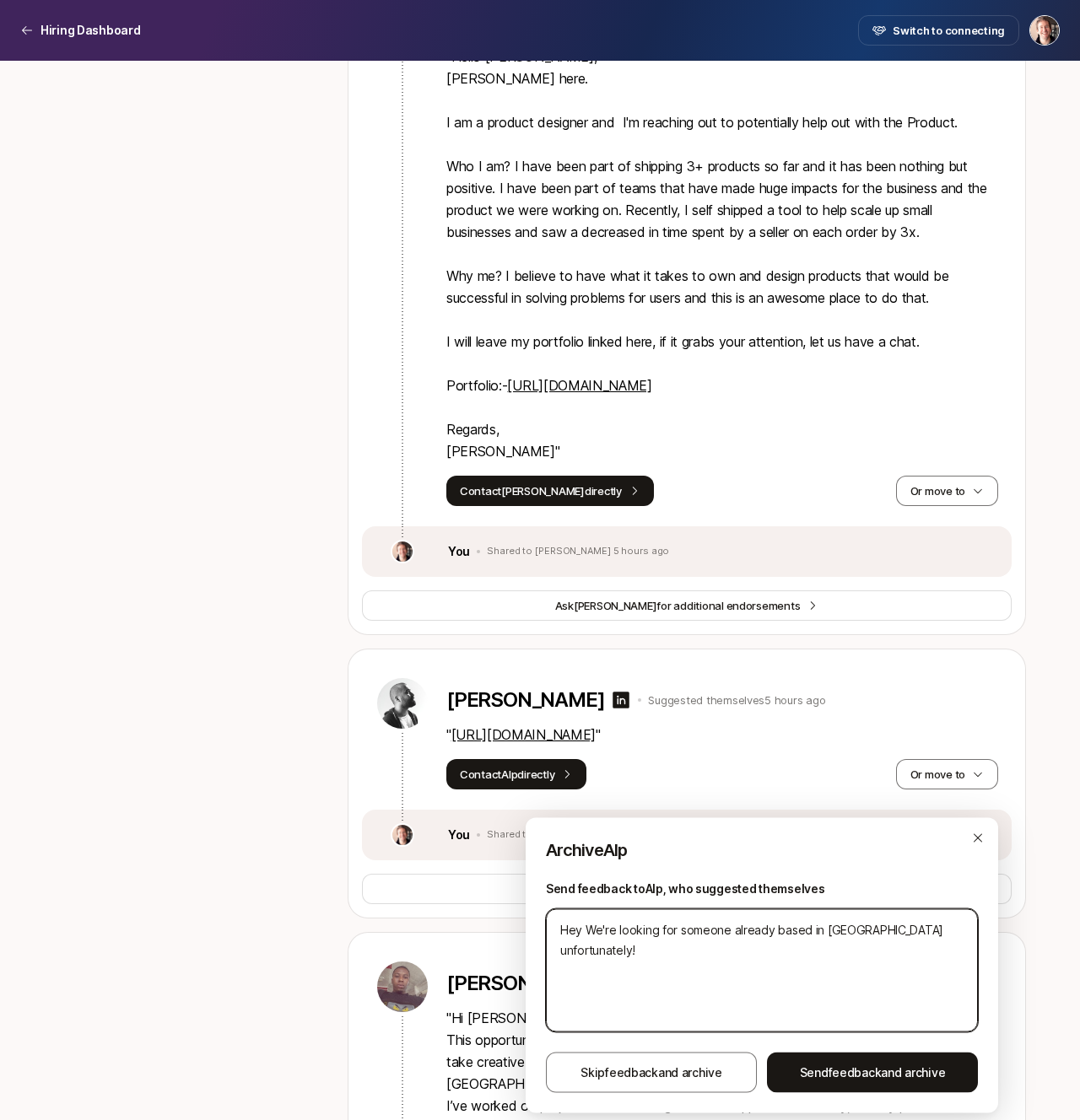
type textarea "Hey AWe're looking for someone already based in [GEOGRAPHIC_DATA] unfortunately!"
type textarea "x"
type textarea "Hey [PERSON_NAME]'re looking for someone already based in [GEOGRAPHIC_DATA] unf…"
type textarea "x"
type textarea "Hey [PERSON_NAME]'re looking for someone already based in [GEOGRAPHIC_DATA] unf…"
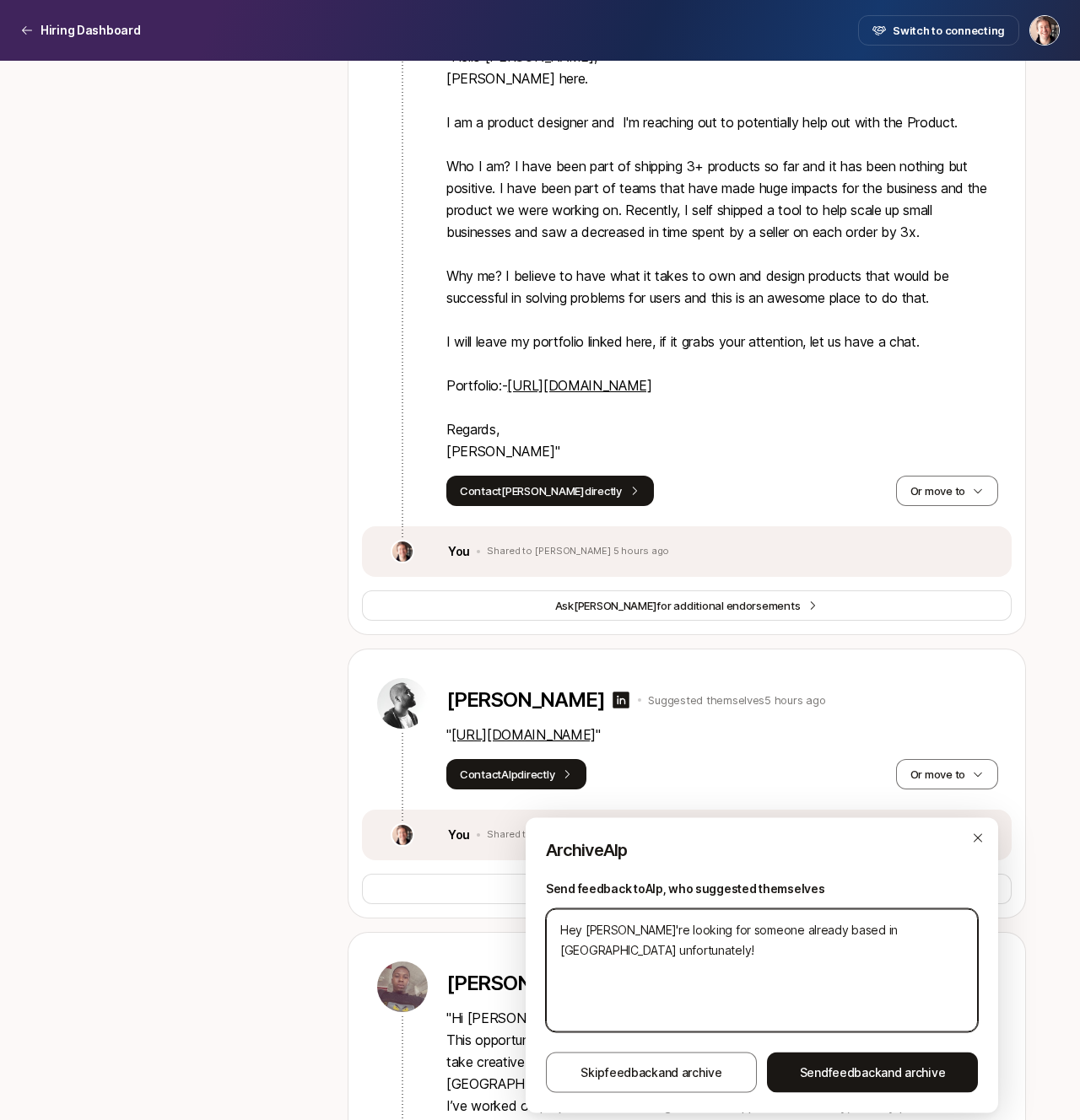
type textarea "x"
type textarea "Hey [PERSON_NAME] We're looking for someone already based in [GEOGRAPHIC_DATA] …"
type textarea "x"
type textarea "Hey [PERSON_NAME] –We're looking for someone already based in [GEOGRAPHIC_DATA]…"
type textarea "x"
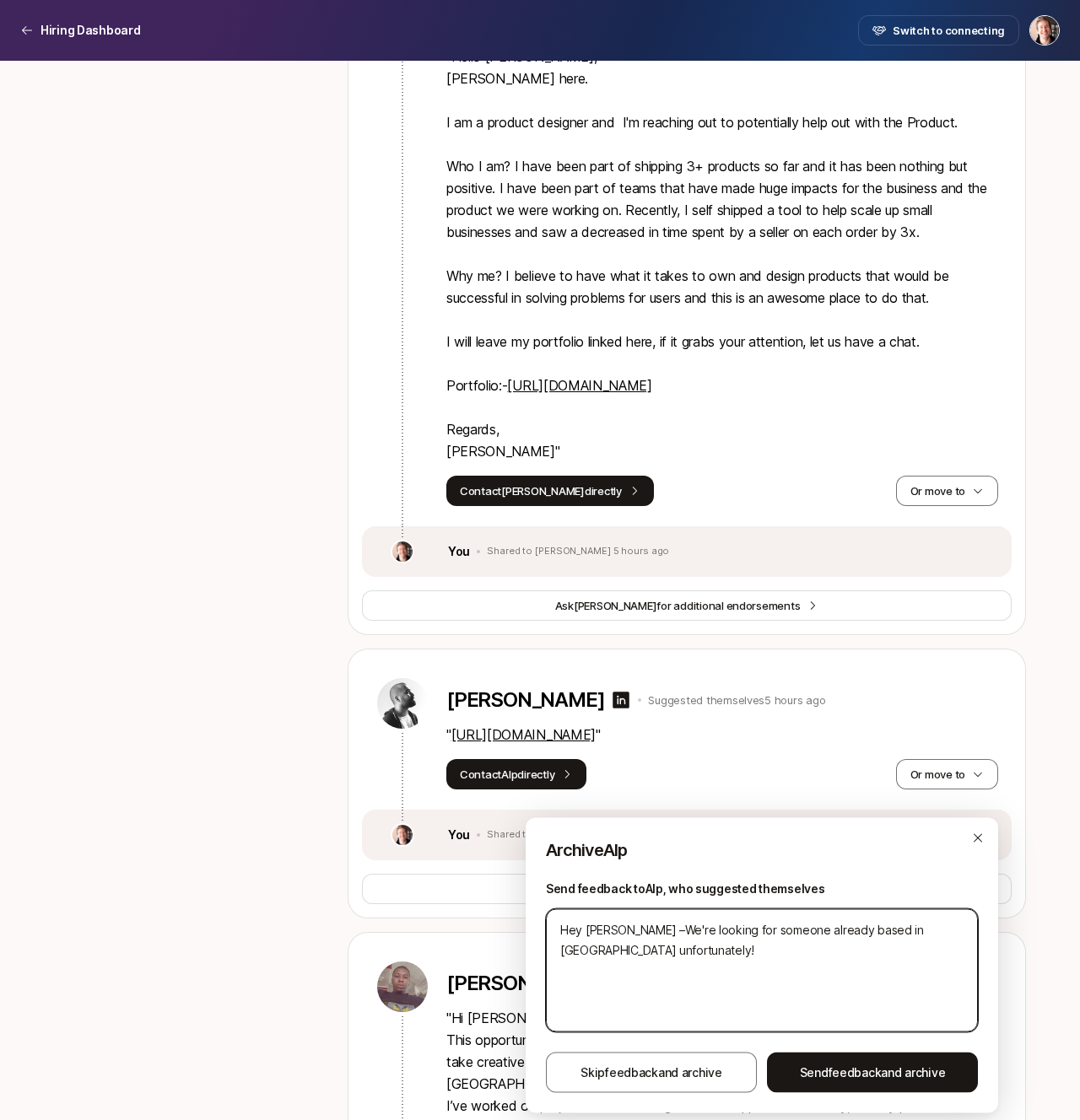
type textarea "Hey [PERSON_NAME] – We're looking for someone already based in [GEOGRAPHIC_DATA…"
type textarea "x"
type textarea "Hey [PERSON_NAME] – we're looking for someone already based in [GEOGRAPHIC_DATA…"
type textarea "x"
type textarea "Hey [PERSON_NAME] – twe're looking for someone already based in [GEOGRAPHIC_DAT…"
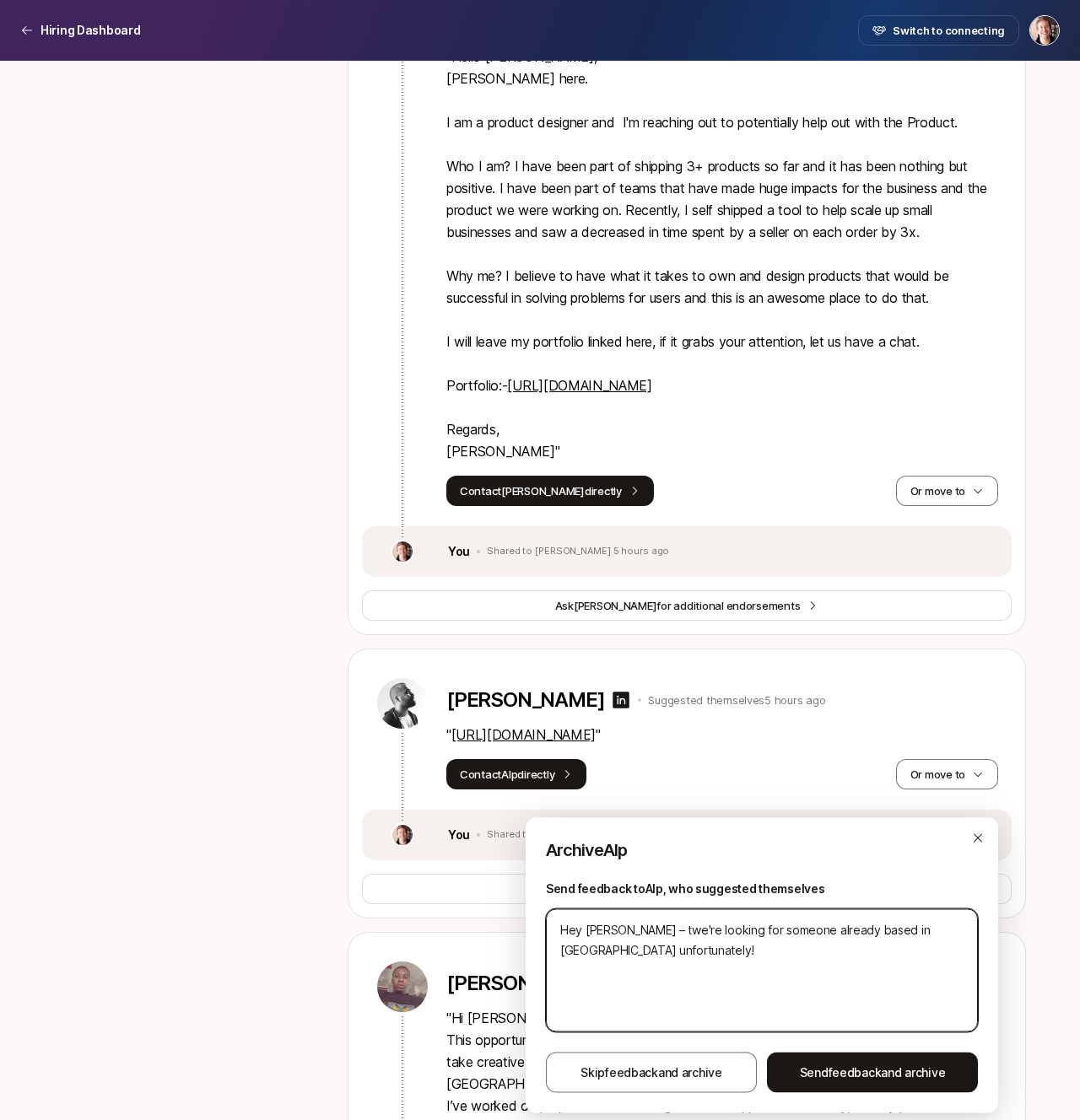
type textarea "x"
type textarea "Hey [PERSON_NAME] – thwe're looking for someone already based in [GEOGRAPHIC_DA…"
type textarea "x"
type textarea "Hey [PERSON_NAME] – [PERSON_NAME]'re looking for someone already based in [GEOG…"
type textarea "x"
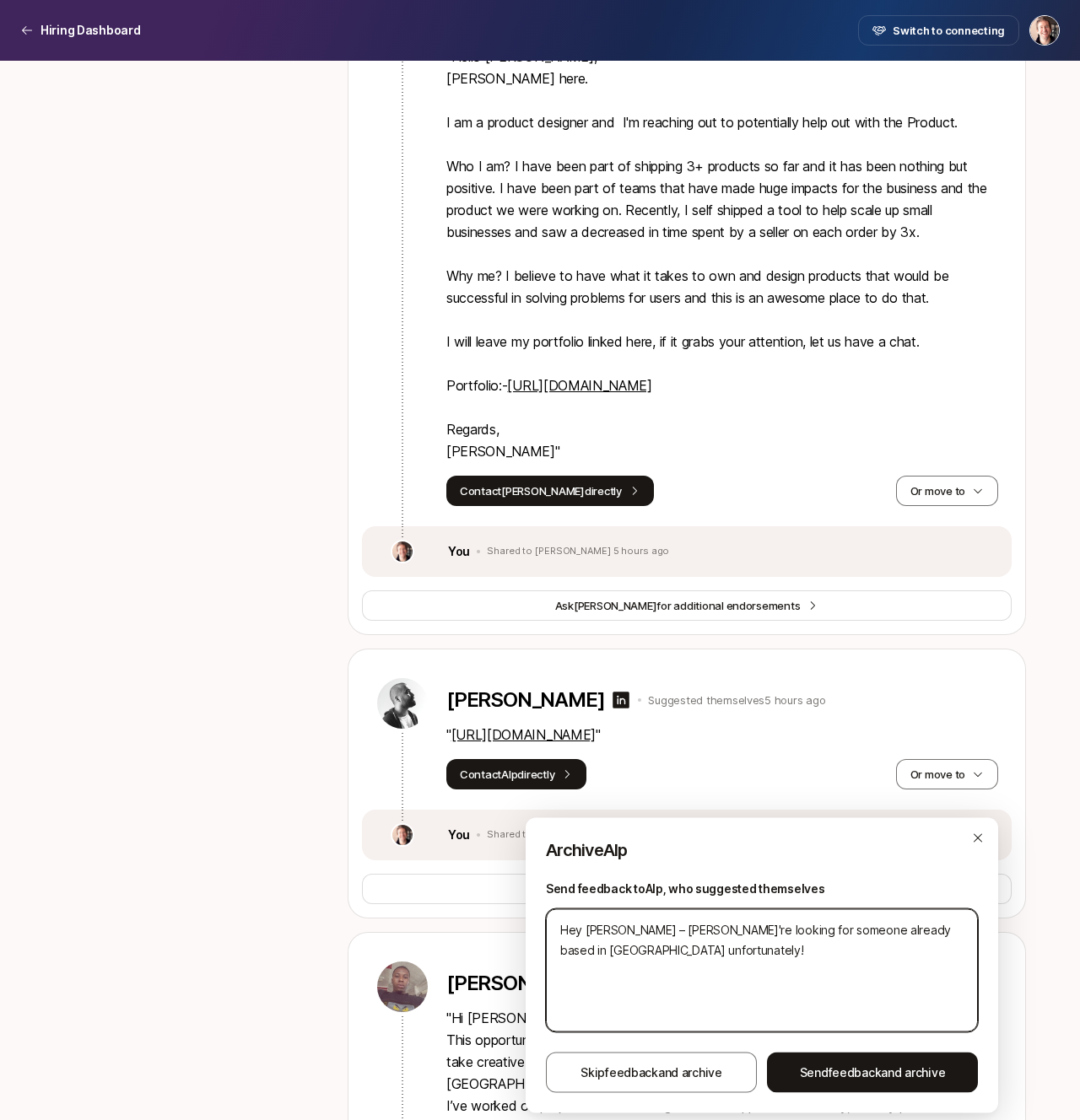
type textarea "Hey [PERSON_NAME] – [PERSON_NAME]'re looking for someone already based in [GEOG…"
type textarea "x"
type textarea "Hey [PERSON_NAME] – thankwe're looking for someone already based in [GEOGRAPHIC…"
type textarea "x"
type textarea "Hey [PERSON_NAME] – thankswe're looking for someone already based in [GEOGRAPHI…"
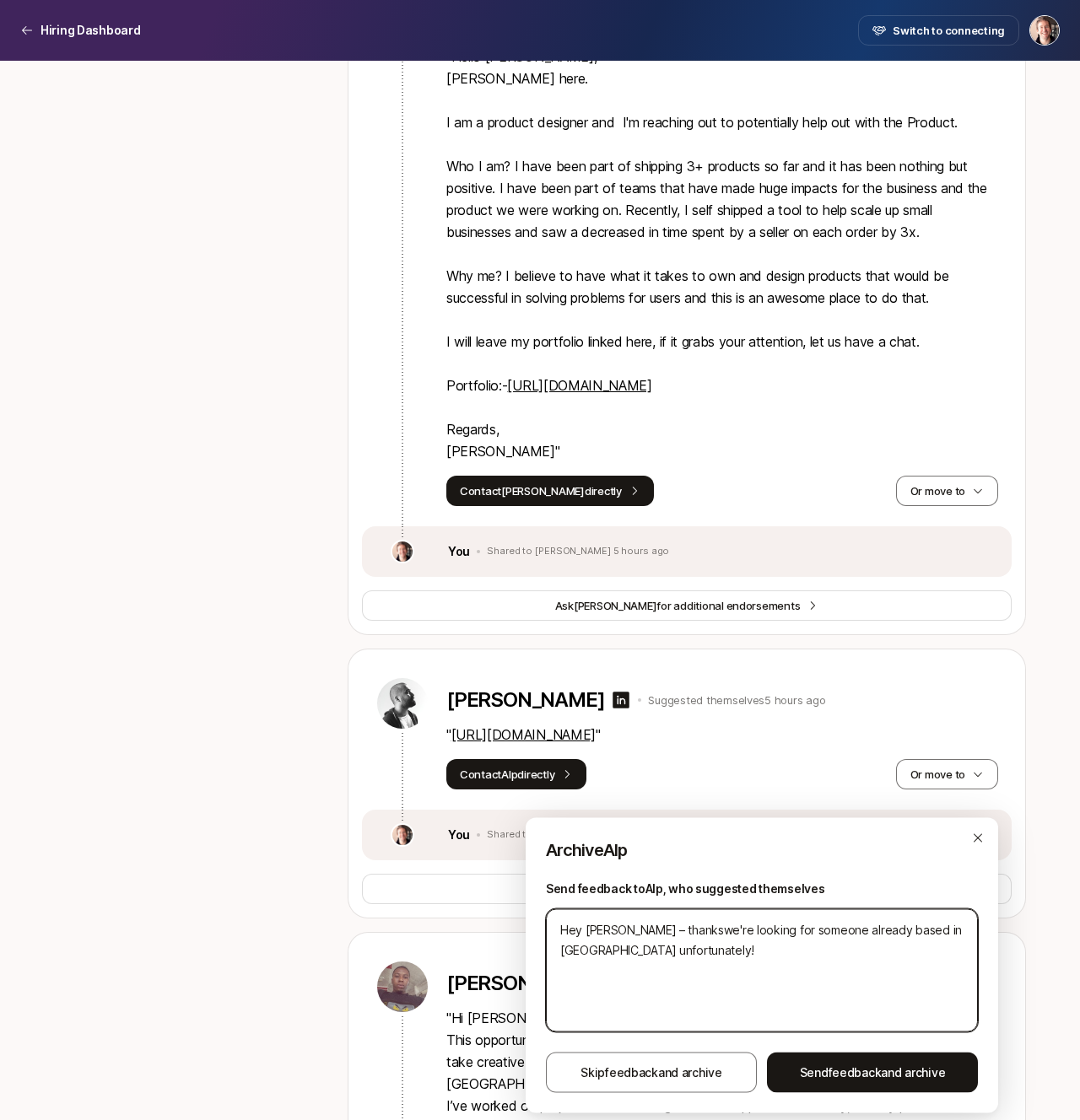
type textarea "x"
type textarea "Hey [PERSON_NAME] – thanks we're looking for someone already based in [GEOGRAPH…"
type textarea "x"
type textarea "Hey [PERSON_NAME] – thanks fwe're looking for someone already based in [GEOGRAP…"
type textarea "x"
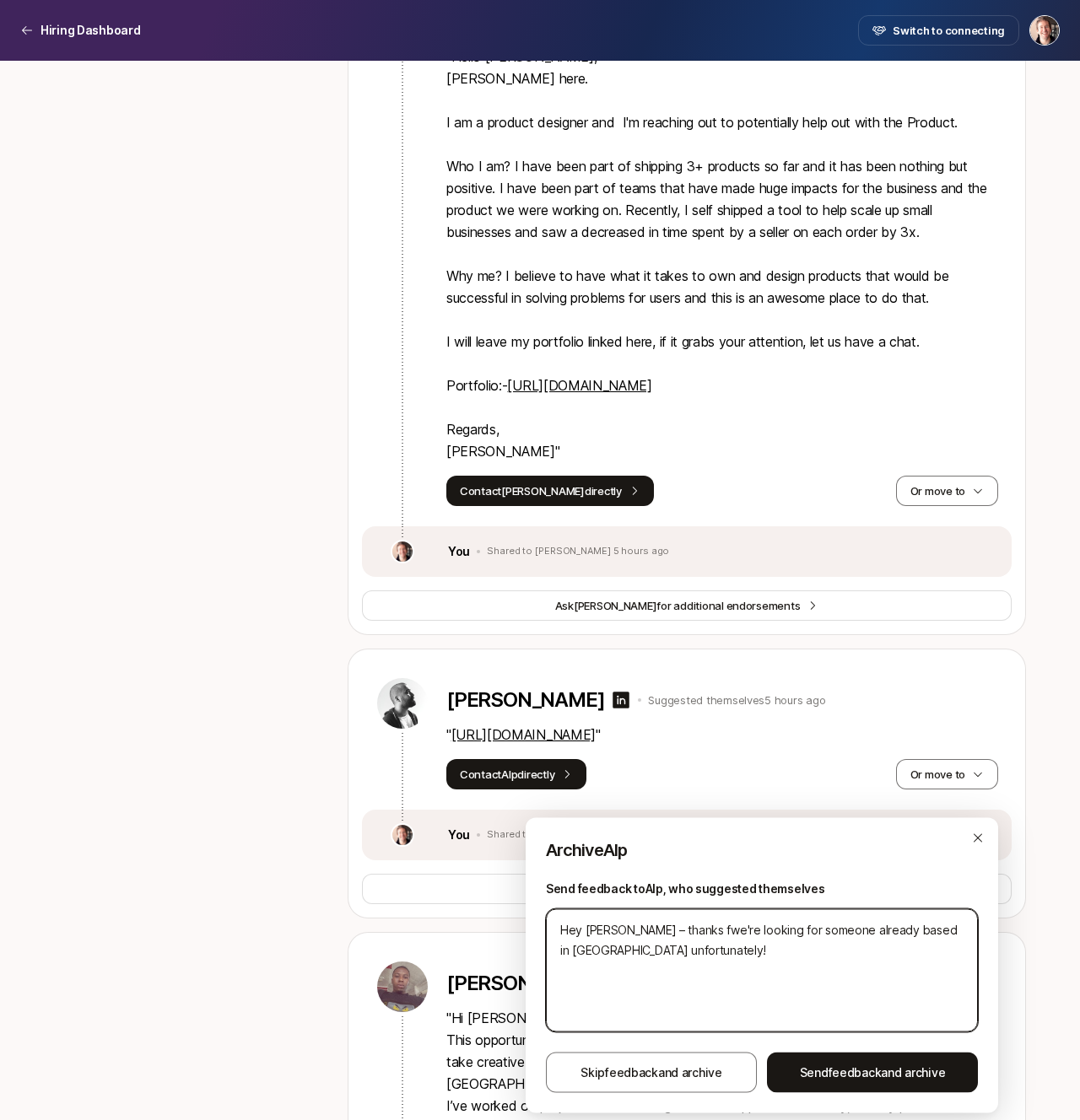
type textarea "Hey [PERSON_NAME] – thanks [PERSON_NAME]'re looking for someone already based i…"
type textarea "x"
type textarea "Hey [PERSON_NAME] – thanks [PERSON_NAME]'re looking for someone already based i…"
type textarea "x"
type textarea "Hey [PERSON_NAME] – thanks for we're looking for someone already based in [GEOG…"
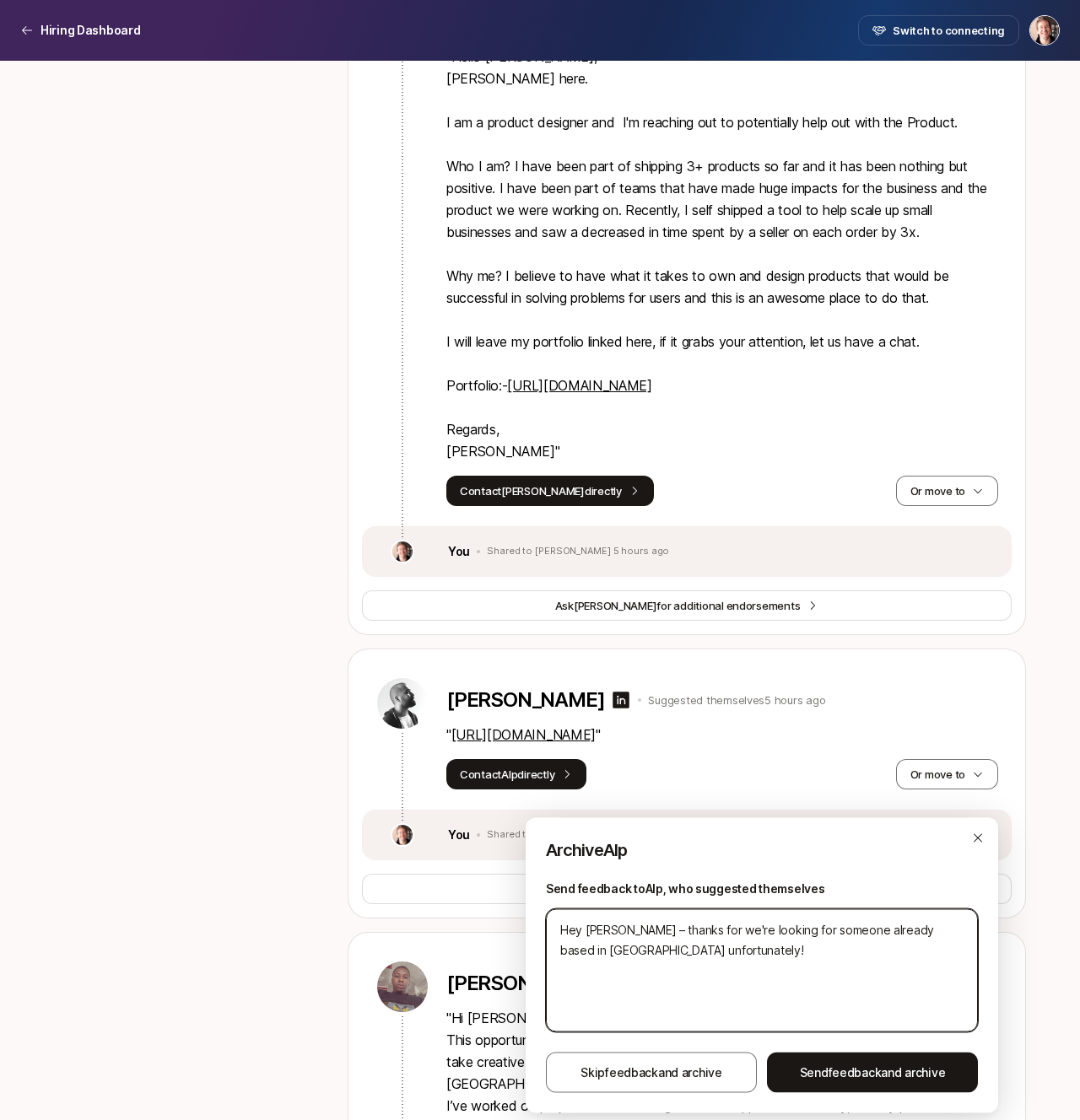
type textarea "x"
type textarea "Hey [PERSON_NAME] – thanks for twe're looking for someone already based in [GEO…"
type textarea "x"
type textarea "Hey [PERSON_NAME] – thanks for thwe're looking for someone already based in [GE…"
type textarea "x"
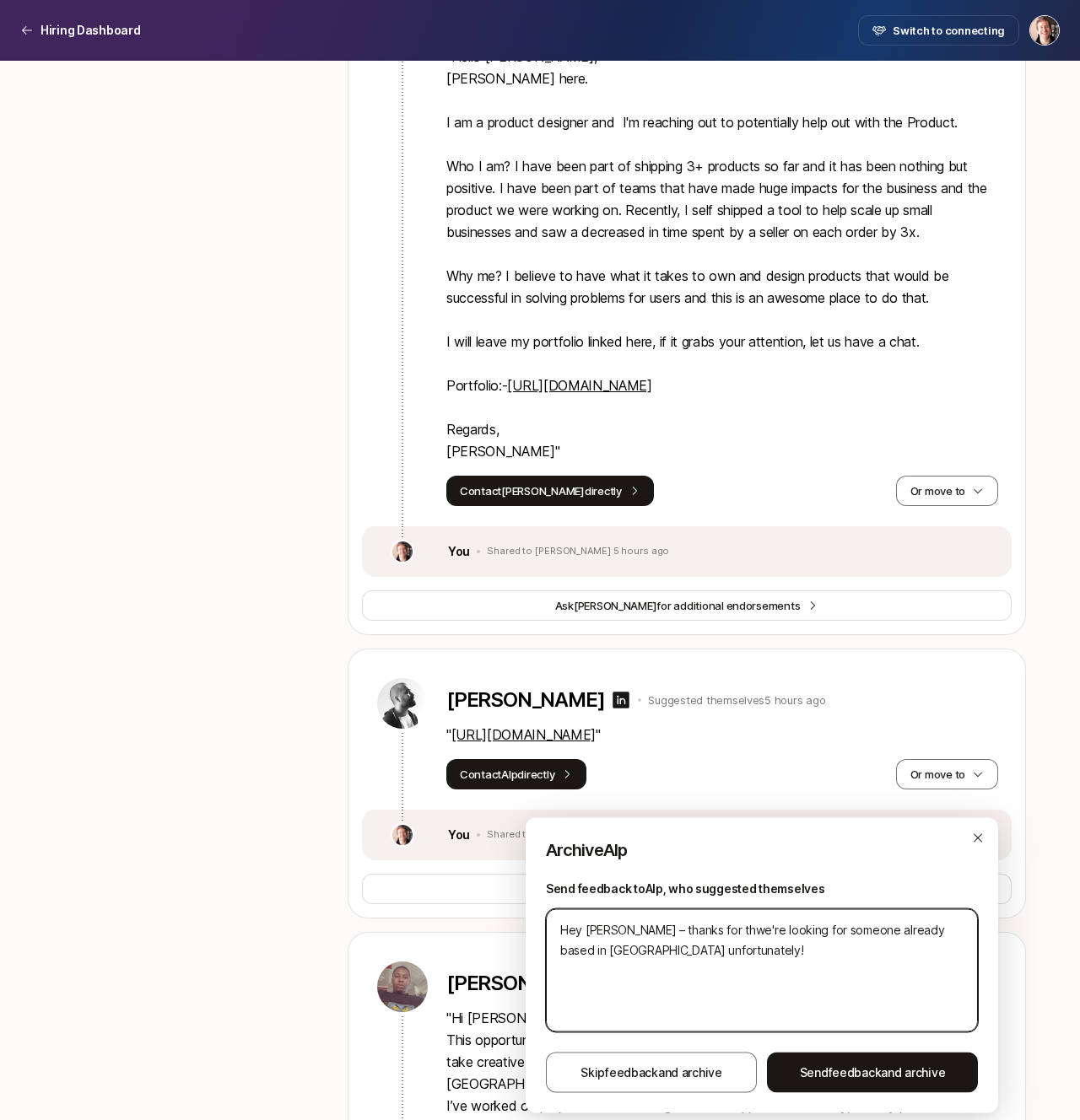
type textarea "Hey [PERSON_NAME] – thanks for [PERSON_NAME]'re looking for someone already bas…"
type textarea "x"
type textarea "Hey [PERSON_NAME] – thanks for the we're looking for someone already based in […"
type textarea "x"
type textarea "Hey [PERSON_NAME] – thanks for the awe're looking for someone already based in …"
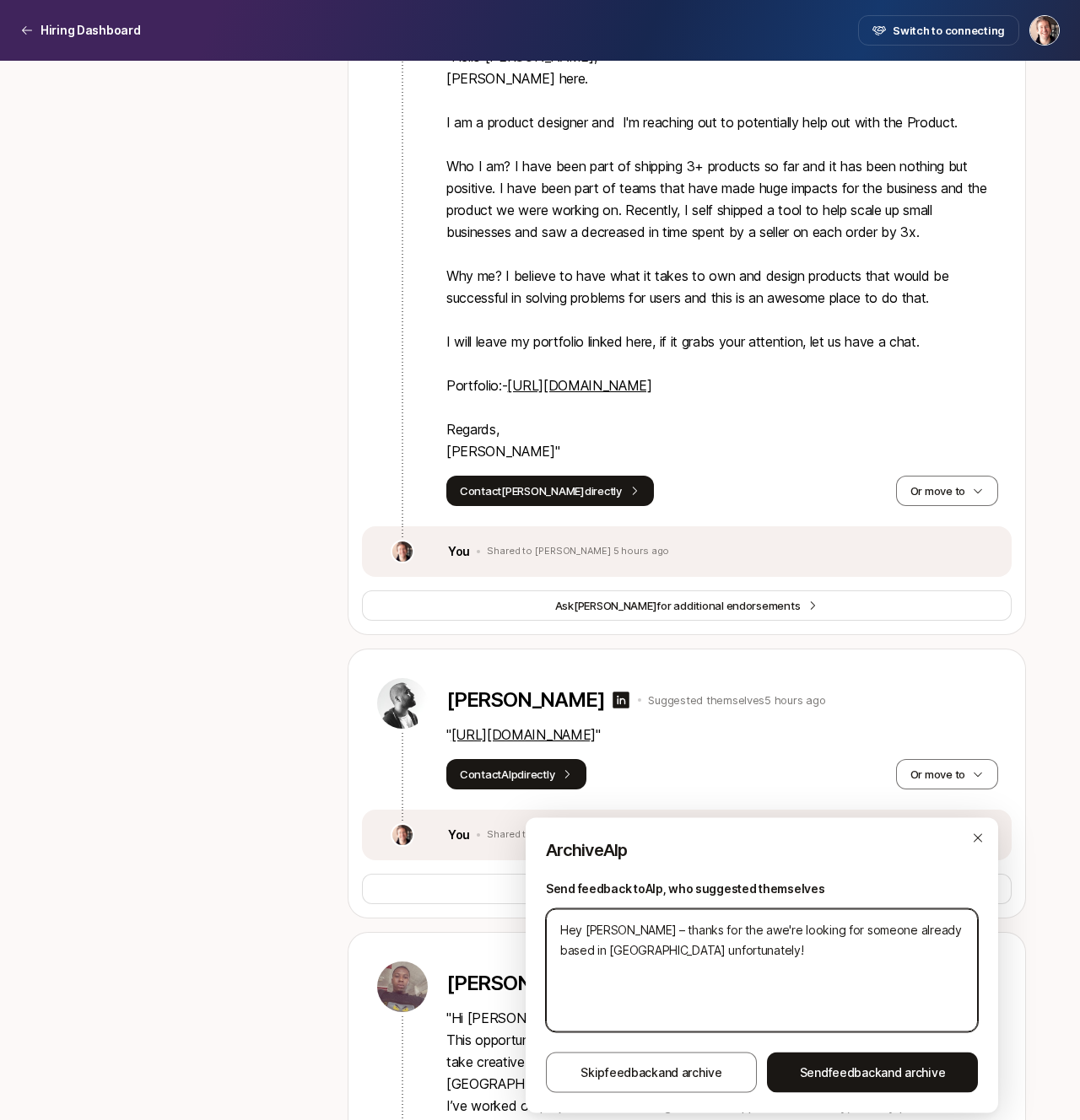
type textarea "x"
type textarea "Hey [PERSON_NAME] – thanks for the apwe're looking for someone already based in…"
type textarea "x"
type textarea "Hey [PERSON_NAME] – thanks for the appwe're looking for someone already based i…"
type textarea "x"
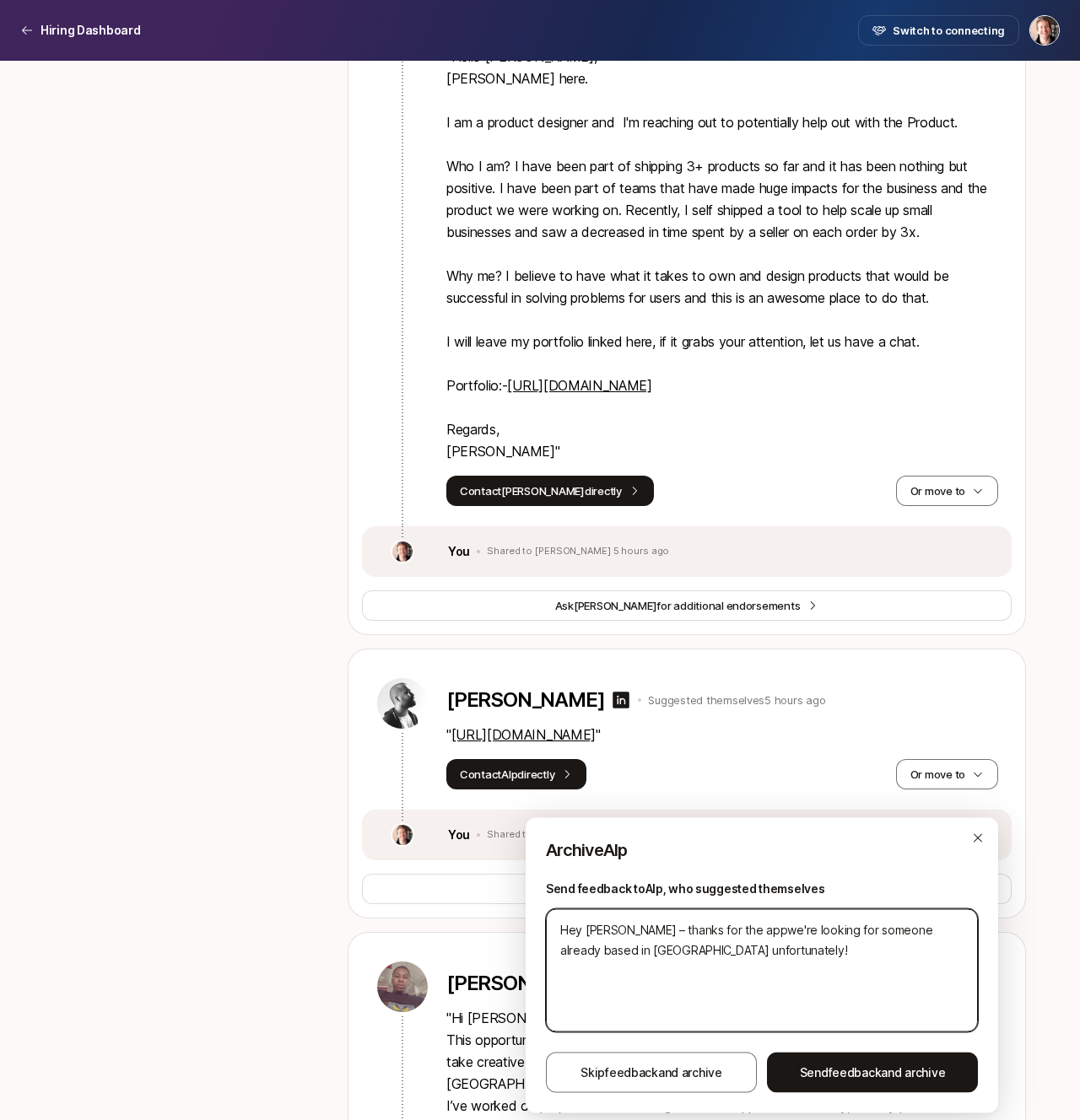
type textarea "Hey [PERSON_NAME] – thanks for the applwe're looking for someone already based …"
type textarea "x"
type textarea "Hey [PERSON_NAME] – thanks for the appliwe're looking for someone already based…"
type textarea "x"
type textarea "Hey [PERSON_NAME] – thanks for the applicwe're looking for someone already base…"
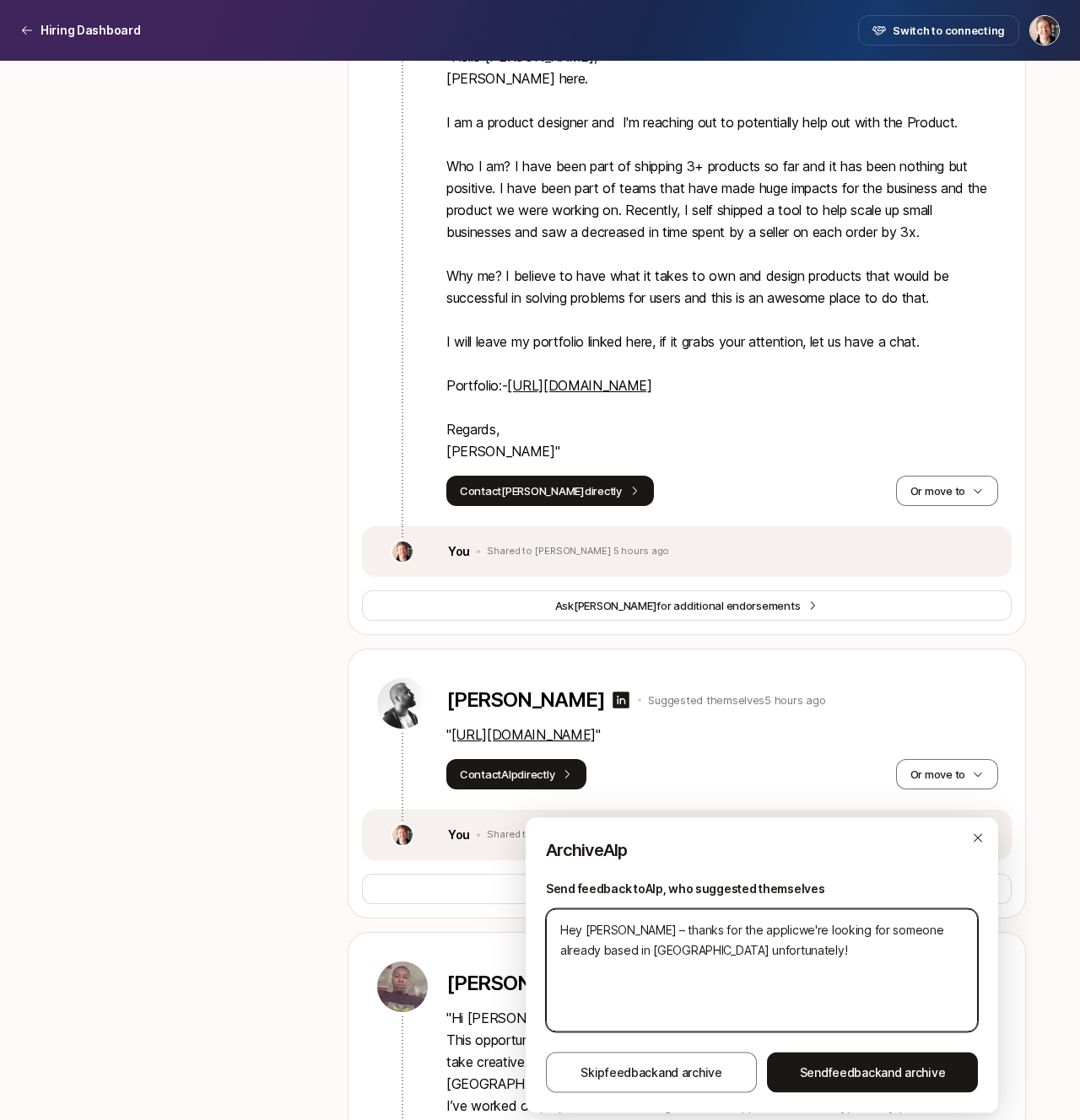
type textarea "x"
type textarea "Hey [PERSON_NAME] – thanks for the applicawe're looking for someone already bas…"
type textarea "x"
type textarea "Hey [PERSON_NAME] – thanks for the applicatwe're looking for someone already ba…"
type textarea "x"
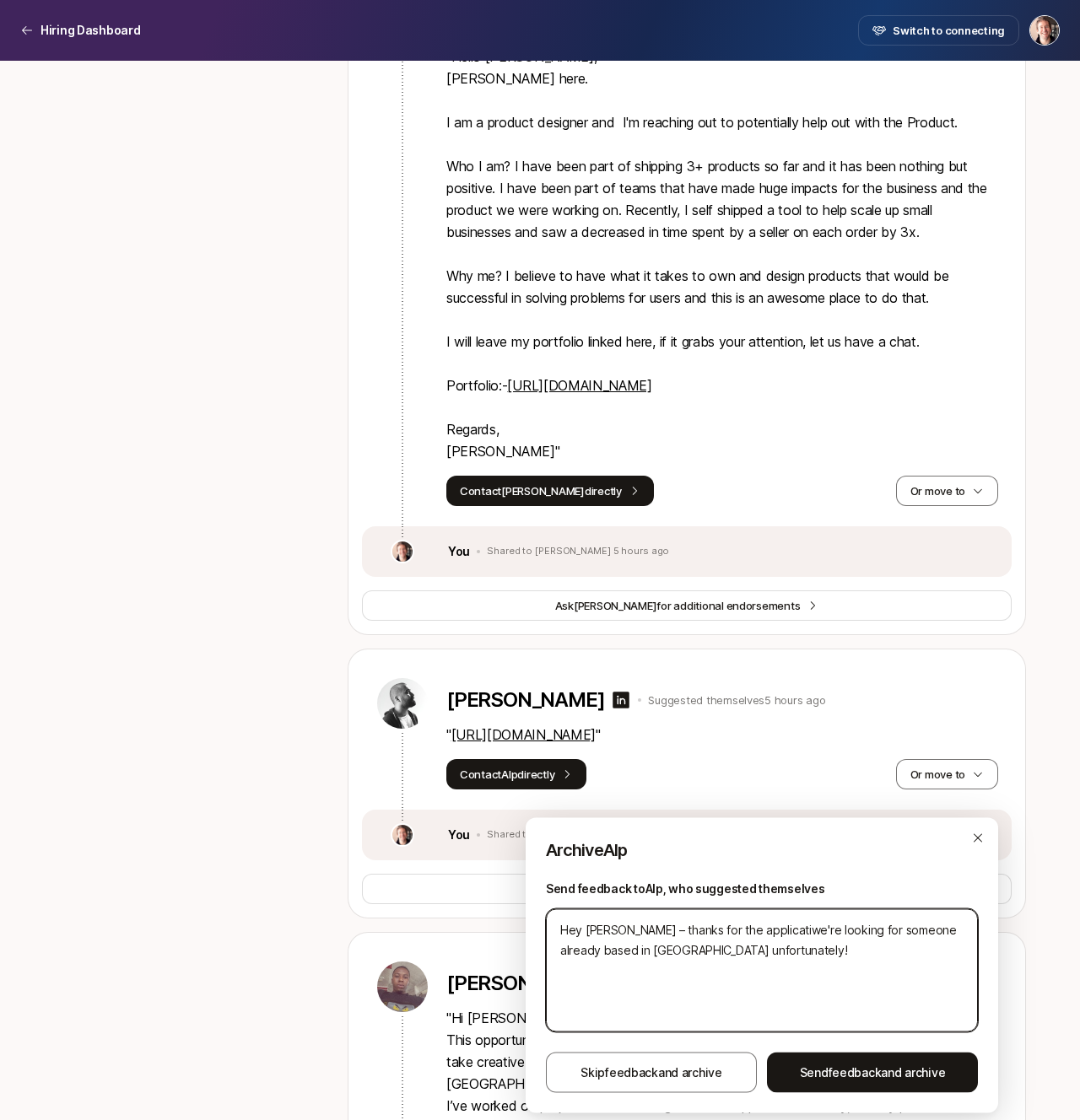
type textarea "Hey [PERSON_NAME] – thanks for the applicatiowe're looking for someone already …"
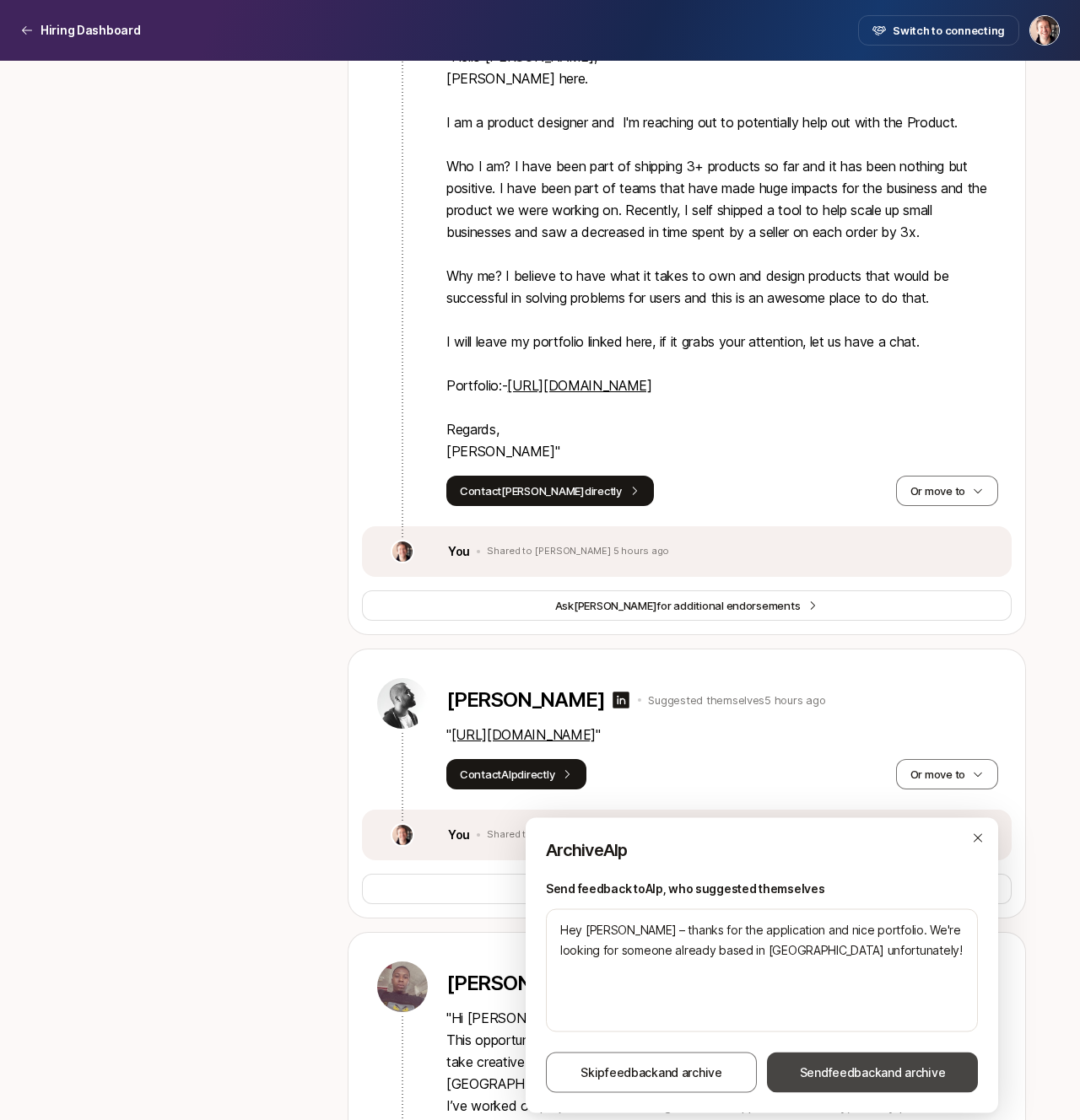
click at [833, 1075] on span "feedback" at bounding box center [854, 1071] width 53 height 14
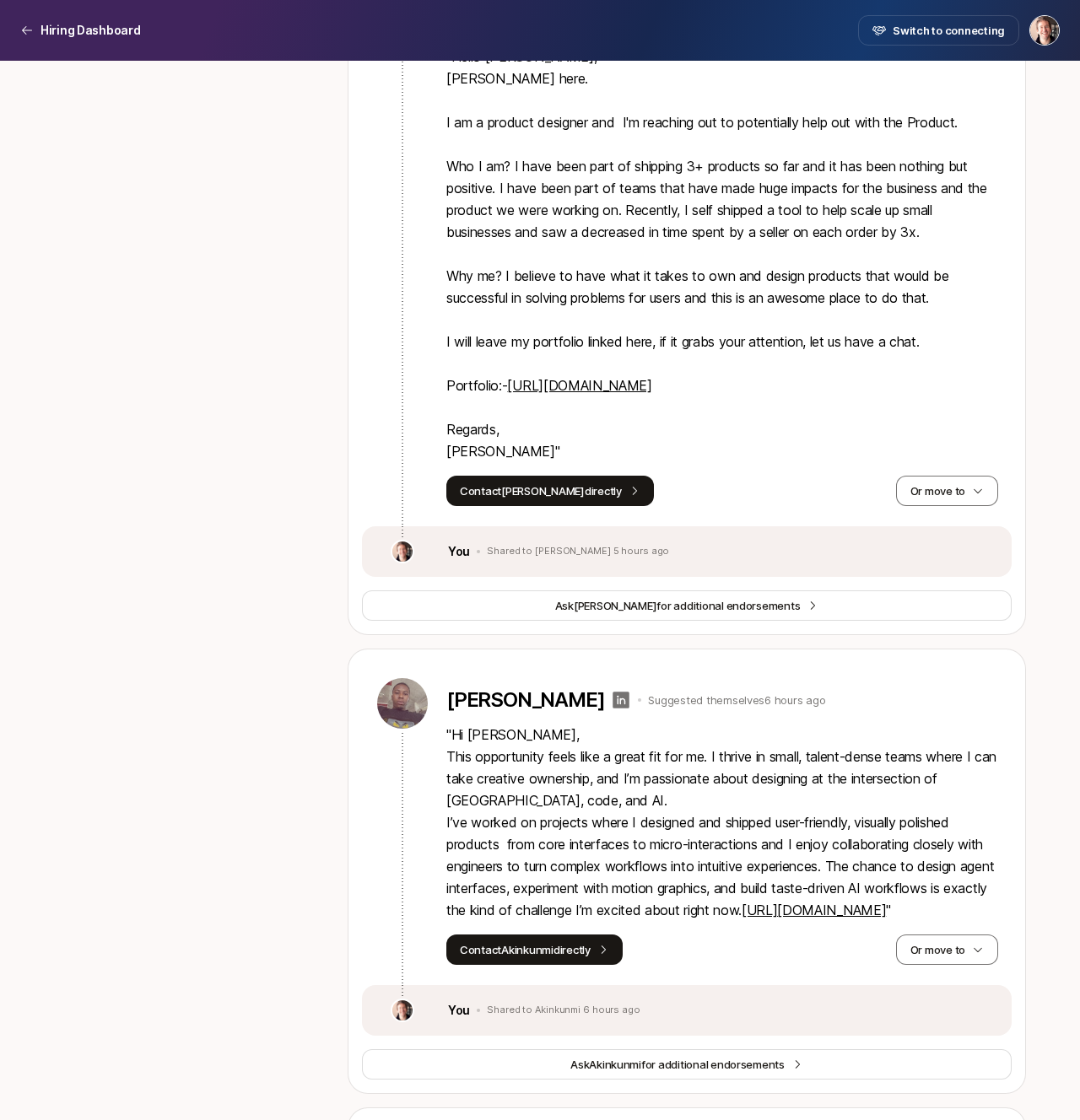
click at [630, 709] on icon at bounding box center [622, 700] width 17 height 17
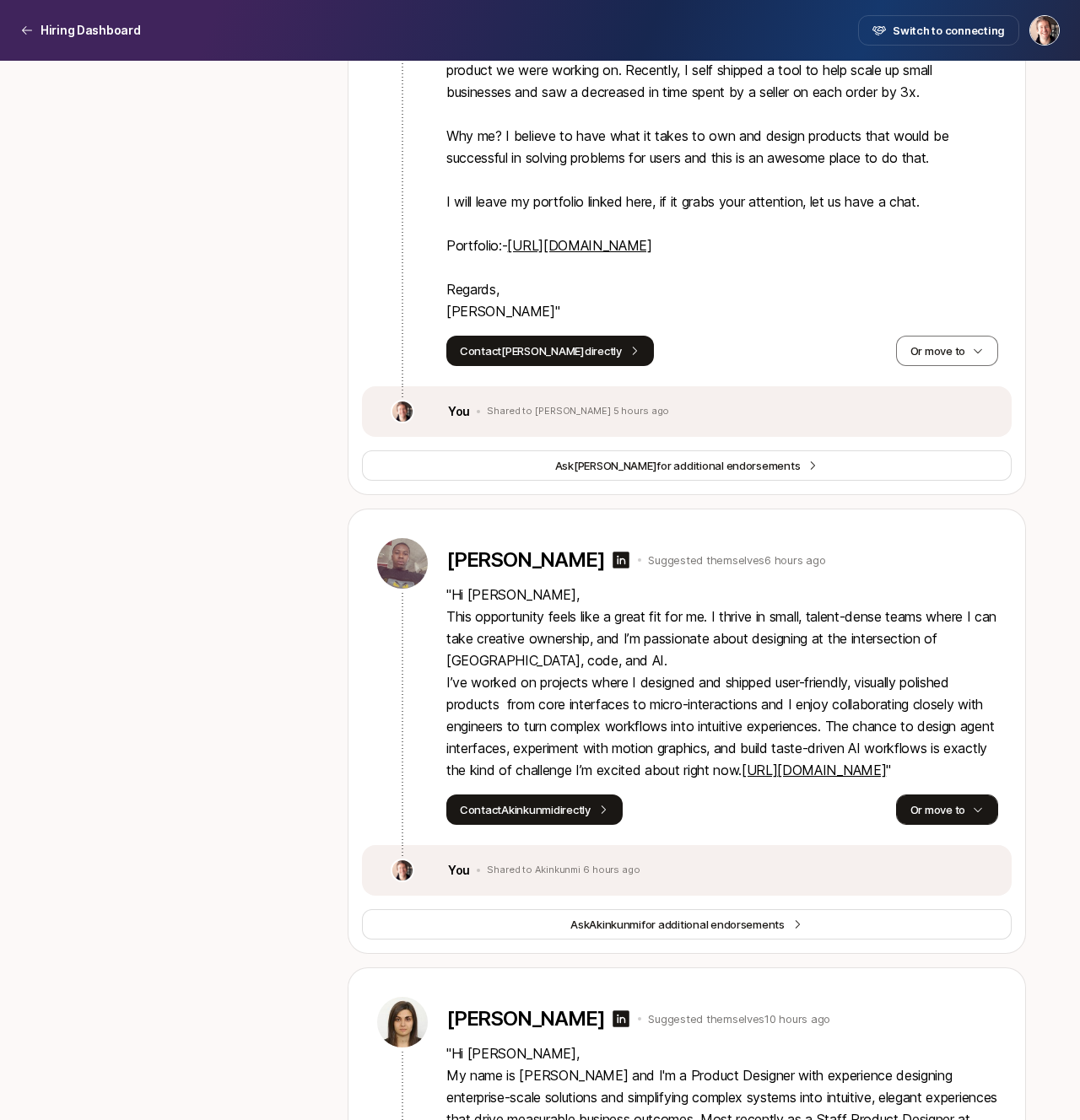
scroll to position [2299, 0]
click at [988, 824] on button "Or move to" at bounding box center [946, 809] width 102 height 30
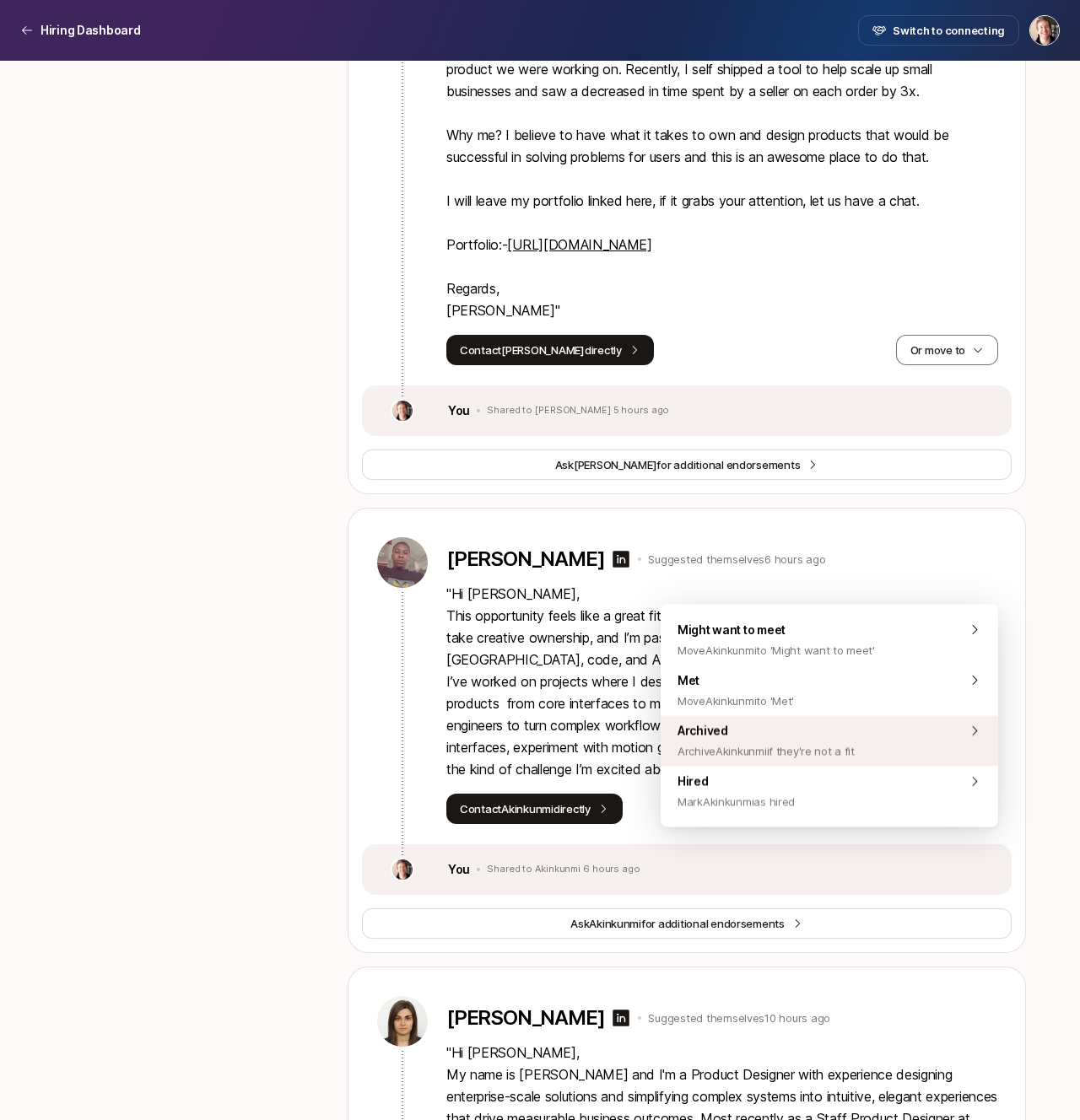
click at [789, 741] on span "Archive Akinkunmi if they're not a fit" at bounding box center [765, 752] width 177 height 21
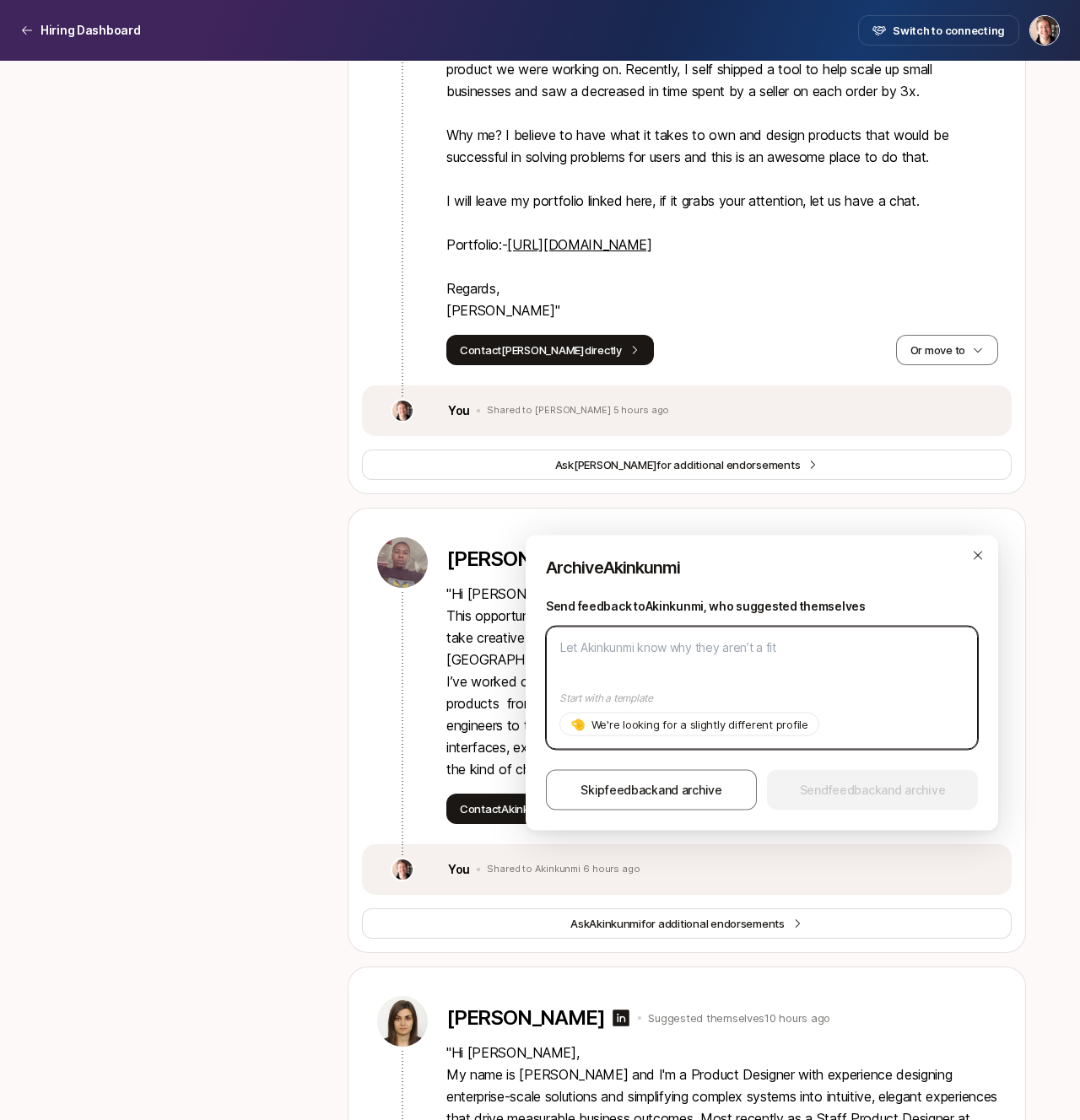
click at [757, 655] on textarea at bounding box center [761, 687] width 432 height 123
paste textarea "We're looking for someone already based in [GEOGRAPHIC_DATA] unfortunately!"
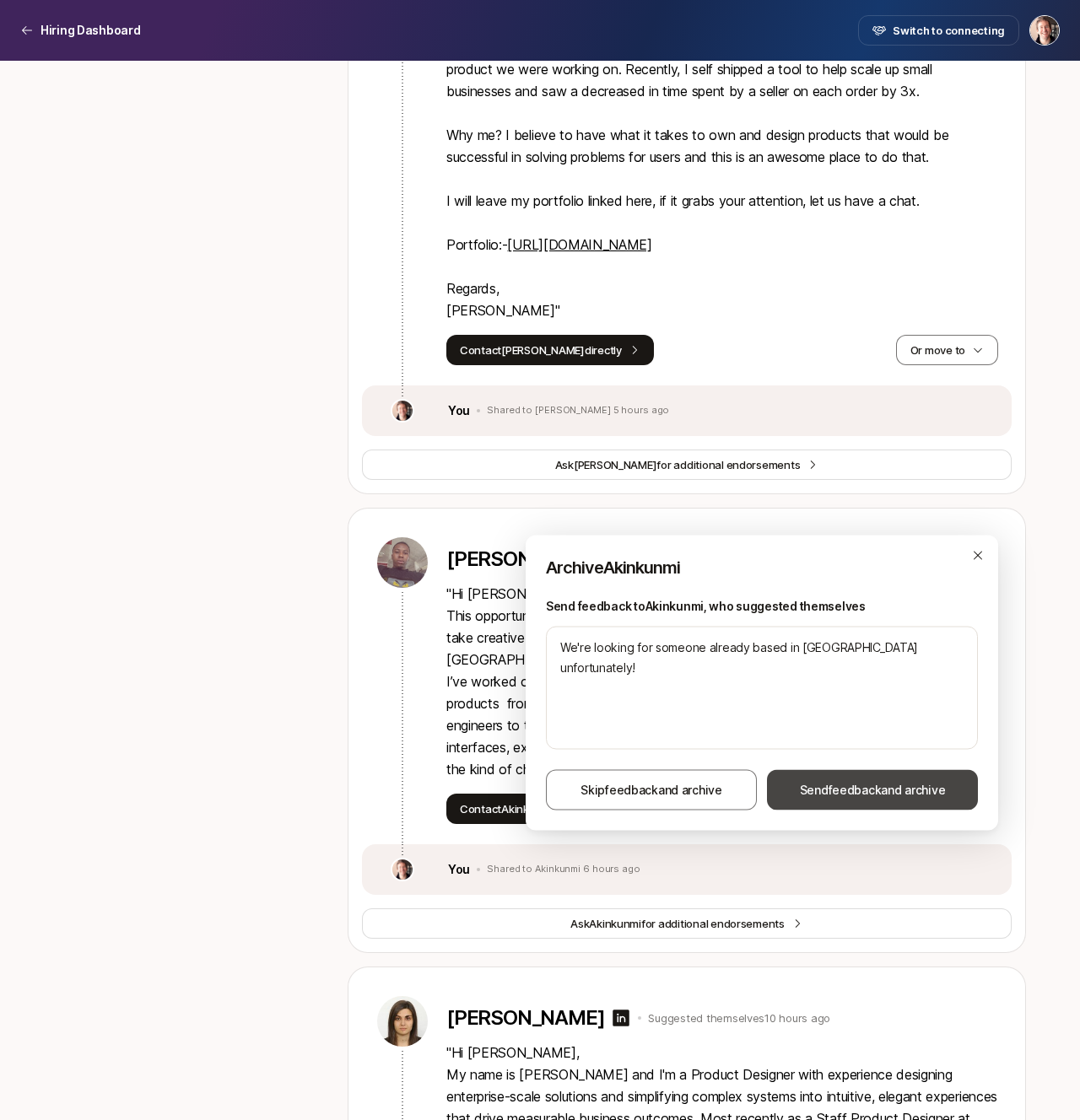
click at [828, 790] on span "Send feedback and archive" at bounding box center [873, 790] width 146 height 21
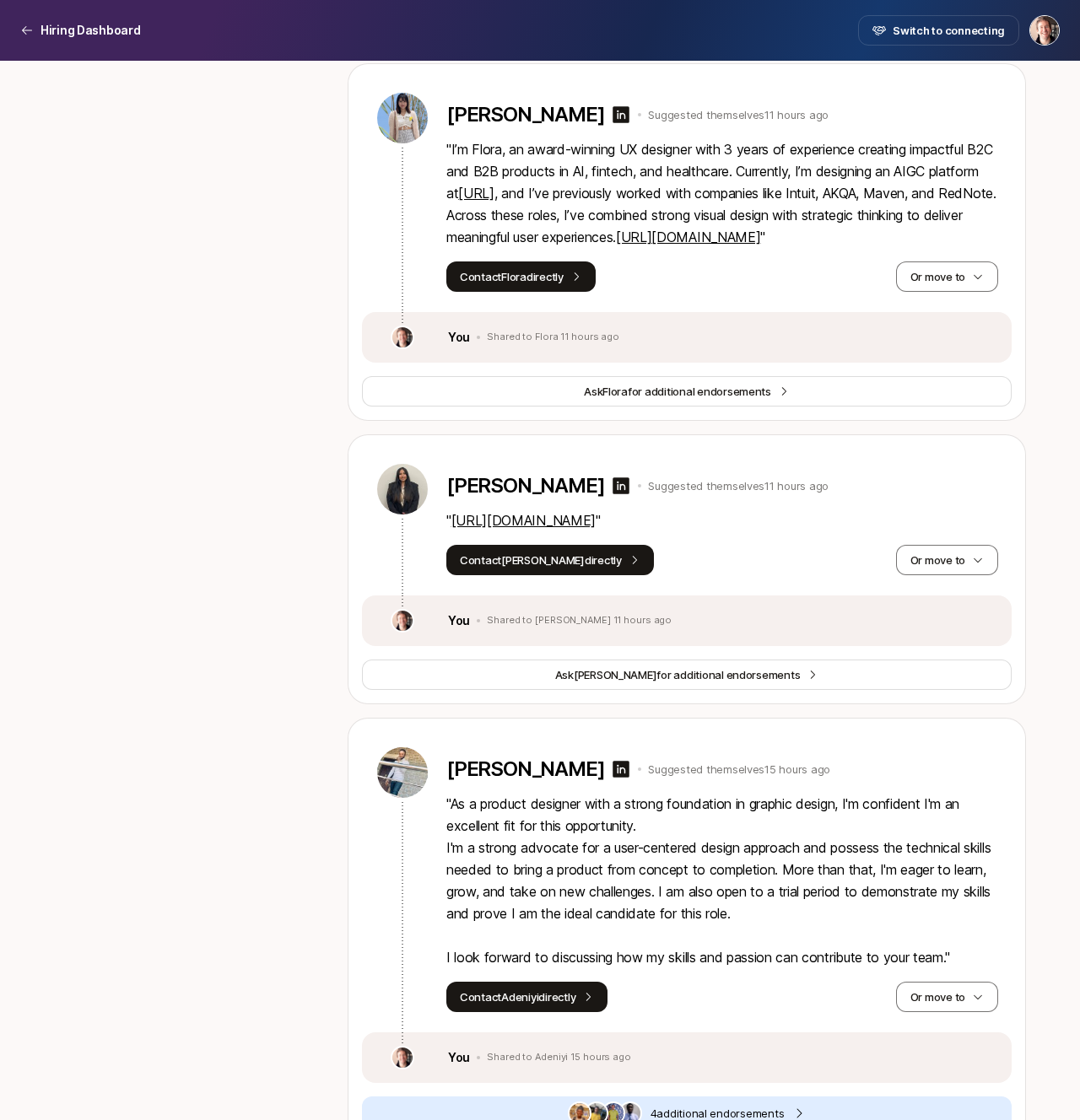
scroll to position [4377, 0]
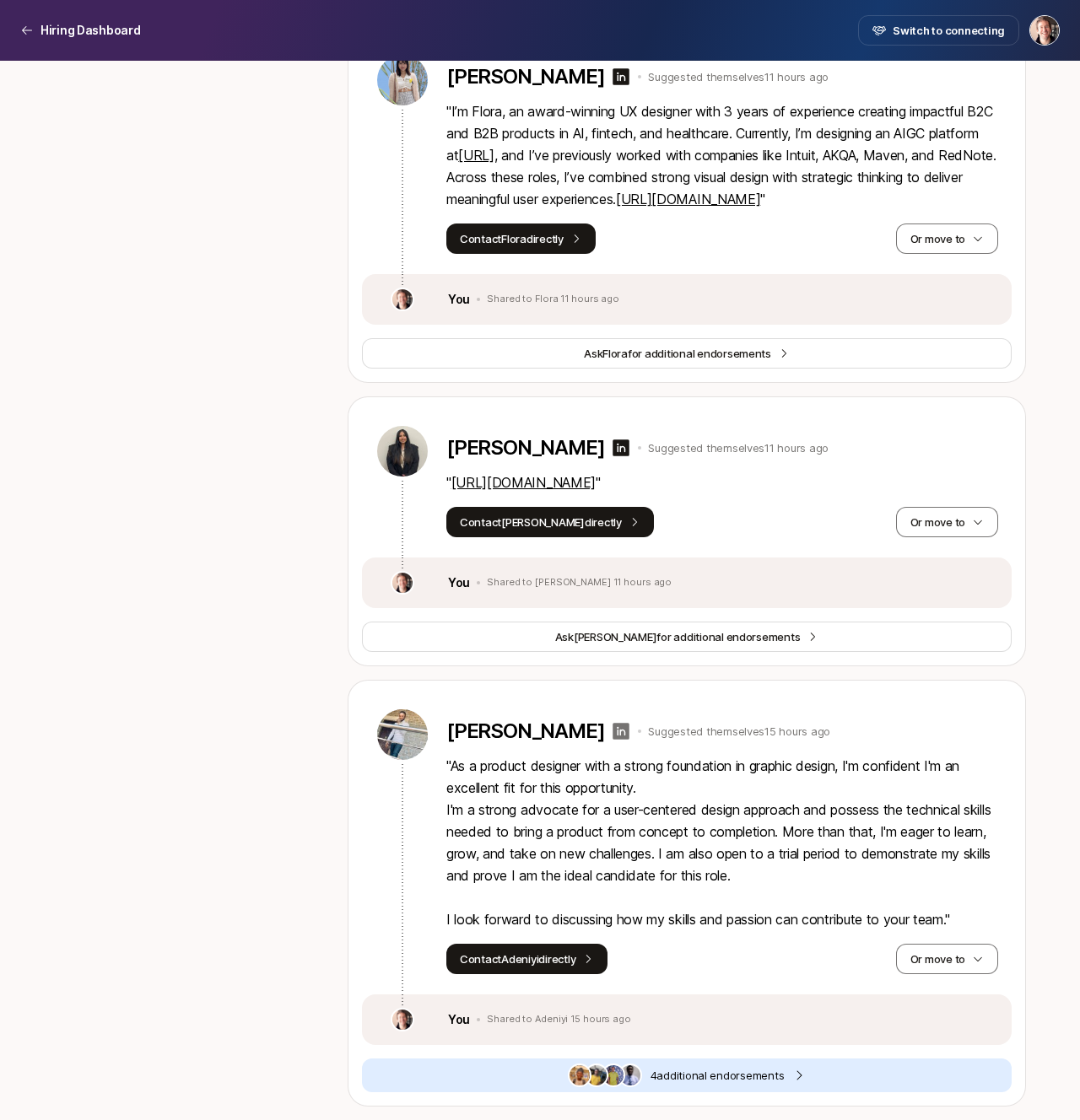
click at [613, 728] on icon at bounding box center [622, 731] width 17 height 17
click at [928, 944] on button "Or move to" at bounding box center [946, 959] width 102 height 30
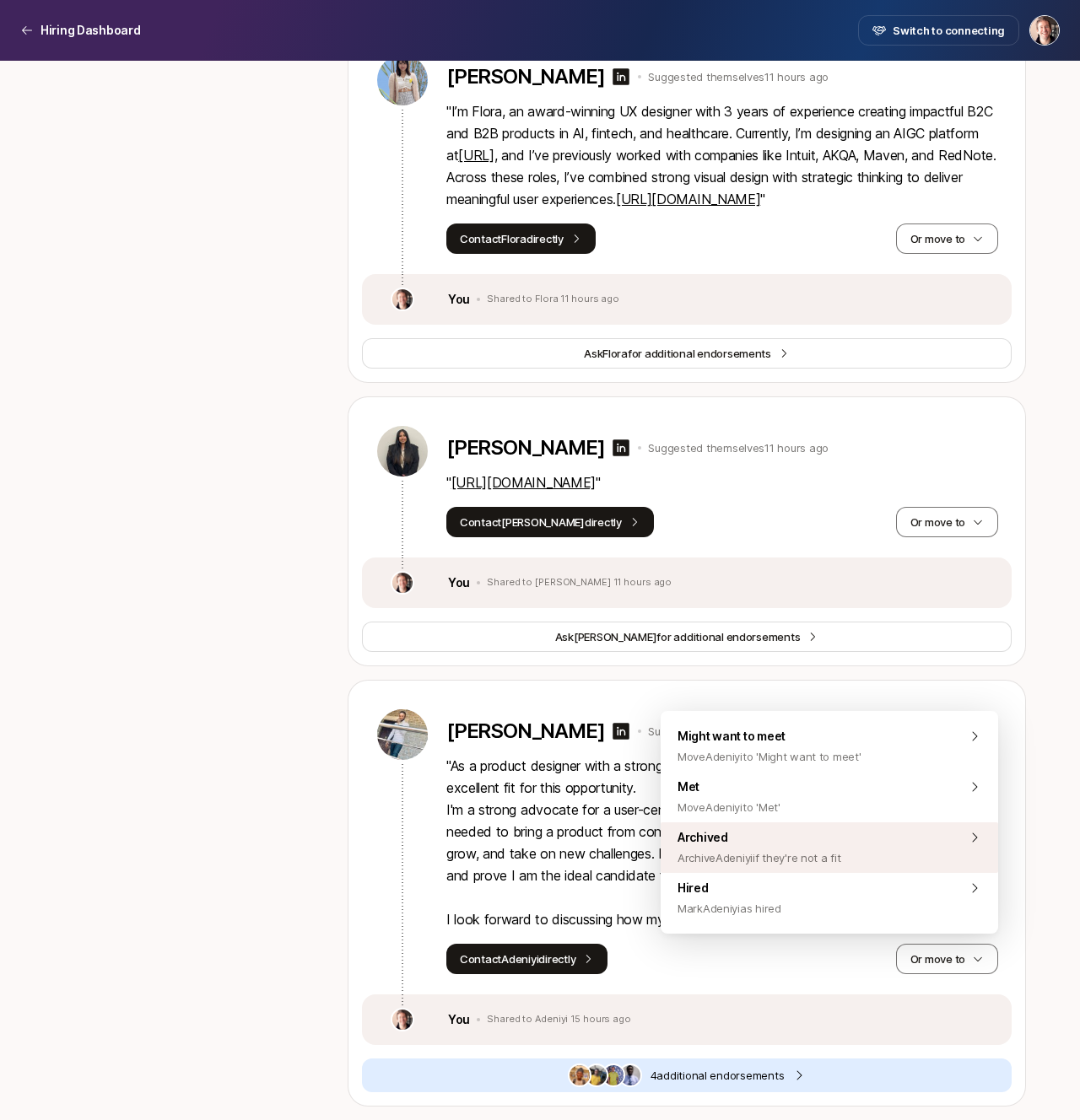
click at [861, 861] on div "Archived Archive Adeniyi if they're not a fit" at bounding box center [829, 847] width 338 height 51
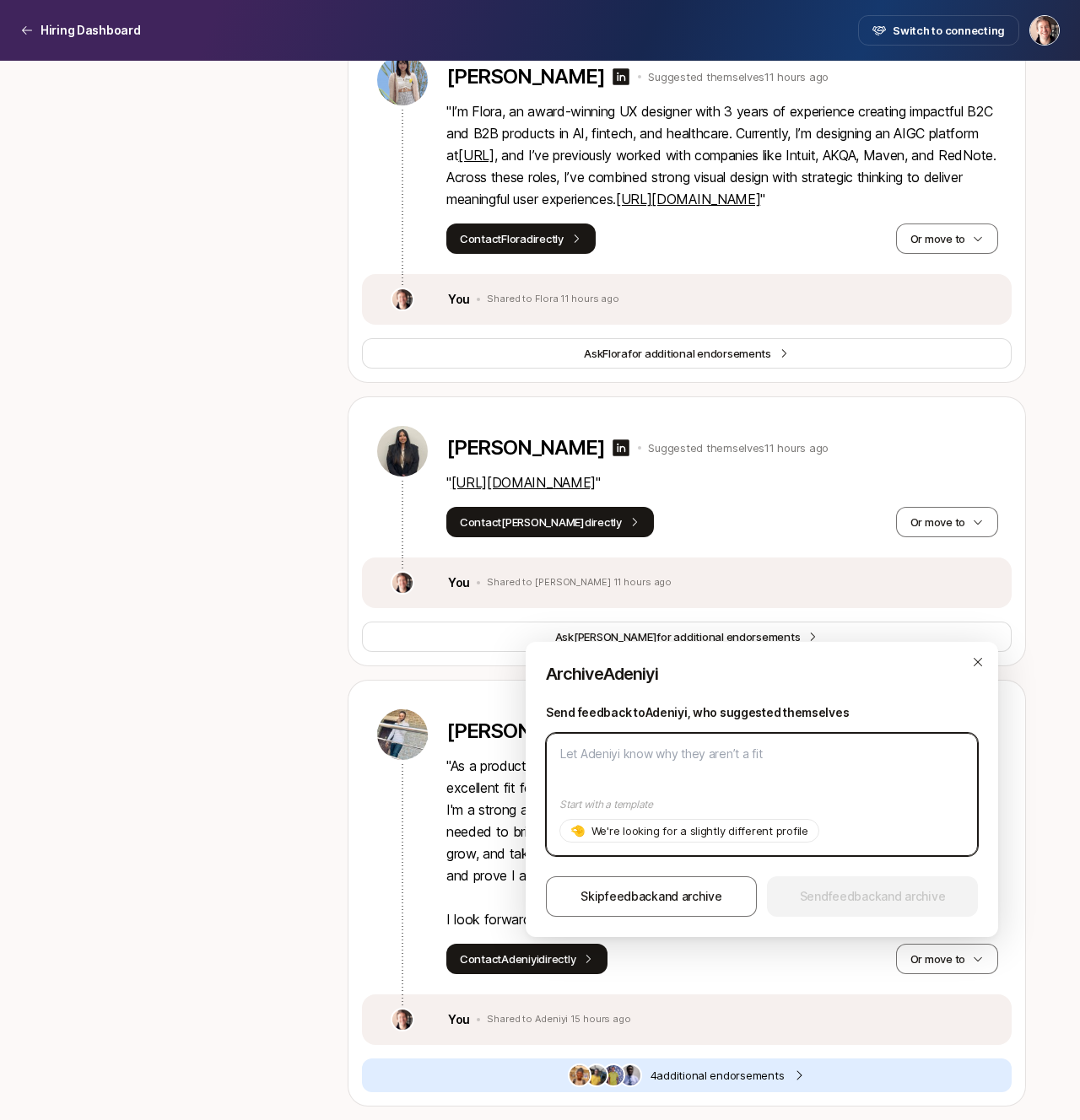
click at [811, 751] on textarea at bounding box center [761, 794] width 432 height 123
paste textarea "We're looking for someone already based in [GEOGRAPHIC_DATA] unfortunately!"
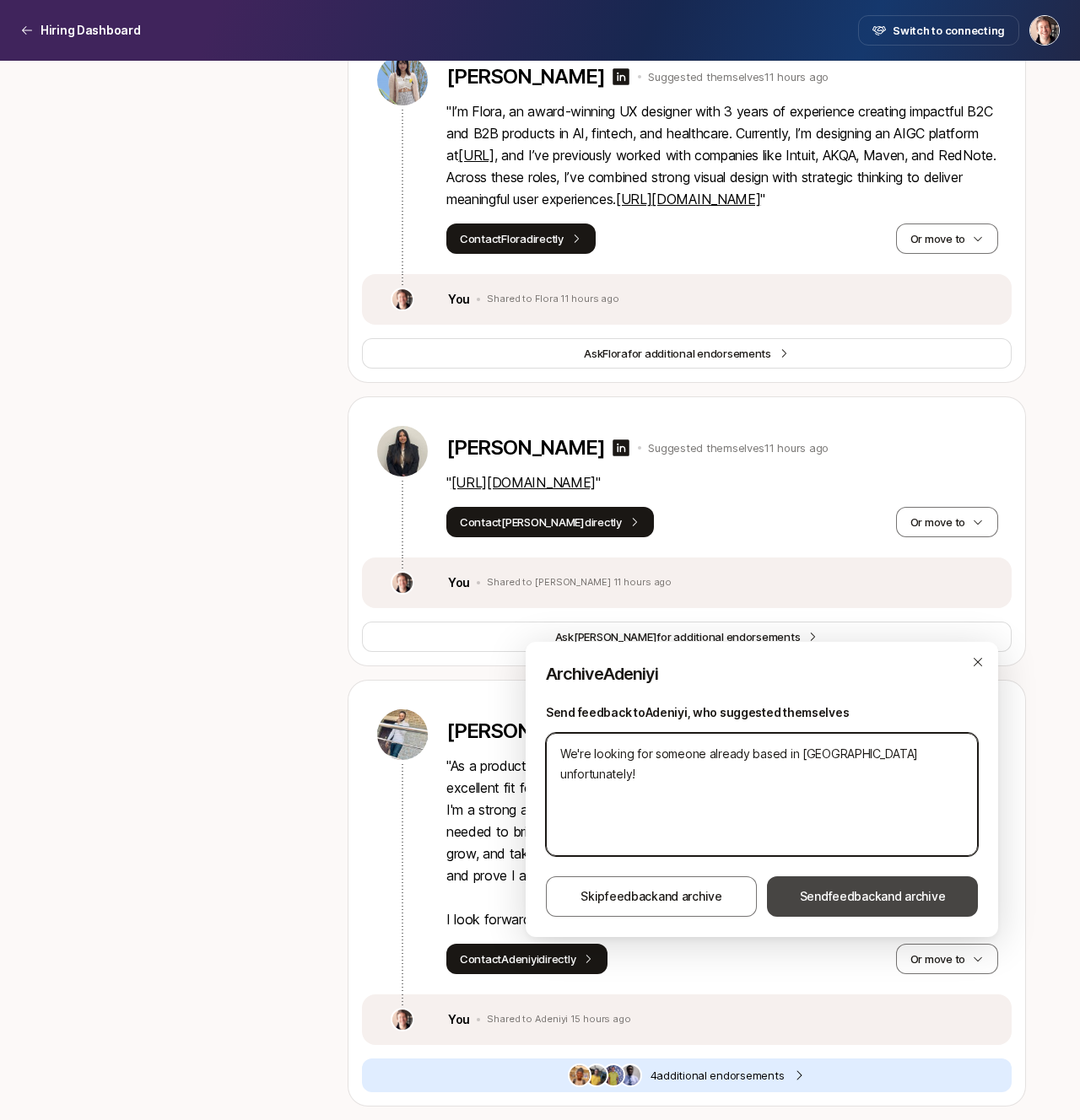
click at [836, 884] on button "Send feedback and archive" at bounding box center [872, 896] width 211 height 40
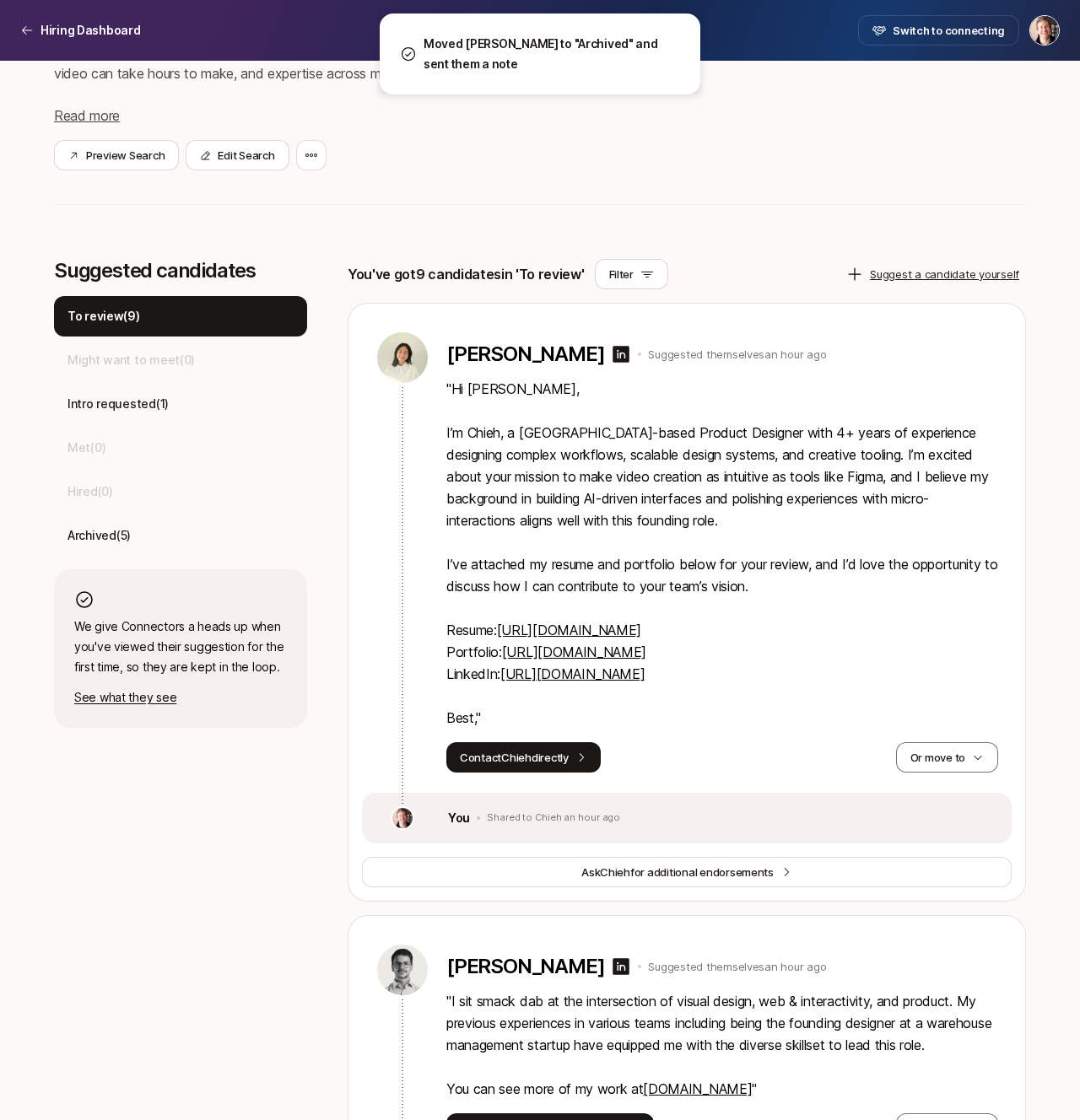
scroll to position [0, 0]
